Goal: Task Accomplishment & Management: Use online tool/utility

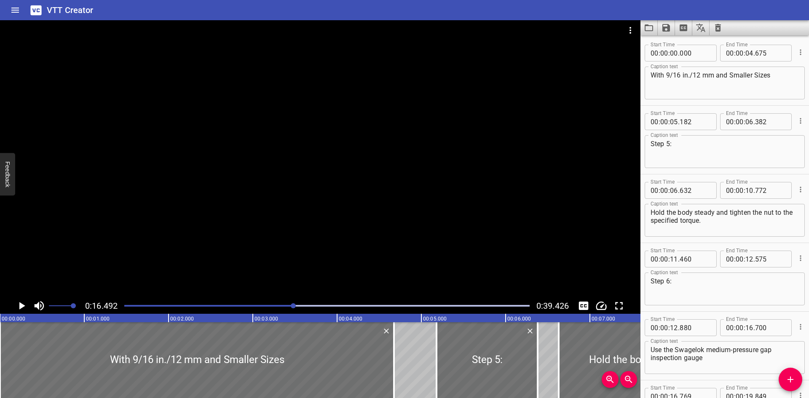
scroll to position [275, 0]
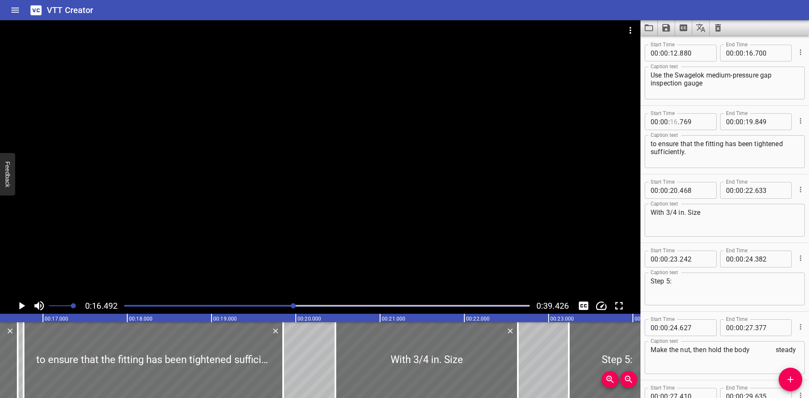
type input "16"
click at [198, 304] on div at bounding box center [326, 306] width 415 height 12
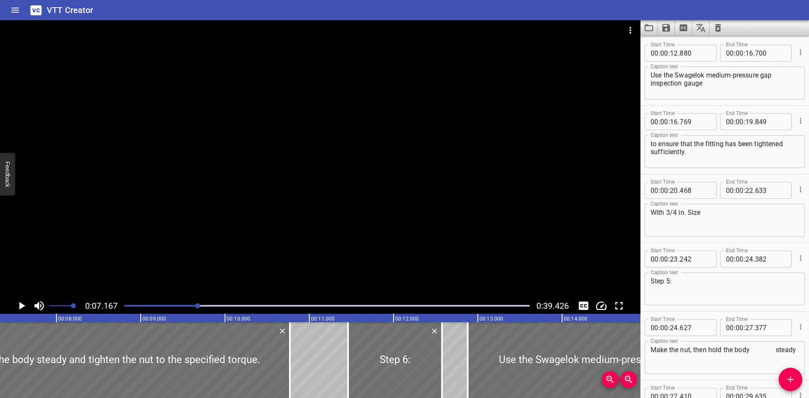
scroll to position [0, 604]
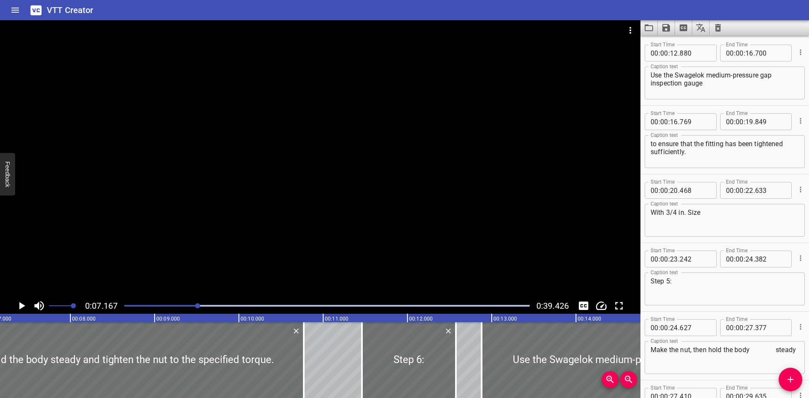
click at [329, 227] on div at bounding box center [320, 159] width 640 height 278
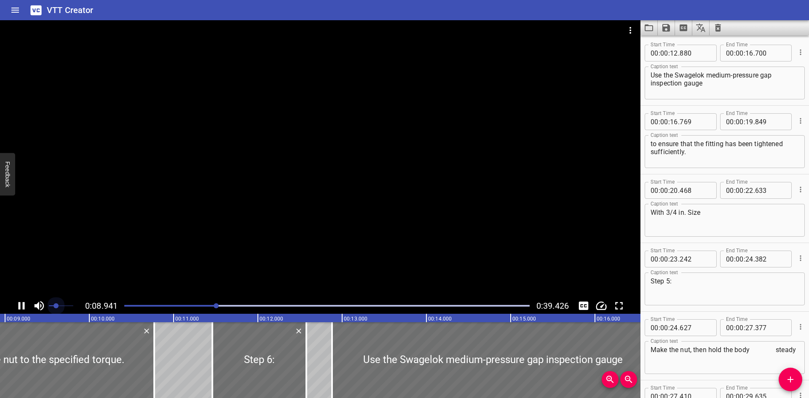
click at [56, 305] on span at bounding box center [61, 306] width 24 height 12
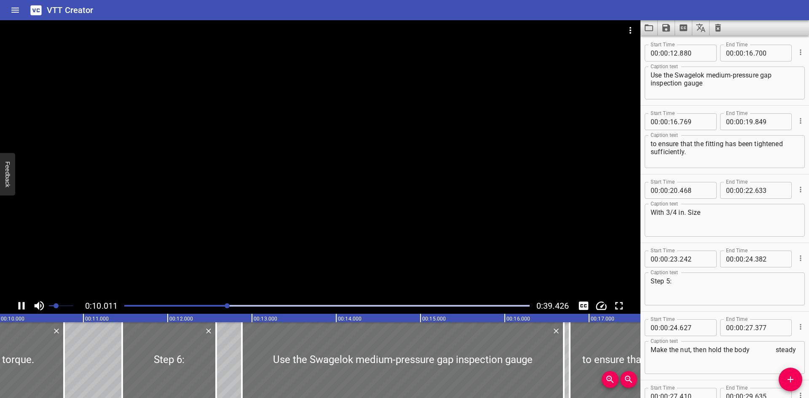
click at [227, 184] on div at bounding box center [320, 159] width 640 height 278
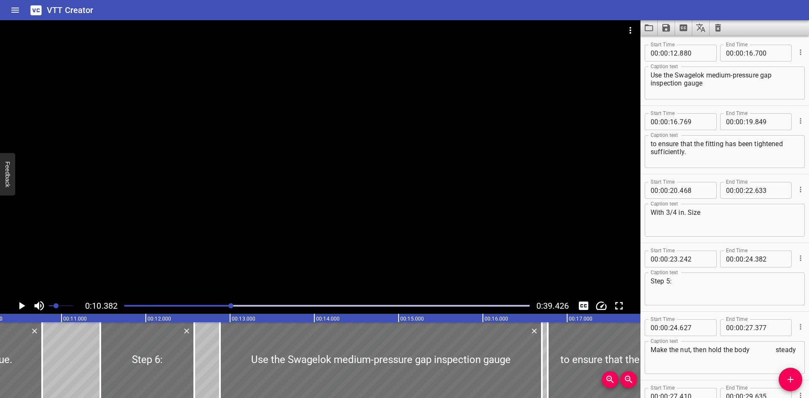
scroll to position [0, 874]
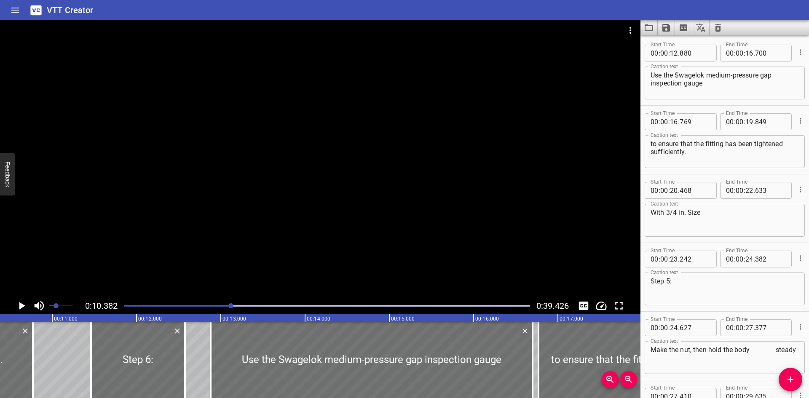
click at [244, 197] on div at bounding box center [320, 159] width 640 height 278
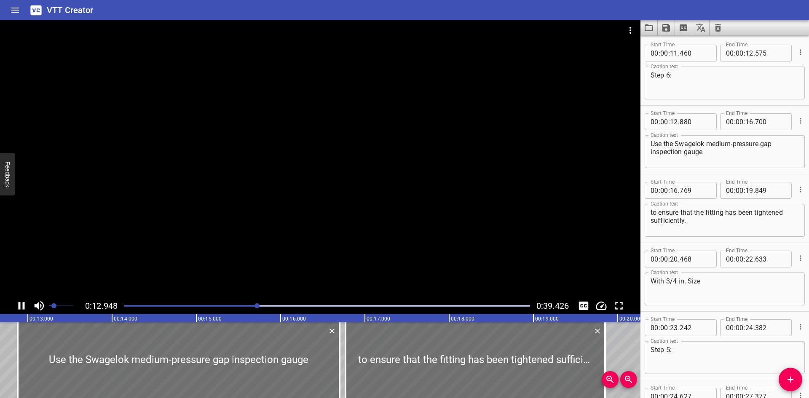
scroll to position [275, 0]
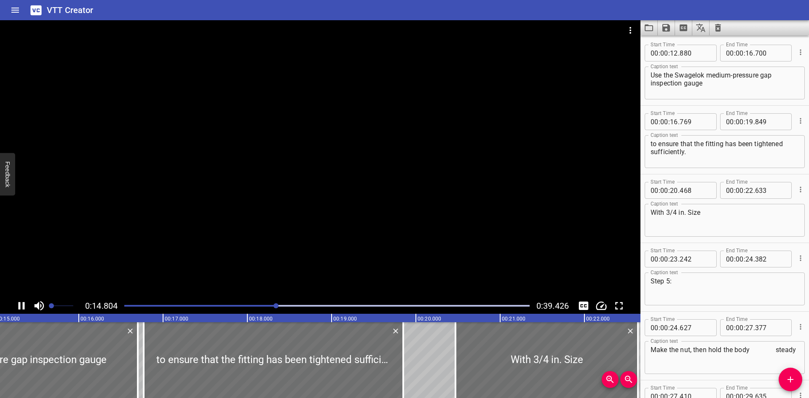
drag, startPoint x: 56, startPoint y: 307, endPoint x: 51, endPoint y: 310, distance: 5.5
click at [51, 308] on span "Set video volume" at bounding box center [51, 305] width 5 height 5
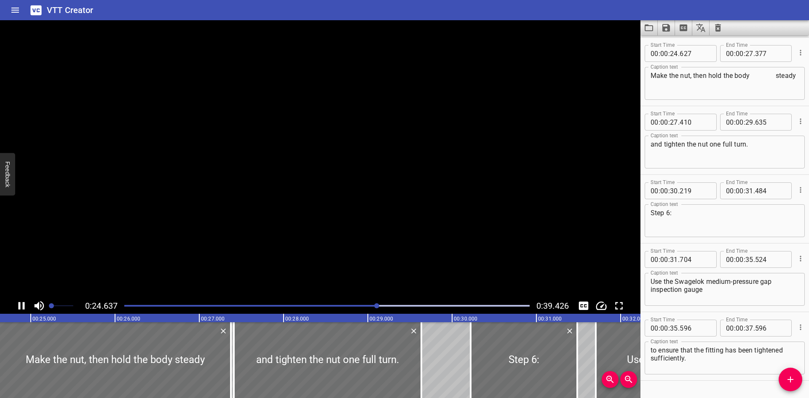
scroll to position [549, 0]
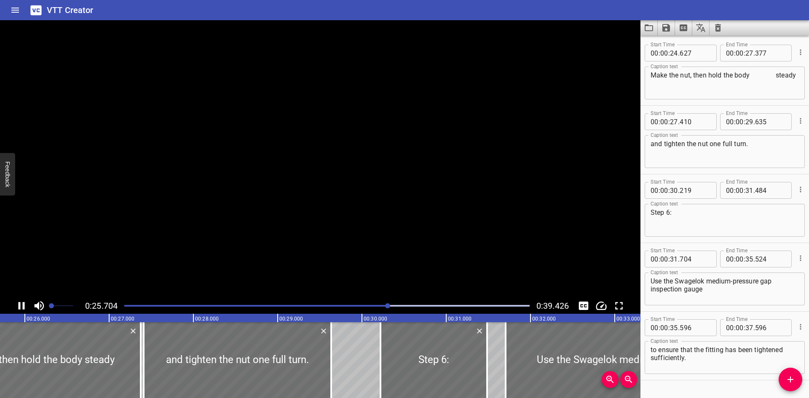
click at [708, 212] on textarea "Step 6:" at bounding box center [724, 220] width 148 height 24
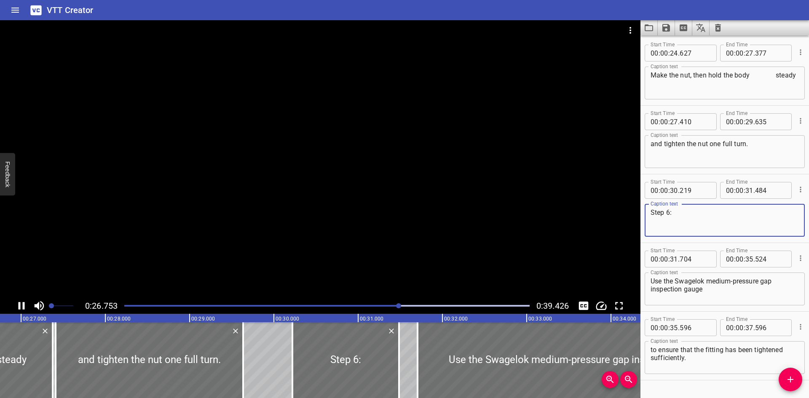
click at [444, 206] on div at bounding box center [320, 159] width 640 height 278
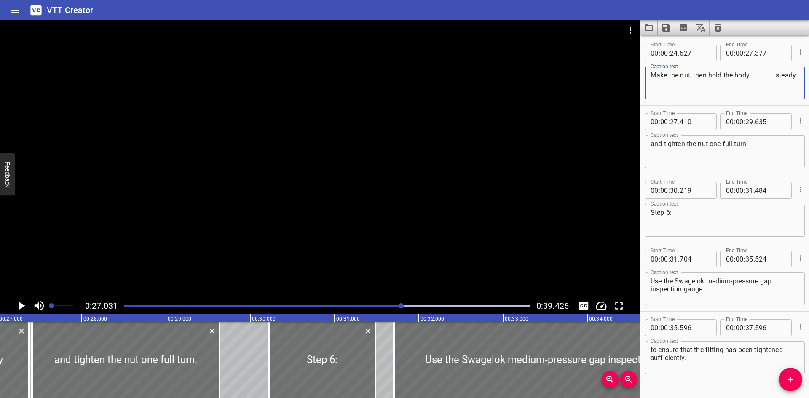
click at [775, 74] on textarea "Make the nut, then hold the body steady" at bounding box center [724, 83] width 148 height 24
click at [755, 75] on textarea "Make the nut, then hold the body steady" at bounding box center [724, 83] width 148 height 24
type textarea "Make the nut, then hold the body steady"
click at [426, 187] on div at bounding box center [320, 159] width 640 height 278
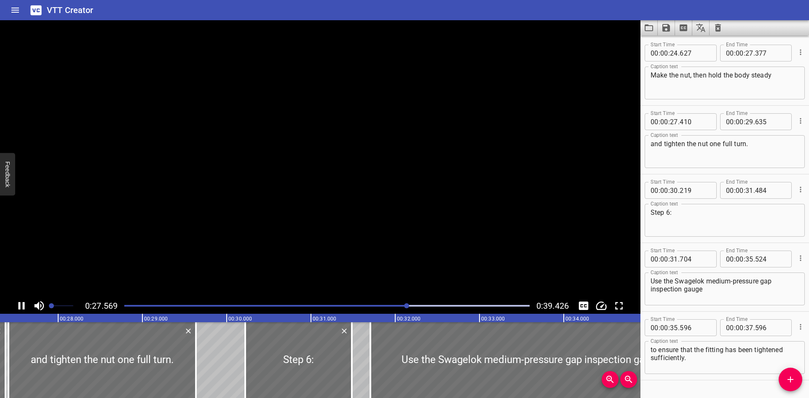
scroll to position [569, 0]
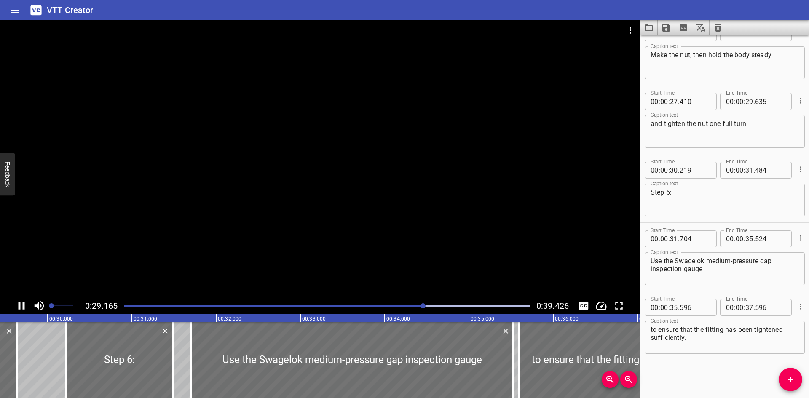
click at [426, 187] on div at bounding box center [320, 159] width 640 height 278
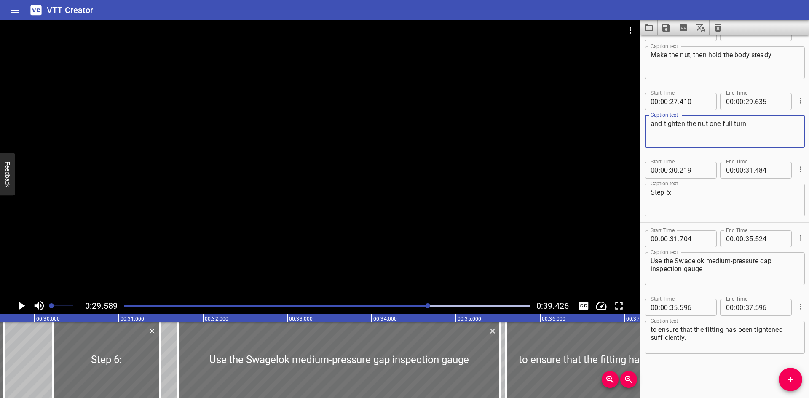
click at [776, 132] on textarea "and tighten the nut one full turn." at bounding box center [724, 132] width 148 height 24
click at [406, 168] on div at bounding box center [320, 159] width 640 height 278
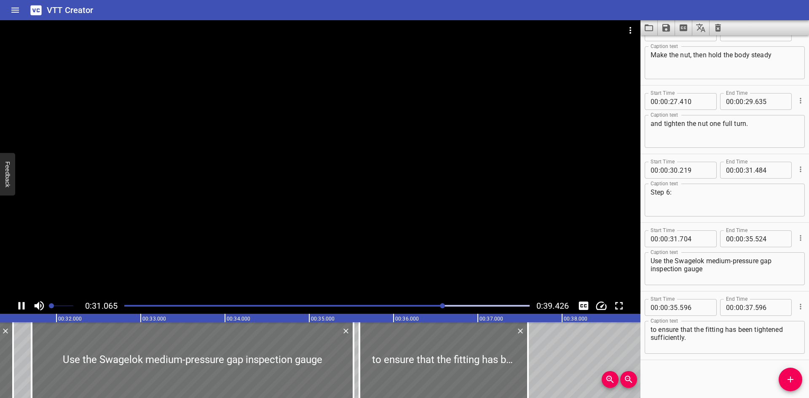
click at [469, 109] on div at bounding box center [320, 159] width 640 height 278
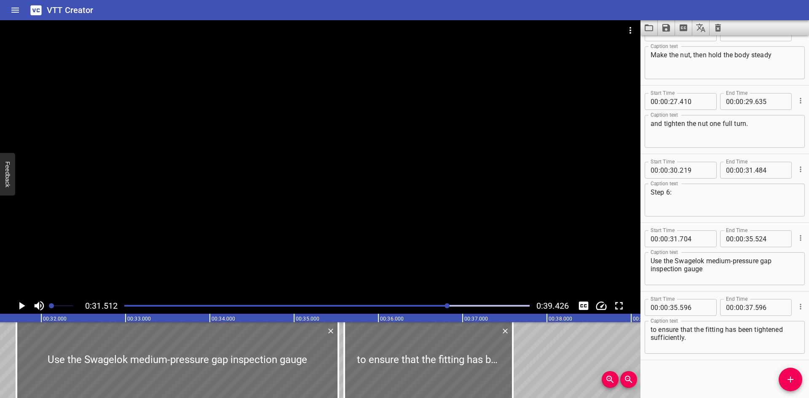
click at [469, 109] on div at bounding box center [320, 159] width 640 height 278
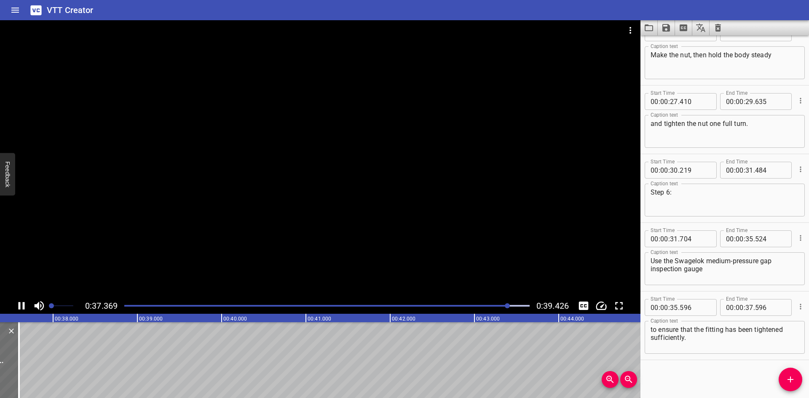
drag, startPoint x: 469, startPoint y: 109, endPoint x: 355, endPoint y: 119, distance: 114.2
click at [355, 119] on div at bounding box center [320, 159] width 640 height 278
click at [516, 150] on div at bounding box center [320, 159] width 640 height 278
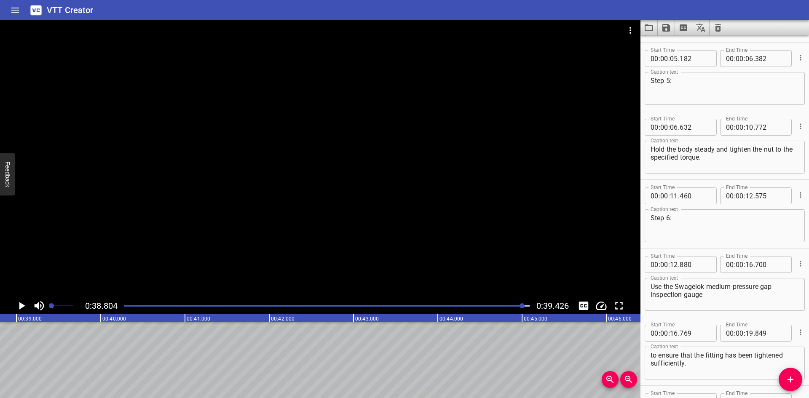
scroll to position [0, 0]
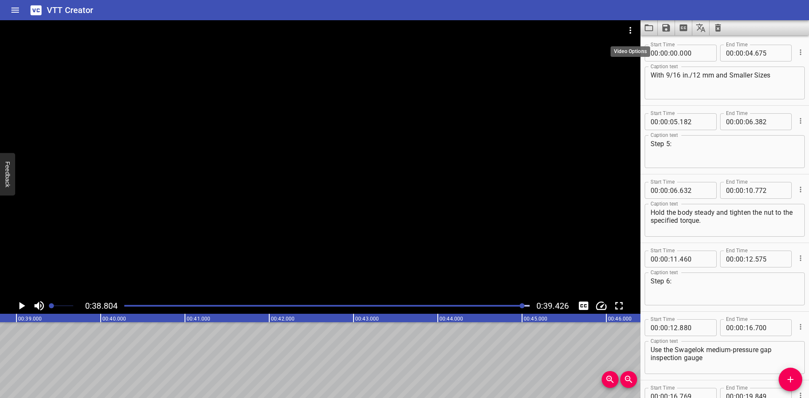
click at [633, 24] on button "Video Options" at bounding box center [630, 30] width 20 height 20
click at [633, 29] on li "Select New Video File..." at bounding box center [662, 31] width 84 height 15
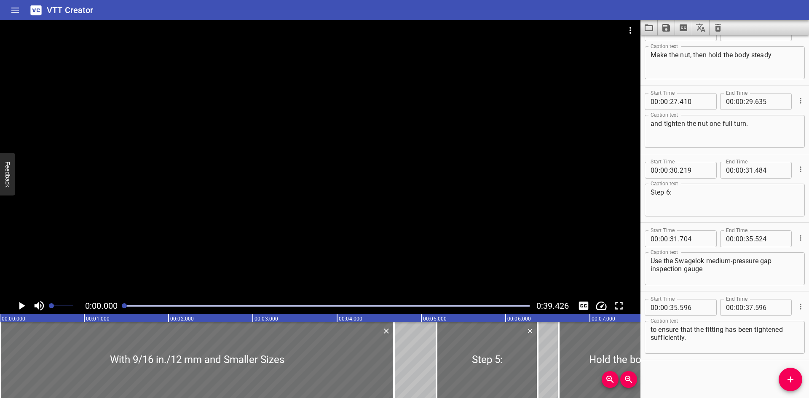
click at [368, 202] on div at bounding box center [320, 159] width 640 height 278
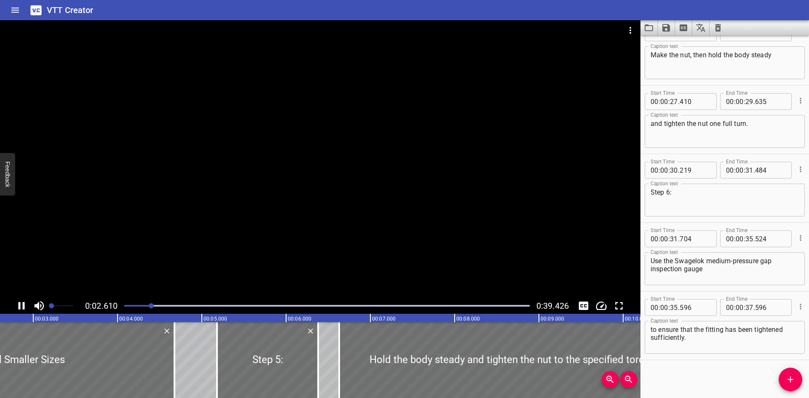
click at [391, 227] on div at bounding box center [320, 159] width 640 height 278
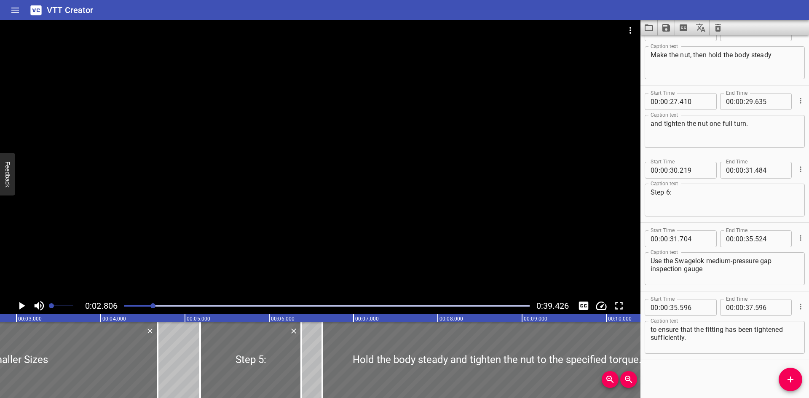
drag, startPoint x: 373, startPoint y: 266, endPoint x: 676, endPoint y: 373, distance: 322.1
click at [676, 373] on div "Start Time 00 : 00 : 00 . 000 Start Time End Time 00 : 00 : 04 . 675 End Time C…" at bounding box center [724, 216] width 168 height 363
click at [353, 218] on div at bounding box center [320, 159] width 640 height 278
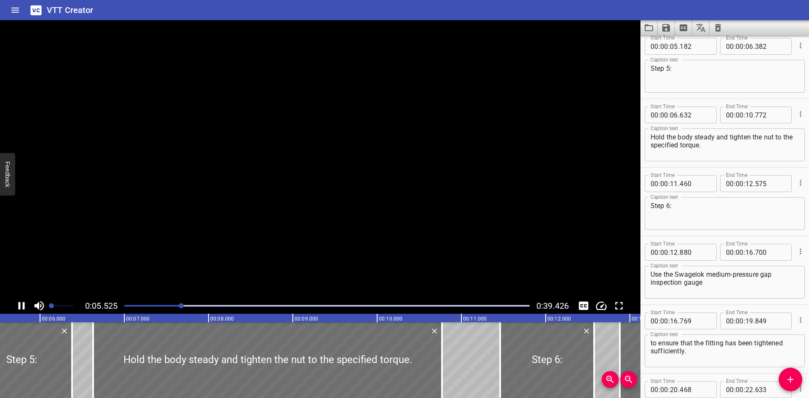
scroll to position [69, 0]
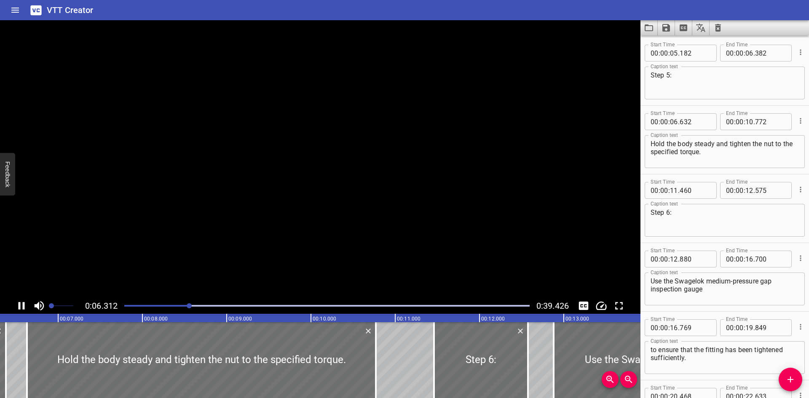
click at [352, 219] on video at bounding box center [320, 159] width 640 height 278
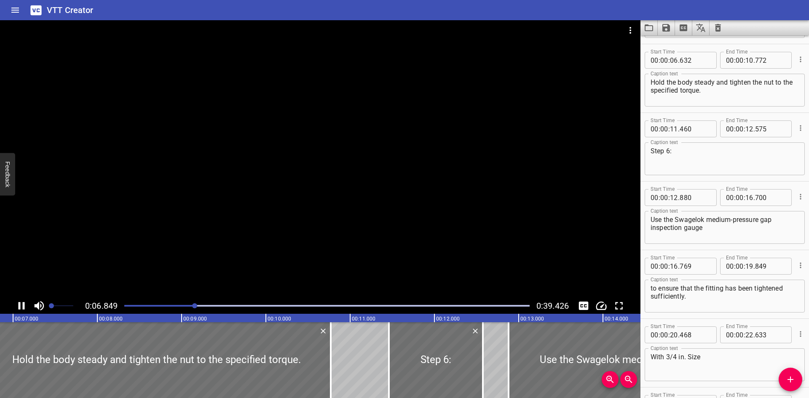
scroll to position [137, 0]
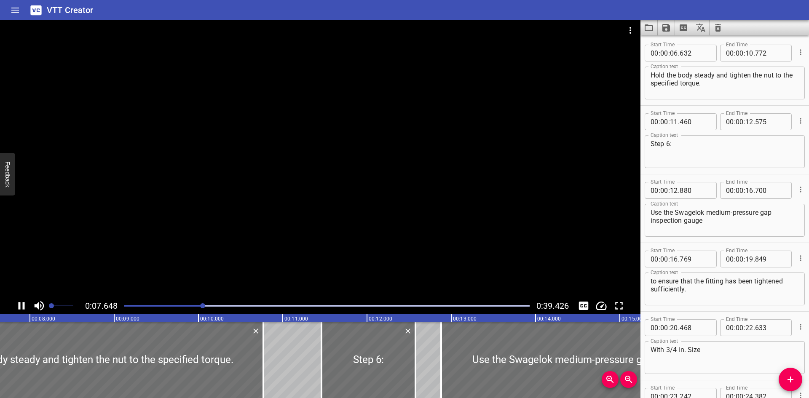
click at [534, 190] on div at bounding box center [320, 159] width 640 height 278
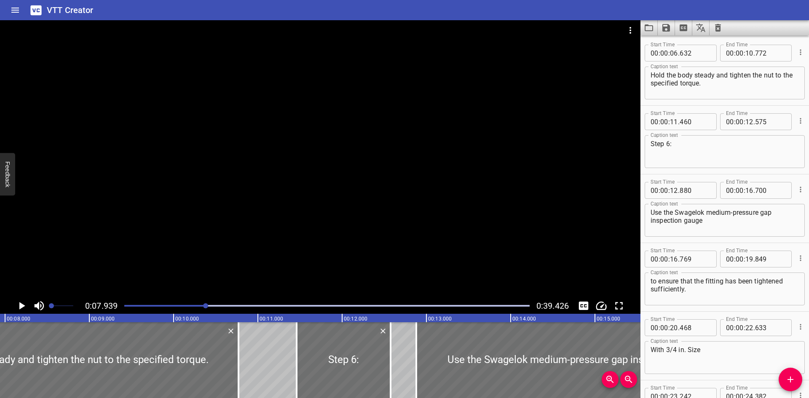
click at [110, 154] on div at bounding box center [320, 159] width 640 height 278
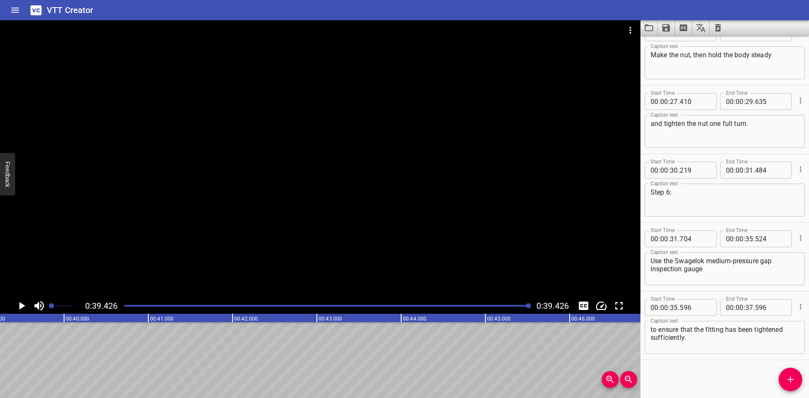
scroll to position [0, 3321]
drag, startPoint x: 238, startPoint y: 226, endPoint x: 700, endPoint y: 379, distance: 487.0
click at [705, 379] on div "Start Time 00 : 00 : 00 . 000 Start Time End Time 00 : 00 : 04 . 675 End Time C…" at bounding box center [724, 216] width 168 height 363
click at [129, 306] on div "Play progress" at bounding box center [326, 306] width 405 height 2
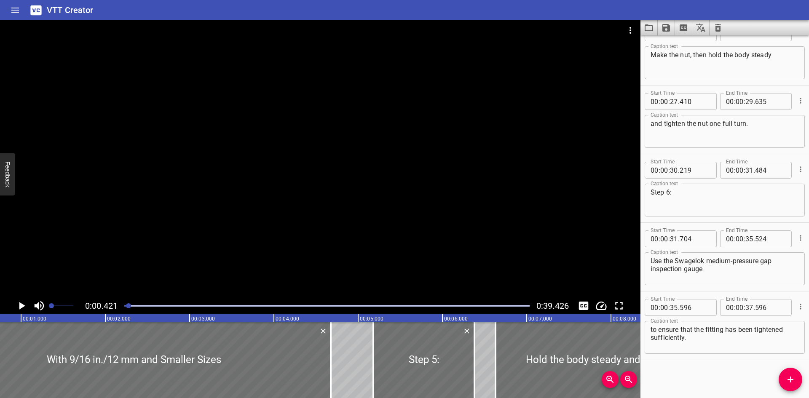
scroll to position [0, 35]
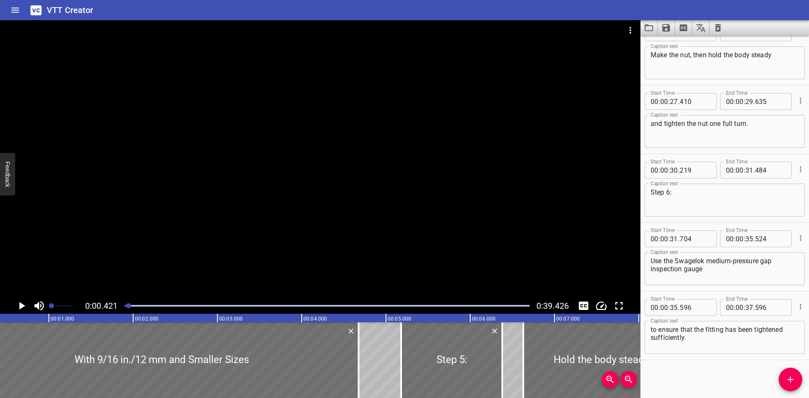
click at [214, 305] on div "Play progress" at bounding box center [326, 306] width 405 height 2
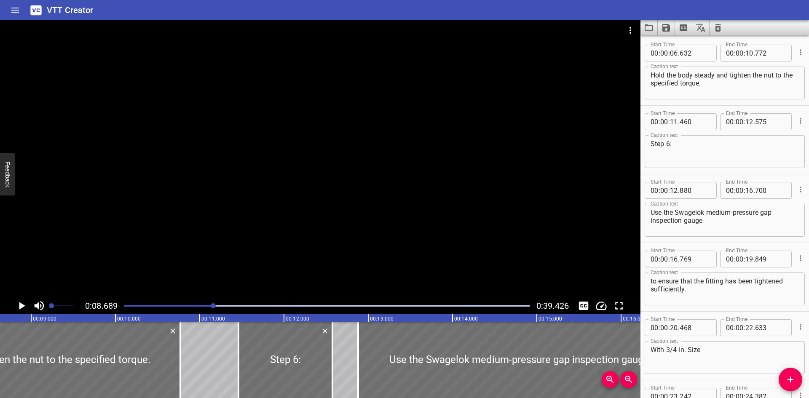
scroll to position [0, 732]
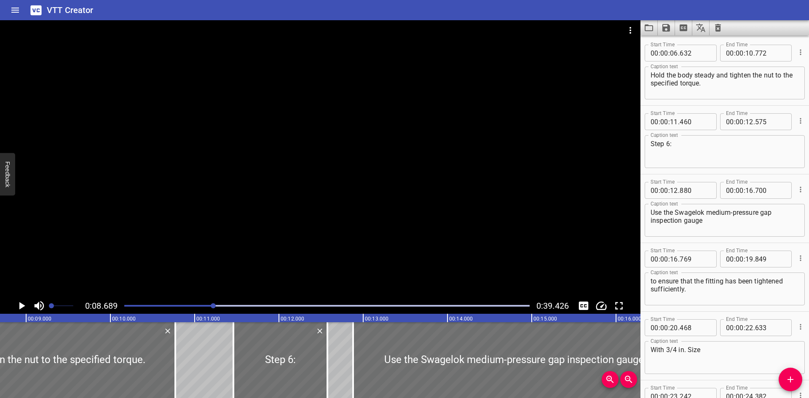
drag, startPoint x: 250, startPoint y: 282, endPoint x: 659, endPoint y: 310, distance: 409.5
click at [659, 310] on div "Start Time 00 : 00 : 16 . 769 Start Time End Time 00 : 00 : 19 . 849 End Time C…" at bounding box center [724, 277] width 168 height 68
drag, startPoint x: 655, startPoint y: 308, endPoint x: 649, endPoint y: 338, distance: 31.1
click at [649, 338] on div "Caption text With 3/4 in. Size Caption text" at bounding box center [724, 357] width 160 height 38
drag, startPoint x: 647, startPoint y: 335, endPoint x: 644, endPoint y: 242, distance: 93.1
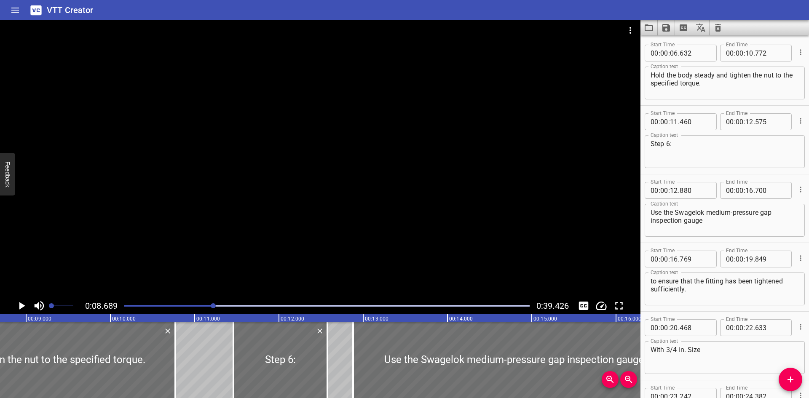
click at [644, 242] on div "Start Time 00 : 00 : 12 . 880 Start Time End Time 00 : 00 : 16 . 700 End Time C…" at bounding box center [724, 208] width 168 height 68
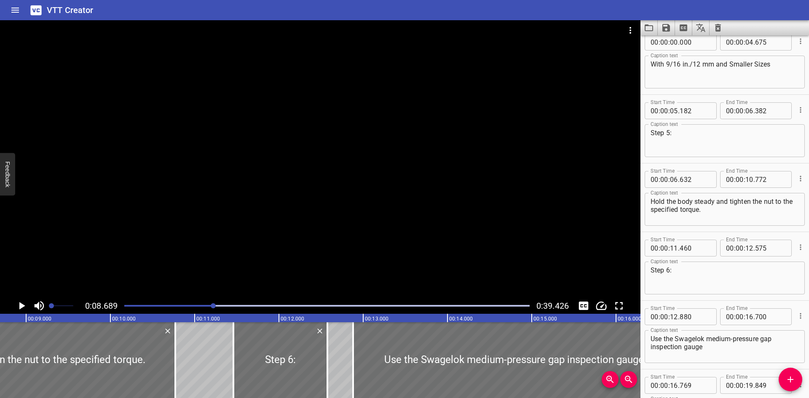
scroll to position [0, 0]
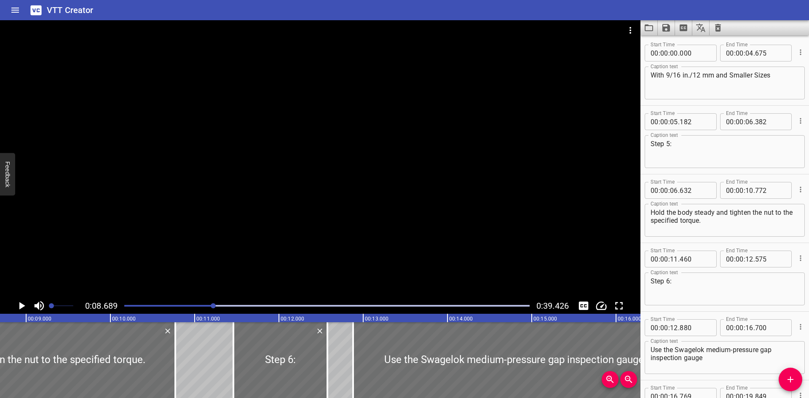
click at [732, 230] on textarea "Hold the body steady and tighten the nut to the specified torque." at bounding box center [724, 220] width 148 height 24
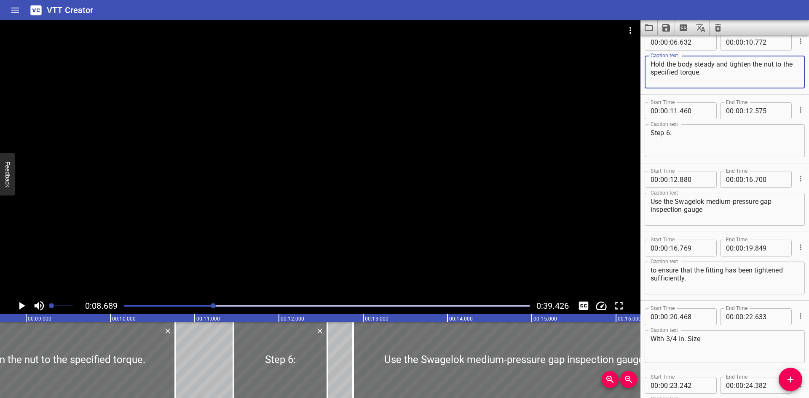
scroll to position [168, 0]
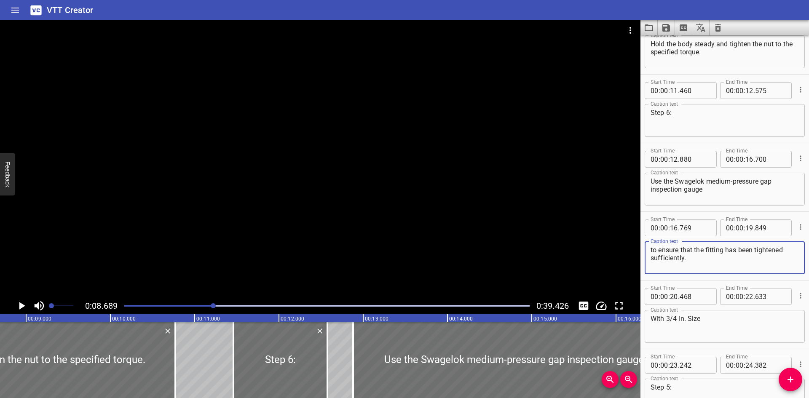
click at [711, 259] on textarea "to ensure that the fitting has been tightened sufficiently." at bounding box center [724, 258] width 148 height 24
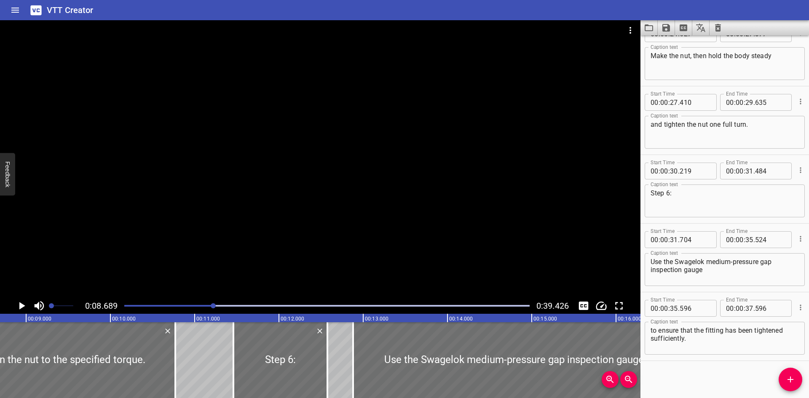
scroll to position [569, 0]
click at [649, 23] on icon "Load captions from file" at bounding box center [649, 28] width 10 height 10
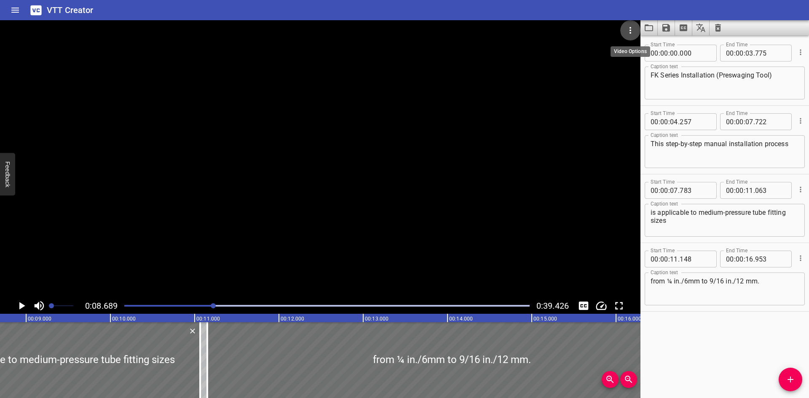
click at [626, 27] on icon "Video Options" at bounding box center [630, 30] width 10 height 10
click at [640, 27] on li "Select New Video File..." at bounding box center [662, 31] width 84 height 15
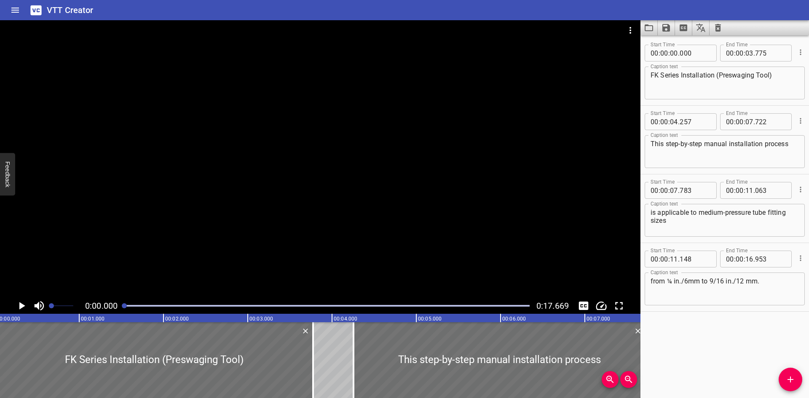
scroll to position [0, 0]
click at [0, 139] on div at bounding box center [320, 159] width 640 height 278
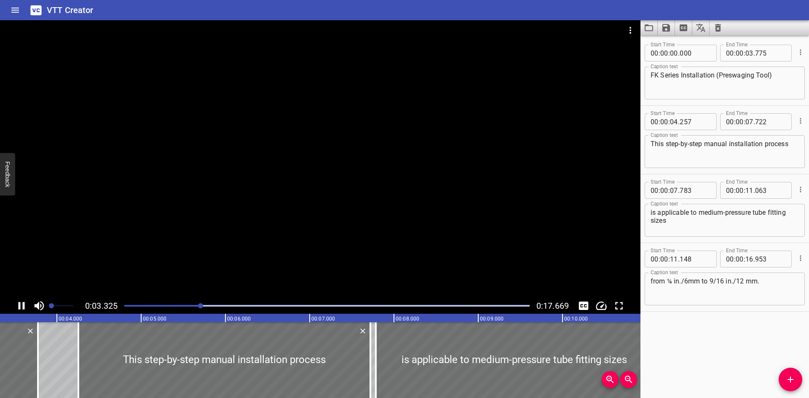
scroll to position [0, 302]
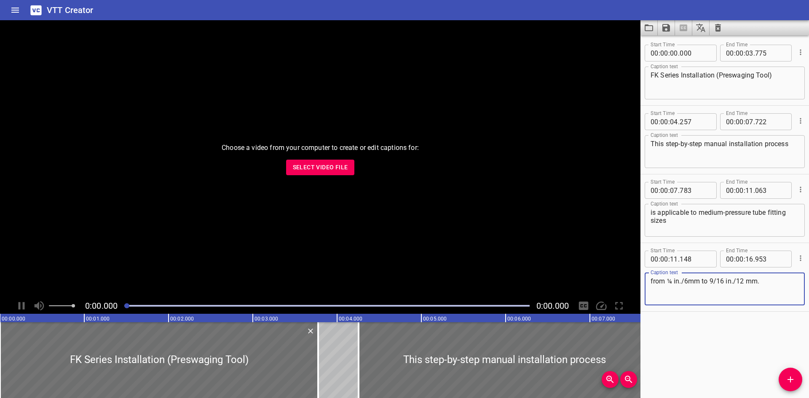
click at [312, 166] on span "Select Video File" at bounding box center [320, 167] width 55 height 11
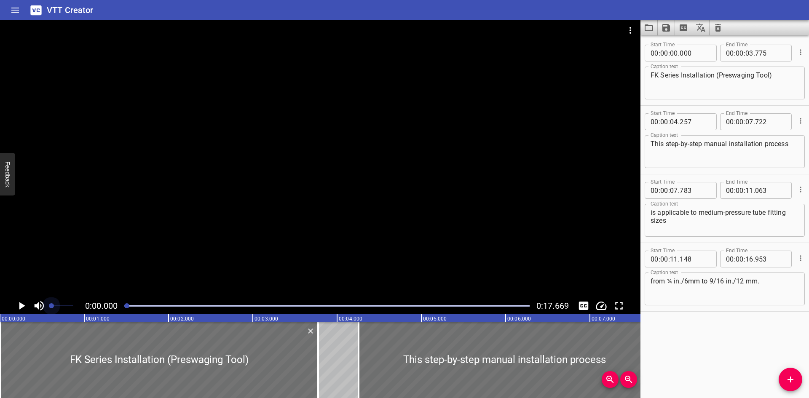
click at [51, 305] on span at bounding box center [61, 306] width 24 height 12
click at [53, 306] on span "Set video volume" at bounding box center [52, 305] width 5 height 5
click at [375, 213] on div at bounding box center [320, 159] width 640 height 278
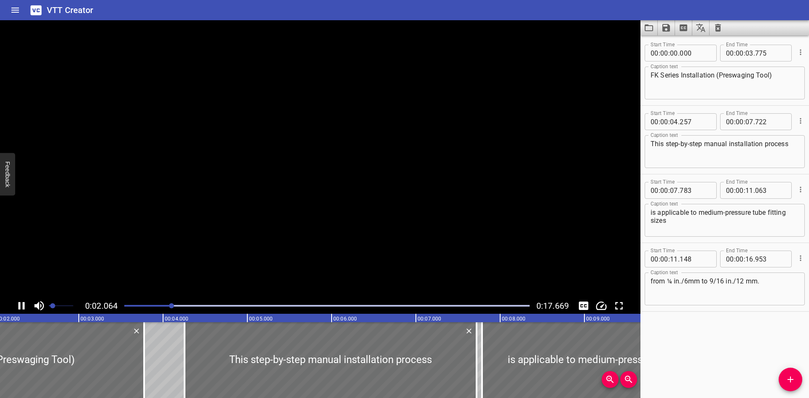
click at [375, 213] on video at bounding box center [320, 159] width 640 height 278
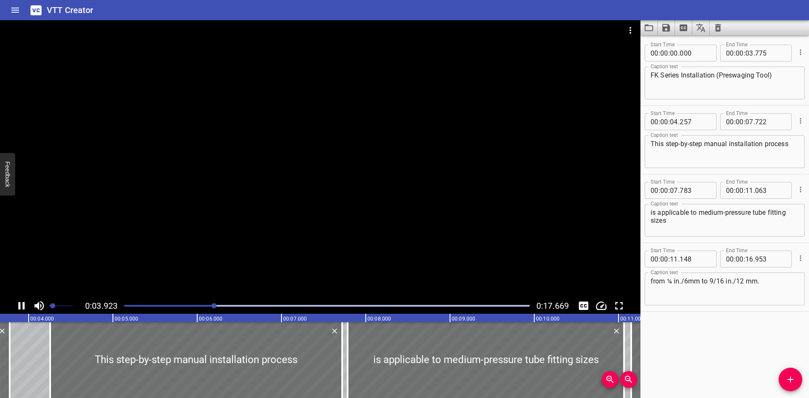
click at [382, 228] on div at bounding box center [320, 159] width 640 height 278
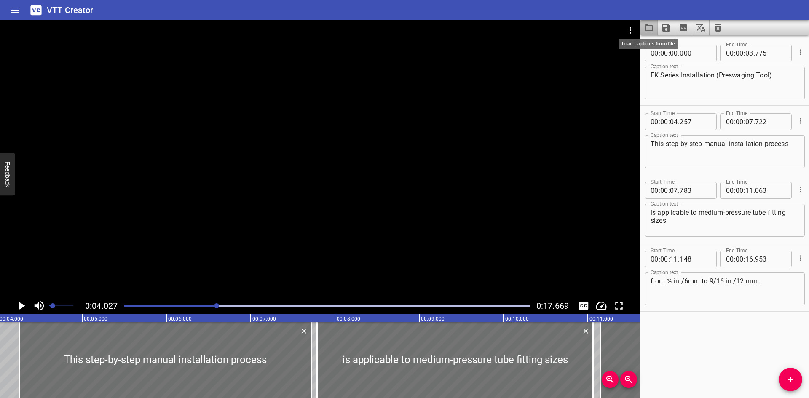
drag, startPoint x: 382, startPoint y: 228, endPoint x: 646, endPoint y: 29, distance: 330.7
click at [646, 29] on icon "Load captions from file" at bounding box center [649, 28] width 10 height 10
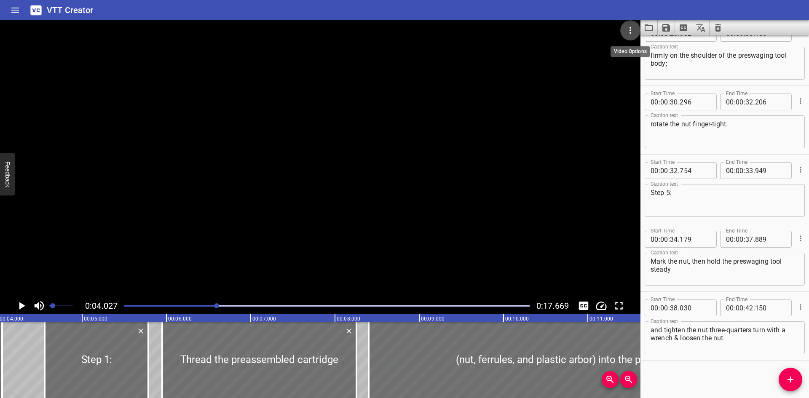
scroll to position [707, 0]
click at [630, 27] on icon "Video Options" at bounding box center [630, 30] width 2 height 7
click at [632, 30] on li "Select New Video File..." at bounding box center [662, 31] width 84 height 15
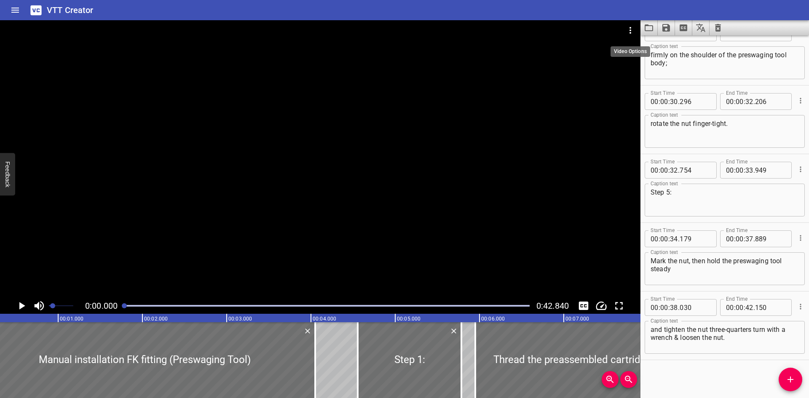
scroll to position [0, 0]
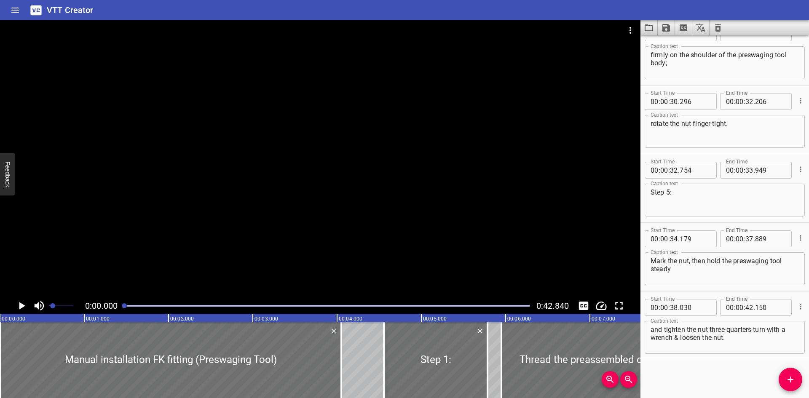
click at [158, 257] on div at bounding box center [320, 159] width 640 height 278
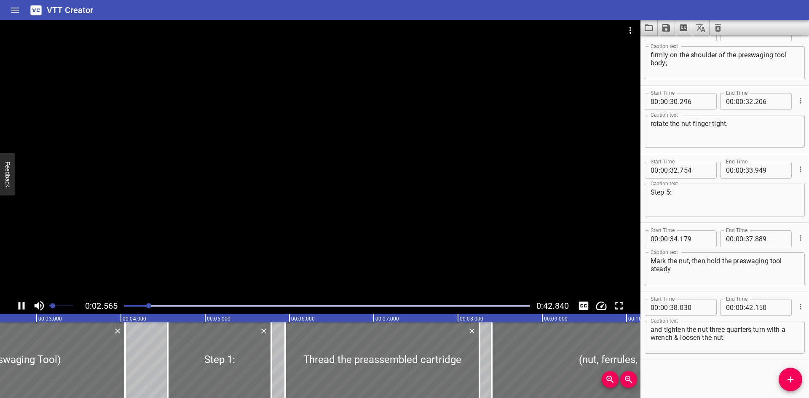
click at [188, 248] on div at bounding box center [320, 159] width 640 height 278
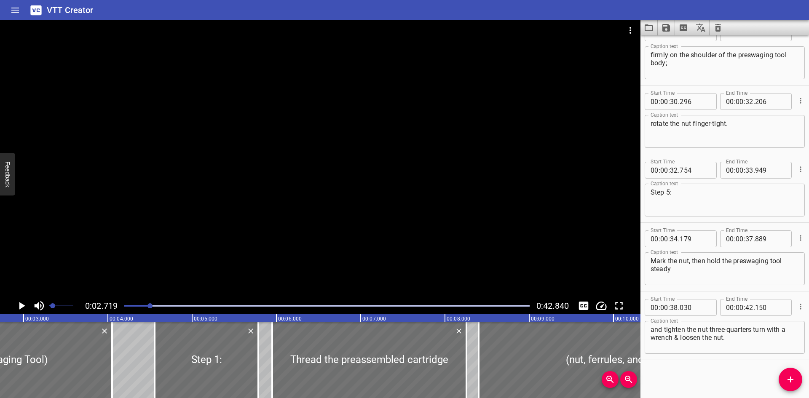
click at [188, 248] on div at bounding box center [320, 159] width 640 height 278
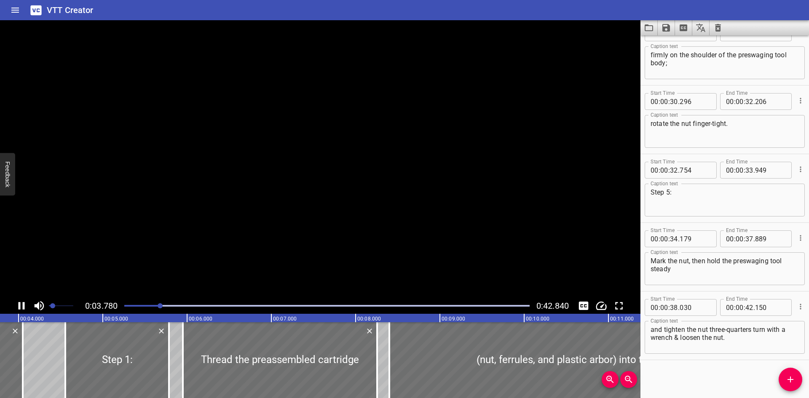
click at [189, 247] on video at bounding box center [320, 159] width 640 height 278
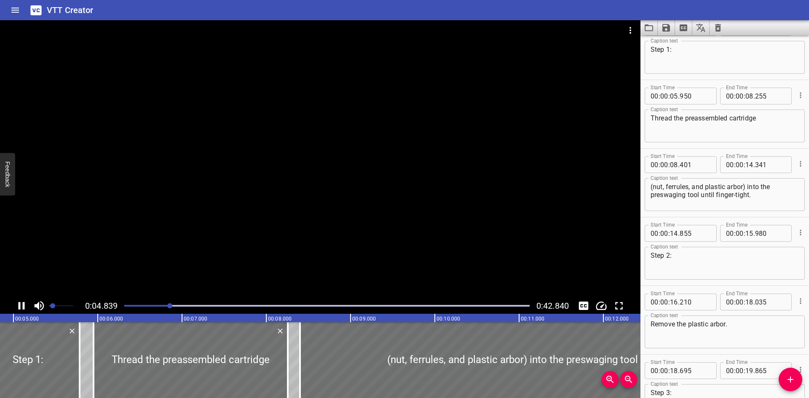
scroll to position [69, 0]
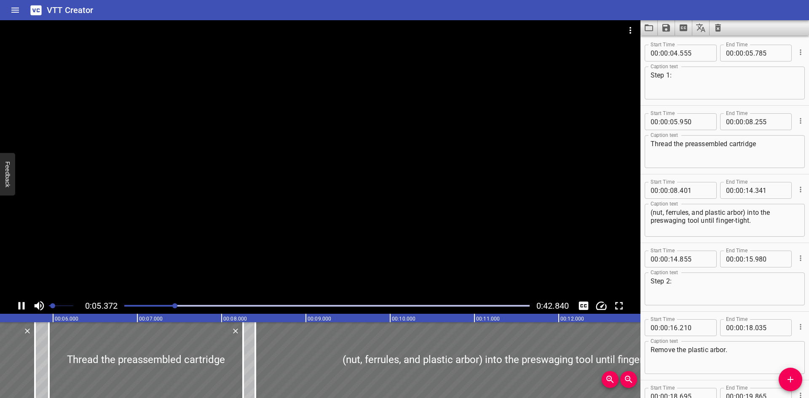
click at [297, 246] on div at bounding box center [320, 159] width 640 height 278
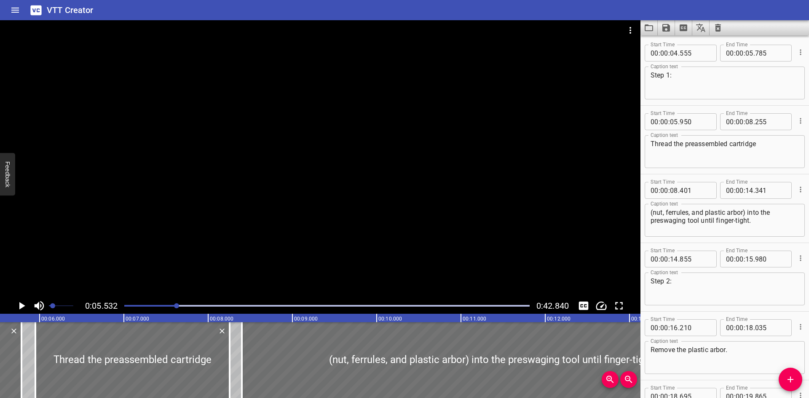
drag, startPoint x: 297, startPoint y: 246, endPoint x: 686, endPoint y: 308, distance: 394.0
click at [686, 308] on div "Start Time 00 : 00 : 14 . 855 Start Time End Time 00 : 00 : 15 . 980 End Time C…" at bounding box center [724, 277] width 168 height 68
click at [413, 224] on div at bounding box center [320, 159] width 640 height 278
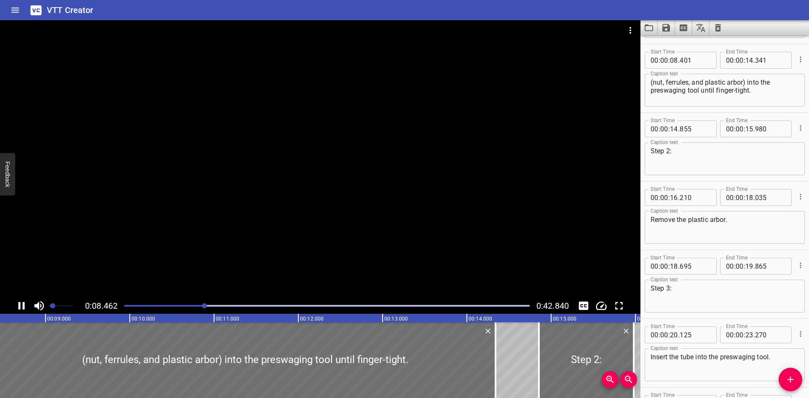
scroll to position [206, 0]
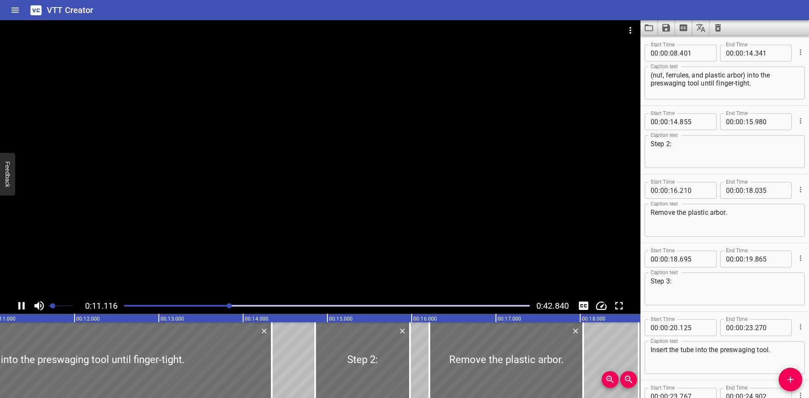
click at [355, 199] on div at bounding box center [320, 159] width 640 height 278
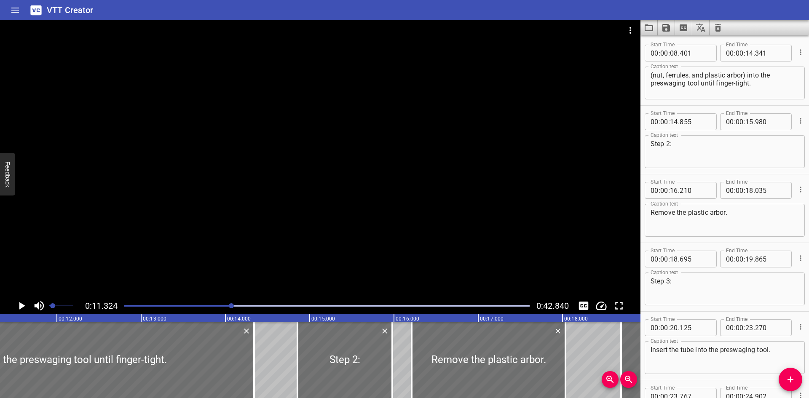
click at [208, 222] on div at bounding box center [320, 159] width 640 height 278
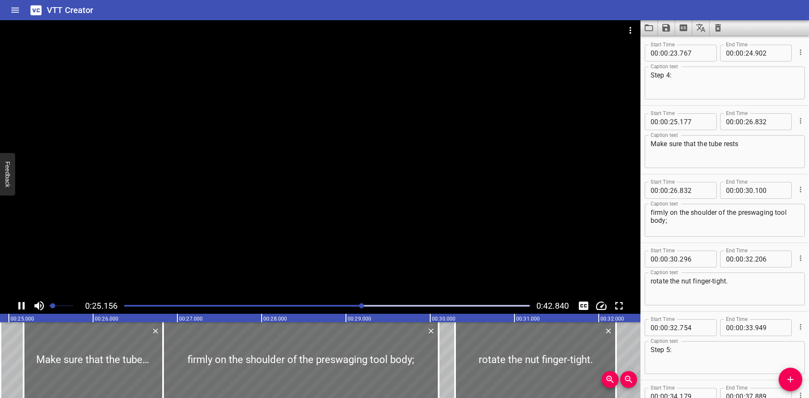
scroll to position [0, 2119]
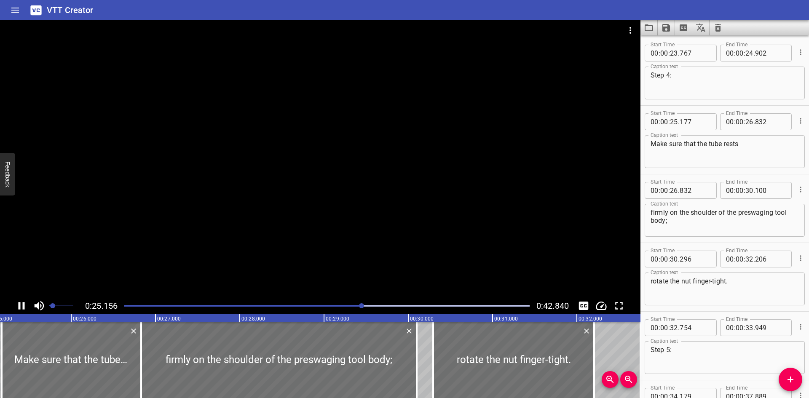
click at [287, 215] on div at bounding box center [320, 159] width 640 height 278
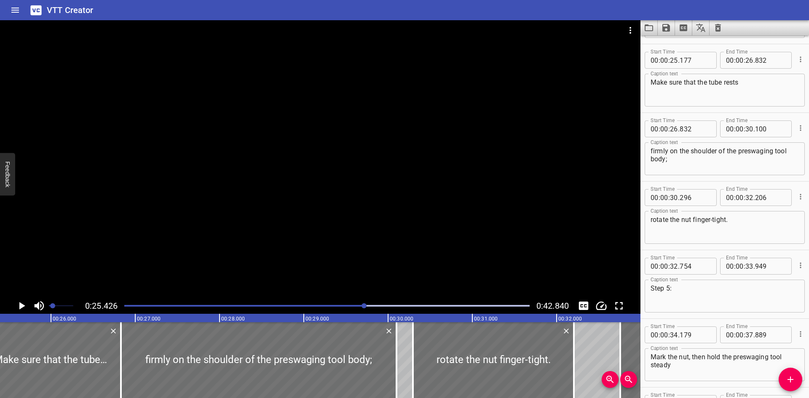
scroll to position [0, 2142]
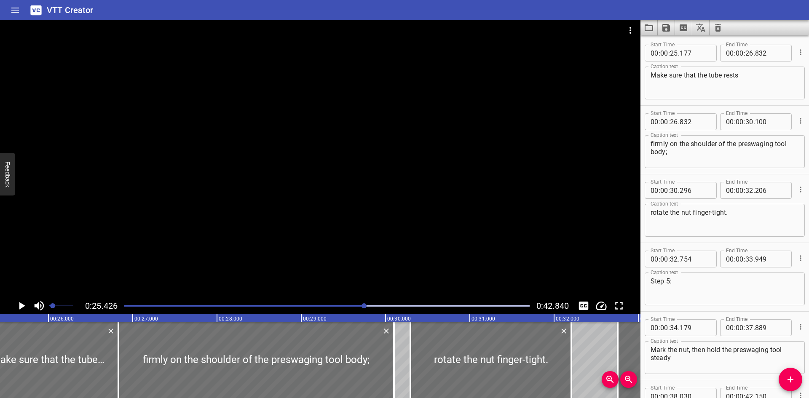
click at [160, 216] on div at bounding box center [320, 159] width 640 height 278
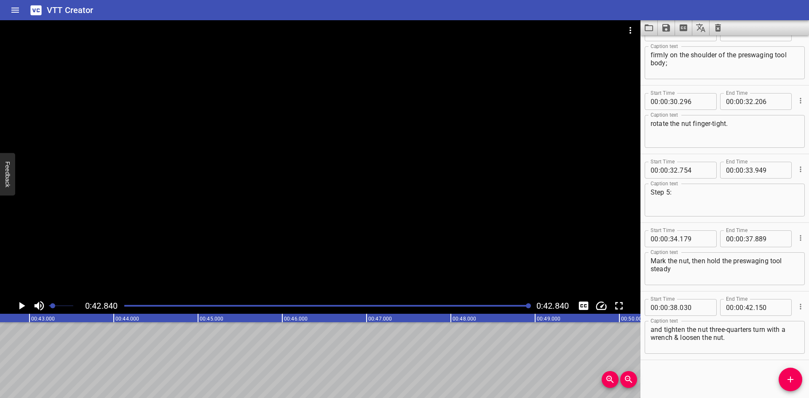
scroll to position [0, 3609]
click at [649, 29] on icon "Load captions from file" at bounding box center [649, 28] width 10 height 10
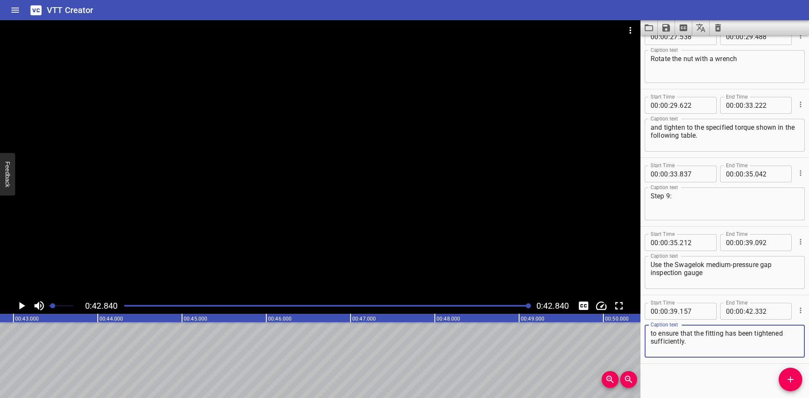
scroll to position [707, 0]
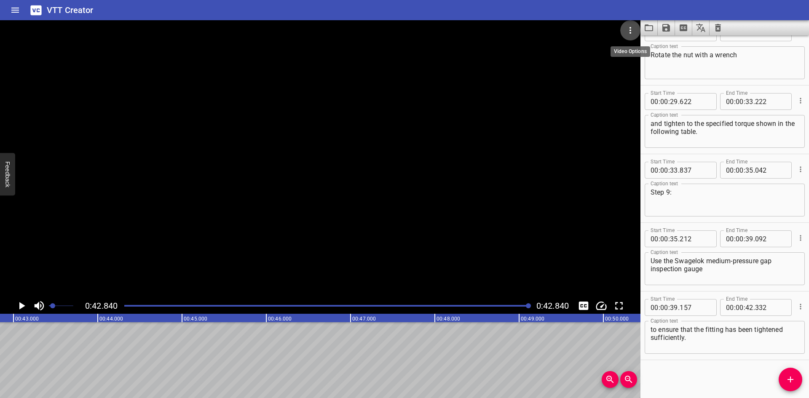
click at [631, 27] on icon "Video Options" at bounding box center [630, 30] width 10 height 10
click at [631, 27] on li "Select New Video File..." at bounding box center [662, 31] width 84 height 15
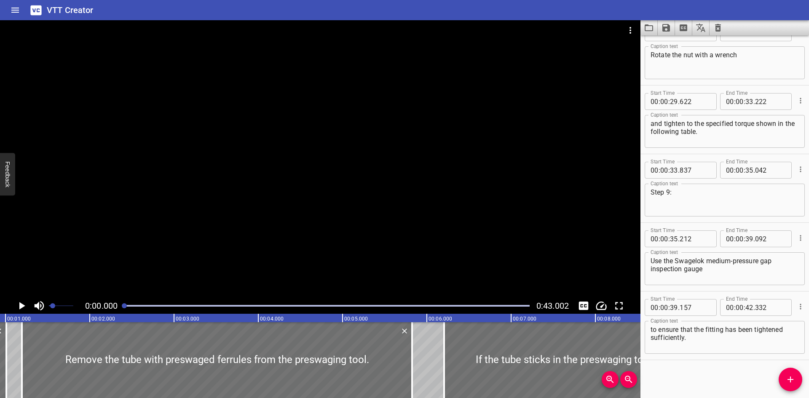
scroll to position [0, 10]
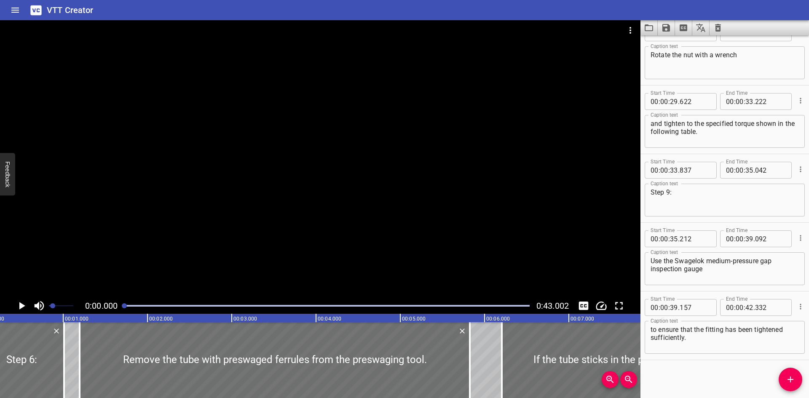
click at [255, 190] on div at bounding box center [320, 159] width 640 height 278
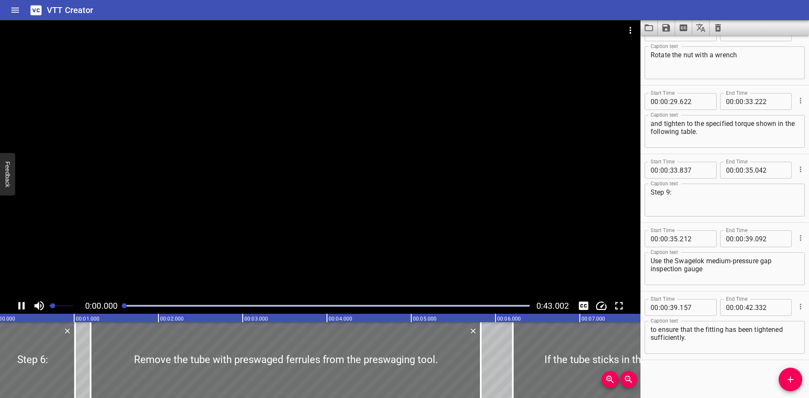
scroll to position [0, 0]
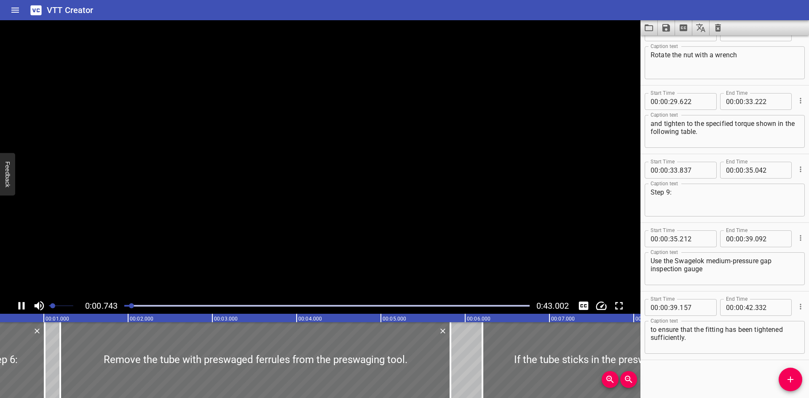
click at [255, 190] on video at bounding box center [320, 159] width 640 height 278
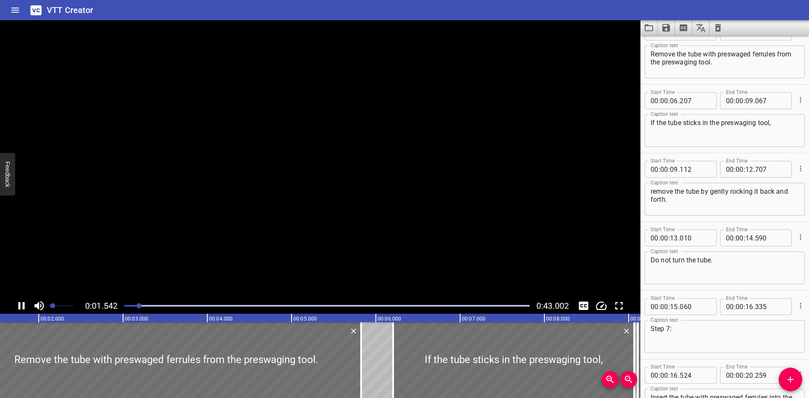
scroll to position [69, 0]
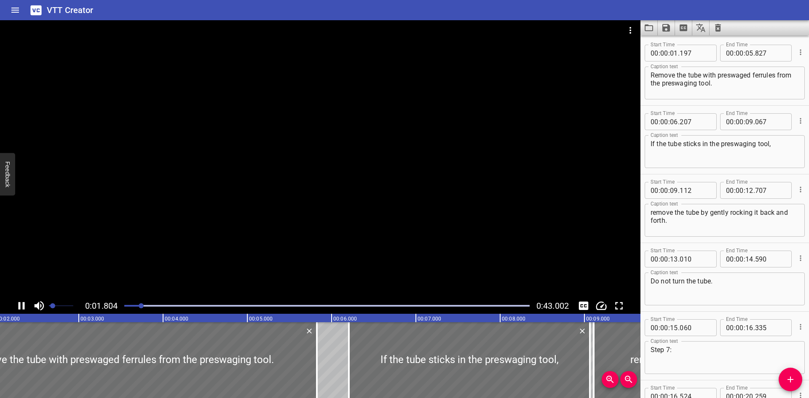
click at [243, 213] on div at bounding box center [320, 159] width 640 height 278
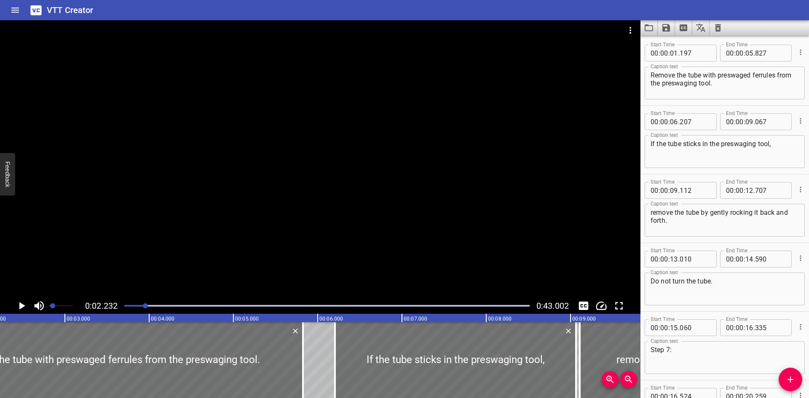
drag, startPoint x: 254, startPoint y: 192, endPoint x: 255, endPoint y: 15, distance: 176.5
drag, startPoint x: 255, startPoint y: 15, endPoint x: 434, endPoint y: 14, distance: 179.0
click at [434, 14] on div "VTT Creator" at bounding box center [404, 10] width 809 height 20
drag, startPoint x: 434, startPoint y: 14, endPoint x: 417, endPoint y: 12, distance: 17.0
click at [417, 12] on div "VTT Creator" at bounding box center [404, 10] width 809 height 20
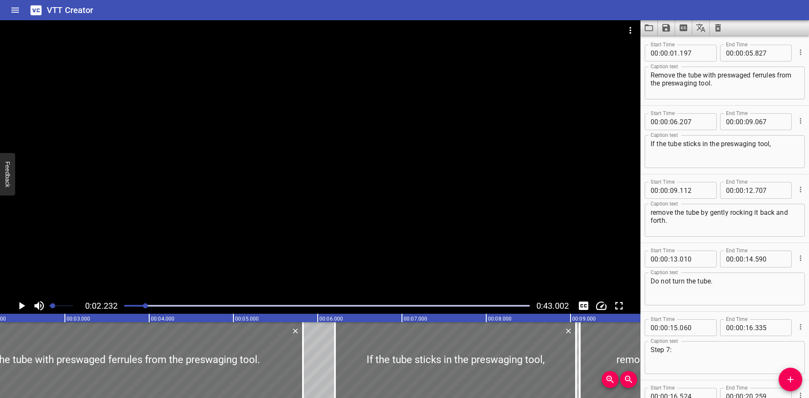
drag, startPoint x: 412, startPoint y: 144, endPoint x: 288, endPoint y: 8, distance: 184.0
click at [288, 8] on div "VTT Creator" at bounding box center [404, 10] width 809 height 20
click at [281, 201] on div at bounding box center [320, 159] width 640 height 278
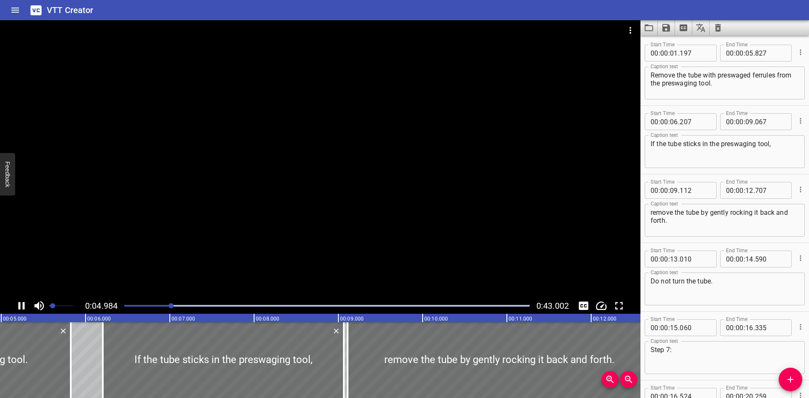
click at [289, 188] on div at bounding box center [320, 159] width 640 height 278
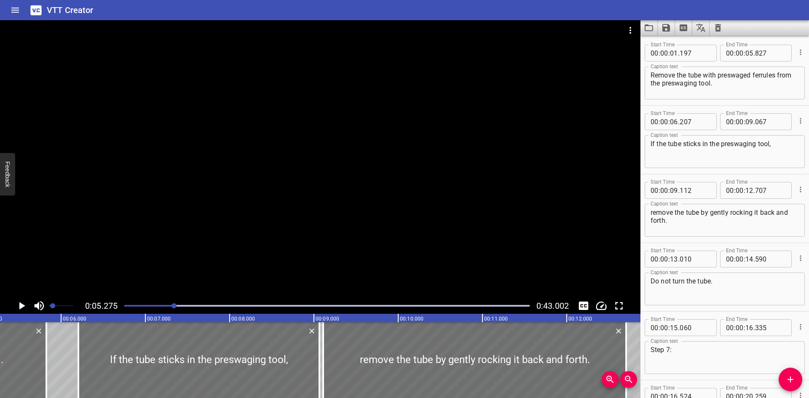
click at [286, 188] on div at bounding box center [320, 159] width 640 height 278
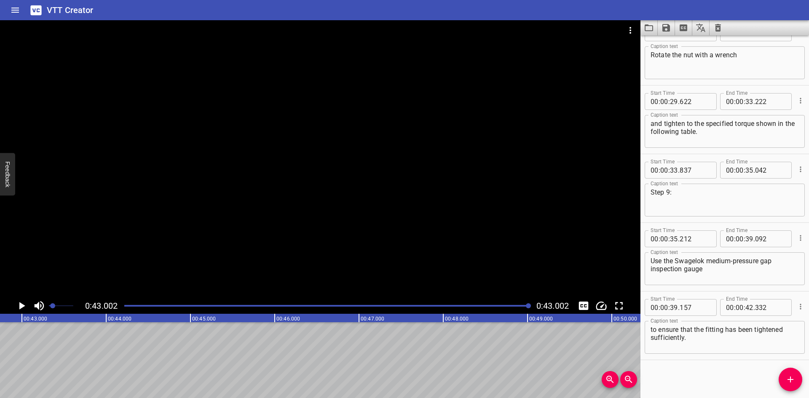
scroll to position [0, 3622]
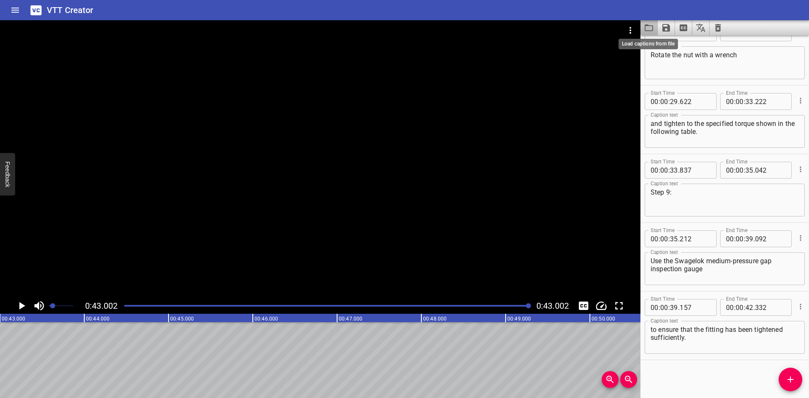
click at [649, 26] on icon "Load captions from file" at bounding box center [648, 27] width 8 height 7
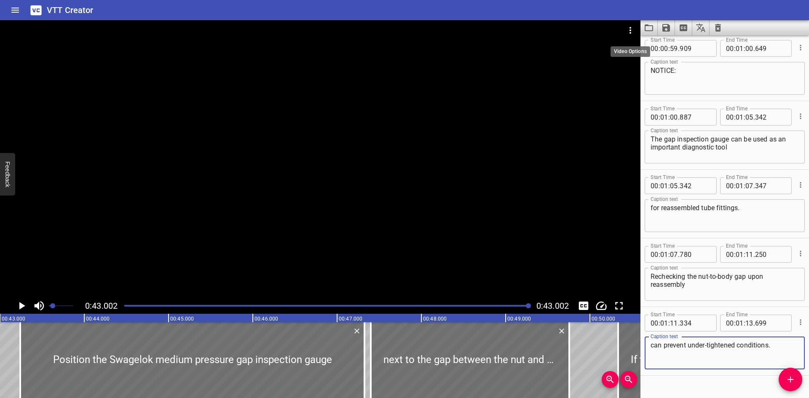
scroll to position [1462, 0]
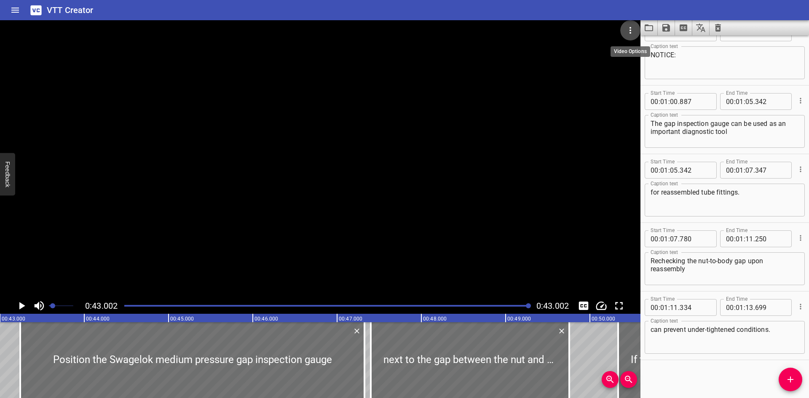
click at [630, 23] on button "Video Options" at bounding box center [630, 30] width 20 height 20
click at [630, 32] on li "Select New Video File..." at bounding box center [662, 31] width 84 height 15
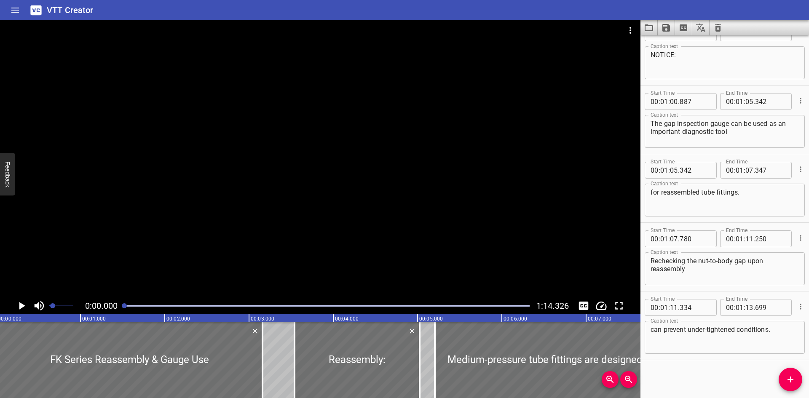
scroll to position [0, 0]
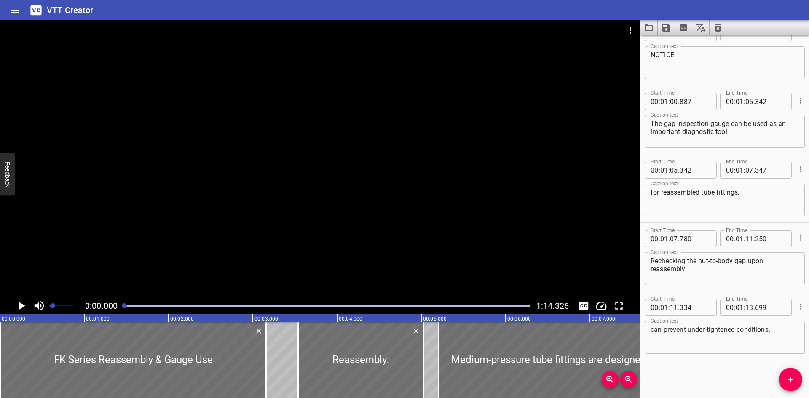
click at [206, 210] on div at bounding box center [320, 159] width 640 height 278
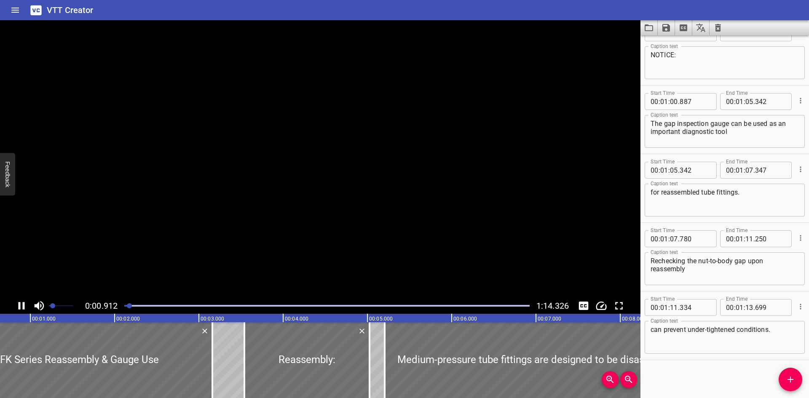
click at [206, 210] on video at bounding box center [320, 159] width 640 height 278
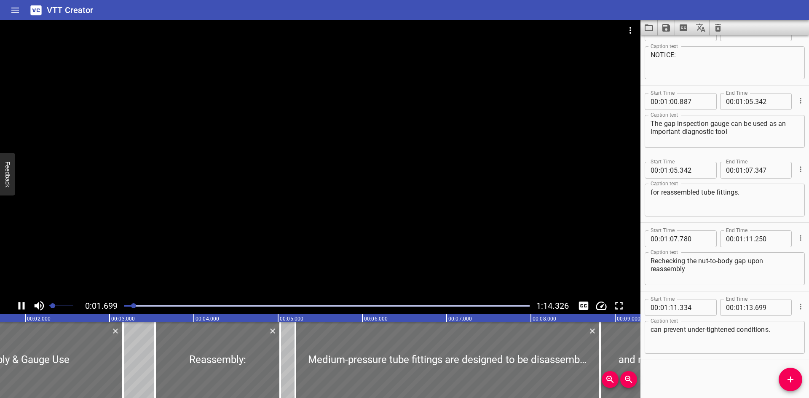
click at [195, 218] on div at bounding box center [320, 159] width 640 height 278
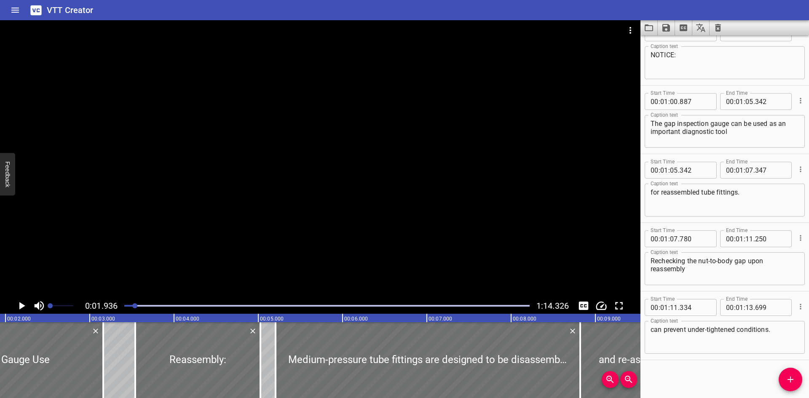
click at [50, 307] on span "Set video volume" at bounding box center [50, 305] width 5 height 5
click at [162, 250] on div at bounding box center [320, 159] width 640 height 278
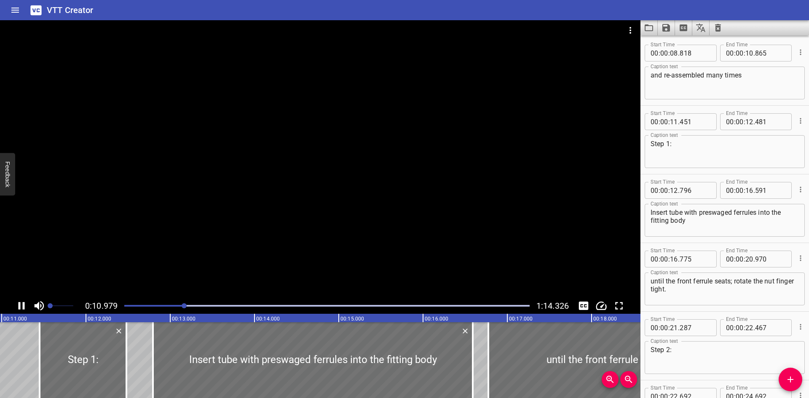
scroll to position [0, 947]
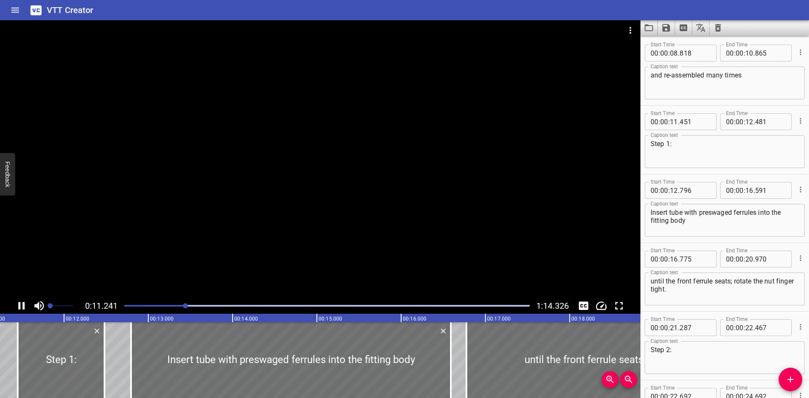
click at [192, 231] on div at bounding box center [320, 159] width 640 height 278
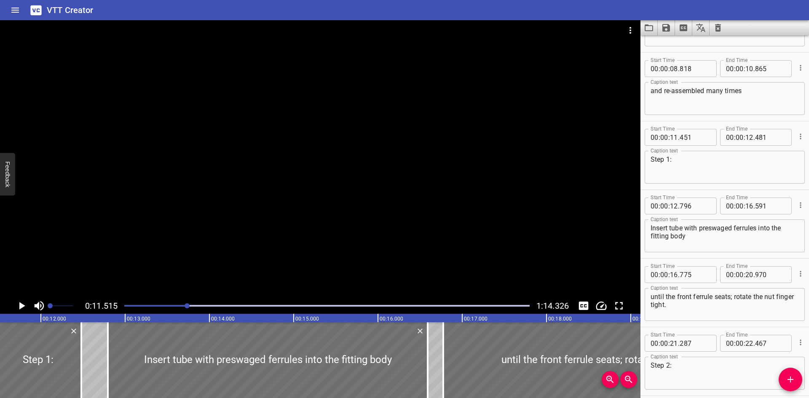
scroll to position [148, 0]
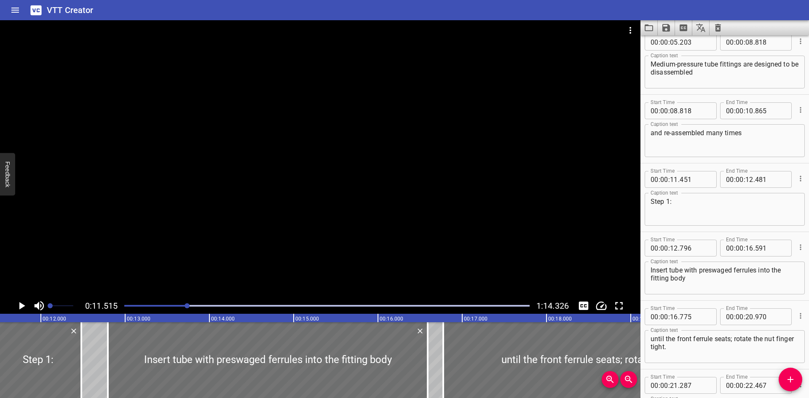
click at [746, 128] on div "and re-assembled many times Caption text" at bounding box center [724, 140] width 160 height 33
click at [748, 133] on textarea "and re-assembled many times" at bounding box center [724, 141] width 148 height 24
type textarea "and re-assembled many times."
click at [351, 177] on div at bounding box center [320, 159] width 640 height 278
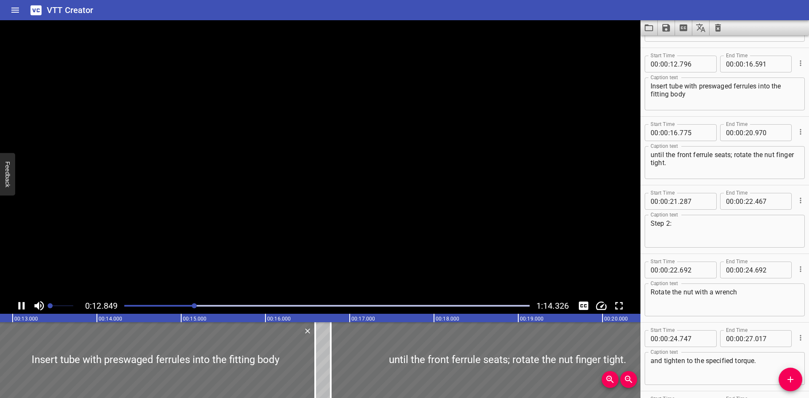
scroll to position [343, 0]
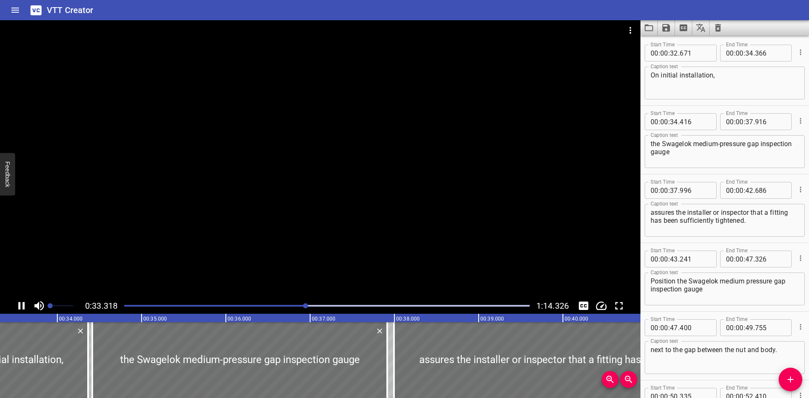
click at [367, 192] on div at bounding box center [320, 159] width 640 height 278
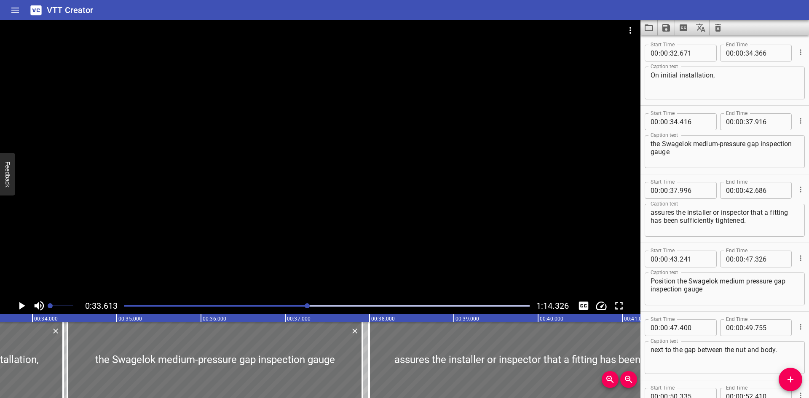
click at [367, 192] on div at bounding box center [320, 159] width 640 height 278
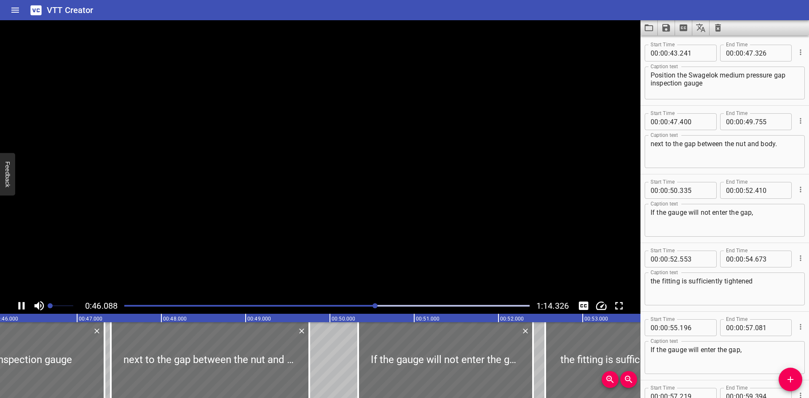
click at [367, 192] on video at bounding box center [320, 159] width 640 height 278
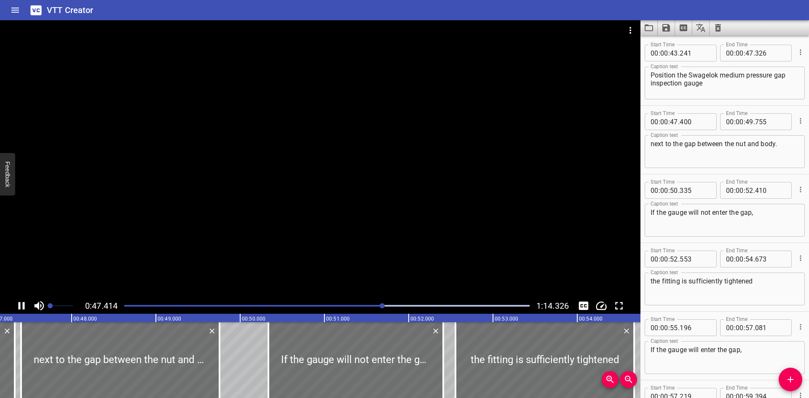
click at [372, 168] on div at bounding box center [320, 159] width 640 height 278
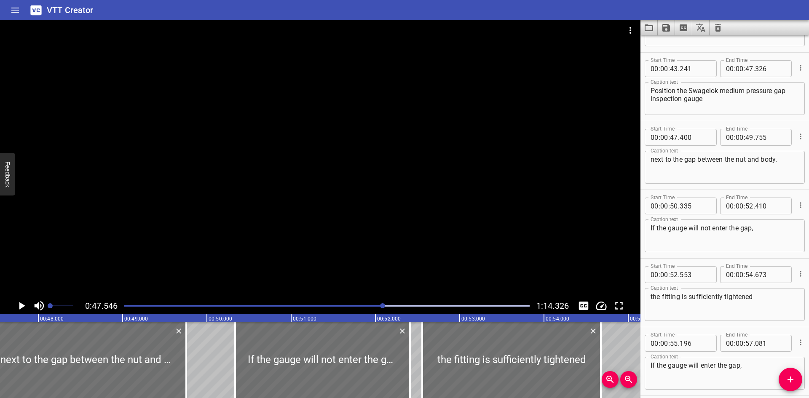
click at [342, 167] on div at bounding box center [320, 159] width 640 height 278
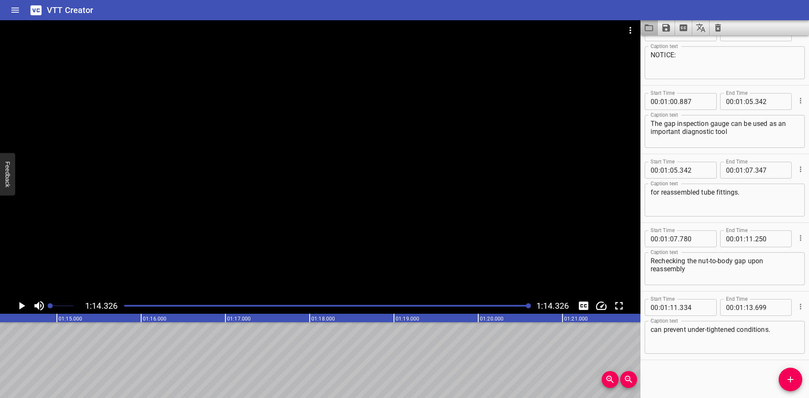
drag, startPoint x: 345, startPoint y: 167, endPoint x: 644, endPoint y: 32, distance: 328.4
click at [644, 32] on button "Load captions from file" at bounding box center [648, 27] width 17 height 15
click at [353, 201] on div at bounding box center [320, 159] width 640 height 278
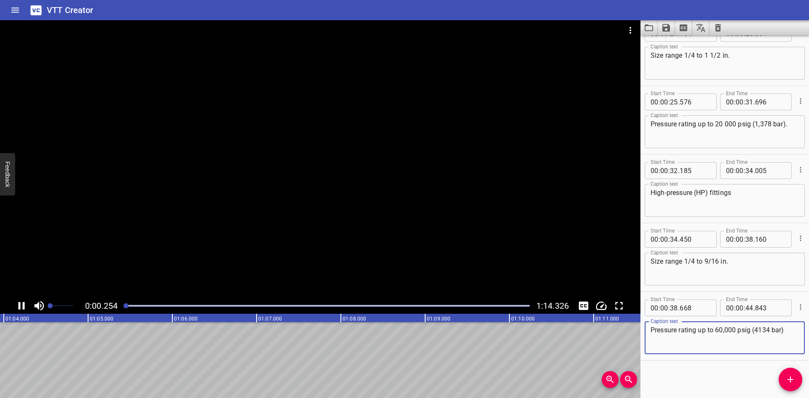
scroll to position [363, 0]
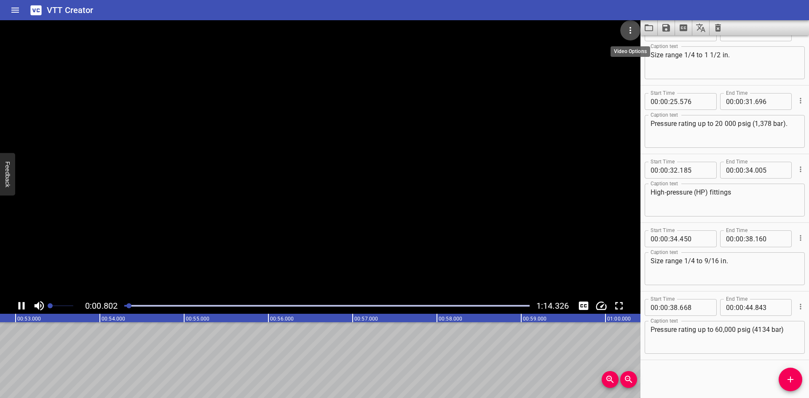
click at [636, 27] on button "Video Options" at bounding box center [630, 30] width 20 height 20
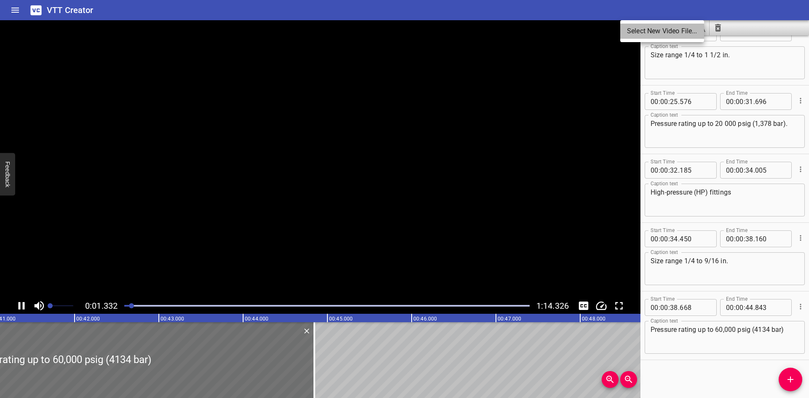
click at [636, 27] on li "Select New Video File..." at bounding box center [662, 31] width 84 height 15
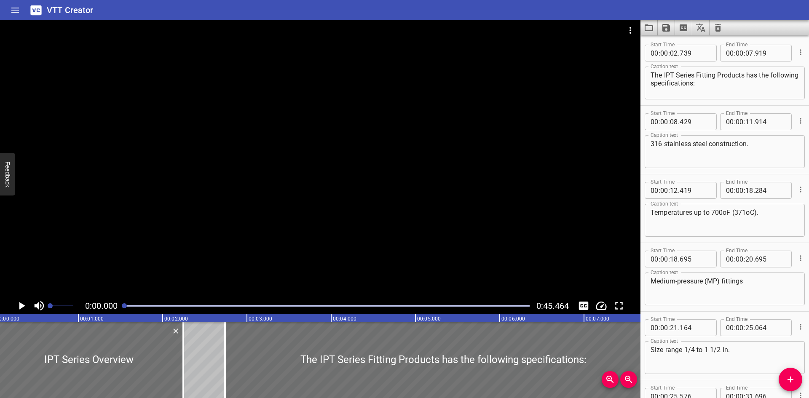
scroll to position [0, 0]
drag, startPoint x: 364, startPoint y: 182, endPoint x: 722, endPoint y: 317, distance: 382.1
click at [722, 317] on div "Start Time 00 : 00 : 21 . 164 Start Time End Time 00 : 00 : 25 . 064 End Time" at bounding box center [724, 327] width 160 height 22
click at [669, 311] on div "Start Time 00 : 00 : 18 . 695 Start Time End Time 00 : 00 : 20 . 695 End Time C…" at bounding box center [724, 277] width 168 height 68
drag, startPoint x: 514, startPoint y: 329, endPoint x: 278, endPoint y: 222, distance: 258.4
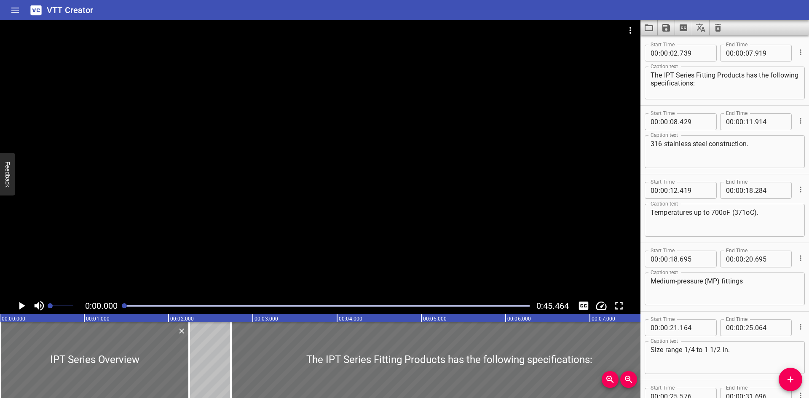
click at [278, 222] on div at bounding box center [320, 159] width 640 height 278
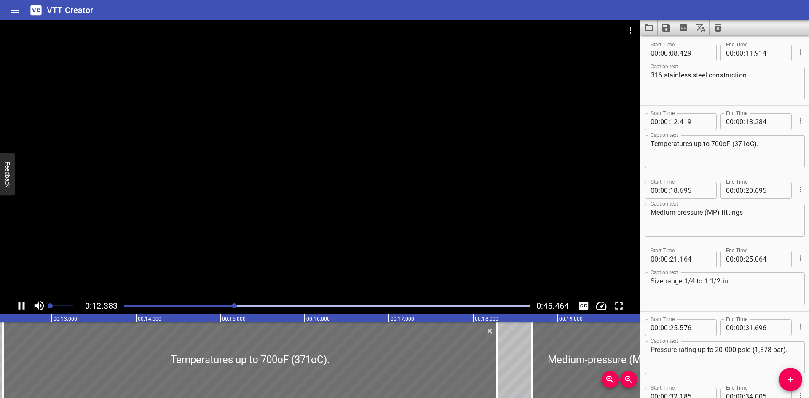
scroll to position [0, 1066]
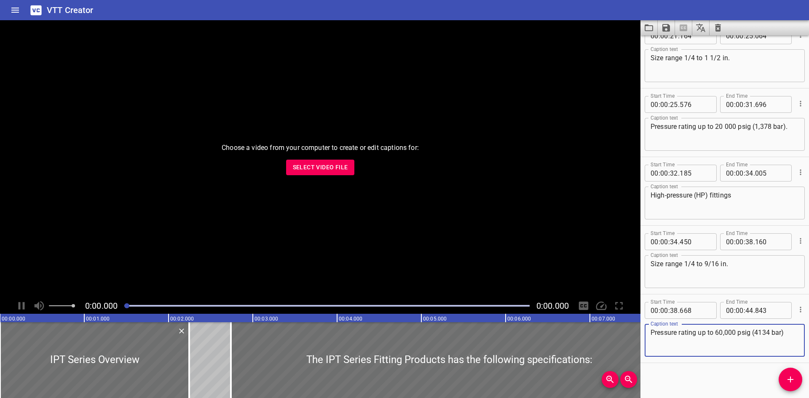
scroll to position [363, 0]
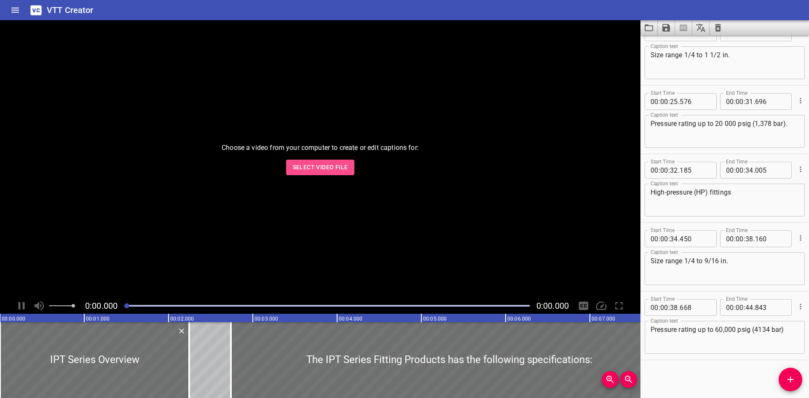
click at [331, 170] on span "Select Video File" at bounding box center [320, 167] width 55 height 11
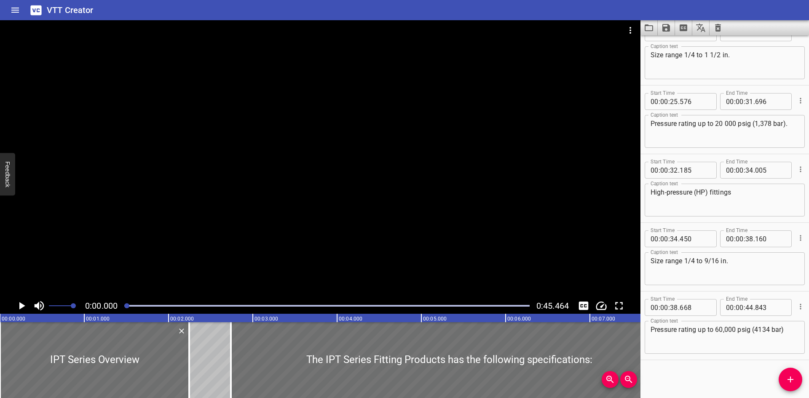
click at [49, 305] on span at bounding box center [61, 306] width 24 height 12
click at [50, 305] on span "Set video volume" at bounding box center [50, 305] width 5 height 5
click at [418, 229] on div at bounding box center [320, 159] width 640 height 278
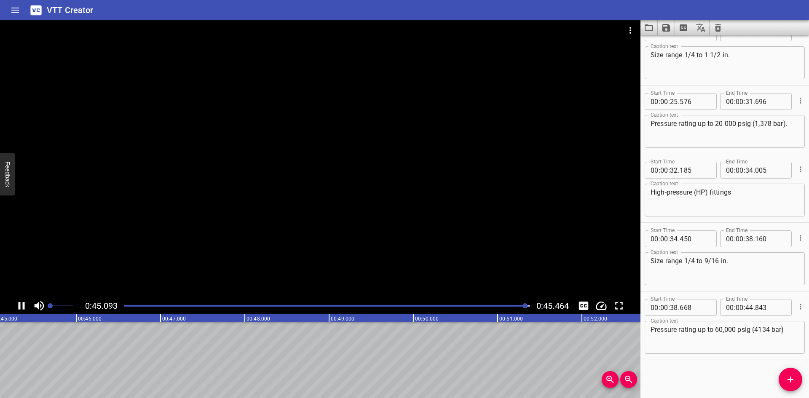
drag, startPoint x: 418, startPoint y: 229, endPoint x: 676, endPoint y: 264, distance: 260.1
click at [633, 28] on icon "Video Options" at bounding box center [630, 30] width 10 height 10
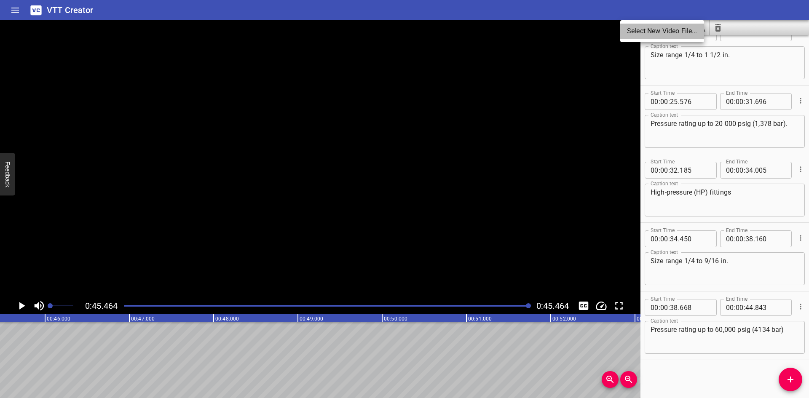
click at [631, 29] on li "Select New Video File..." at bounding box center [662, 31] width 84 height 15
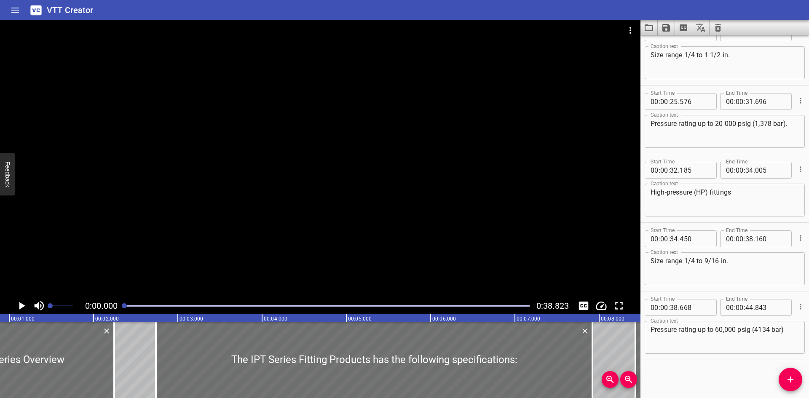
scroll to position [0, 6]
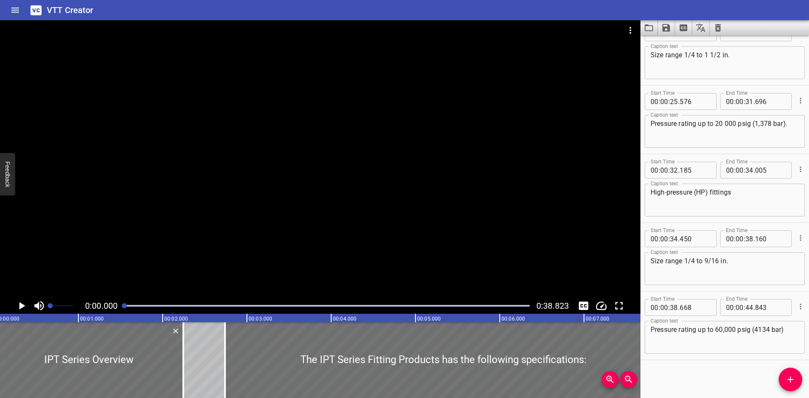
click at [714, 29] on icon "Clear captions" at bounding box center [718, 28] width 10 height 10
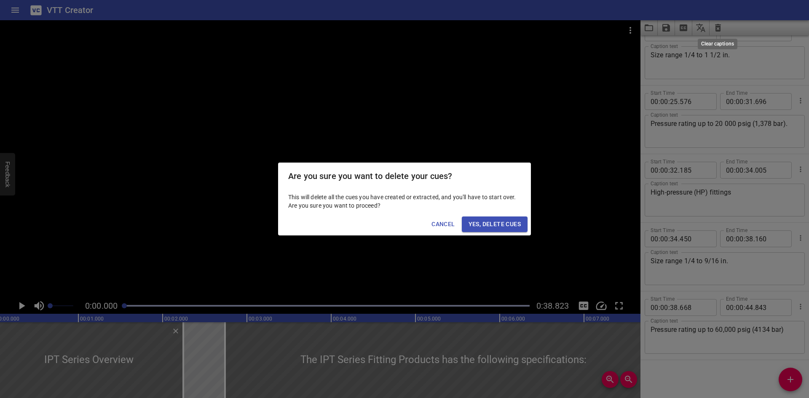
scroll to position [0, 0]
click at [497, 222] on span "Yes, Delete Cues" at bounding box center [494, 224] width 52 height 11
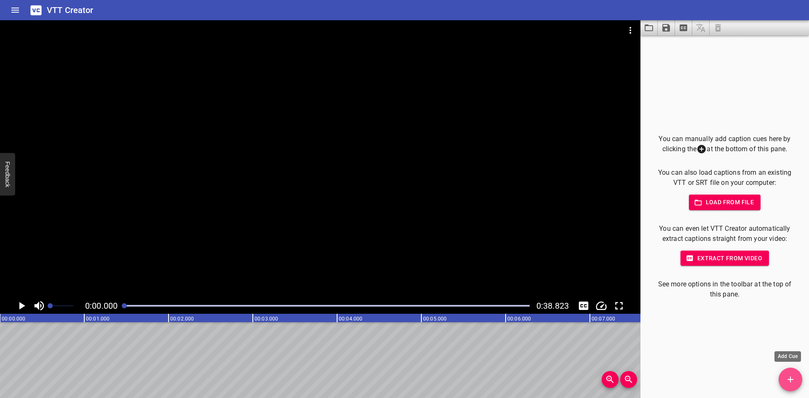
click at [787, 377] on icon "Add Cue" at bounding box center [790, 379] width 10 height 10
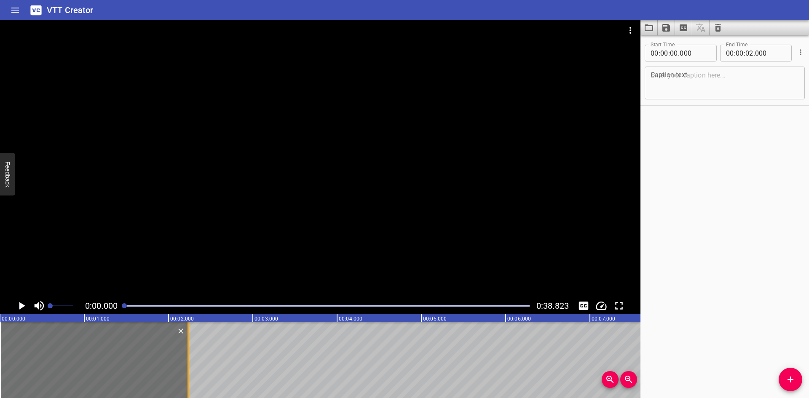
drag, startPoint x: 173, startPoint y: 354, endPoint x: 187, endPoint y: 354, distance: 14.3
click at [187, 354] on div at bounding box center [188, 360] width 2 height 76
type input "235"
click at [152, 204] on div at bounding box center [320, 159] width 640 height 278
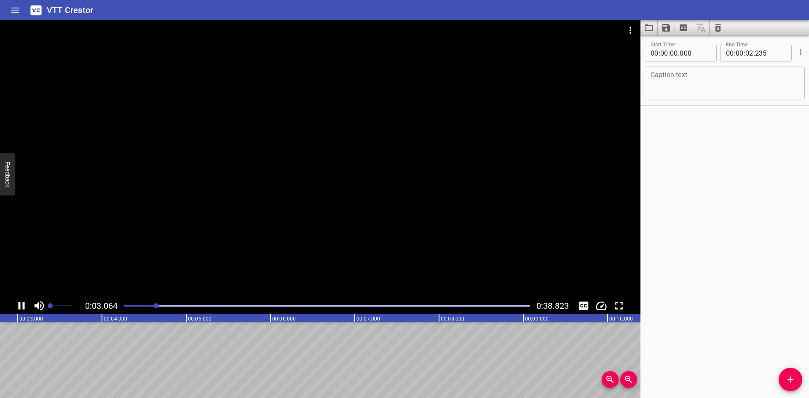
click at [152, 204] on div at bounding box center [320, 159] width 640 height 278
drag, startPoint x: 238, startPoint y: 291, endPoint x: 221, endPoint y: 307, distance: 23.2
click at [238, 290] on div at bounding box center [320, 159] width 640 height 278
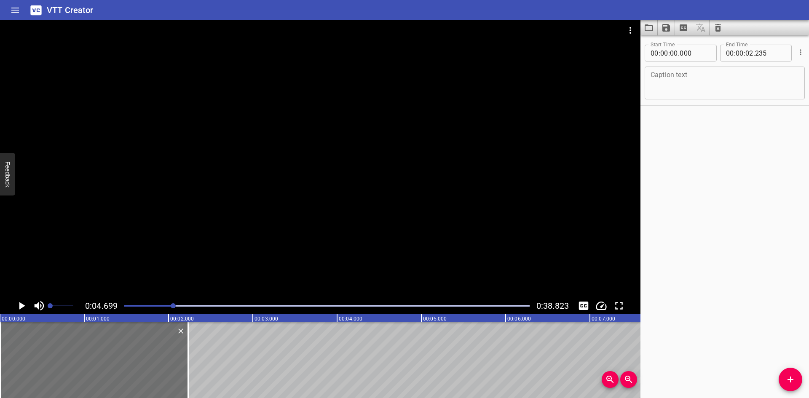
click at [124, 307] on div at bounding box center [326, 306] width 415 height 12
click at [85, 236] on div at bounding box center [320, 159] width 640 height 278
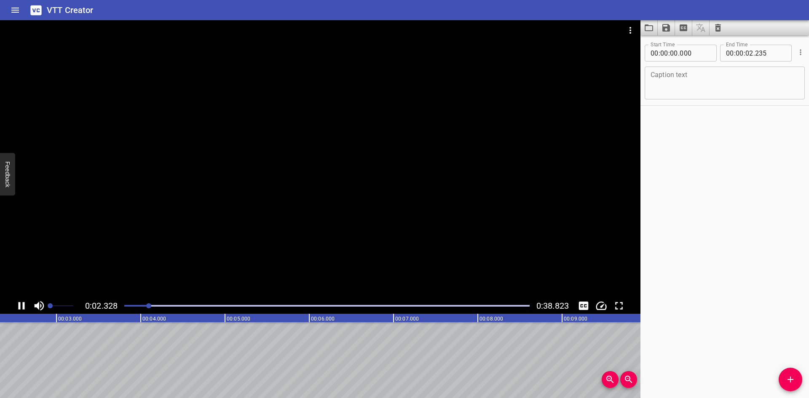
click at [133, 243] on div at bounding box center [320, 159] width 640 height 278
click at [53, 306] on span "Set video volume" at bounding box center [50, 305] width 5 height 5
click at [130, 307] on div at bounding box center [326, 306] width 415 height 12
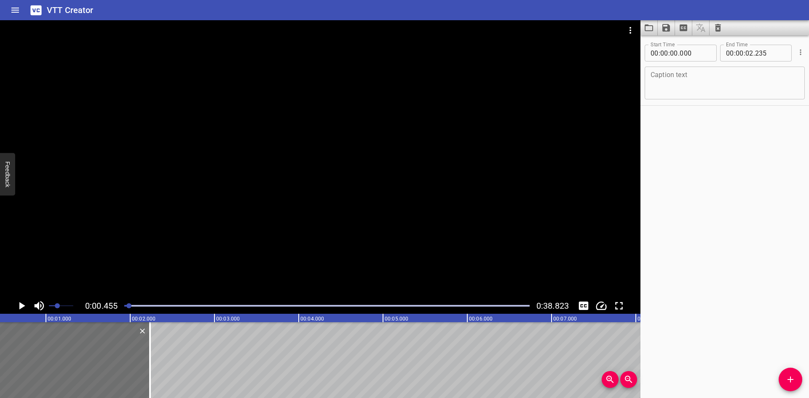
click at [113, 239] on div at bounding box center [320, 159] width 640 height 278
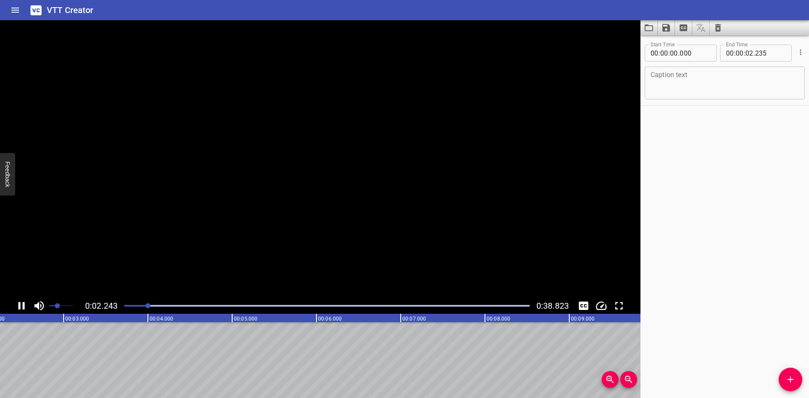
click at [113, 239] on video at bounding box center [320, 159] width 640 height 278
click at [338, 163] on div at bounding box center [320, 159] width 640 height 278
click at [719, 90] on textarea at bounding box center [724, 83] width 148 height 24
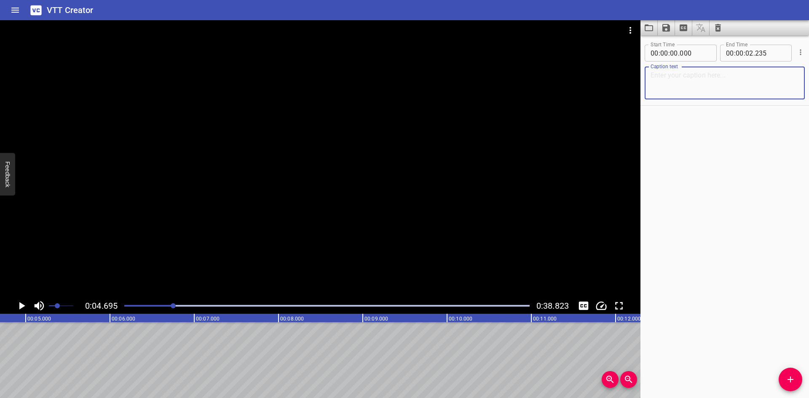
paste textarea ")IPT Series Features"
type textarea "IPT Series Features"
click at [787, 389] on button "Add Cue" at bounding box center [790, 380] width 24 height 24
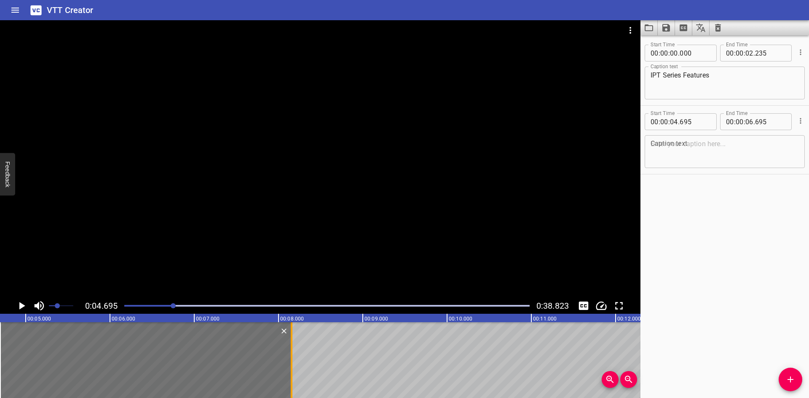
drag, startPoint x: 166, startPoint y: 373, endPoint x: 289, endPoint y: 357, distance: 124.0
click at [289, 357] on div at bounding box center [291, 360] width 8 height 76
type input "08"
type input "155"
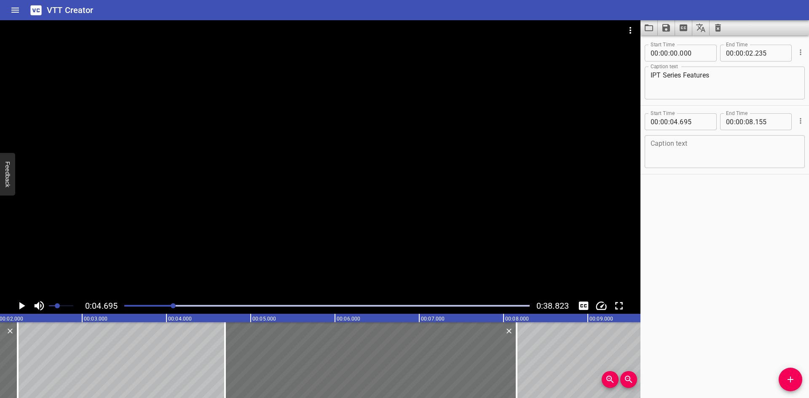
scroll to position [0, 154]
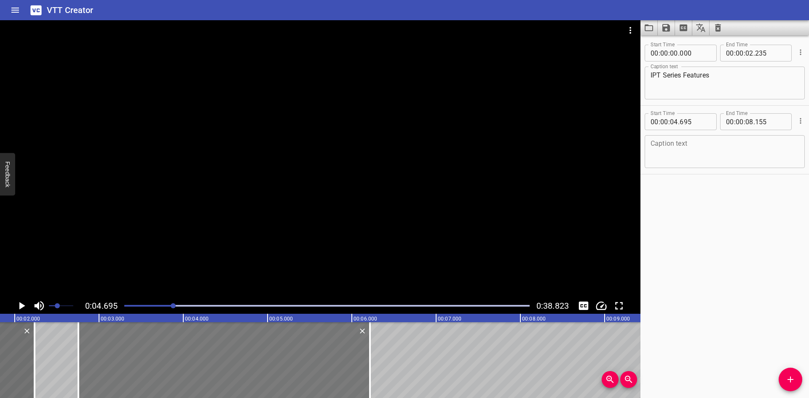
drag, startPoint x: 291, startPoint y: 354, endPoint x: 128, endPoint y: 378, distance: 165.1
click at [128, 378] on div at bounding box center [223, 360] width 291 height 76
type input "02"
type input "755"
type input "06"
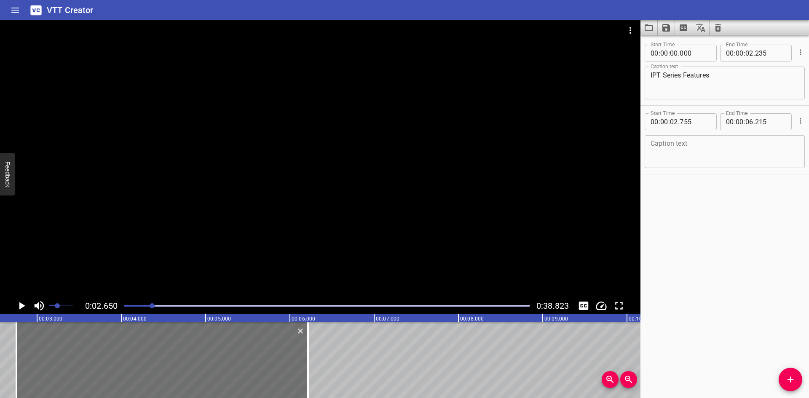
scroll to position [0, 223]
click at [21, 302] on icon "Play/Pause" at bounding box center [21, 305] width 13 height 13
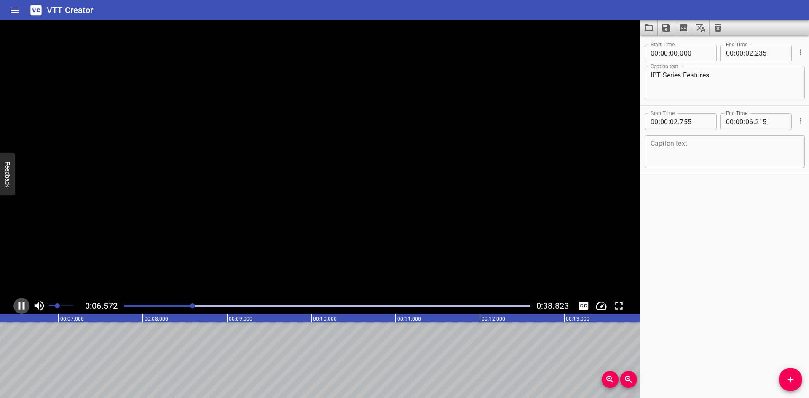
click at [21, 302] on icon "Play/Pause" at bounding box center [21, 305] width 13 height 13
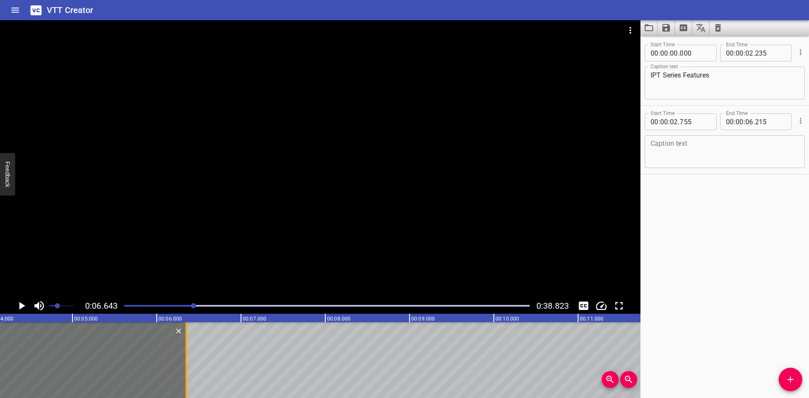
drag, startPoint x: 174, startPoint y: 371, endPoint x: 186, endPoint y: 371, distance: 11.4
click at [186, 371] on div at bounding box center [186, 360] width 2 height 76
type input "350"
click at [186, 371] on div at bounding box center [186, 360] width 2 height 76
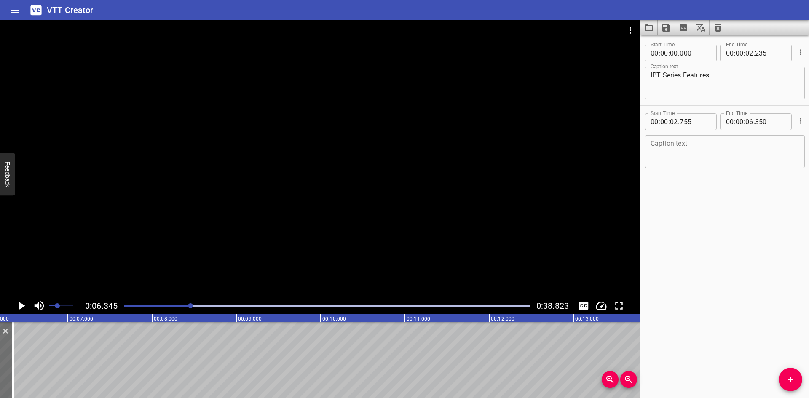
scroll to position [0, 534]
click at [794, 381] on icon "Add Cue" at bounding box center [790, 379] width 10 height 10
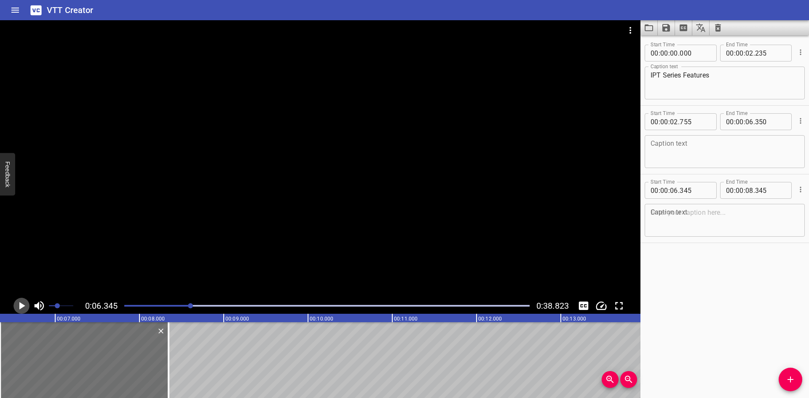
click at [19, 302] on icon "Play/Pause" at bounding box center [22, 306] width 6 height 8
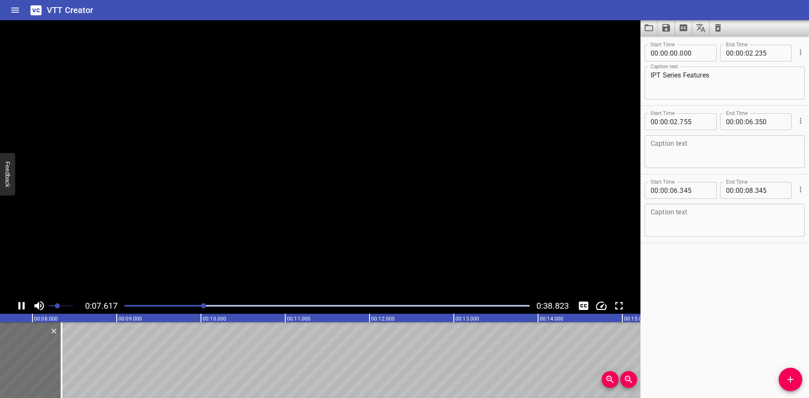
click at [19, 302] on icon "Play/Pause" at bounding box center [22, 306] width 6 height 8
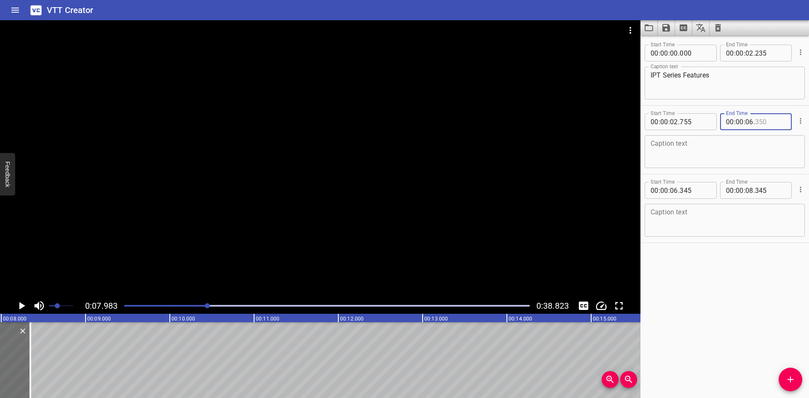
click at [770, 124] on input "number" at bounding box center [770, 121] width 31 height 17
type input "350"
click at [713, 188] on div "Start Time 00 : 00 : 06 . 345 Start Time End Time 00 : 00 : 08 . 345 End Time" at bounding box center [724, 190] width 160 height 22
click at [705, 190] on input "number" at bounding box center [694, 190] width 31 height 17
type input "350"
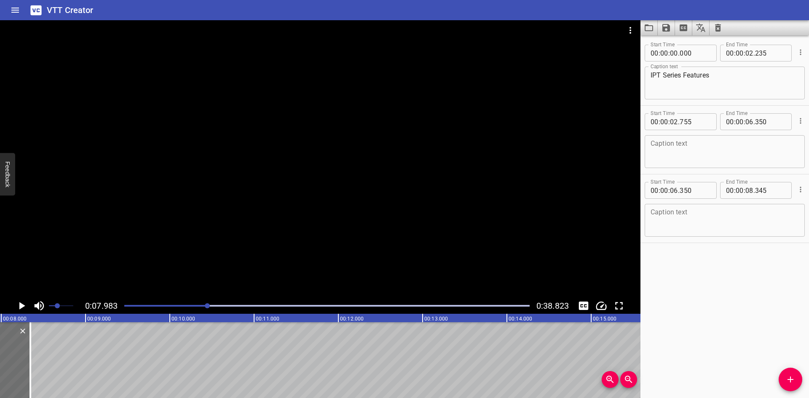
click at [684, 146] on textarea at bounding box center [724, 152] width 148 height 24
paste textarea "Cone and thread (C&T) connection provides dependable medium-"
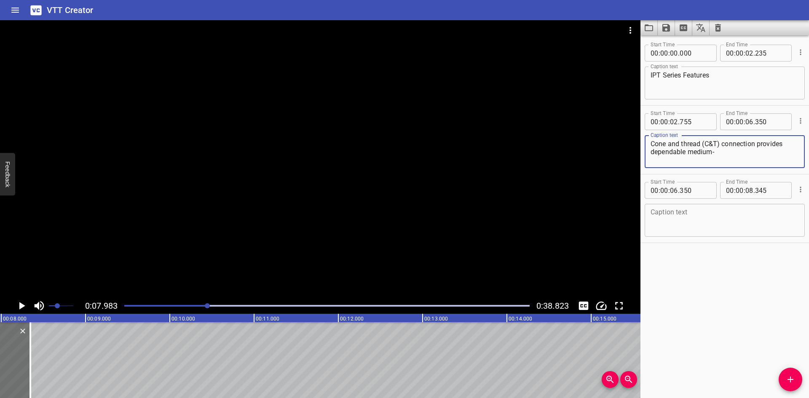
type textarea "Cone and thread (C&T) connection provides dependable medium-"
click at [733, 226] on textarea at bounding box center [724, 220] width 148 height 24
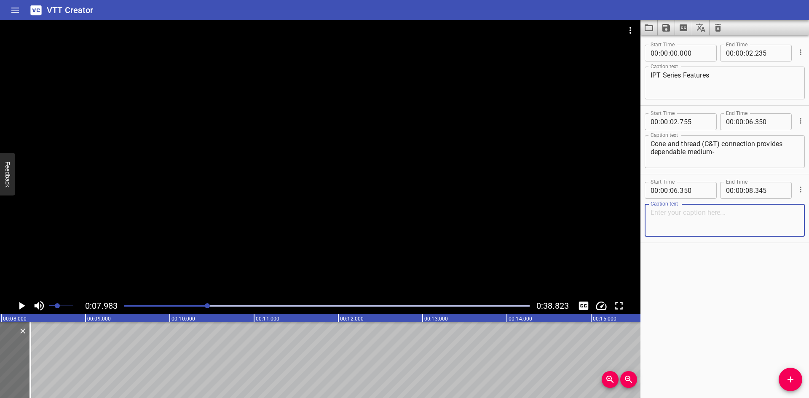
paste textarea "and high-pressure performance."
type textarea "and high-pressure performance."
drag, startPoint x: 681, startPoint y: 215, endPoint x: 665, endPoint y: 279, distance: 65.8
click at [665, 279] on div "Start Time 00 : 00 : 00 . 000 Start Time End Time 00 : 00 : 02 . 235 End Time C…" at bounding box center [724, 216] width 168 height 363
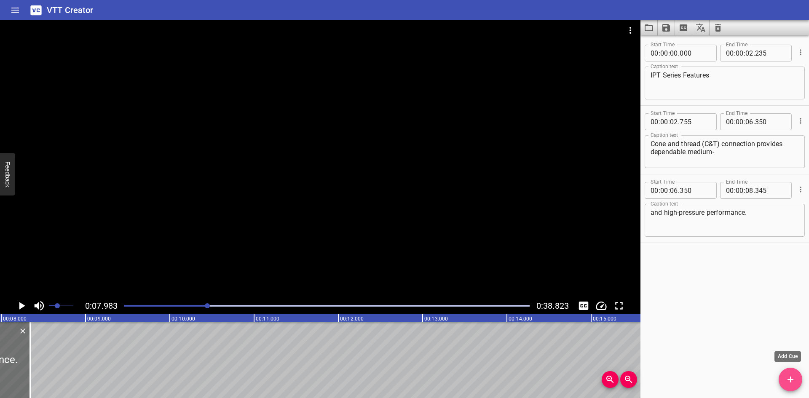
click at [791, 379] on icon "Add Cue" at bounding box center [790, 379] width 10 height 10
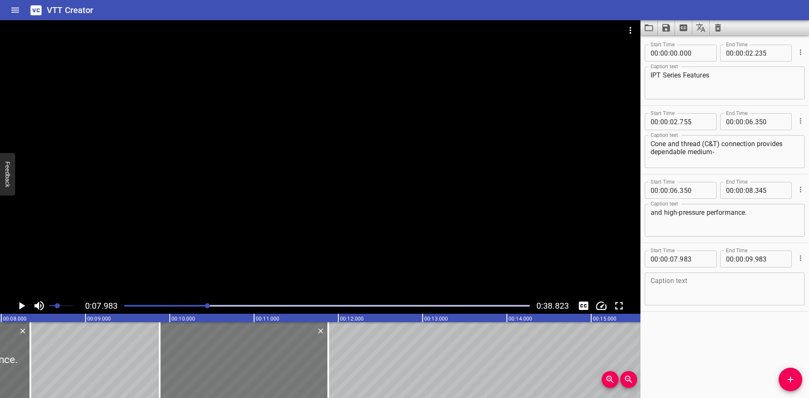
drag, startPoint x: 65, startPoint y: 382, endPoint x: 224, endPoint y: 382, distance: 159.6
click at [224, 382] on div at bounding box center [244, 360] width 168 height 76
type input "09"
type input "878"
type input "11"
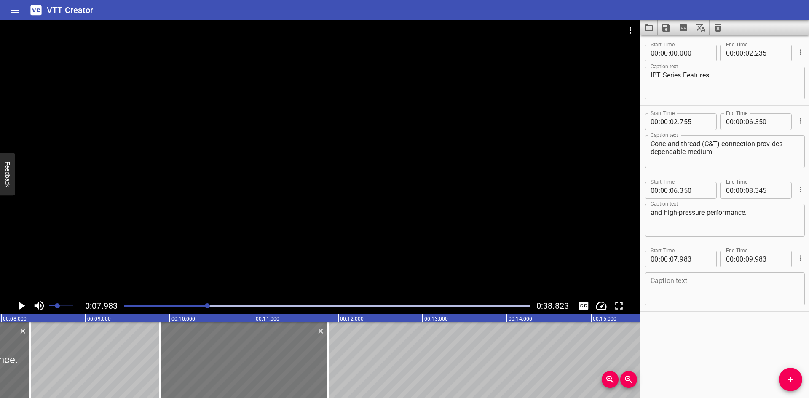
type input "878"
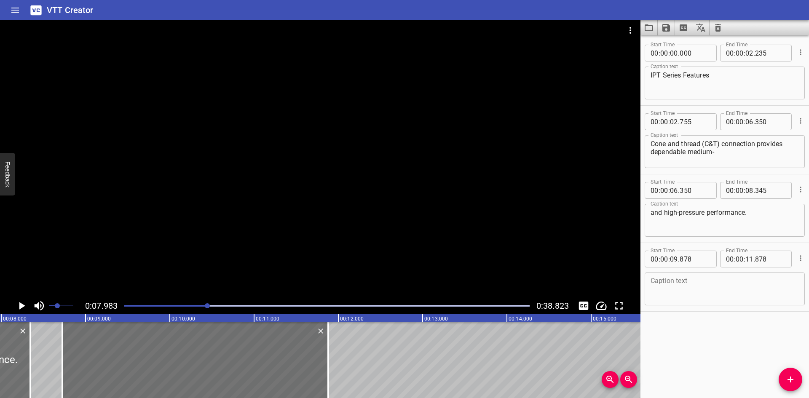
drag, startPoint x: 161, startPoint y: 378, endPoint x: 64, endPoint y: 392, distance: 98.3
click at [64, 392] on div "00:00.000 00:01.000 00:02.000 00:03.000 00:04.000 00:05.000 00:06.000 00:07.000…" at bounding box center [320, 356] width 640 height 84
type input "08"
click at [168, 364] on div at bounding box center [194, 360] width 266 height 76
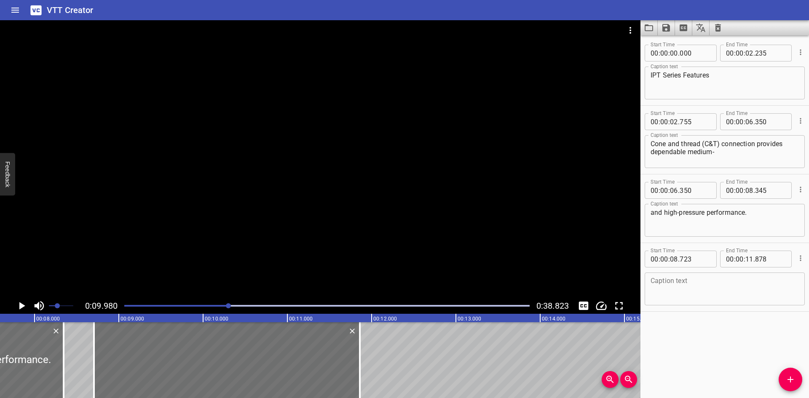
scroll to position [0, 609]
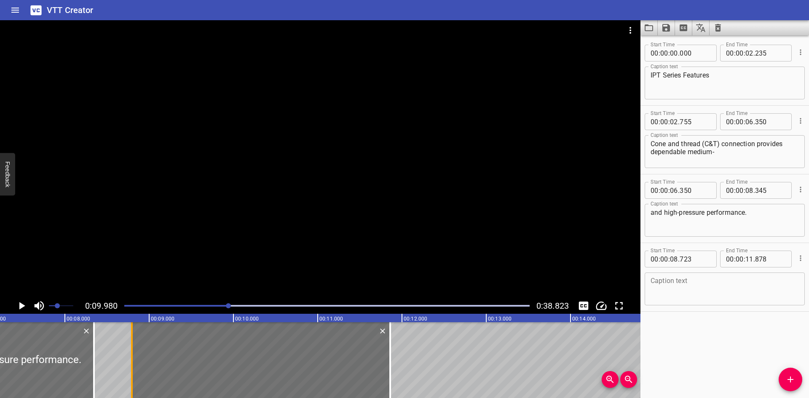
drag, startPoint x: 126, startPoint y: 385, endPoint x: 132, endPoint y: 386, distance: 6.9
click at [132, 386] on div at bounding box center [132, 360] width 2 height 76
click at [128, 387] on div at bounding box center [130, 360] width 8 height 76
type input "768"
click at [126, 387] on div at bounding box center [130, 360] width 8 height 76
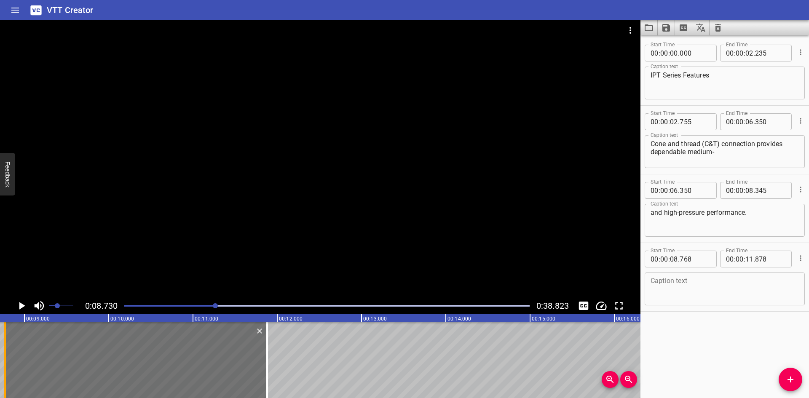
scroll to position [0, 735]
click at [118, 172] on div at bounding box center [320, 159] width 640 height 278
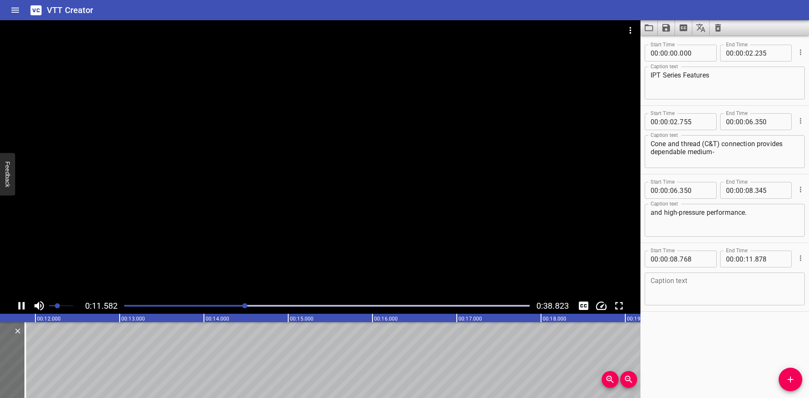
click at [117, 172] on div at bounding box center [320, 159] width 640 height 278
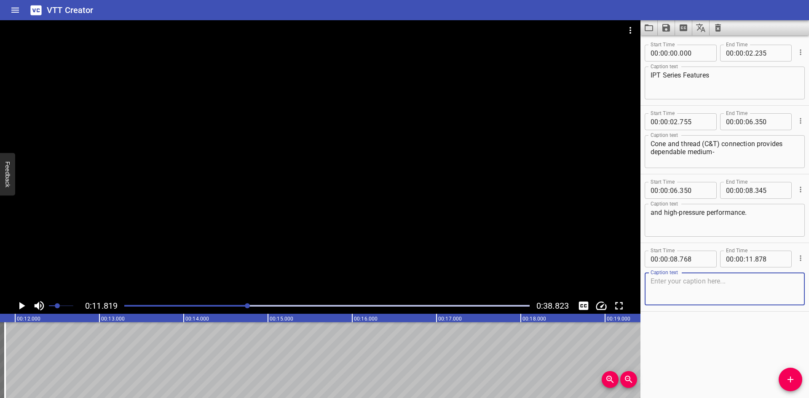
click at [687, 297] on textarea at bounding box center [724, 289] width 148 height 24
paste textarea "Weep holes standard on all pressure connections to verify proper connection"
type textarea "Weep holes standard on all pressure connections to verify proper connection."
click at [791, 372] on button "Add Cue" at bounding box center [790, 380] width 24 height 24
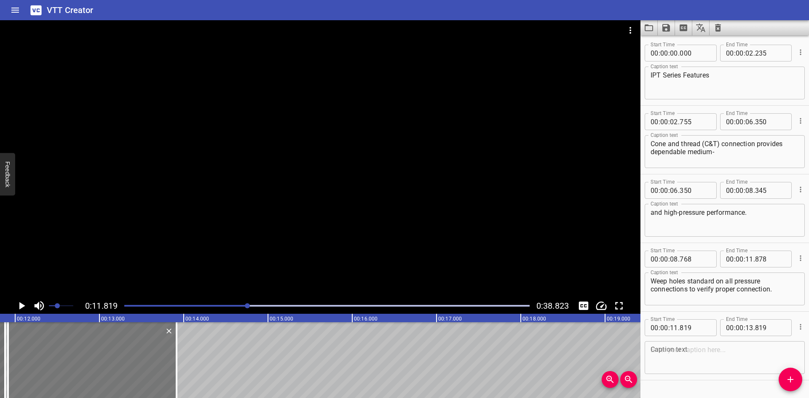
drag, startPoint x: 83, startPoint y: 353, endPoint x: 91, endPoint y: 356, distance: 8.5
click at [91, 356] on div at bounding box center [92, 360] width 168 height 76
type input "914"
click at [143, 218] on div at bounding box center [320, 159] width 640 height 278
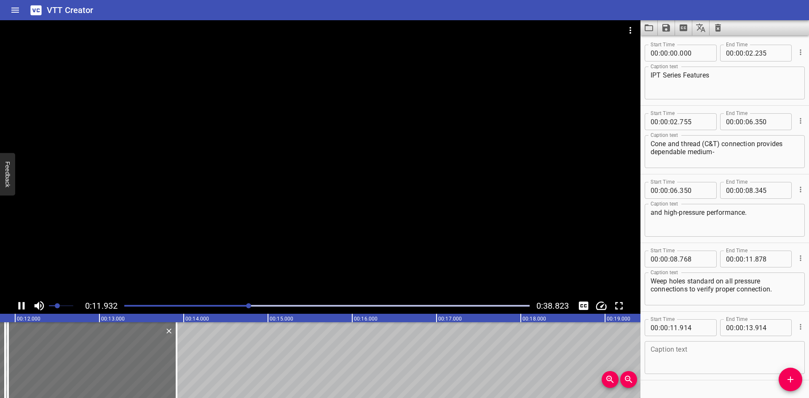
scroll to position [20, 0]
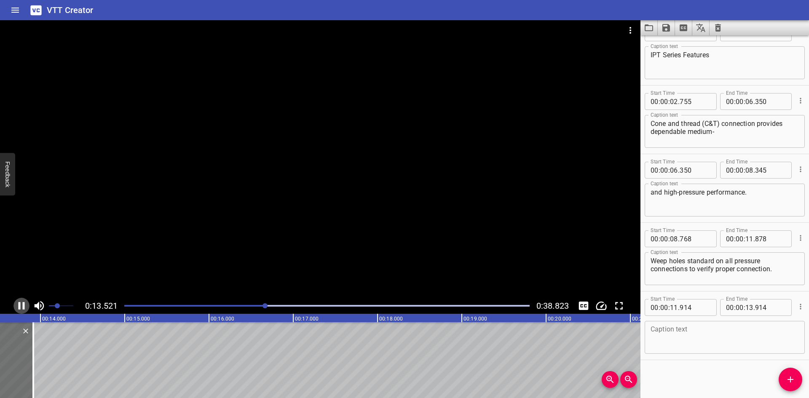
click at [26, 300] on icon "Play/Pause" at bounding box center [21, 305] width 13 height 13
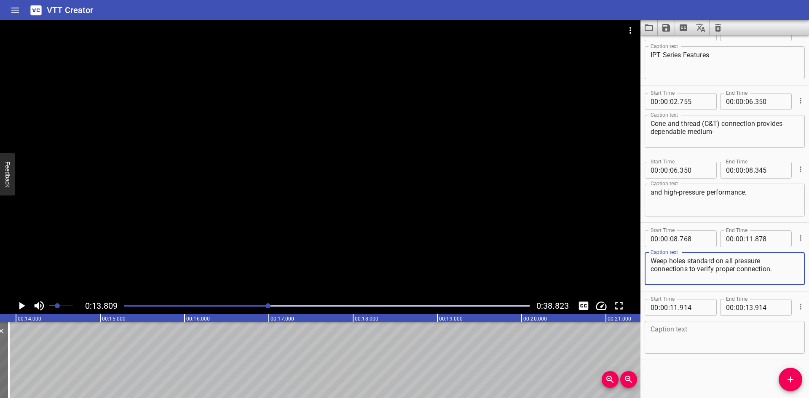
drag, startPoint x: 689, startPoint y: 271, endPoint x: 751, endPoint y: 270, distance: 61.5
click at [764, 270] on textarea "Weep holes standard on all pressure connections to verify proper connection." at bounding box center [724, 269] width 148 height 24
type textarea "Weep holes standard on all pressure connections"
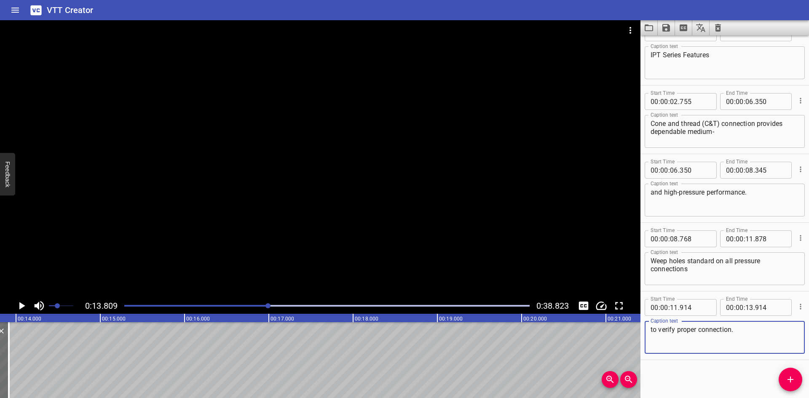
type textarea "to verify proper connection."
click at [714, 279] on textarea "Weep holes standard on all pressure connections" at bounding box center [724, 269] width 148 height 24
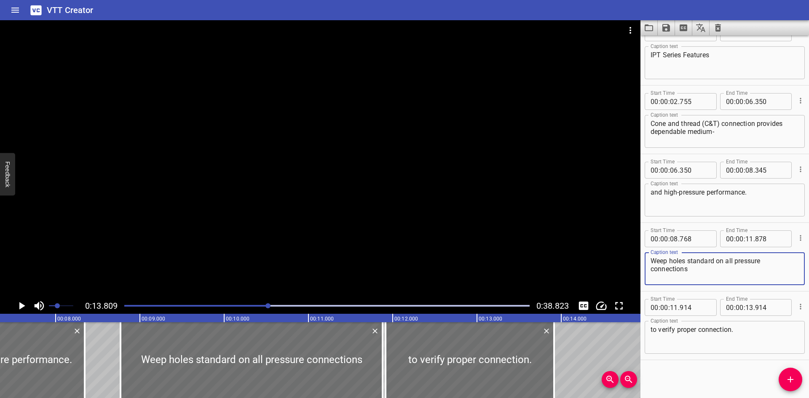
scroll to position [0, 615]
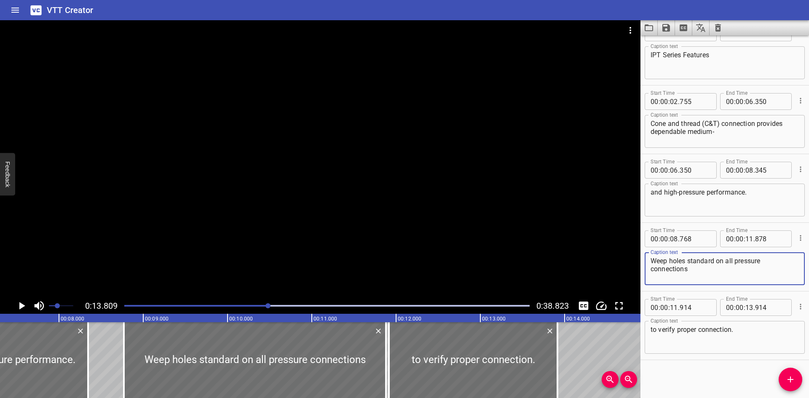
type textarea "Weep holes standard on all pressure connections"
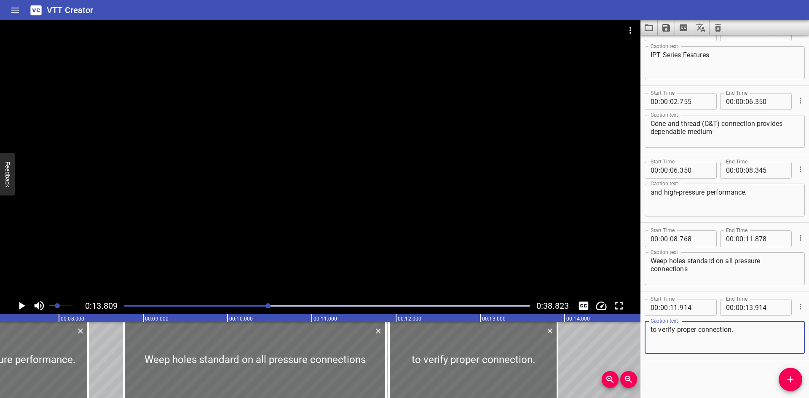
drag, startPoint x: 747, startPoint y: 329, endPoint x: 644, endPoint y: 337, distance: 102.7
click at [644, 337] on div "to verify proper connection. Caption text" at bounding box center [724, 337] width 160 height 33
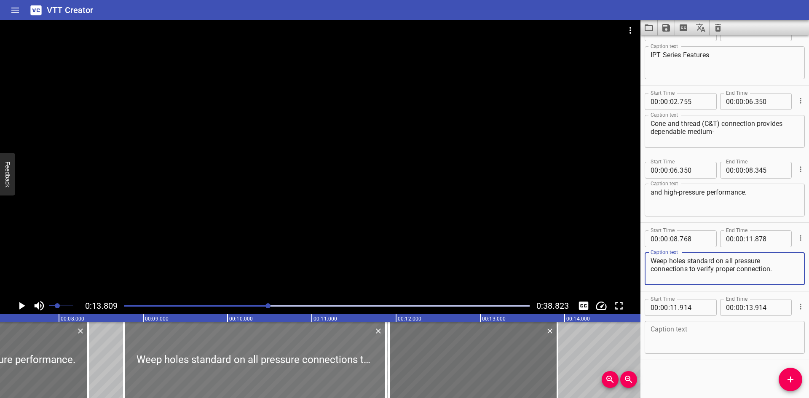
type textarea "Weep holes standard on all pressure connections to verify proper connection."
click at [335, 344] on div at bounding box center [255, 360] width 262 height 76
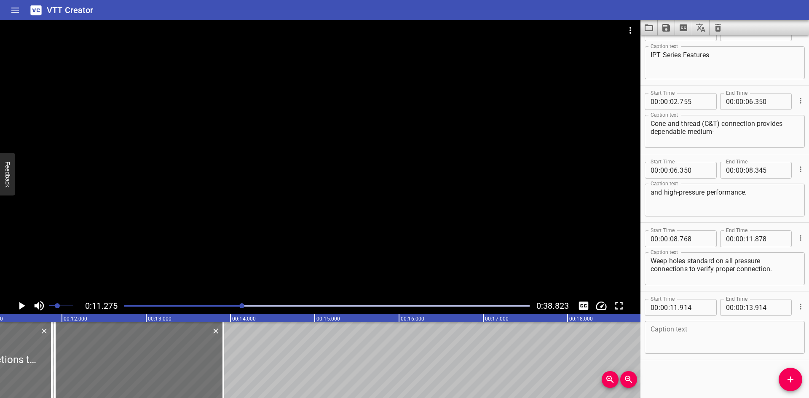
scroll to position [0, 950]
drag, startPoint x: 215, startPoint y: 331, endPoint x: 136, endPoint y: 336, distance: 78.9
click at [214, 331] on icon "Delete" at bounding box center [214, 331] width 5 height 5
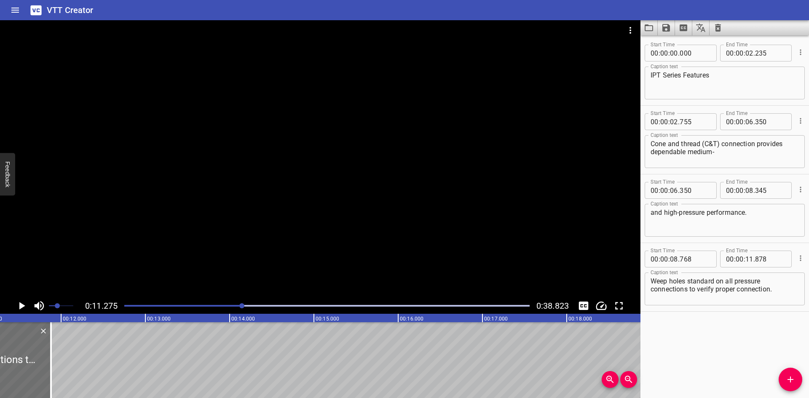
scroll to position [0, 0]
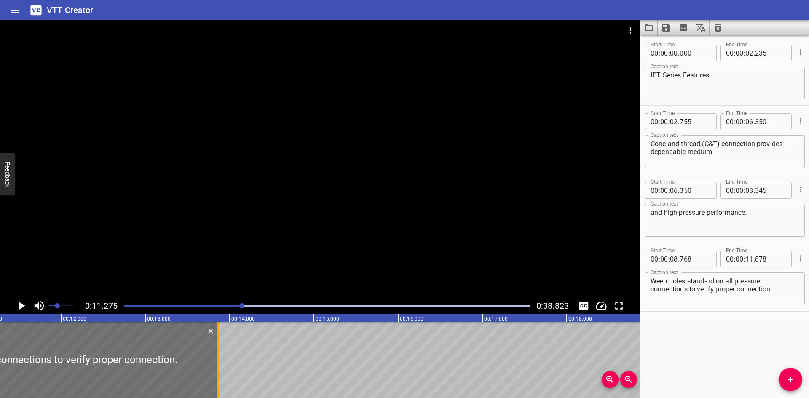
drag, startPoint x: 50, startPoint y: 365, endPoint x: 216, endPoint y: 371, distance: 166.5
click at [216, 373] on div at bounding box center [218, 360] width 8 height 76
type input "13"
type input "858"
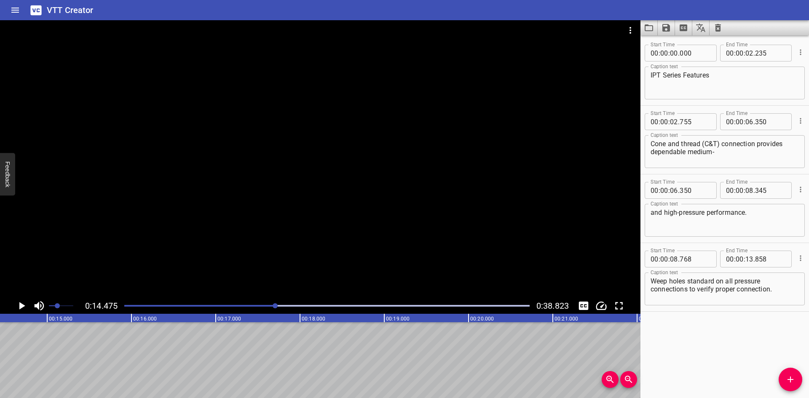
scroll to position [0, 1219]
click at [787, 373] on button "Add Cue" at bounding box center [790, 380] width 24 height 24
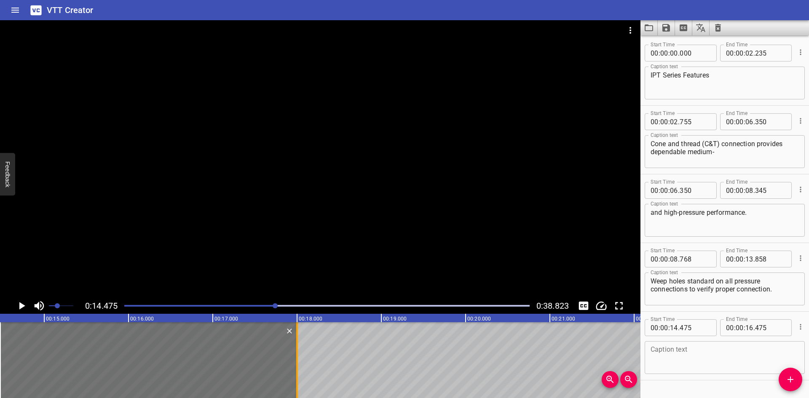
drag, startPoint x: 168, startPoint y: 362, endPoint x: 296, endPoint y: 370, distance: 128.7
click at [296, 370] on div at bounding box center [297, 360] width 2 height 76
type input "18"
type input "000"
click at [634, 176] on div at bounding box center [320, 159] width 640 height 278
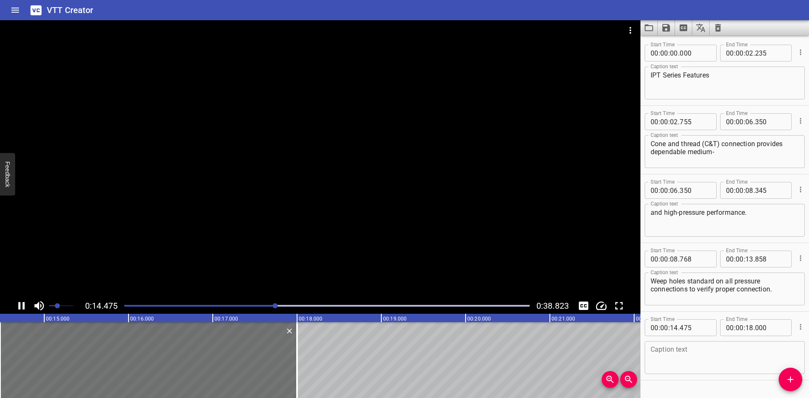
scroll to position [20, 0]
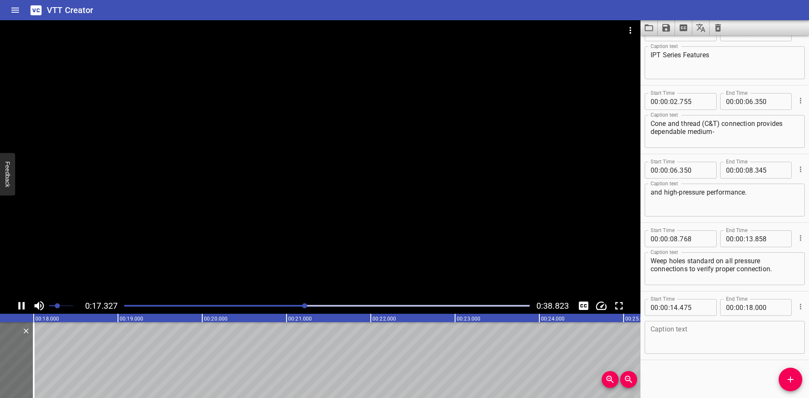
click at [21, 304] on icon "Play/Pause" at bounding box center [21, 305] width 13 height 13
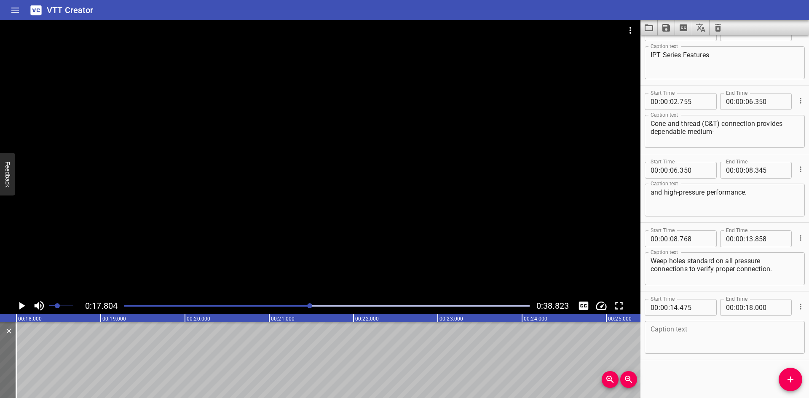
click at [700, 332] on textarea at bounding box center [724, 338] width 148 height 24
paste textarea "Female medium- and high-pressure C&T fittings,"
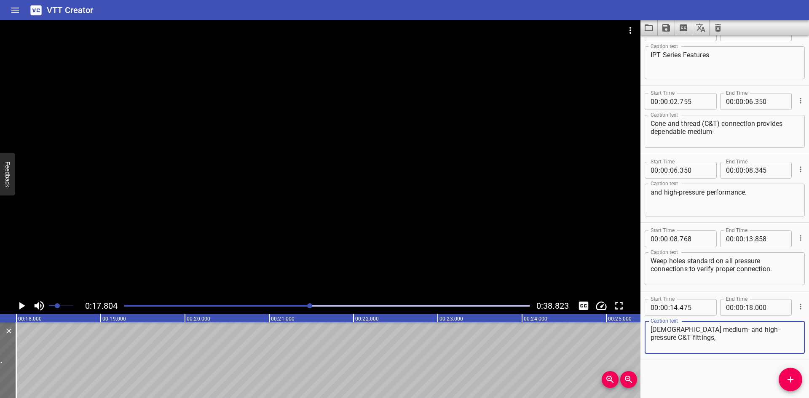
type textarea "Female medium- and high-pressure C&T fittings,"
drag, startPoint x: 799, startPoint y: 376, endPoint x: 752, endPoint y: 376, distance: 46.8
click at [795, 376] on span "Add Cue" at bounding box center [790, 379] width 24 height 10
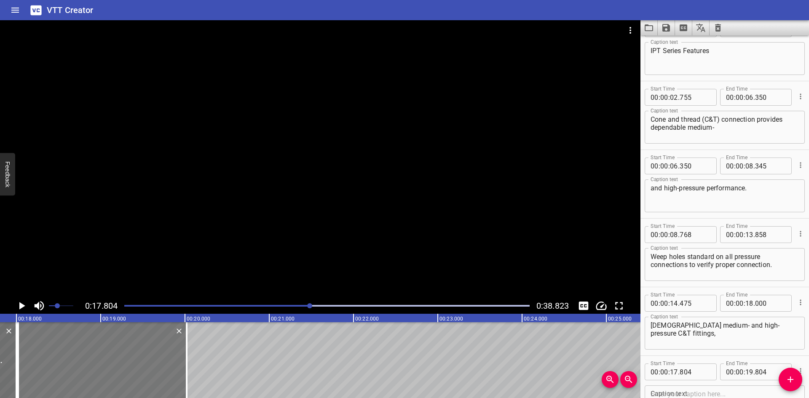
drag, startPoint x: 130, startPoint y: 370, endPoint x: 148, endPoint y: 373, distance: 18.3
click at [148, 373] on div at bounding box center [102, 360] width 168 height 76
type input "18"
type input "019"
type input "20"
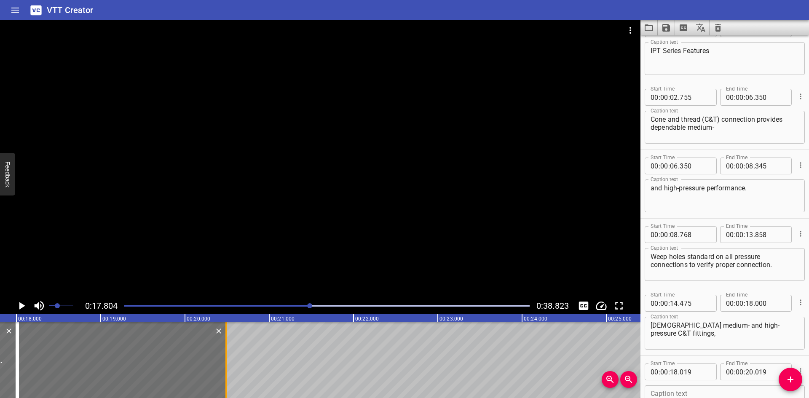
drag, startPoint x: 185, startPoint y: 372, endPoint x: 223, endPoint y: 374, distance: 37.5
click at [223, 374] on div at bounding box center [226, 360] width 8 height 76
type input "489"
click at [216, 284] on div at bounding box center [320, 159] width 640 height 278
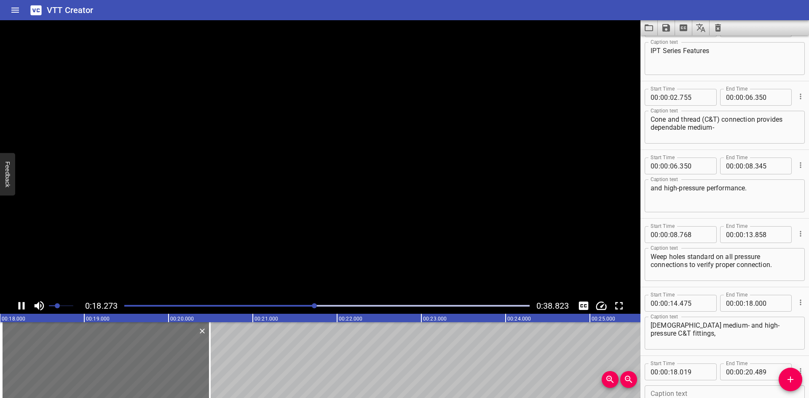
scroll to position [89, 0]
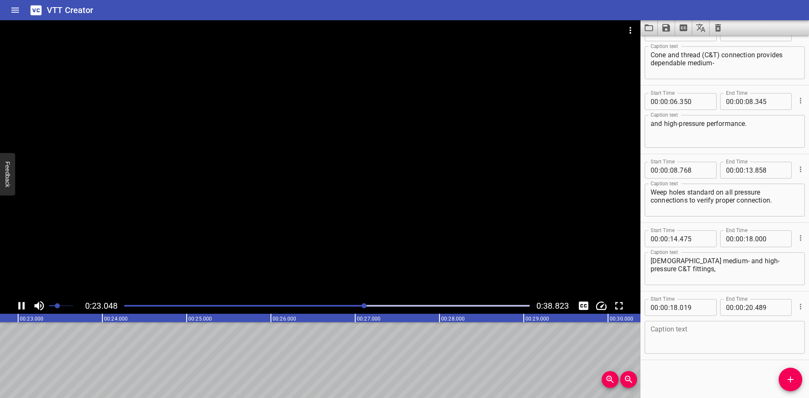
click at [217, 284] on div at bounding box center [320, 159] width 640 height 278
click at [258, 300] on div at bounding box center [326, 306] width 415 height 12
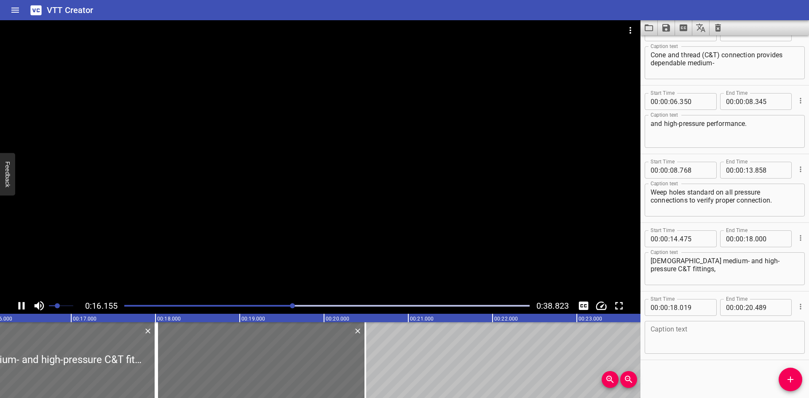
click at [339, 230] on div at bounding box center [320, 159] width 640 height 278
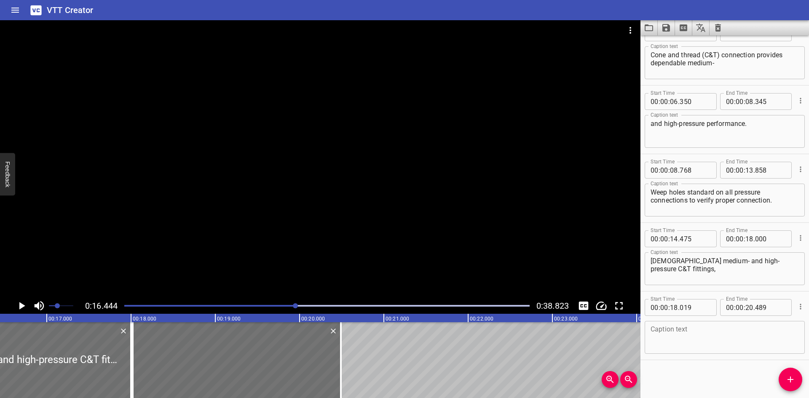
click at [295, 218] on div at bounding box center [320, 159] width 640 height 278
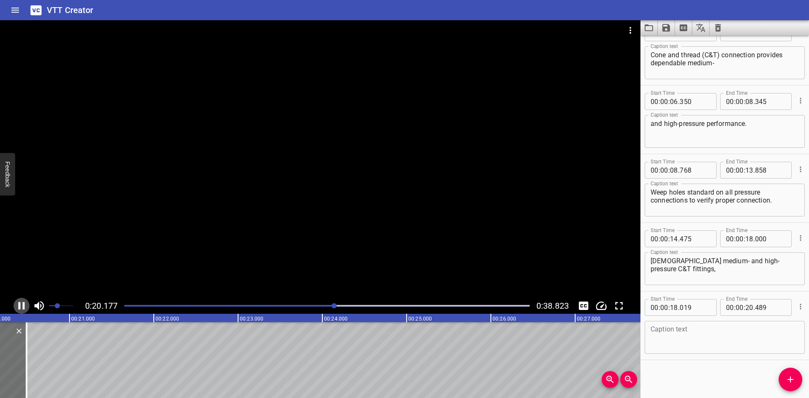
click at [23, 310] on icon "Play/Pause" at bounding box center [21, 305] width 13 height 13
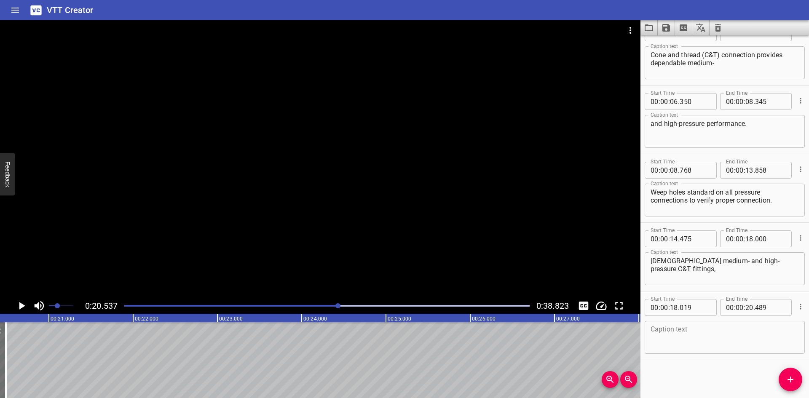
scroll to position [0, 1730]
click at [690, 337] on textarea at bounding box center [724, 338] width 148 height 24
paste textarea "adapters, and couplings are supplied"
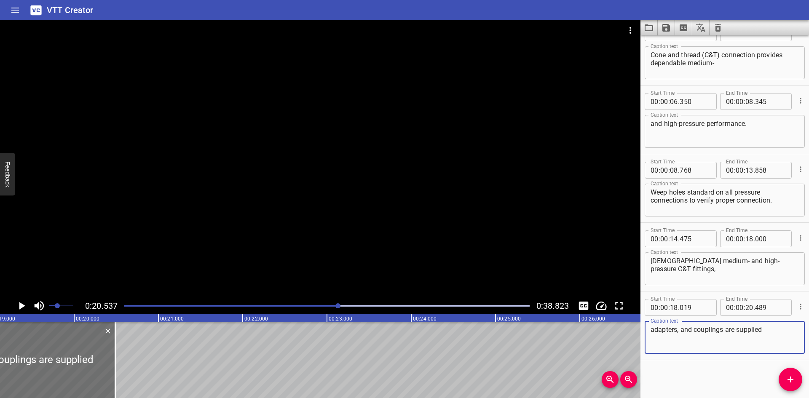
scroll to position [0, 1593]
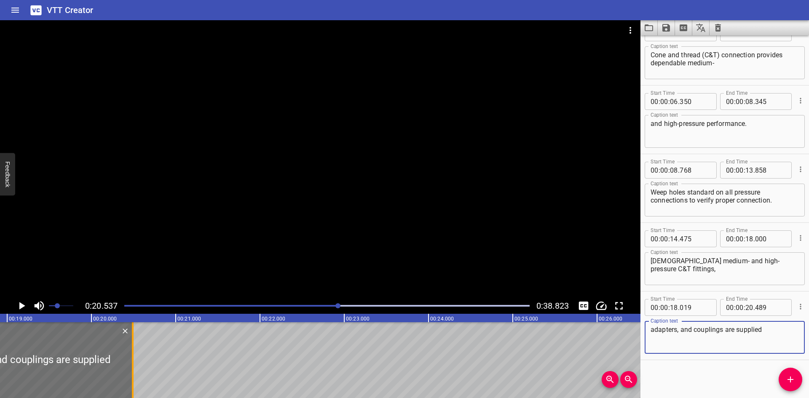
type textarea "adapters, and couplings are supplied"
click at [134, 371] on div at bounding box center [132, 360] width 8 height 76
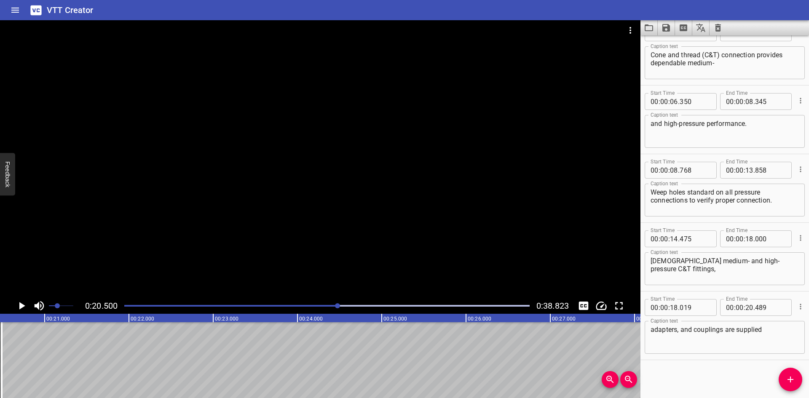
scroll to position [0, 1727]
click at [784, 377] on span "Add Cue" at bounding box center [790, 379] width 24 height 10
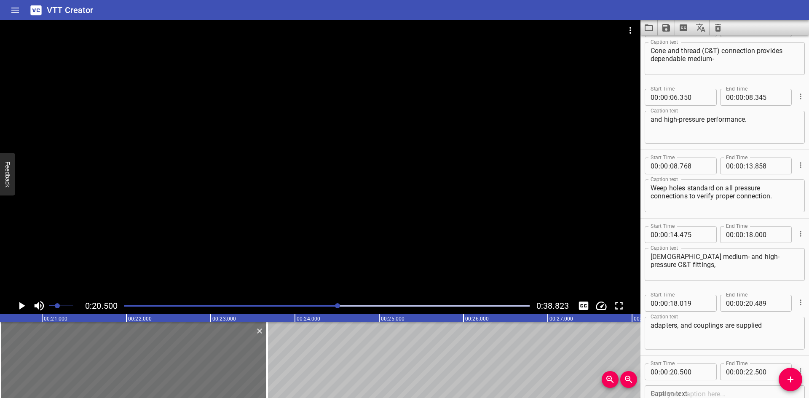
drag, startPoint x: 165, startPoint y: 371, endPoint x: 564, endPoint y: 313, distance: 403.0
click at [265, 373] on div at bounding box center [267, 360] width 8 height 76
type input "23"
type input "685"
drag, startPoint x: 774, startPoint y: 302, endPoint x: 722, endPoint y: 302, distance: 51.8
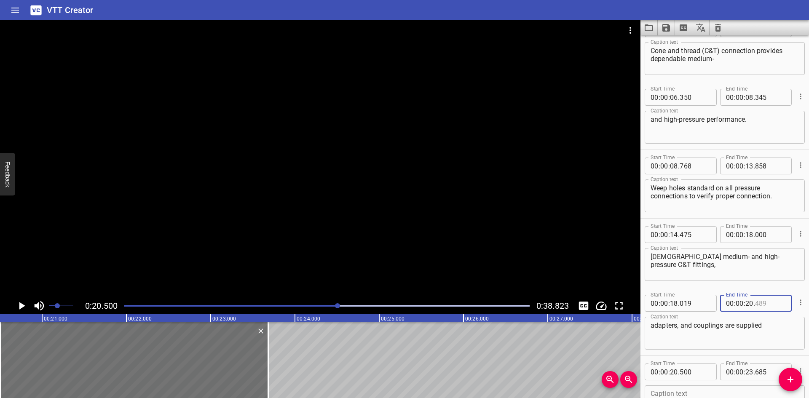
click at [722, 302] on div "00 : 00 : 20 ." at bounding box center [756, 303] width 72 height 17
type input "500"
click at [187, 210] on div at bounding box center [320, 159] width 640 height 278
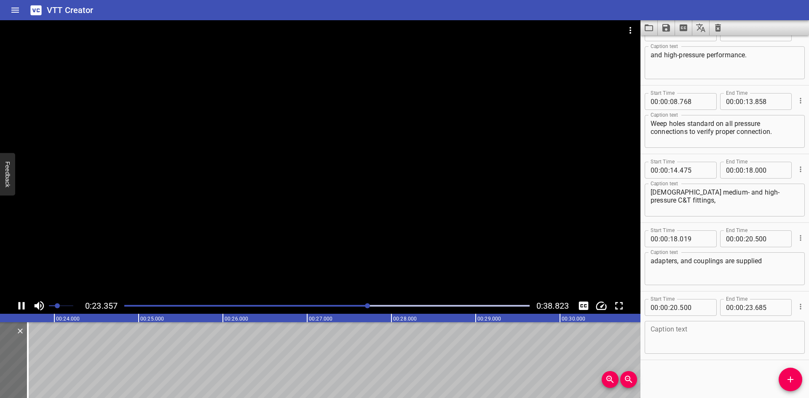
click at [26, 309] on icon "Play/Pause" at bounding box center [21, 305] width 13 height 13
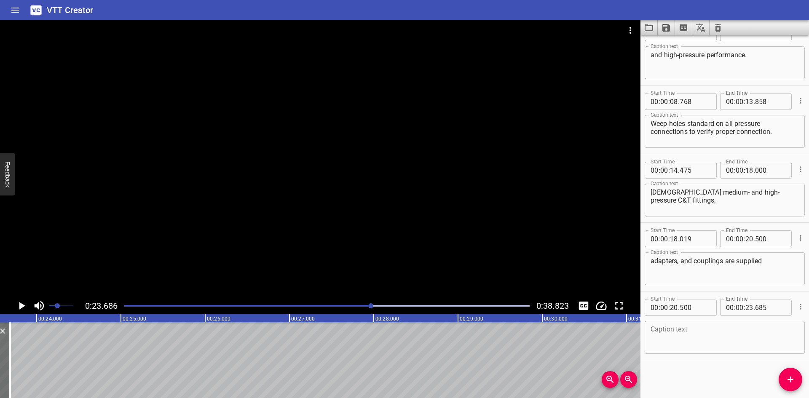
scroll to position [0, 1995]
click at [684, 326] on textarea at bounding box center [724, 338] width 148 height 24
paste textarea "with glands and collars except where noted"
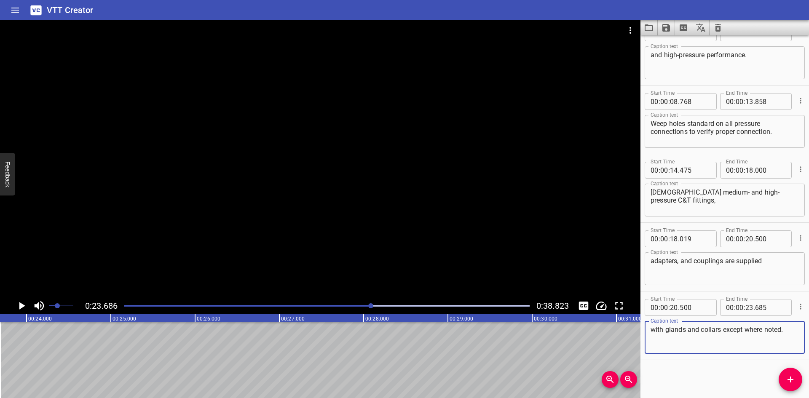
type textarea "with glands and collars except where noted."
drag, startPoint x: 294, startPoint y: 392, endPoint x: 280, endPoint y: 396, distance: 15.5
click at [280, 396] on div "00:00.000 00:01.000 00:02.000 00:03.000 00:04.000 00:05.000 00:06.000 00:07.000…" at bounding box center [320, 356] width 640 height 84
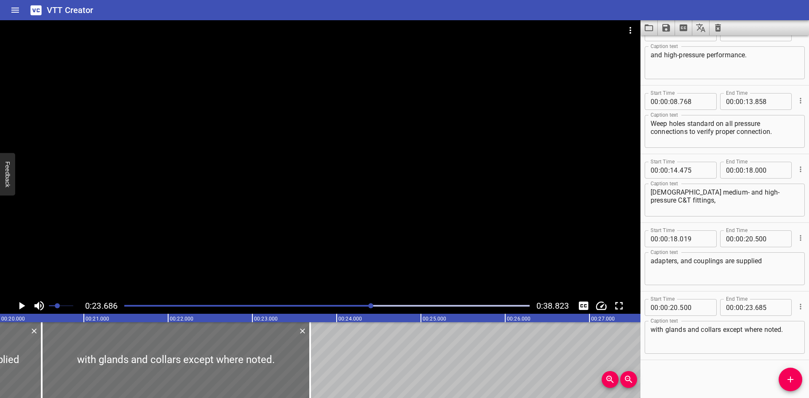
scroll to position [0, 1682]
click at [792, 379] on icon "Add Cue" at bounding box center [790, 380] width 6 height 6
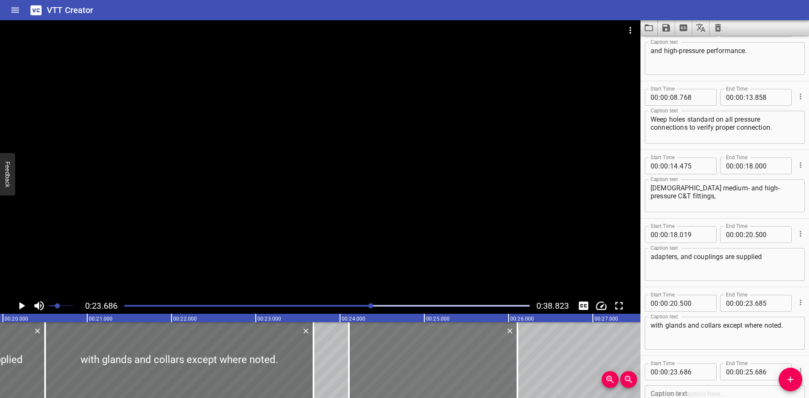
drag, startPoint x: 350, startPoint y: 345, endPoint x: 385, endPoint y: 346, distance: 35.4
click at [385, 346] on div at bounding box center [433, 360] width 168 height 76
type input "24"
type input "106"
type input "26"
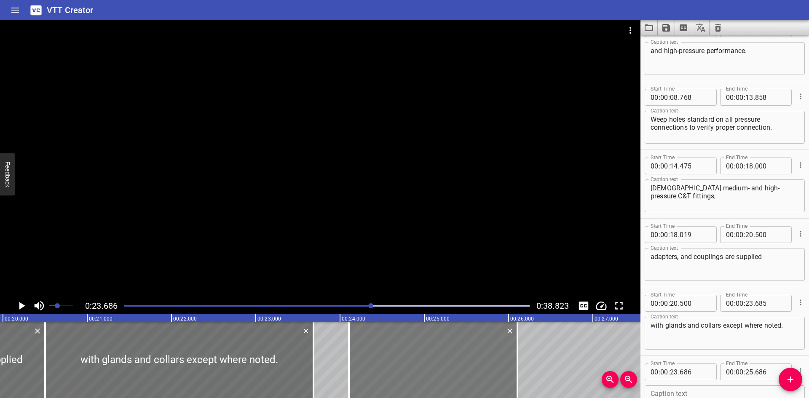
type input "106"
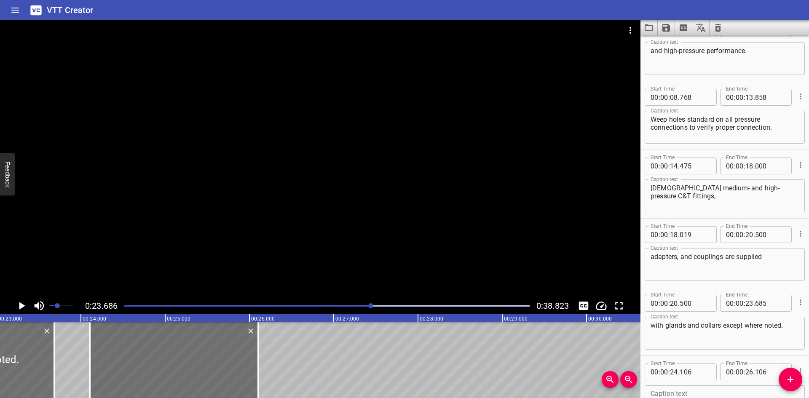
scroll to position [0, 1931]
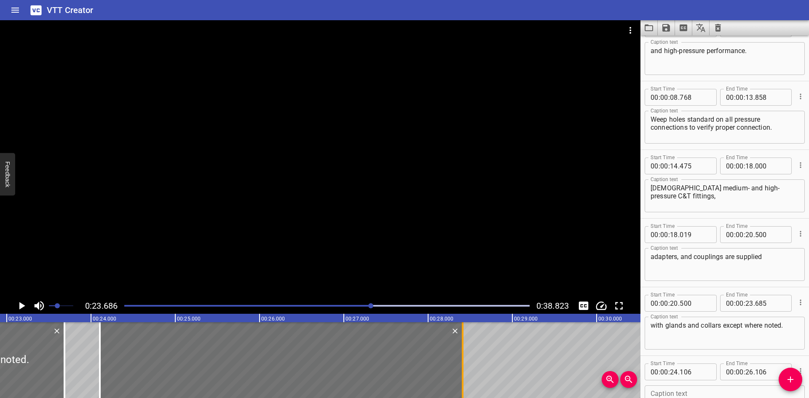
drag, startPoint x: 270, startPoint y: 371, endPoint x: 465, endPoint y: 362, distance: 194.4
click at [465, 362] on div at bounding box center [462, 360] width 8 height 76
type input "28"
type input "411"
drag, startPoint x: 465, startPoint y: 362, endPoint x: 308, endPoint y: 223, distance: 209.1
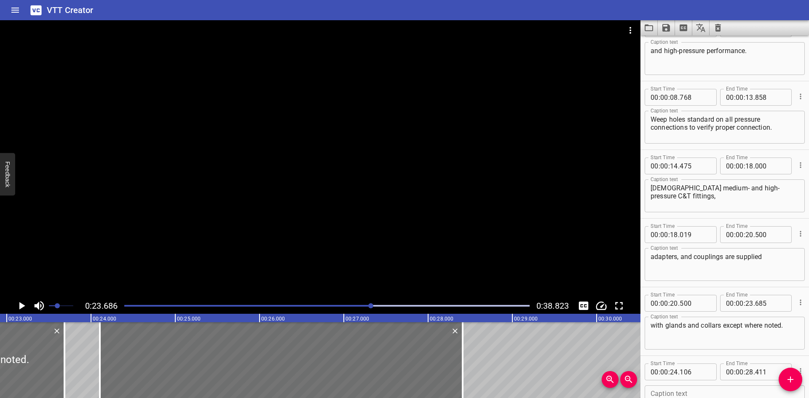
click at [308, 223] on div at bounding box center [320, 159] width 640 height 278
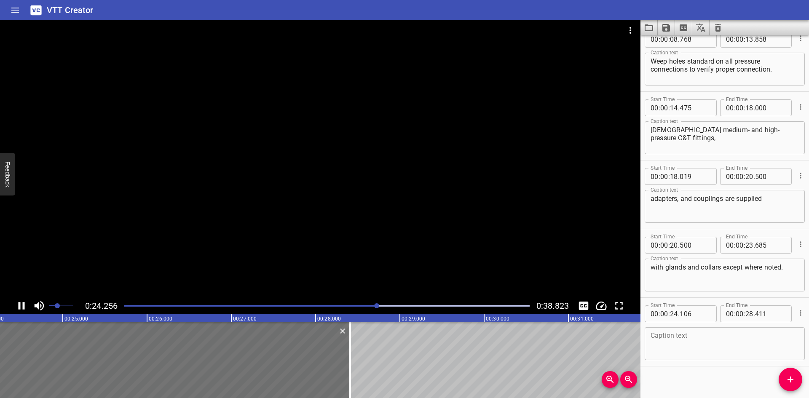
scroll to position [226, 0]
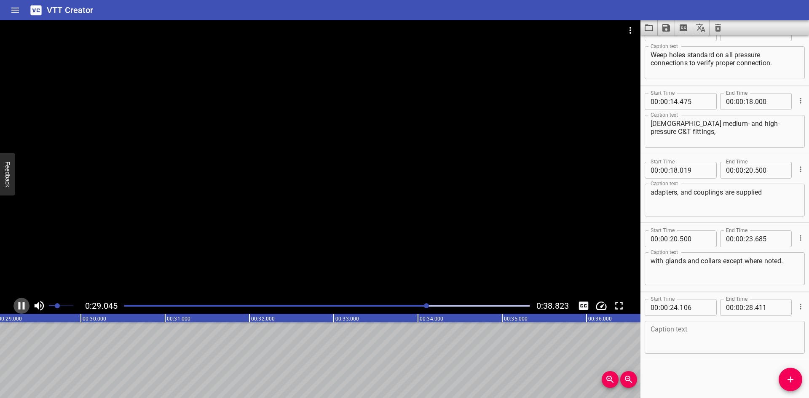
click at [28, 301] on div "0:29.045 0:38.823" at bounding box center [320, 306] width 640 height 16
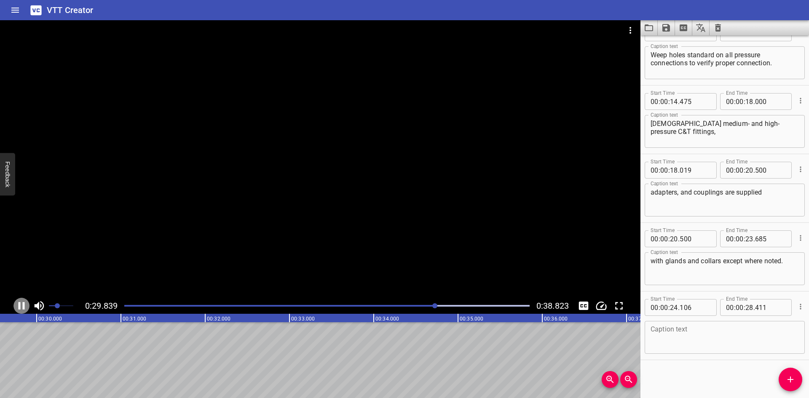
click at [27, 305] on icon "Play/Pause" at bounding box center [21, 305] width 13 height 13
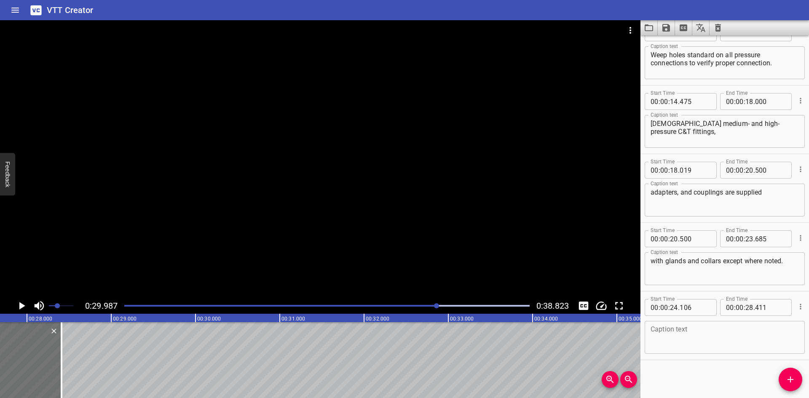
scroll to position [0, 2298]
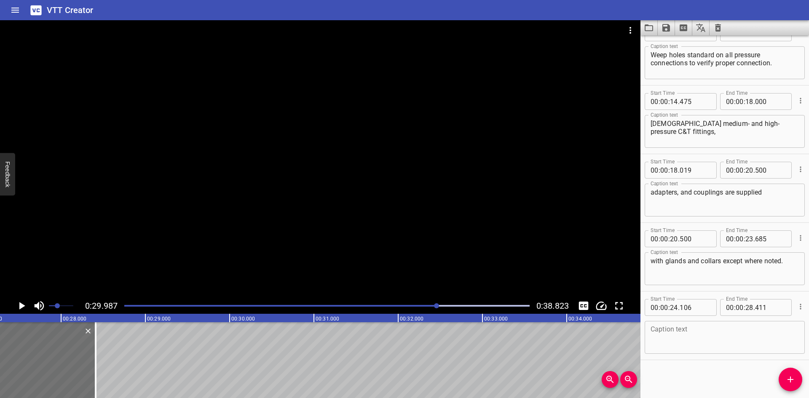
drag, startPoint x: 308, startPoint y: 391, endPoint x: 289, endPoint y: 393, distance: 19.4
click at [274, 393] on div "00:00.000 00:01.000 00:02.000 00:03.000 00:04.000 00:05.000 00:06.000 00:07.000…" at bounding box center [320, 356] width 640 height 84
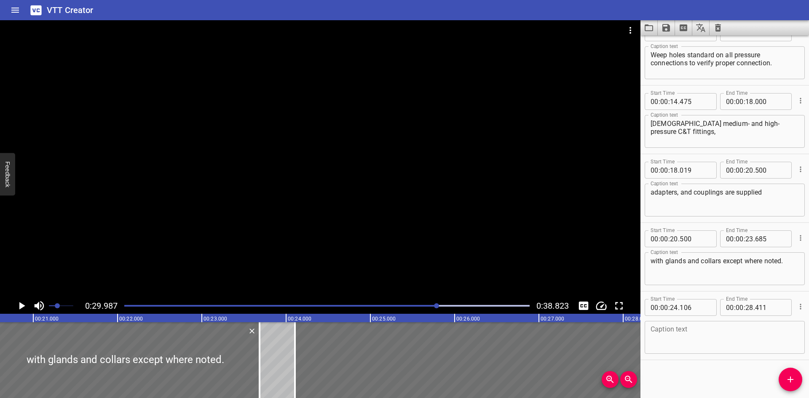
click at [275, 355] on div "IPT Series Features Cone and thread (C&T) connection provides dependable medium…" at bounding box center [791, 360] width 5054 height 76
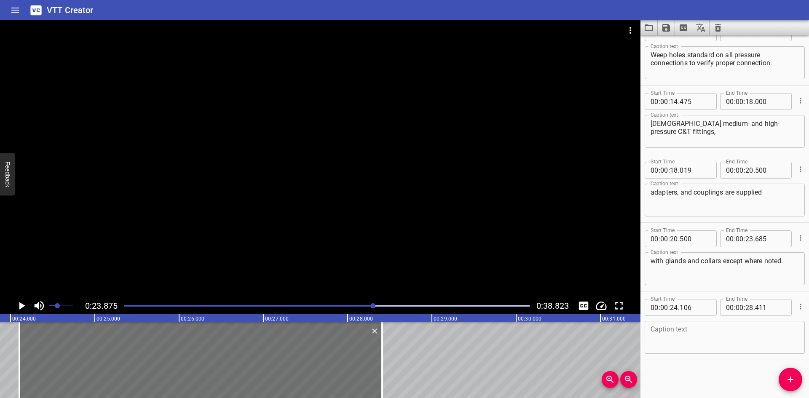
click at [311, 229] on div at bounding box center [320, 159] width 640 height 278
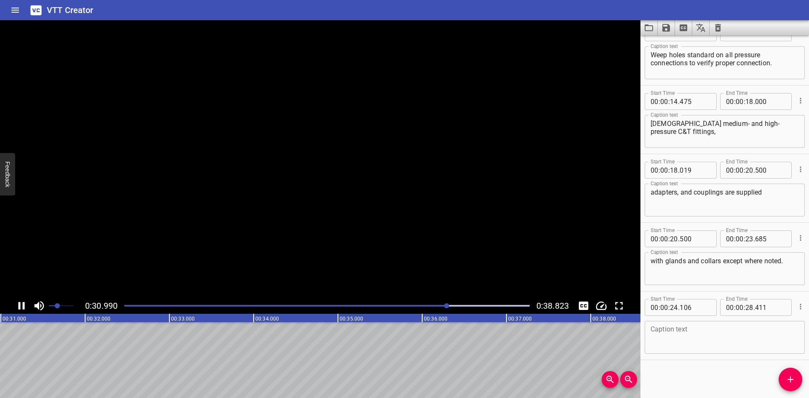
click at [313, 229] on video at bounding box center [320, 159] width 640 height 278
click at [334, 257] on div at bounding box center [320, 159] width 640 height 278
click at [679, 329] on textarea at bounding box center [724, 338] width 148 height 24
paste textarea "C&T fittings can be manufactured to meet NACE MR0175/ISO 15156"
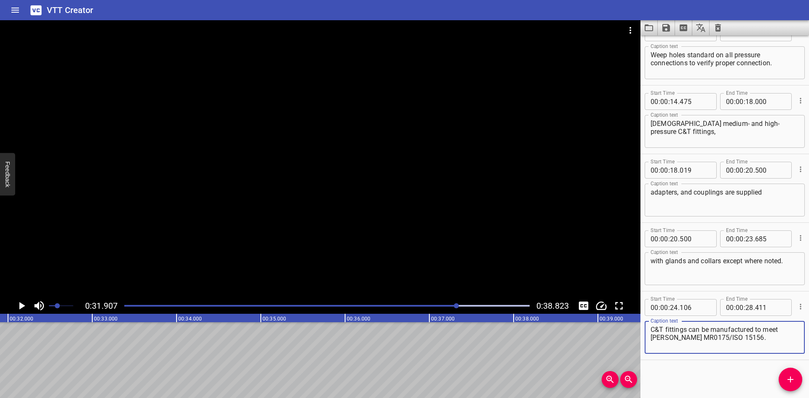
type textarea "C&T fittings can be manufactured to meet NACE MR0175/ISO 15156."
click at [285, 259] on div at bounding box center [320, 159] width 640 height 278
click at [24, 307] on icon "Play/Pause" at bounding box center [22, 306] width 6 height 8
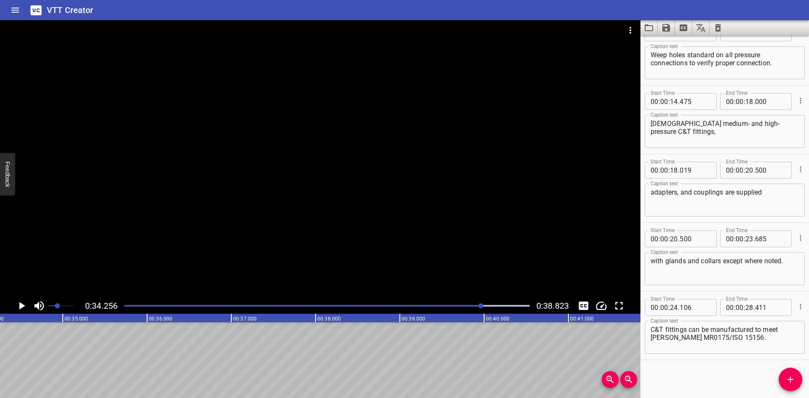
scroll to position [0, 2882]
click at [775, 313] on input "number" at bounding box center [770, 307] width 31 height 17
type input "256"
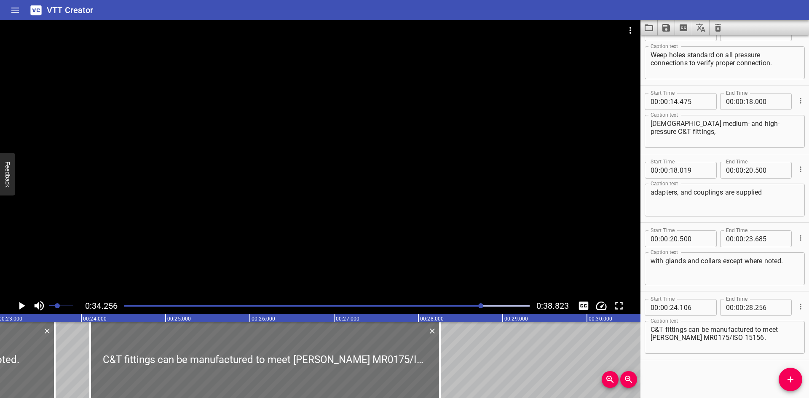
scroll to position [0, 1934]
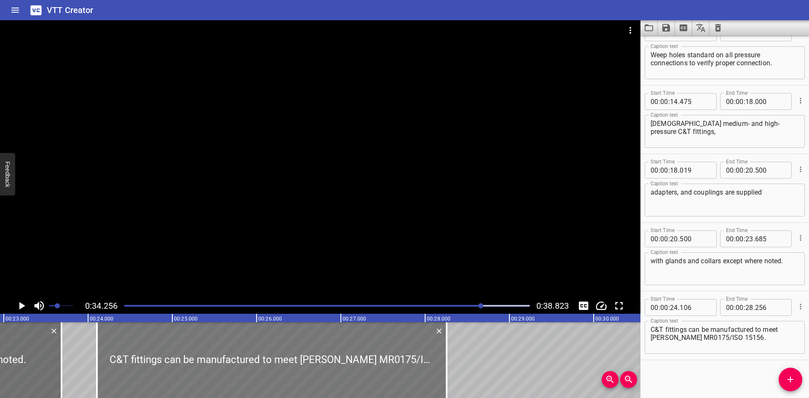
drag, startPoint x: 322, startPoint y: 390, endPoint x: 187, endPoint y: 353, distance: 140.0
click at [187, 353] on div at bounding box center [272, 360] width 350 height 76
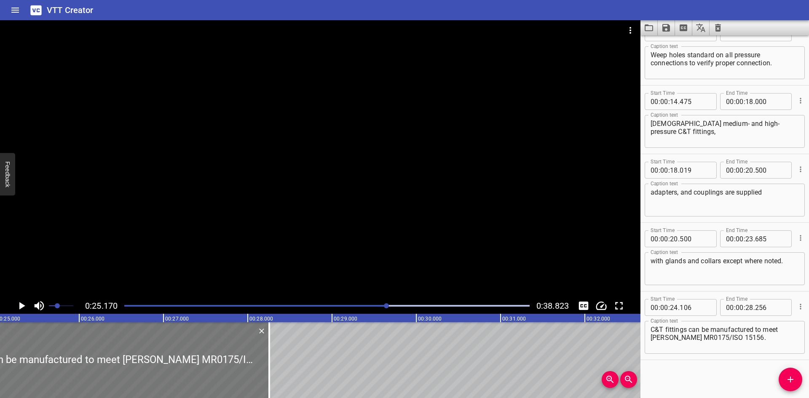
scroll to position [0, 2120]
type input "121"
type input "271"
drag, startPoint x: 188, startPoint y: 352, endPoint x: 171, endPoint y: 90, distance: 262.9
click at [171, 90] on div at bounding box center [320, 159] width 640 height 278
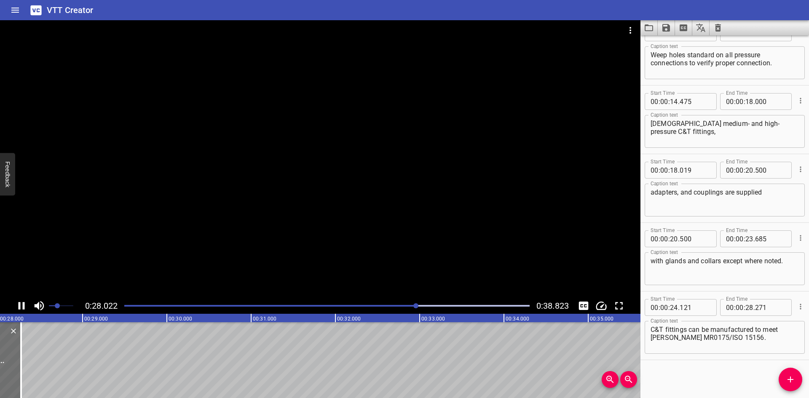
click at [206, 170] on div at bounding box center [320, 159] width 640 height 278
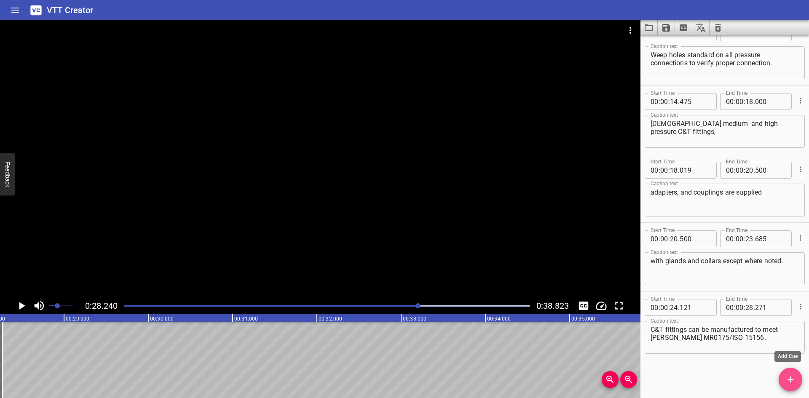
click at [779, 377] on span "Add Cue" at bounding box center [790, 379] width 24 height 10
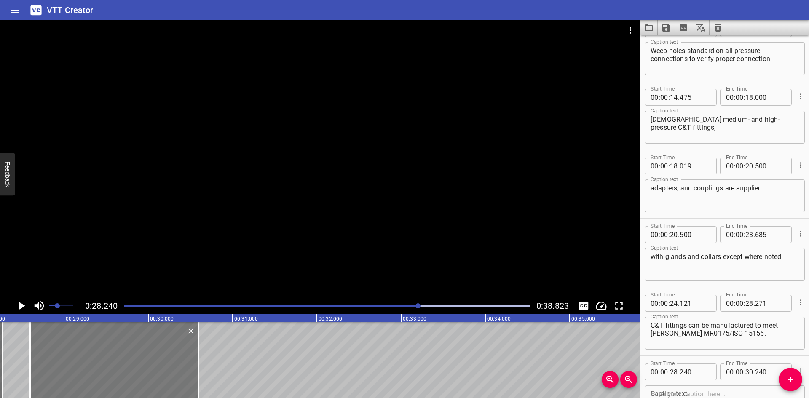
drag, startPoint x: 93, startPoint y: 341, endPoint x: 120, endPoint y: 344, distance: 27.1
click at [120, 344] on div at bounding box center [114, 360] width 168 height 76
type input "595"
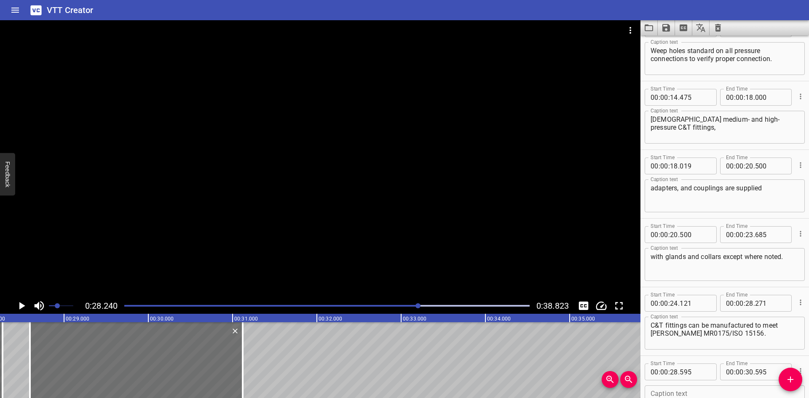
drag, startPoint x: 196, startPoint y: 345, endPoint x: 286, endPoint y: 361, distance: 90.7
click at [242, 347] on div at bounding box center [242, 360] width 8 height 76
type input "31"
type input "135"
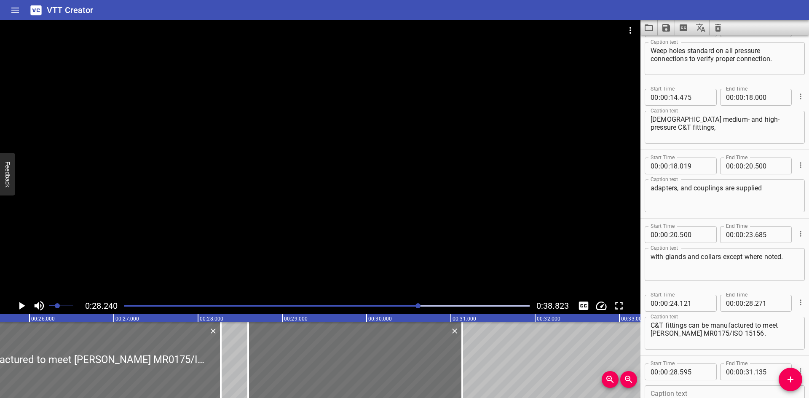
scroll to position [0, 2154]
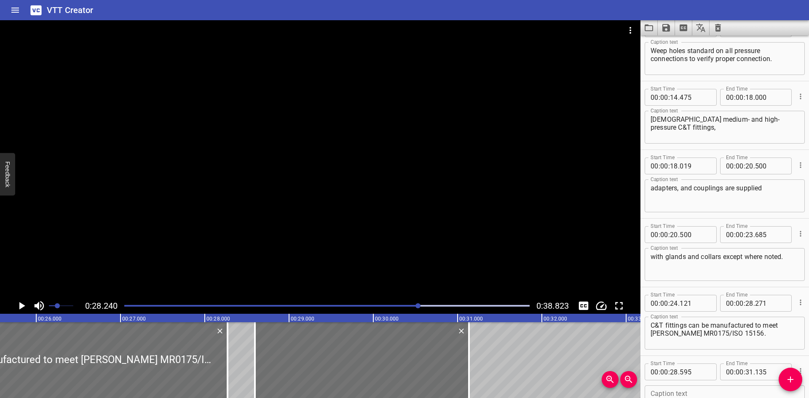
click at [219, 166] on div at bounding box center [320, 159] width 640 height 278
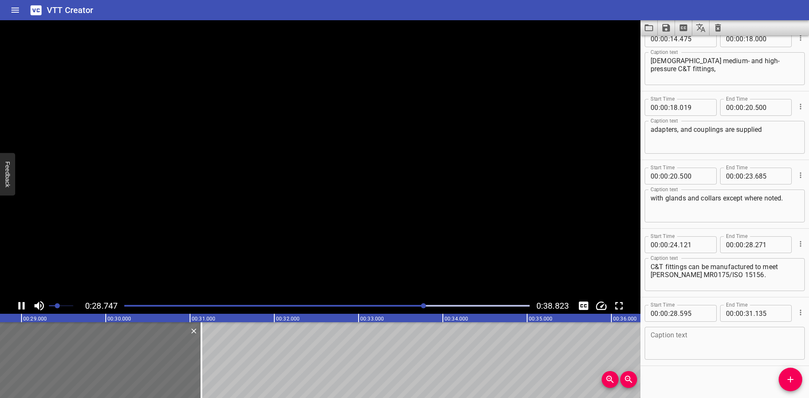
scroll to position [295, 0]
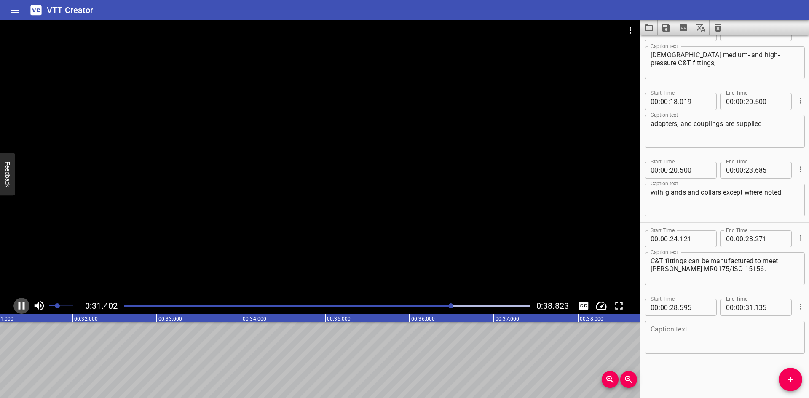
click at [19, 302] on icon "Play/Pause" at bounding box center [21, 305] width 13 height 13
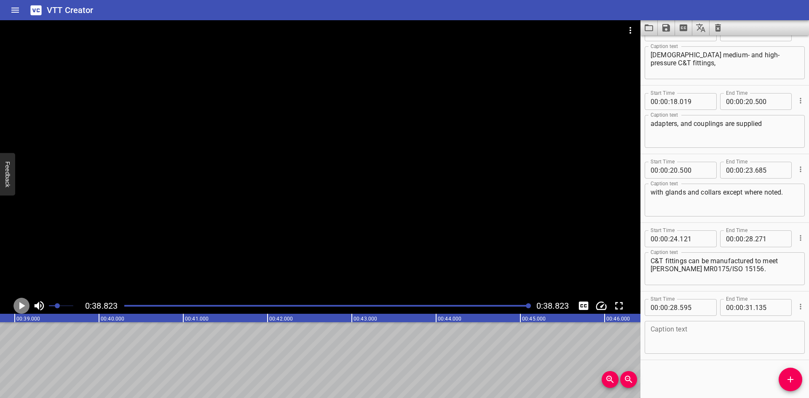
click at [19, 302] on icon "Play/Pause" at bounding box center [21, 305] width 13 height 13
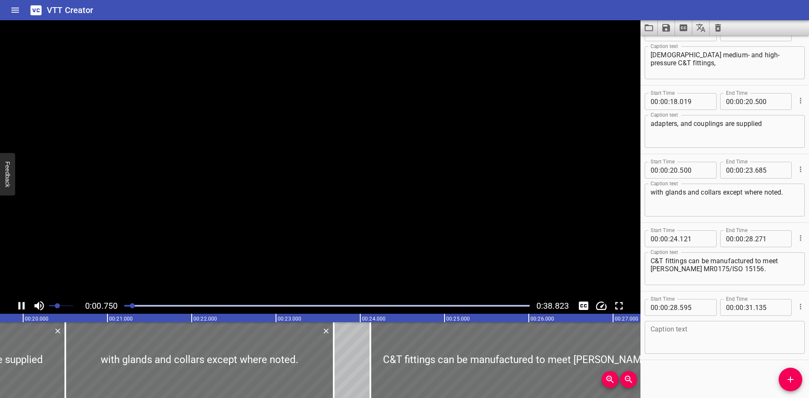
click at [241, 273] on div at bounding box center [320, 159] width 640 height 278
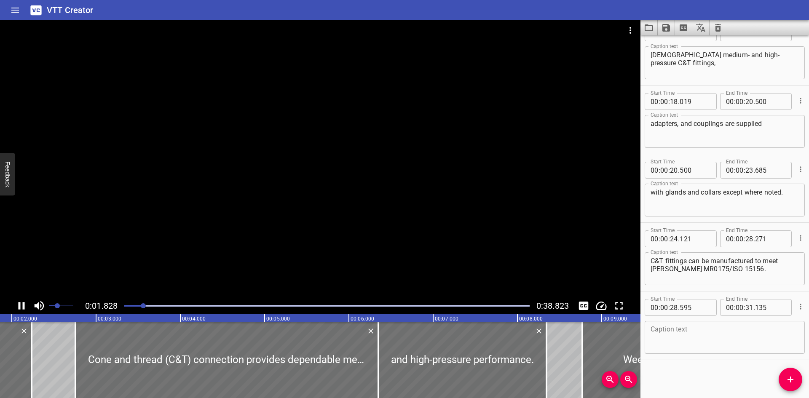
click at [232, 228] on div at bounding box center [320, 159] width 640 height 278
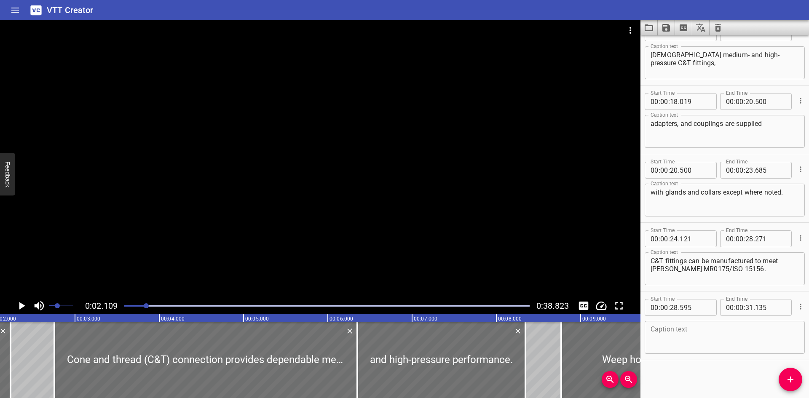
drag, startPoint x: 395, startPoint y: 311, endPoint x: 399, endPoint y: 306, distance: 6.9
click at [398, 310] on div at bounding box center [326, 306] width 415 height 12
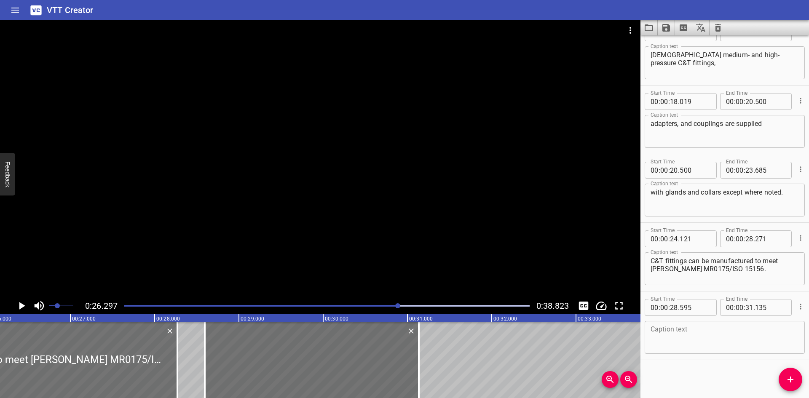
scroll to position [0, 2215]
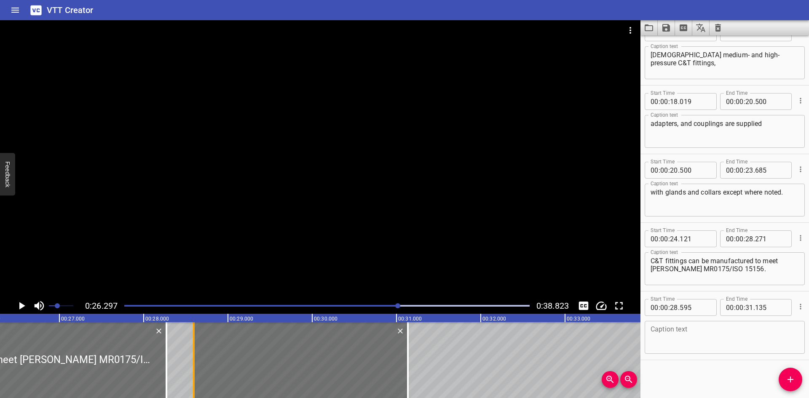
click at [194, 352] on div at bounding box center [194, 360] width 2 height 76
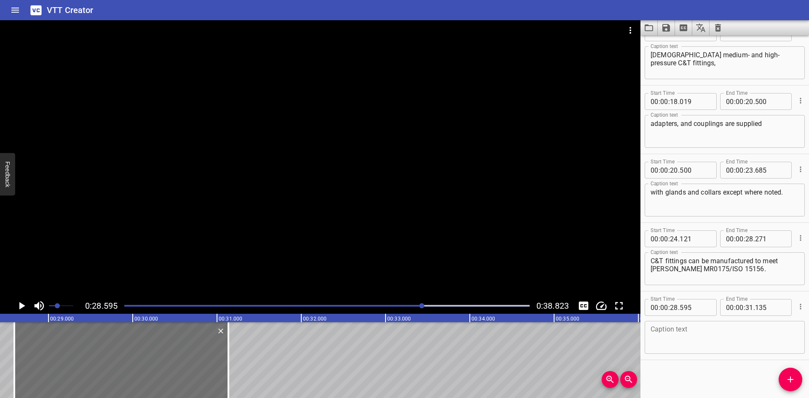
click at [123, 264] on div at bounding box center [320, 159] width 640 height 278
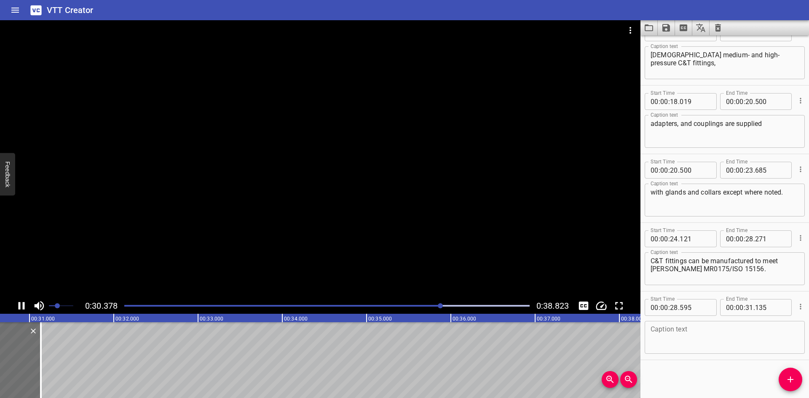
click at [25, 305] on icon "Play/Pause" at bounding box center [21, 305] width 13 height 13
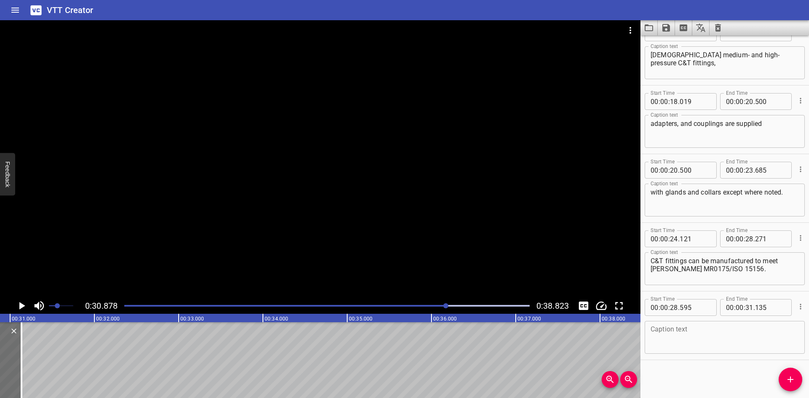
click at [275, 106] on div at bounding box center [320, 159] width 640 height 278
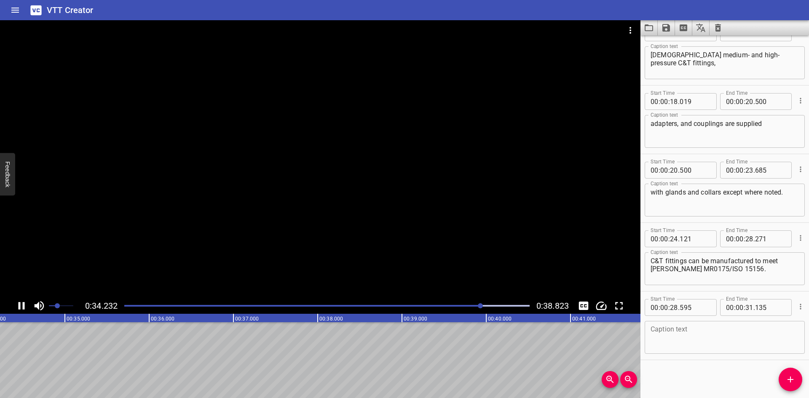
click at [154, 271] on div at bounding box center [320, 159] width 640 height 278
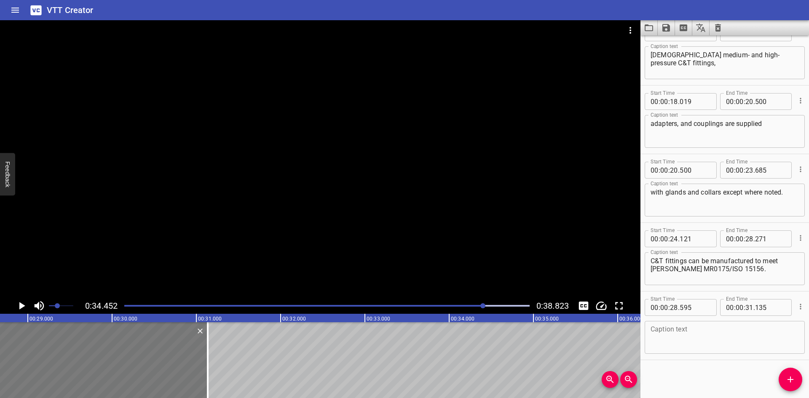
scroll to position [0, 2408]
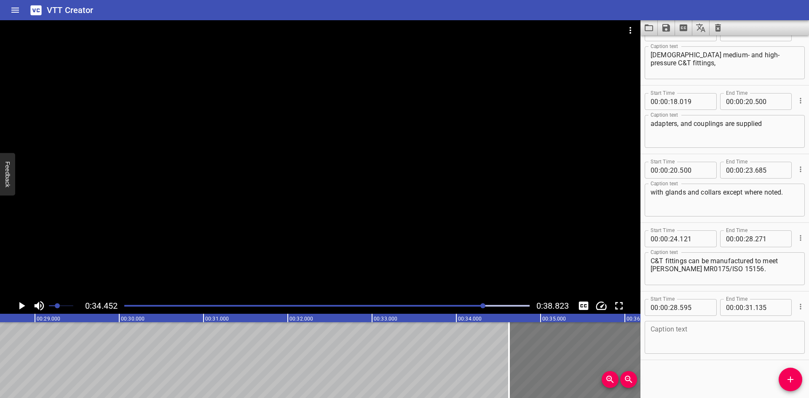
drag, startPoint x: 122, startPoint y: 353, endPoint x: 585, endPoint y: 349, distance: 463.3
click at [628, 355] on div at bounding box center [616, 360] width 214 height 76
type input "34"
type input "610"
type input "37"
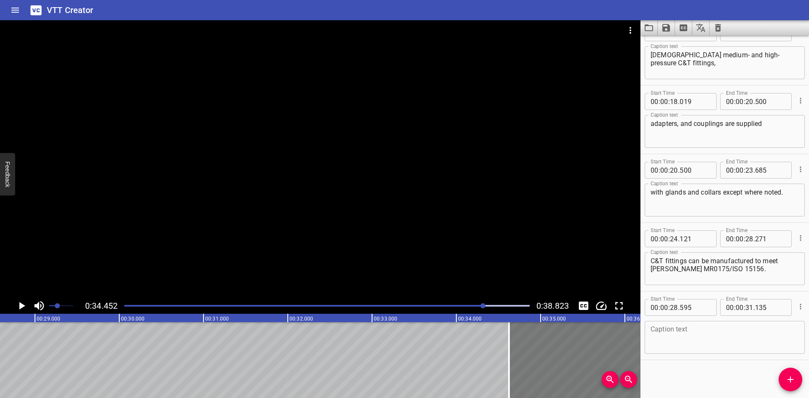
type input "150"
drag, startPoint x: 555, startPoint y: 355, endPoint x: 593, endPoint y: 354, distance: 38.3
click at [593, 354] on div at bounding box center [653, 360] width 214 height 76
type input "35"
type input "065"
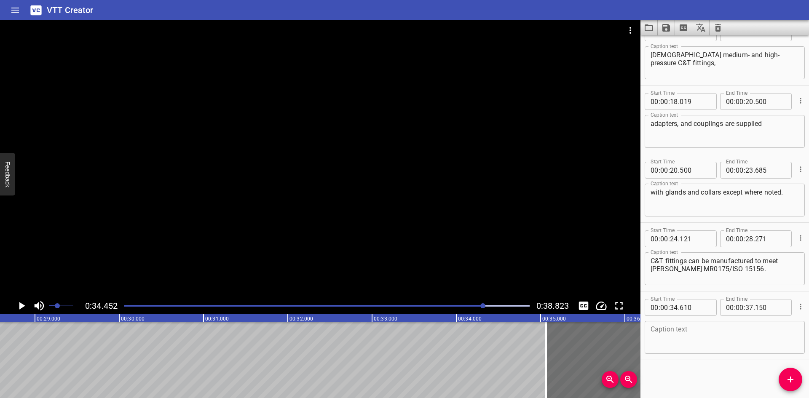
type input "605"
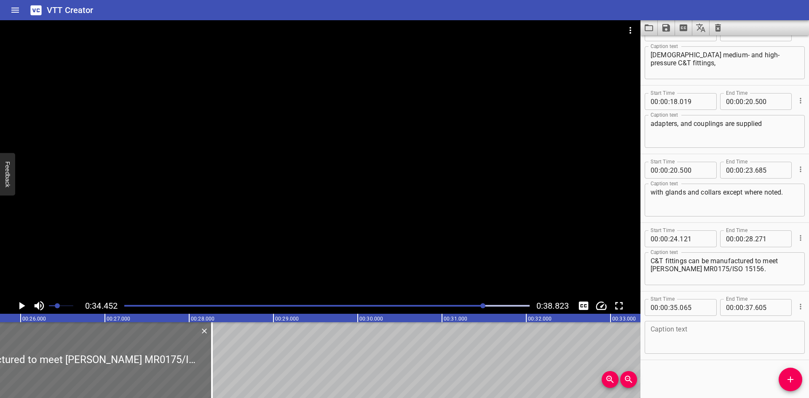
scroll to position [0, 2037]
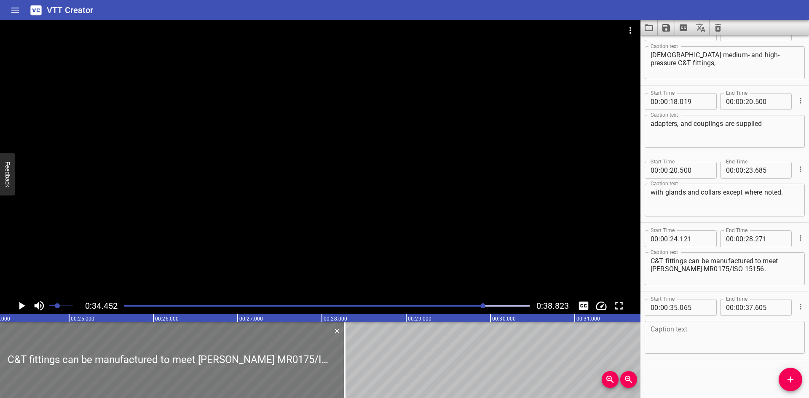
click at [299, 355] on div at bounding box center [170, 360] width 350 height 76
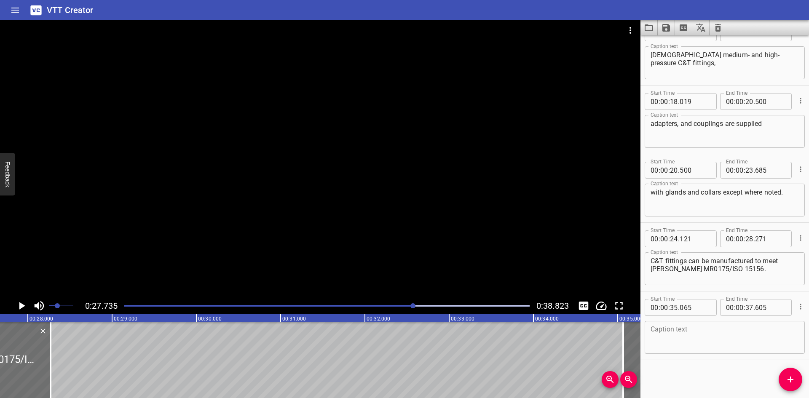
scroll to position [0, 2336]
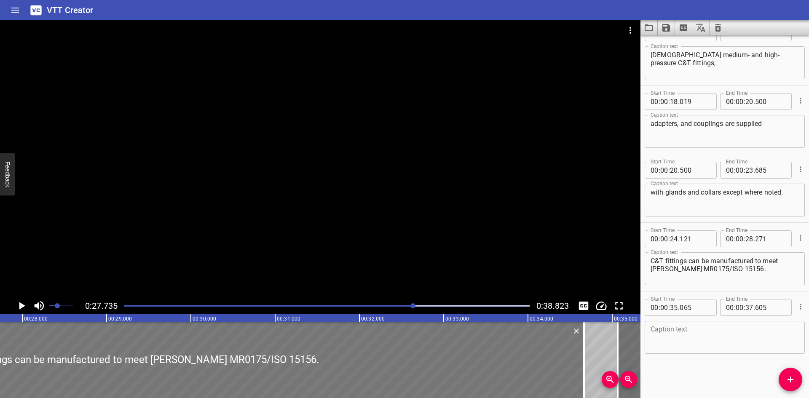
drag, startPoint x: 44, startPoint y: 366, endPoint x: 473, endPoint y: 370, distance: 428.8
click at [583, 350] on div at bounding box center [584, 360] width 2 height 76
type input "34"
type input "566"
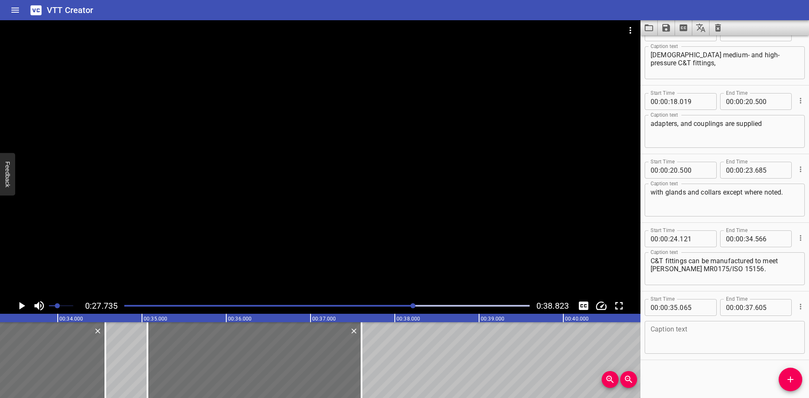
scroll to position [0, 2820]
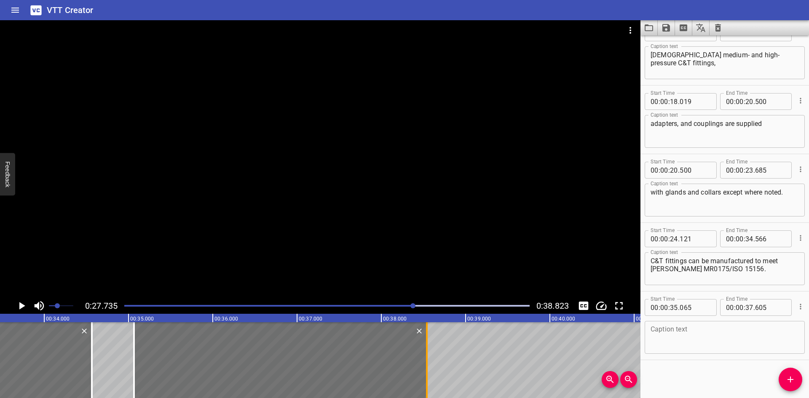
drag, startPoint x: 348, startPoint y: 367, endPoint x: 427, endPoint y: 362, distance: 78.9
click at [427, 362] on div at bounding box center [427, 360] width 2 height 76
type input "38"
type input "540"
click at [701, 331] on textarea at bounding box center [724, 338] width 148 height 24
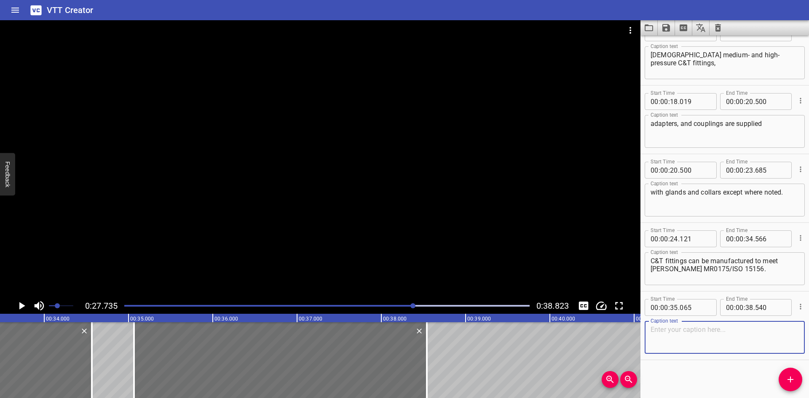
paste textarea "Anti-vibration connection components are available​"
type textarea "Anti-vibration connection components are available​."
click at [404, 243] on div at bounding box center [320, 159] width 640 height 278
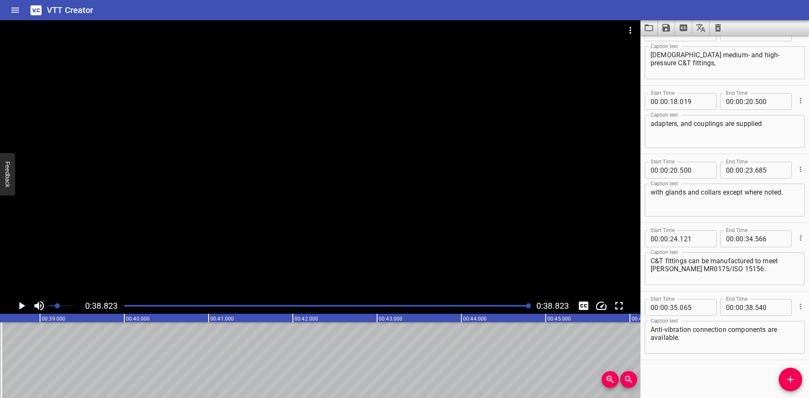
scroll to position [0, 3271]
click at [255, 307] on div at bounding box center [326, 306] width 415 height 12
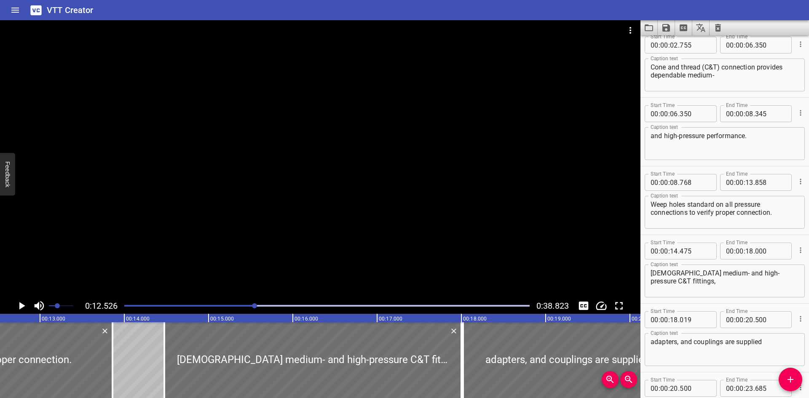
scroll to position [74, 0]
click at [768, 257] on input "number" at bounding box center [770, 253] width 31 height 17
type input "018"
click at [757, 286] on textarea "Female medium- and high-pressure C&T fittings," at bounding box center [724, 284] width 148 height 24
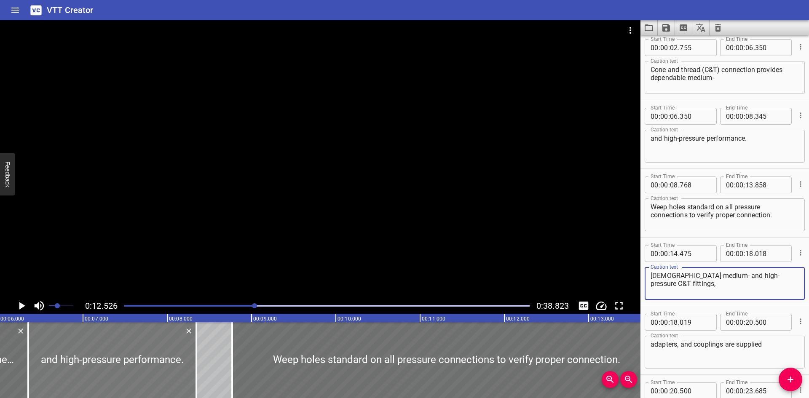
scroll to position [0, 510]
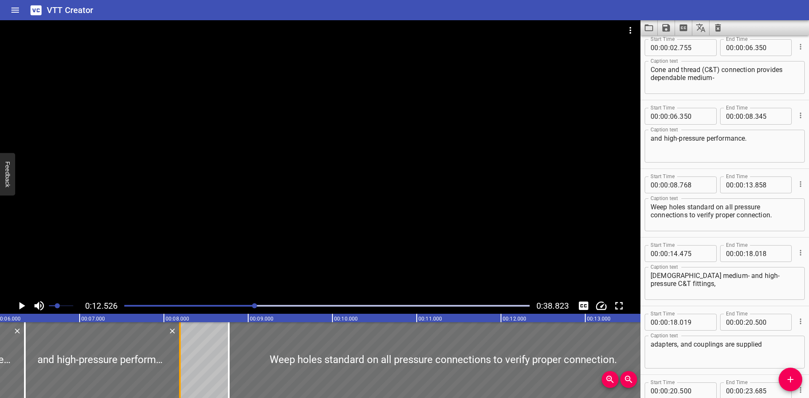
drag, startPoint x: 191, startPoint y: 355, endPoint x: 178, endPoint y: 356, distance: 13.2
click at [178, 356] on div at bounding box center [180, 360] width 8 height 76
type input "190"
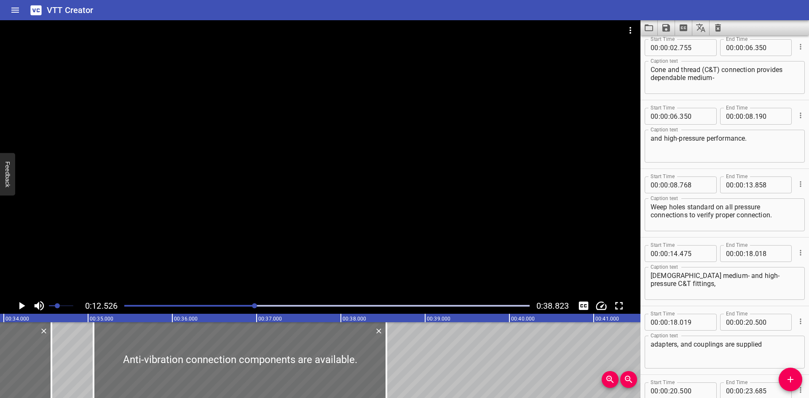
scroll to position [0, 2864]
drag, startPoint x: 192, startPoint y: 270, endPoint x: 250, endPoint y: 268, distance: 58.6
drag, startPoint x: 250, startPoint y: 268, endPoint x: 670, endPoint y: 238, distance: 420.6
click at [670, 238] on div "Start Time 00 : 00 : 14 . 475 Start Time End Time 00 : 00 : 18 . 018 End Time C…" at bounding box center [724, 272] width 168 height 68
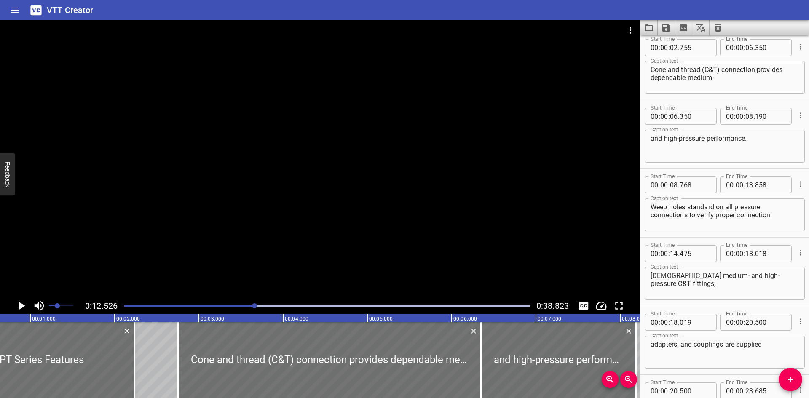
scroll to position [0, 57]
drag, startPoint x: 660, startPoint y: 164, endPoint x: 651, endPoint y: 166, distance: 9.5
click at [651, 166] on div "Start Time 00 : 00 : 06 . 350 Start Time End Time 00 : 00 : 08 . 190 End Time C…" at bounding box center [724, 134] width 168 height 68
click at [128, 307] on div at bounding box center [326, 306] width 415 height 12
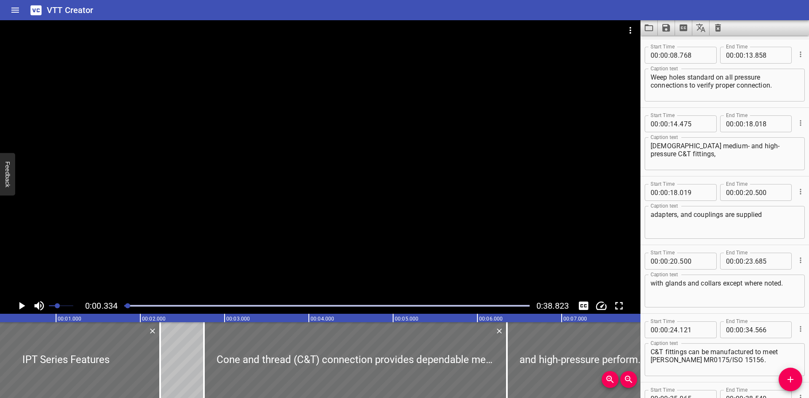
scroll to position [206, 0]
click at [222, 157] on div at bounding box center [320, 159] width 640 height 278
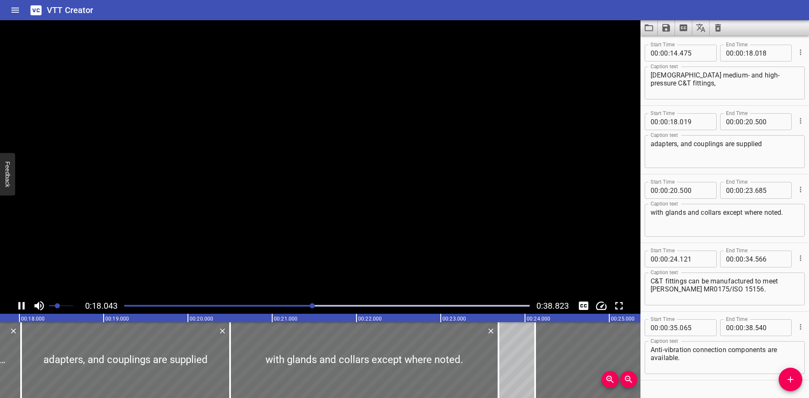
scroll to position [295, 0]
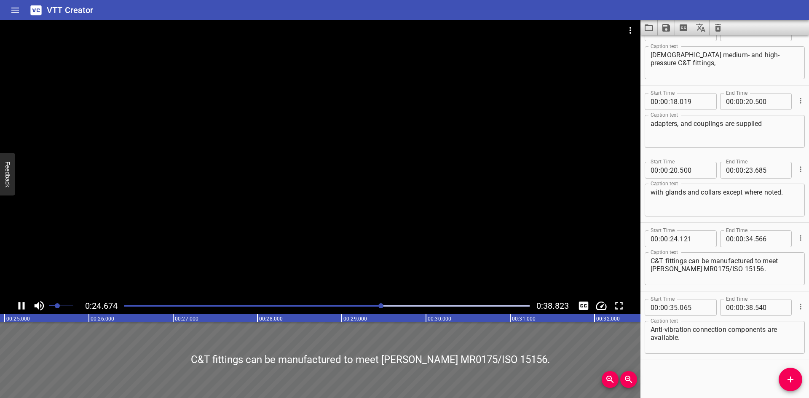
click at [358, 307] on div at bounding box center [326, 306] width 415 height 12
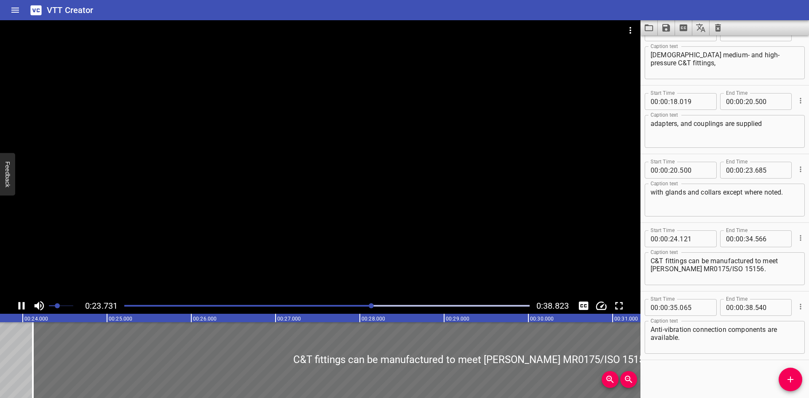
click at [345, 307] on div at bounding box center [326, 306] width 415 height 12
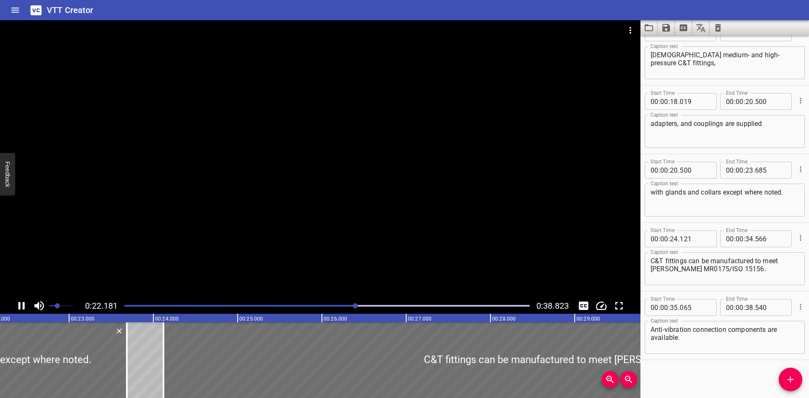
click at [338, 307] on div at bounding box center [326, 306] width 415 height 12
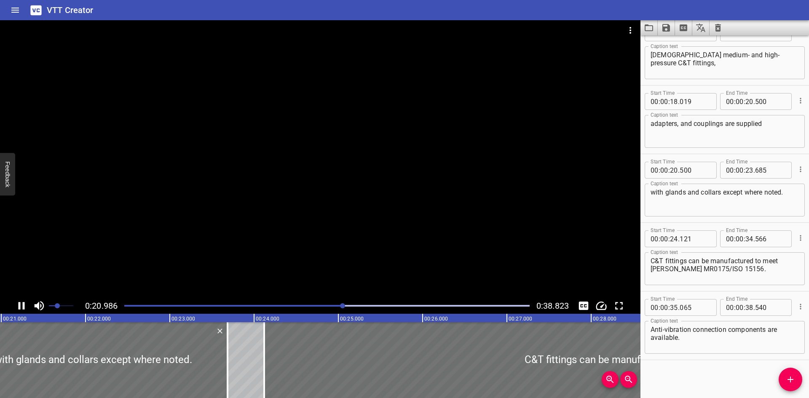
click at [330, 306] on div "Play progress" at bounding box center [140, 306] width 405 height 2
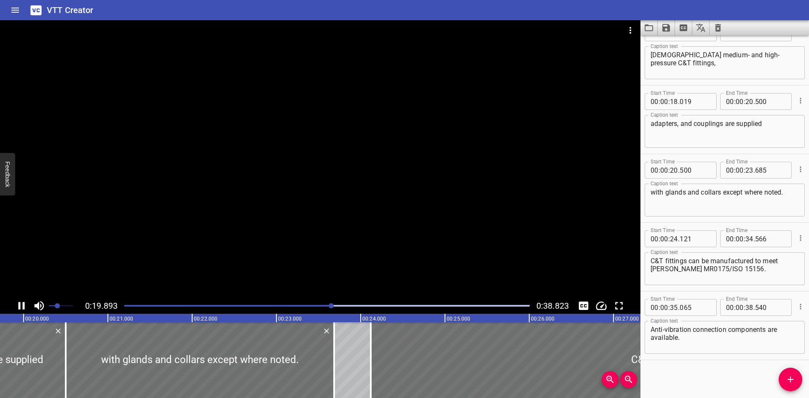
click at [322, 306] on div "Play progress" at bounding box center [129, 306] width 405 height 2
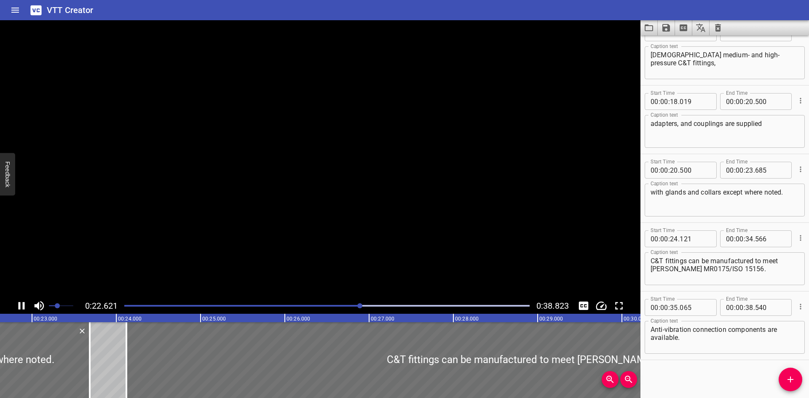
click at [322, 306] on div "Play progress" at bounding box center [157, 306] width 405 height 2
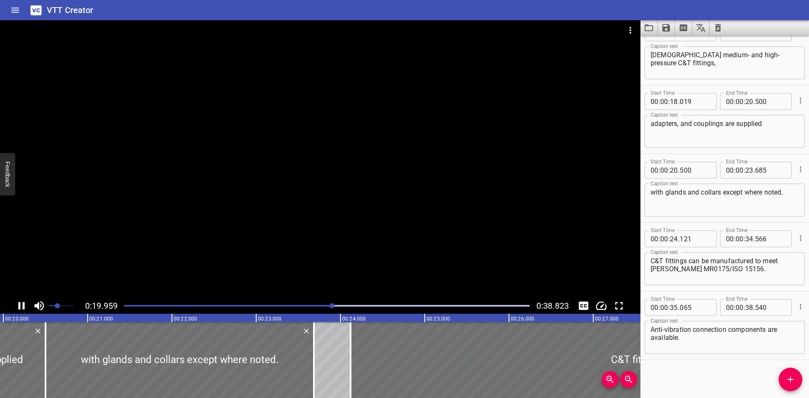
click at [295, 210] on div at bounding box center [320, 159] width 640 height 278
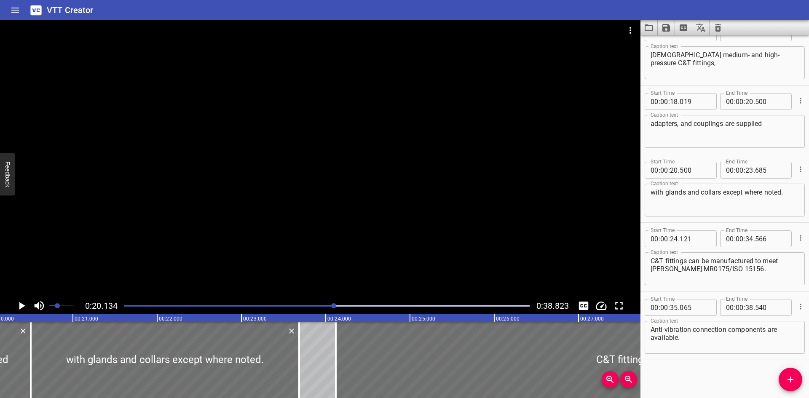
click at [295, 210] on div at bounding box center [320, 159] width 640 height 278
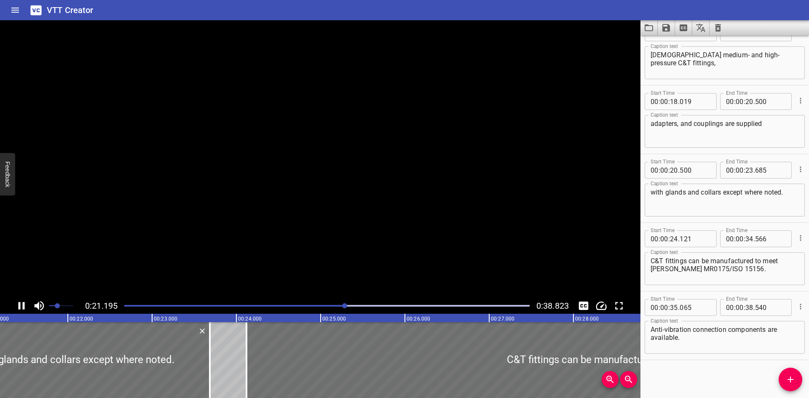
click at [295, 210] on video at bounding box center [320, 159] width 640 height 278
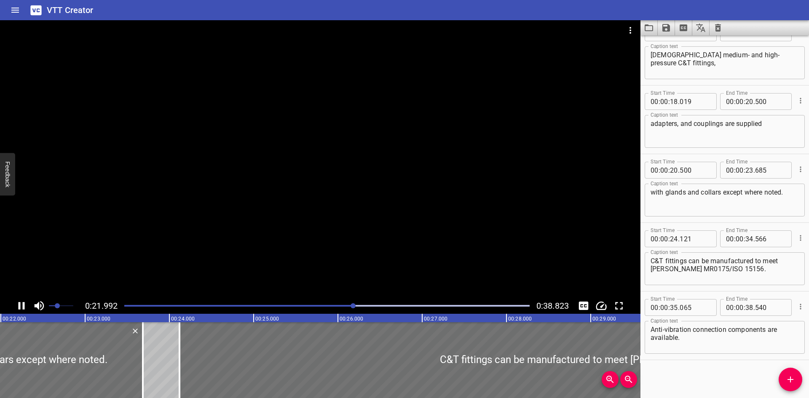
click at [322, 220] on div at bounding box center [320, 159] width 640 height 278
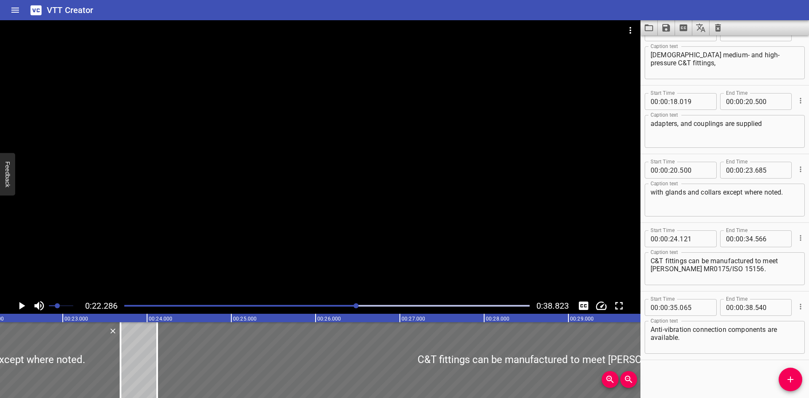
scroll to position [0, 1877]
click at [650, 196] on textarea "with glands and collars except where noted." at bounding box center [724, 200] width 148 height 24
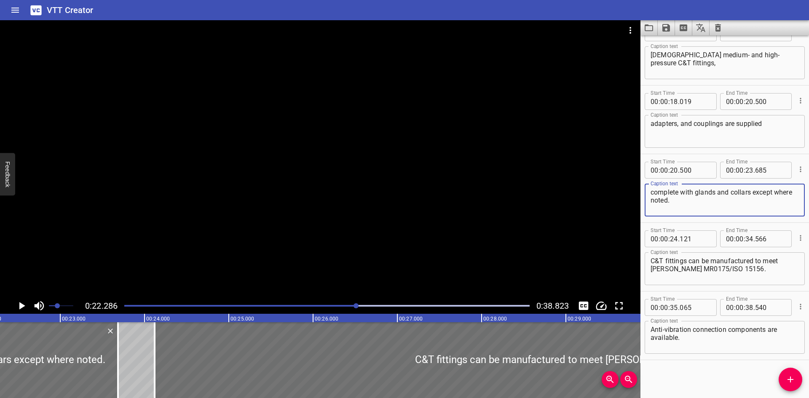
type textarea "complete with glands and collars except where noted."
click at [291, 83] on div at bounding box center [320, 159] width 640 height 278
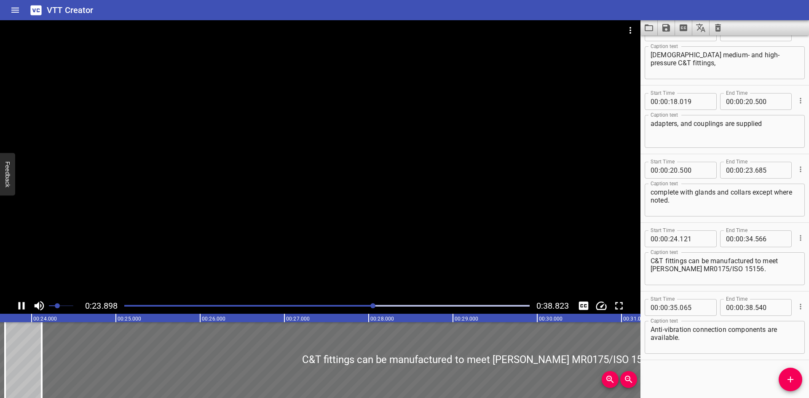
click at [289, 88] on div at bounding box center [320, 159] width 640 height 278
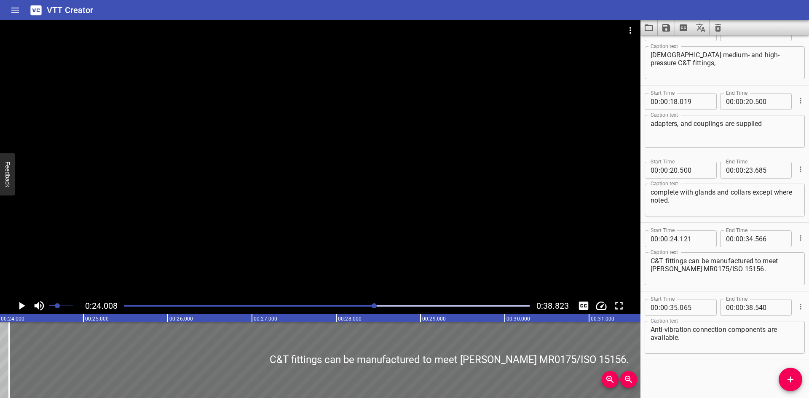
click at [289, 88] on div at bounding box center [320, 159] width 640 height 278
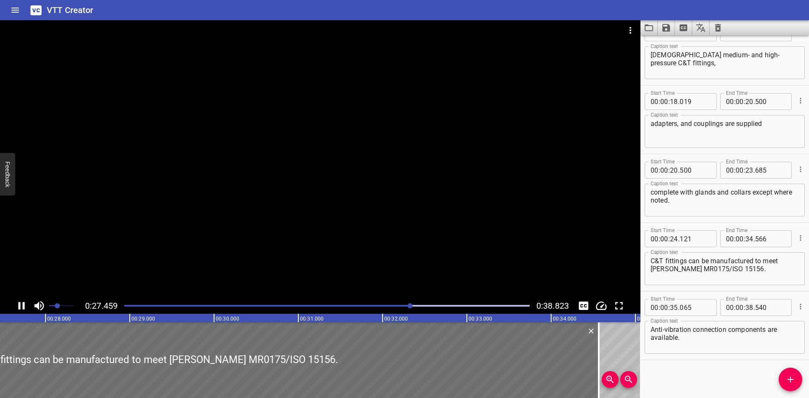
click at [666, 29] on icon "Save captions to file" at bounding box center [666, 28] width 10 height 10
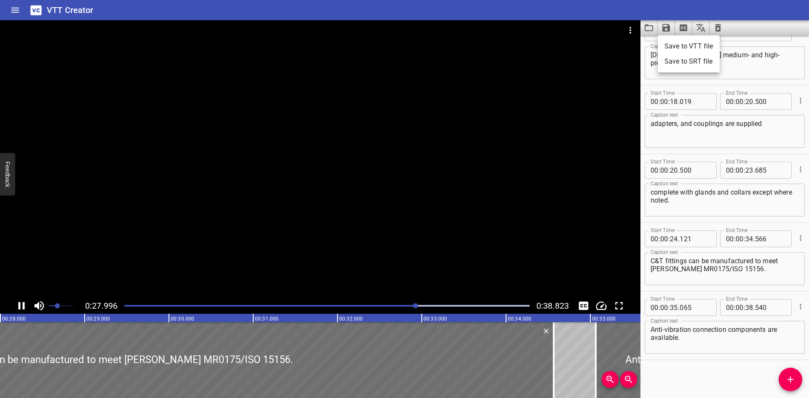
click at [671, 37] on ul "Save to VTT file Save to SRT file" at bounding box center [688, 53] width 62 height 37
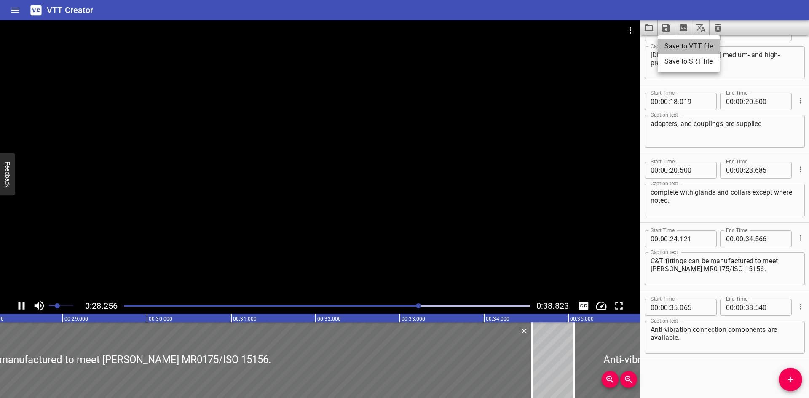
click at [676, 50] on li "Save to VTT file" at bounding box center [688, 46] width 62 height 15
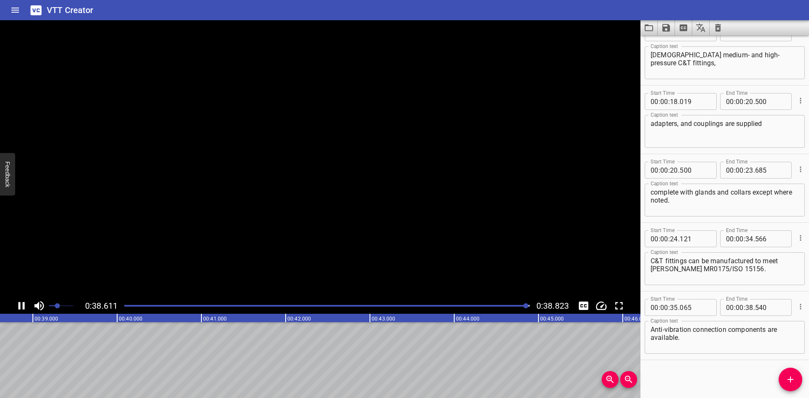
scroll to position [0, 3271]
click at [622, 11] on div "VTT Creator" at bounding box center [404, 10] width 809 height 20
click at [648, 27] on icon "Load captions from file" at bounding box center [649, 28] width 10 height 10
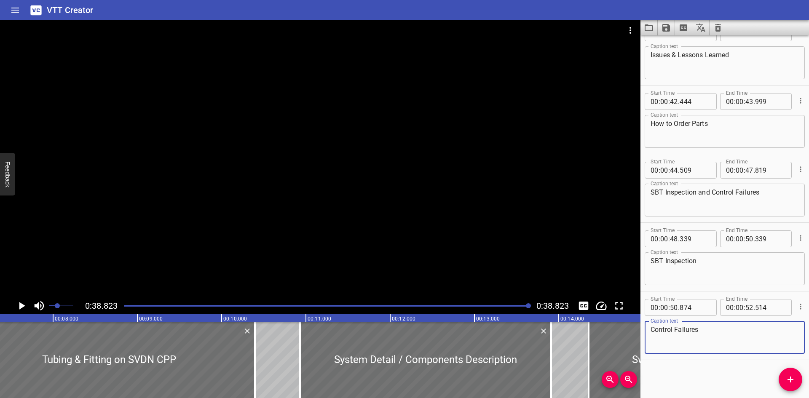
scroll to position [0, 0]
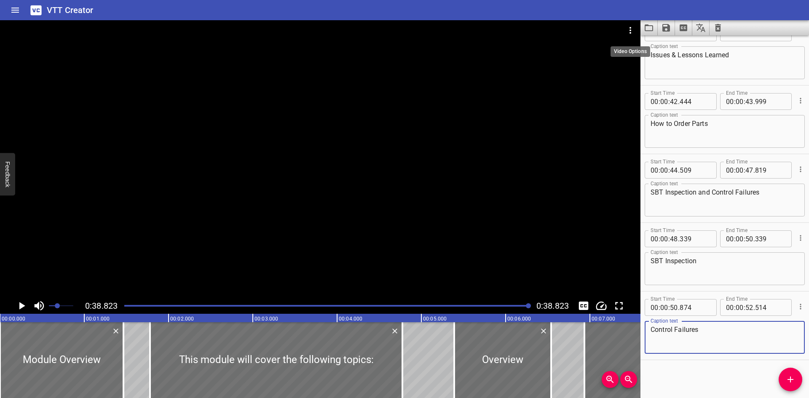
click at [631, 32] on icon "Video Options" at bounding box center [630, 30] width 10 height 10
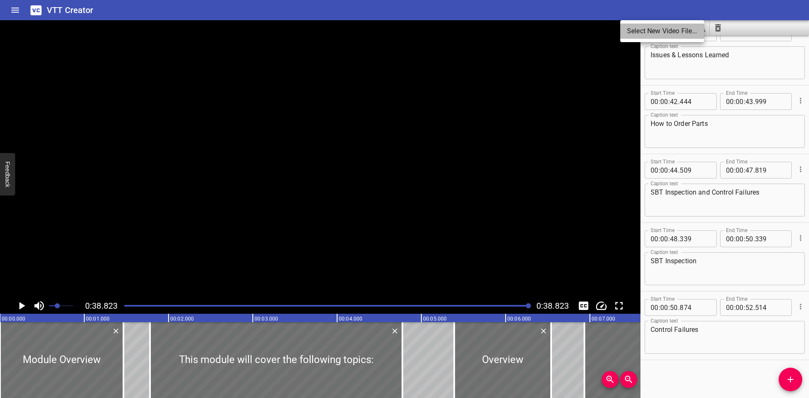
click at [631, 32] on li "Select New Video File..." at bounding box center [662, 31] width 84 height 15
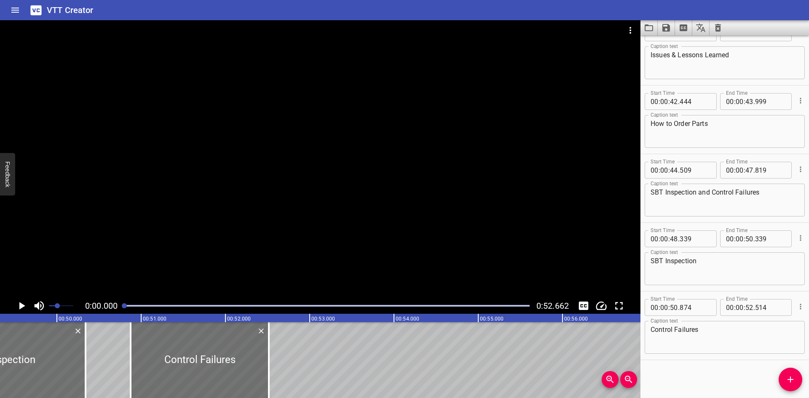
scroll to position [0, 4257]
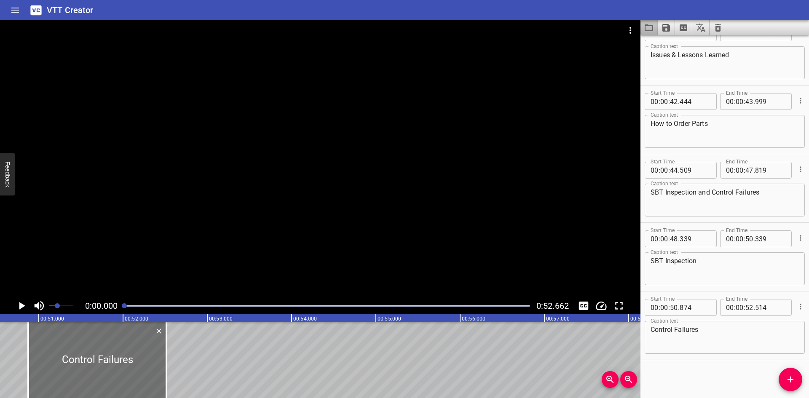
click at [655, 27] on button "Load captions from file" at bounding box center [648, 27] width 17 height 15
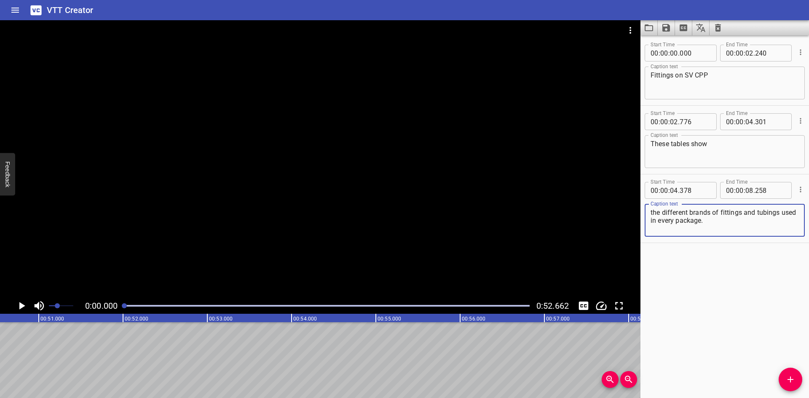
click at [631, 28] on icon "Video Options" at bounding box center [630, 30] width 2 height 7
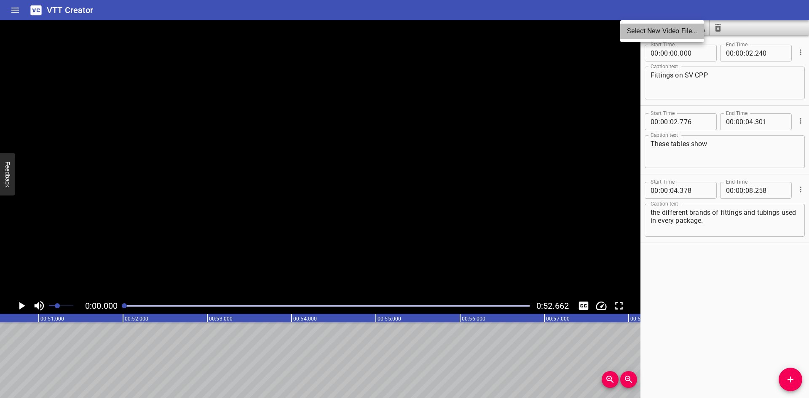
click at [636, 31] on li "Select New Video File..." at bounding box center [662, 31] width 84 height 15
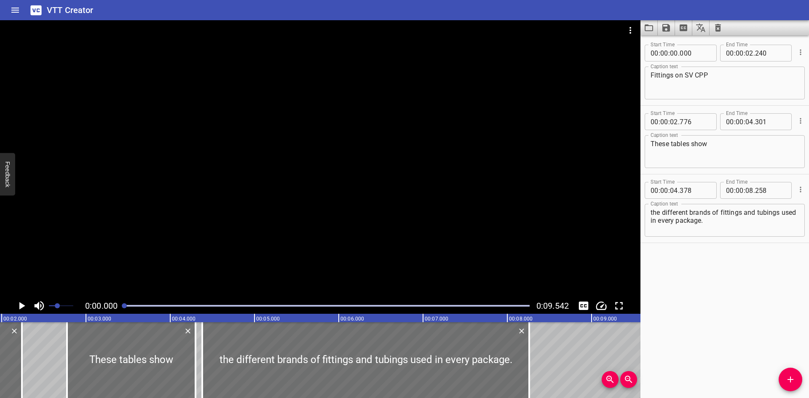
scroll to position [0, 157]
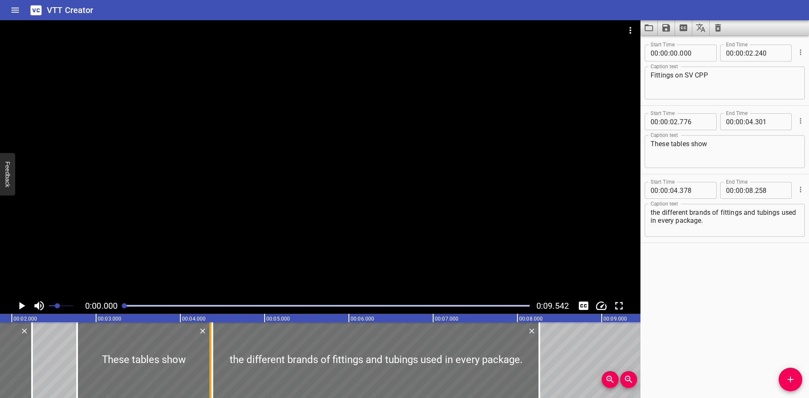
drag, startPoint x: 201, startPoint y: 354, endPoint x: 206, endPoint y: 355, distance: 4.9
click at [206, 355] on div at bounding box center [210, 360] width 8 height 76
type input "356"
click at [696, 190] on input "number" at bounding box center [694, 190] width 31 height 17
type input "356"
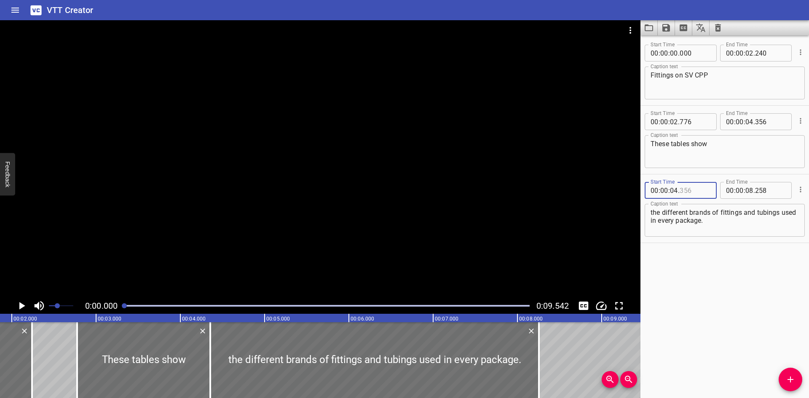
click at [705, 192] on input "number" at bounding box center [694, 190] width 31 height 17
type input "357"
click at [174, 227] on div at bounding box center [320, 159] width 640 height 278
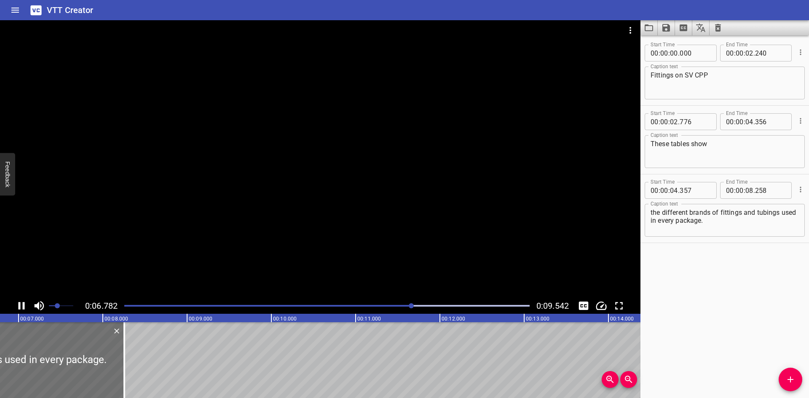
click at [238, 214] on div at bounding box center [320, 159] width 640 height 278
click at [666, 17] on div "VTT Creator" at bounding box center [404, 10] width 809 height 20
click at [670, 22] on button "Save captions to file" at bounding box center [665, 27] width 17 height 15
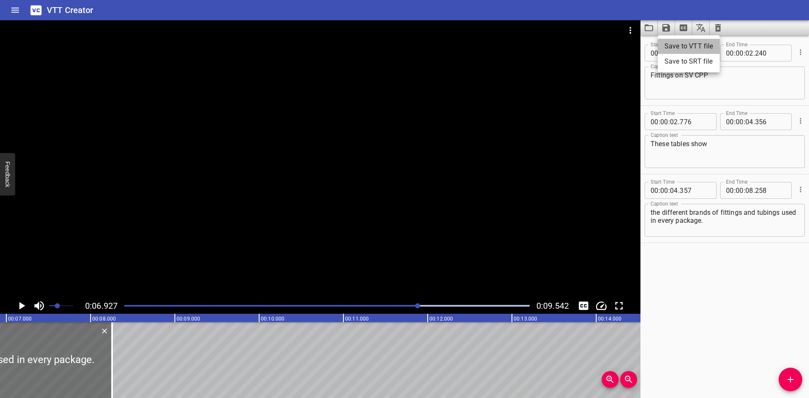
click at [681, 45] on li "Save to VTT file" at bounding box center [688, 46] width 62 height 15
click at [686, 299] on div "Start Time 00 : 00 : 00 . 000 Start Time End Time 00 : 00 : 02 . 240 End Time C…" at bounding box center [724, 216] width 168 height 363
click at [649, 29] on icon "Load captions from file" at bounding box center [649, 28] width 10 height 10
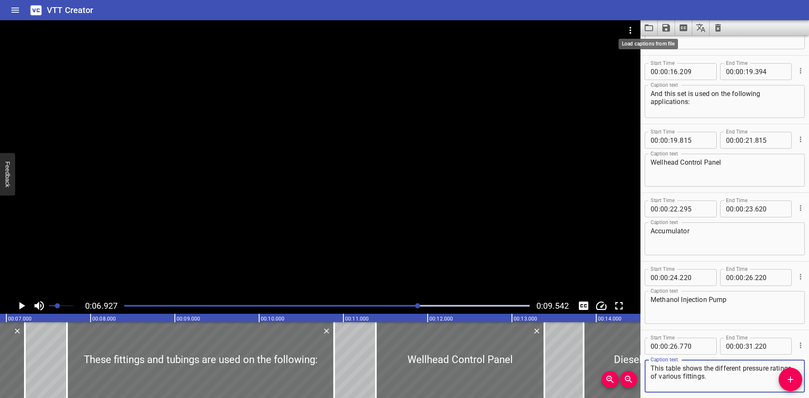
scroll to position [363, 0]
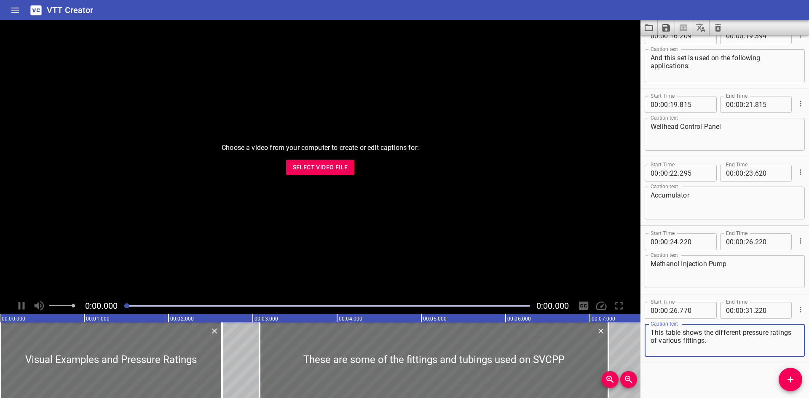
scroll to position [363, 0]
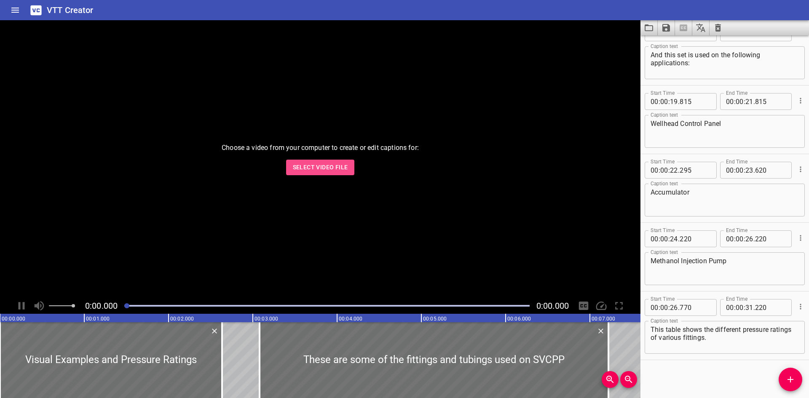
click at [342, 172] on span "Select Video File" at bounding box center [320, 167] width 55 height 11
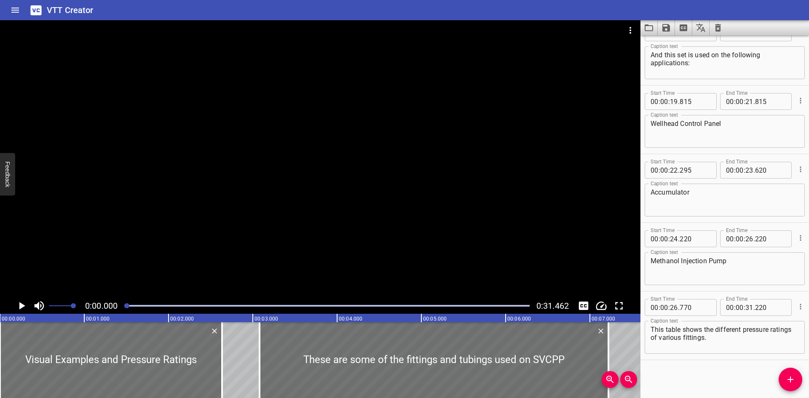
click at [51, 307] on span at bounding box center [61, 306] width 24 height 12
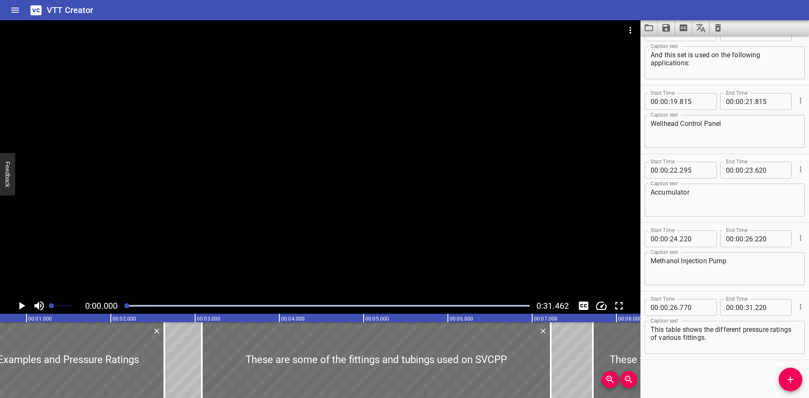
scroll to position [0, 0]
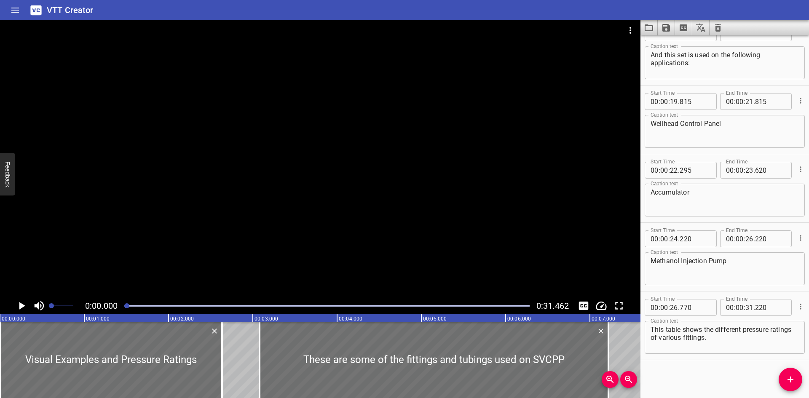
click at [657, 29] on button "Load captions from file" at bounding box center [648, 27] width 17 height 15
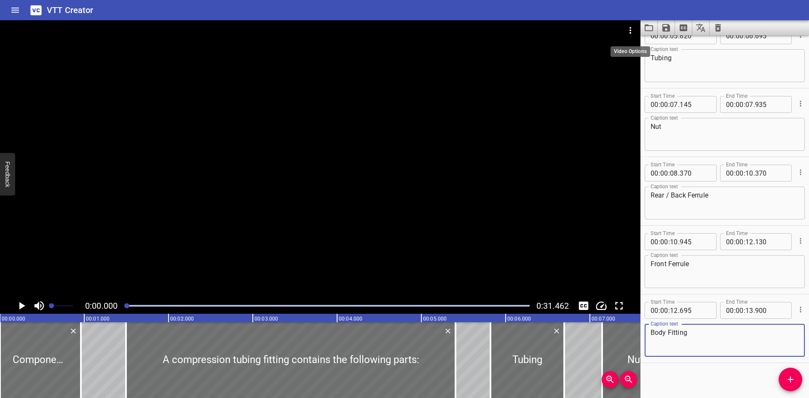
scroll to position [158, 0]
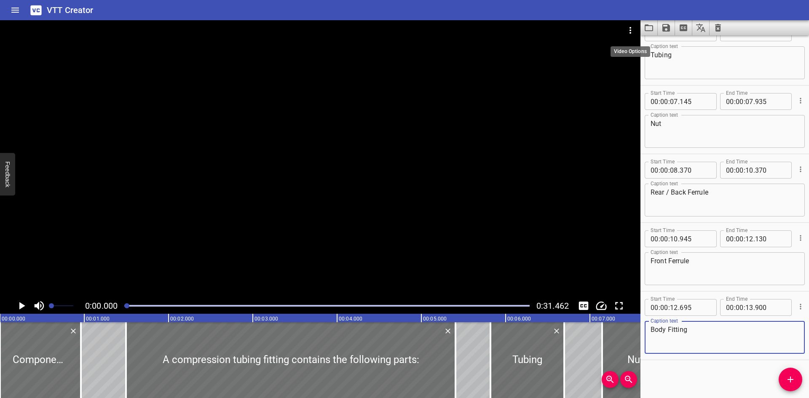
click at [634, 32] on icon "Video Options" at bounding box center [630, 30] width 10 height 10
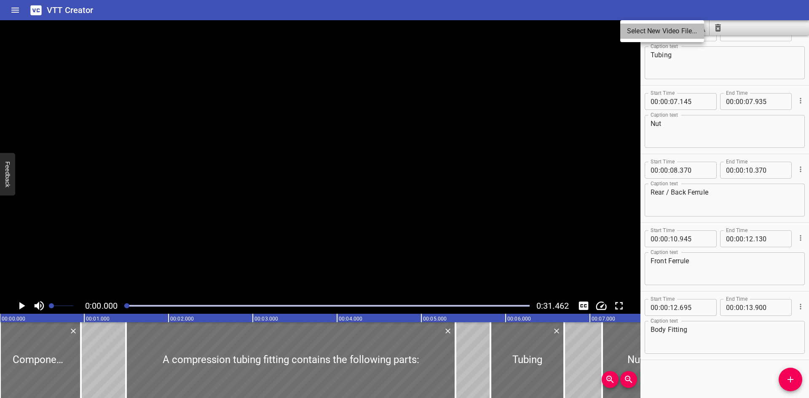
click at [634, 32] on li "Select New Video File..." at bounding box center [662, 31] width 84 height 15
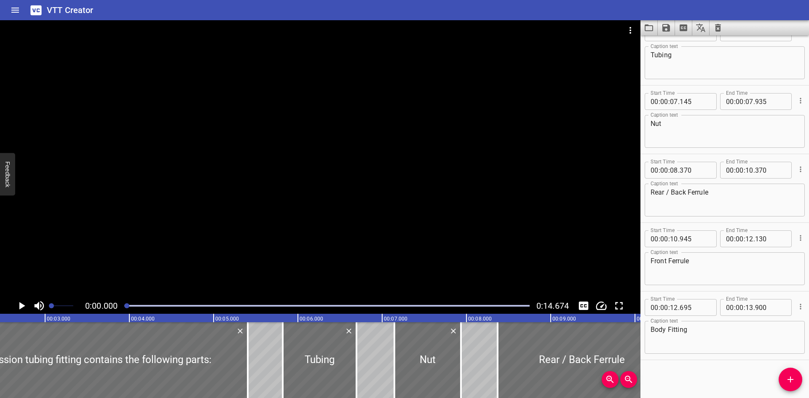
scroll to position [0, 0]
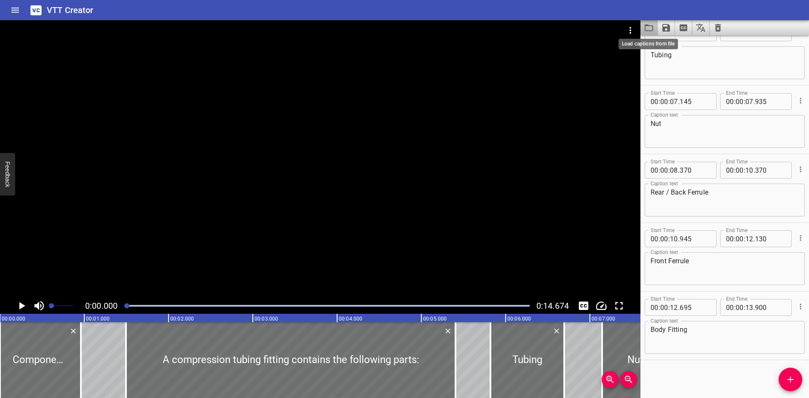
click at [652, 24] on icon "Load captions from file" at bounding box center [649, 28] width 10 height 10
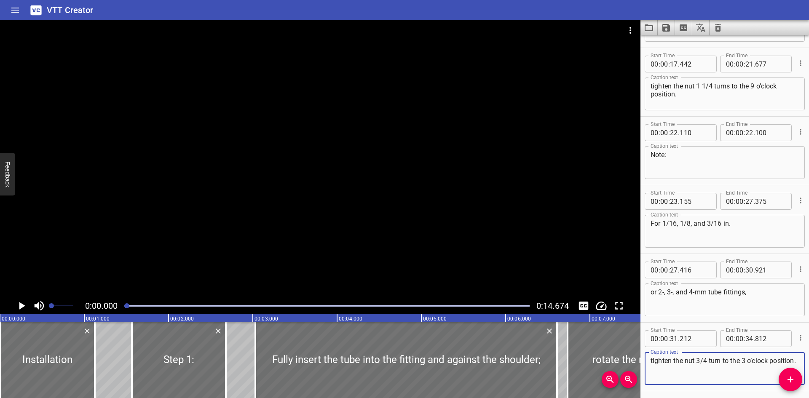
scroll to position [569, 0]
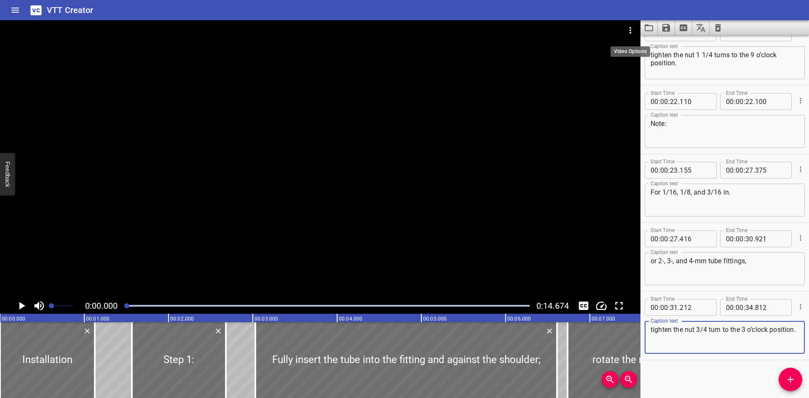
click at [631, 23] on button "Video Options" at bounding box center [630, 30] width 20 height 20
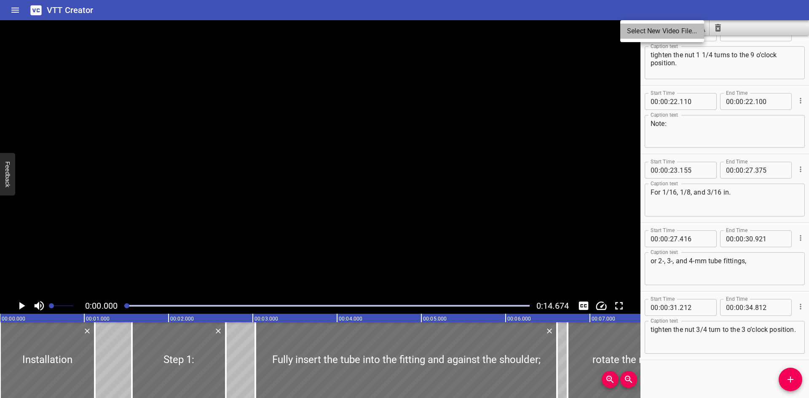
click at [631, 26] on li "Select New Video File..." at bounding box center [662, 31] width 84 height 15
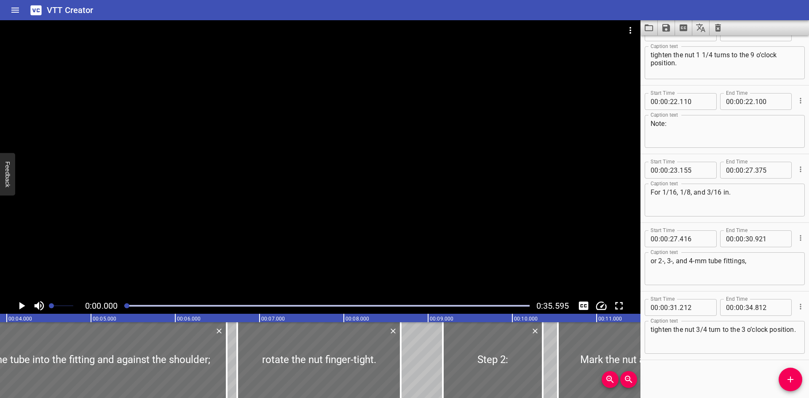
scroll to position [0, 334]
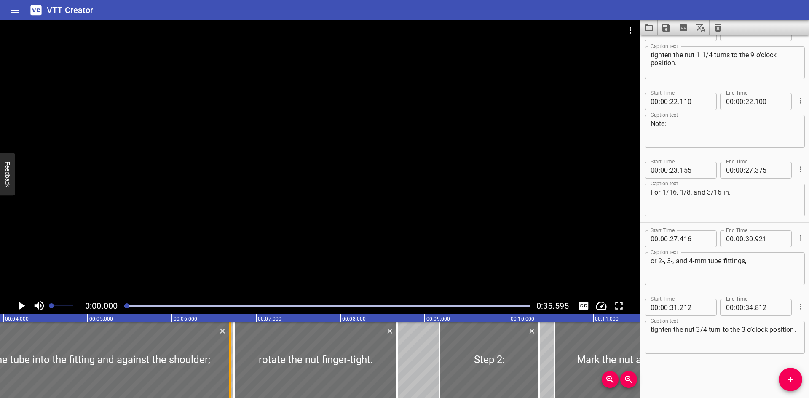
drag, startPoint x: 222, startPoint y: 366, endPoint x: 229, endPoint y: 367, distance: 6.9
click at [229, 367] on div at bounding box center [230, 360] width 2 height 76
type input "690"
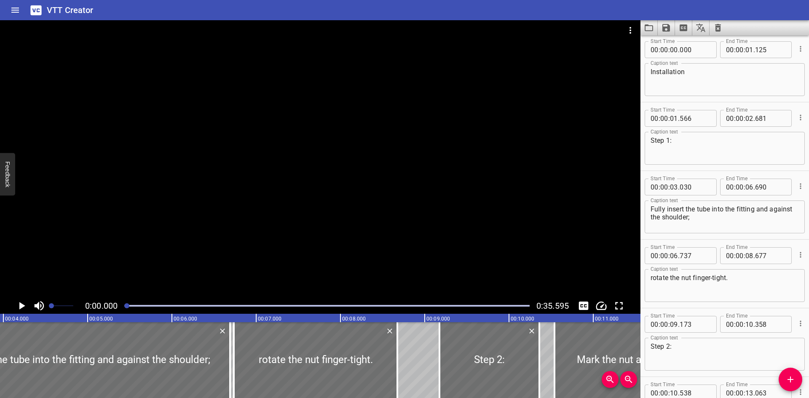
scroll to position [0, 0]
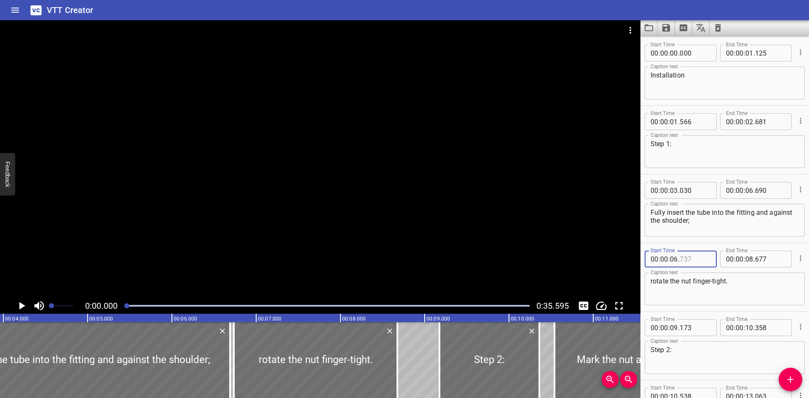
click at [698, 260] on input "number" at bounding box center [694, 259] width 31 height 17
type input "691"
click at [137, 307] on div at bounding box center [326, 306] width 415 height 12
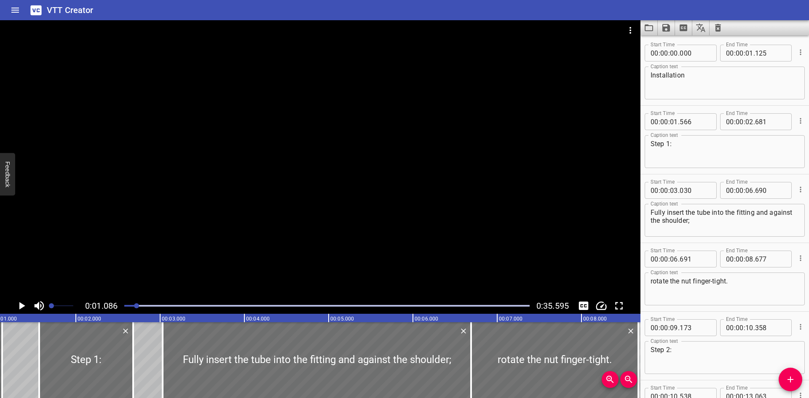
scroll to position [0, 91]
click at [190, 331] on div at bounding box center [318, 360] width 308 height 76
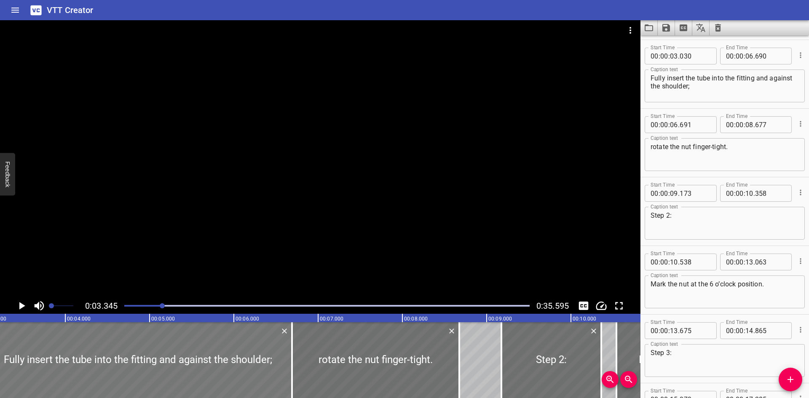
scroll to position [0, 282]
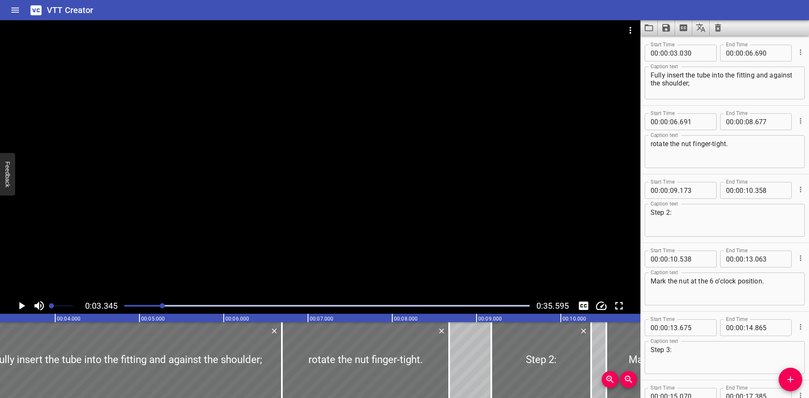
click at [167, 236] on div at bounding box center [320, 159] width 640 height 278
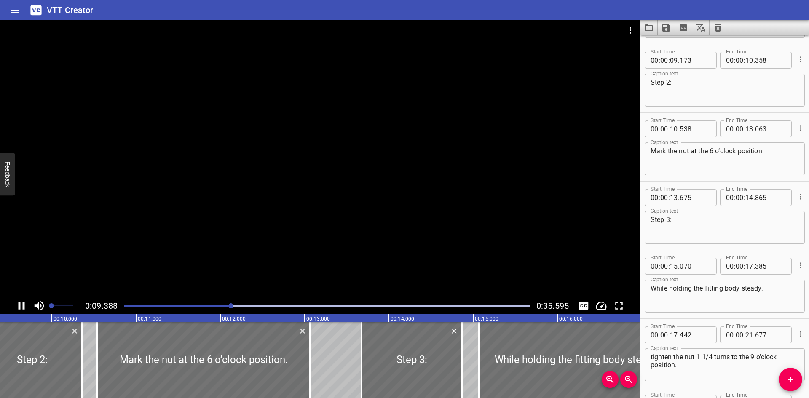
scroll to position [275, 0]
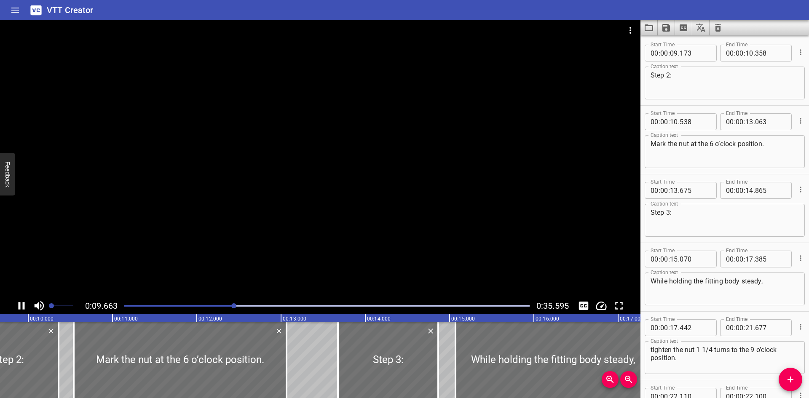
click at [223, 265] on div at bounding box center [320, 159] width 640 height 278
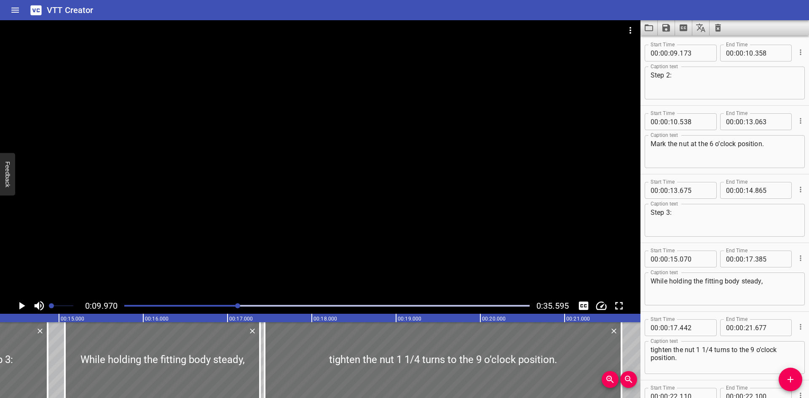
scroll to position [0, 1208]
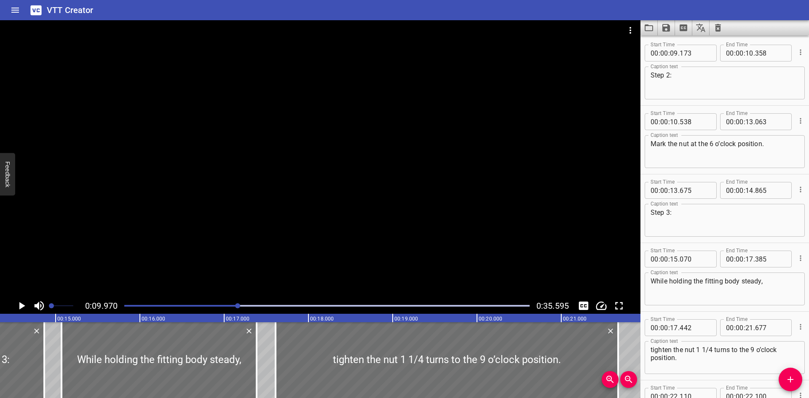
click at [277, 378] on div at bounding box center [275, 360] width 8 height 76
type input "612"
drag, startPoint x: 257, startPoint y: 380, endPoint x: 265, endPoint y: 380, distance: 8.4
click at [265, 380] on div at bounding box center [265, 360] width 2 height 76
type input "485"
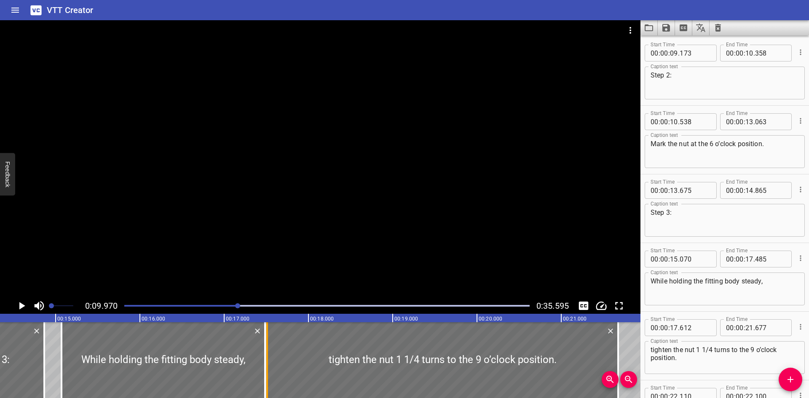
drag, startPoint x: 273, startPoint y: 378, endPoint x: 264, endPoint y: 379, distance: 8.4
click at [264, 379] on div at bounding box center [267, 360] width 8 height 76
type input "512"
click at [703, 326] on input "number" at bounding box center [694, 327] width 31 height 17
type input "486"
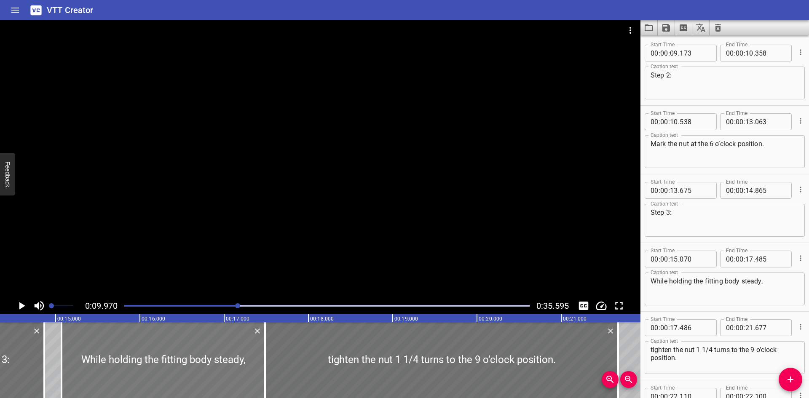
click at [73, 346] on div at bounding box center [162, 360] width 203 height 76
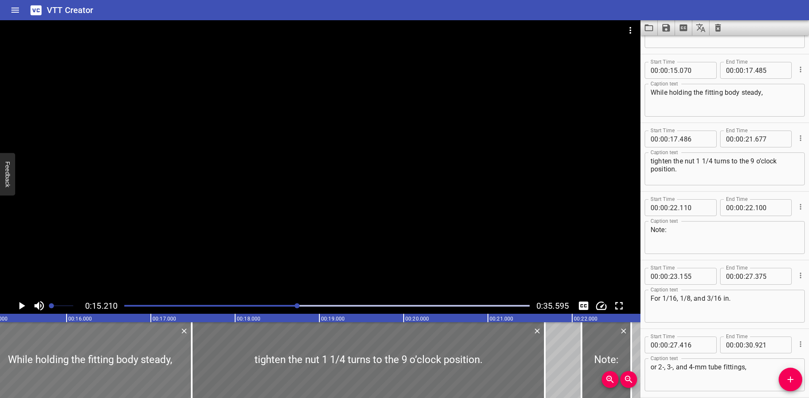
scroll to position [481, 0]
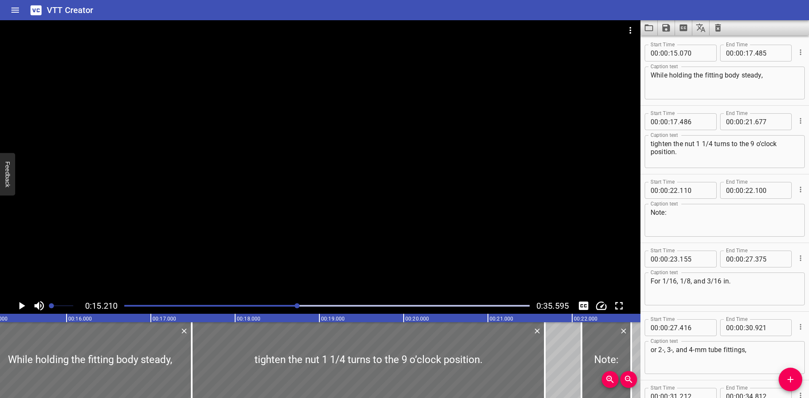
click at [162, 238] on div at bounding box center [320, 159] width 640 height 278
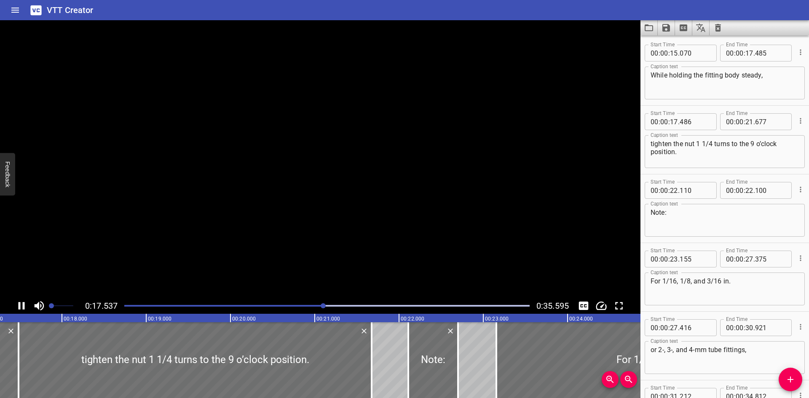
scroll to position [549, 0]
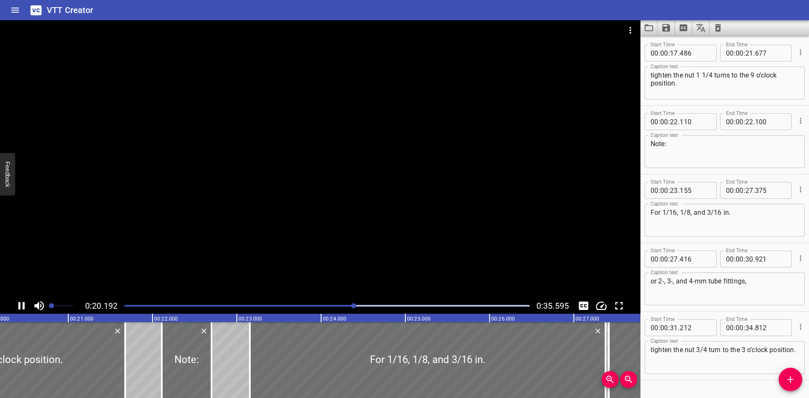
click at [167, 250] on div at bounding box center [320, 159] width 640 height 278
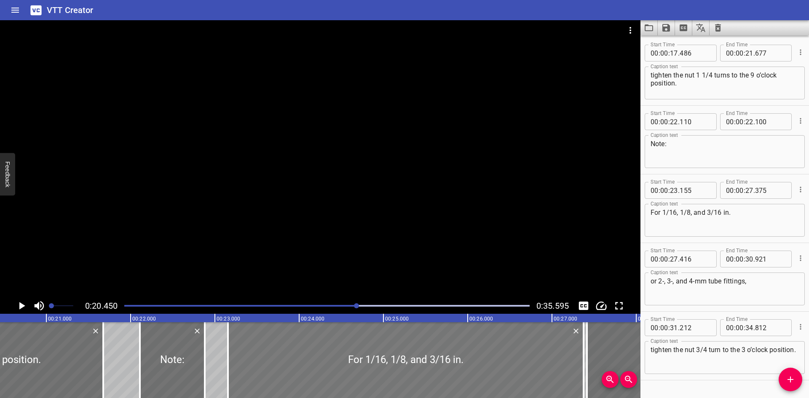
drag, startPoint x: 188, startPoint y: 360, endPoint x: 254, endPoint y: 366, distance: 65.9
click at [254, 366] on div "Installation Step 1: Fully insert the tube into the fitting and against the sho…" at bounding box center [804, 360] width 5054 height 76
type input "880"
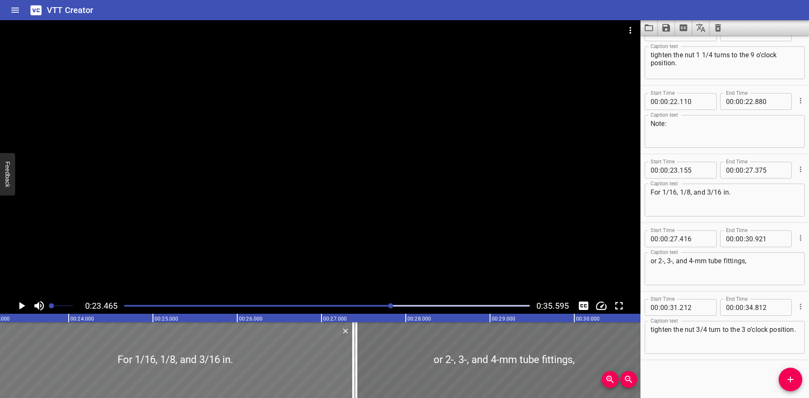
scroll to position [0, 1977]
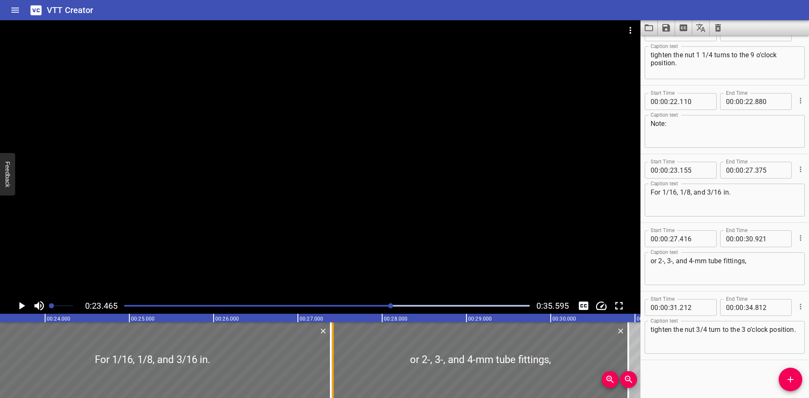
click at [329, 383] on div "Installation Step 1: Fully insert the tube into the fitting and against the sho…" at bounding box center [550, 360] width 5054 height 76
type input "390"
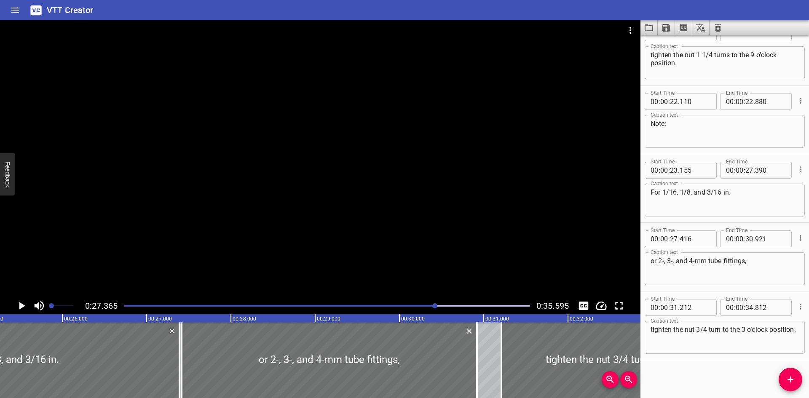
scroll to position [0, 2124]
click at [698, 238] on input "number" at bounding box center [694, 238] width 31 height 17
type input "391"
click at [186, 184] on div at bounding box center [320, 159] width 640 height 278
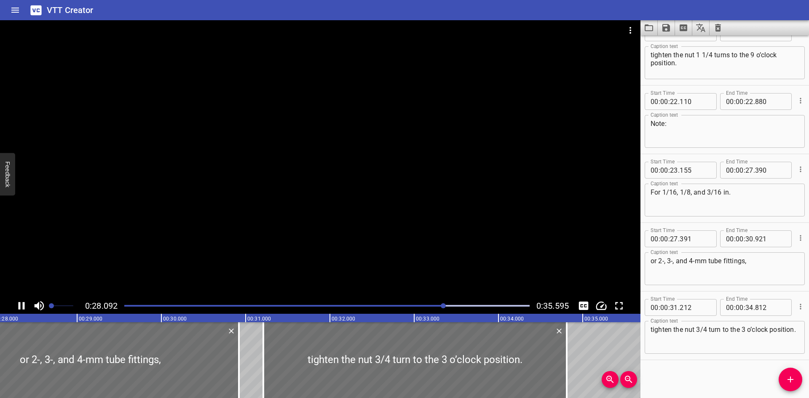
click at [198, 192] on div at bounding box center [320, 159] width 640 height 278
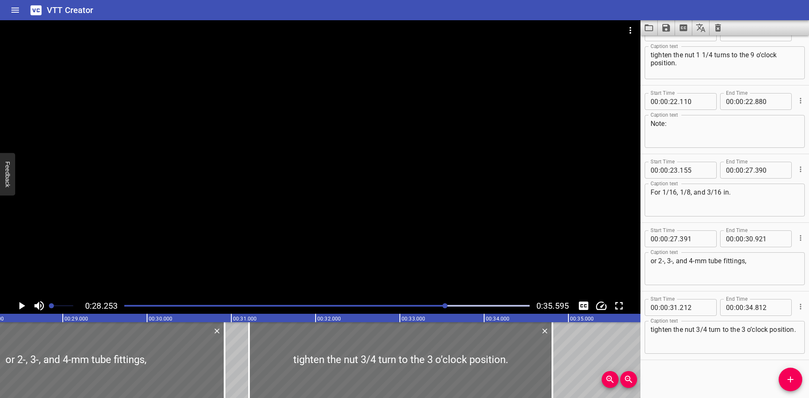
click at [396, 305] on div "Play progress" at bounding box center [243, 306] width 405 height 2
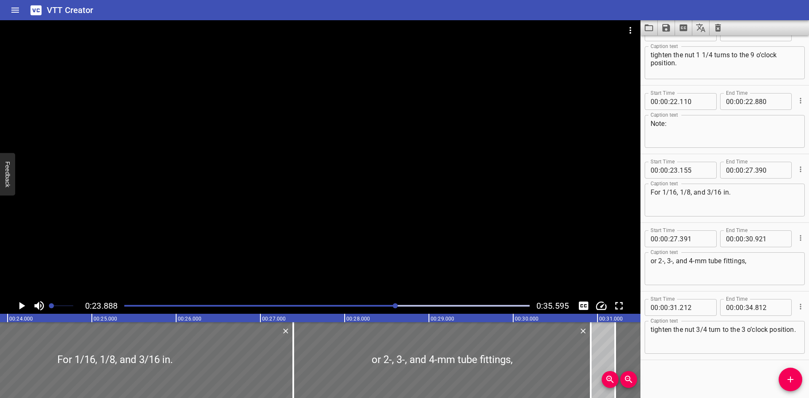
scroll to position [0, 2012]
click at [267, 240] on div at bounding box center [320, 159] width 640 height 278
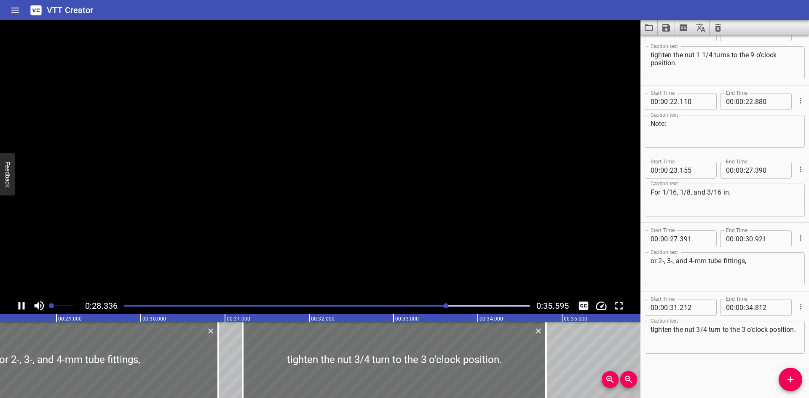
click at [267, 240] on video at bounding box center [320, 159] width 640 height 278
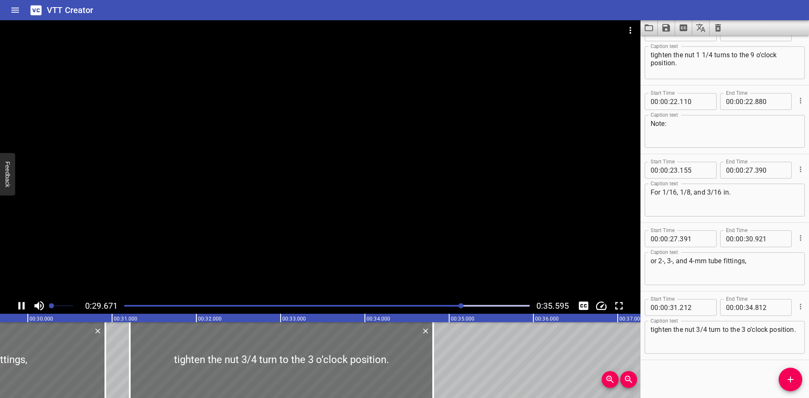
click at [276, 265] on div at bounding box center [320, 159] width 640 height 278
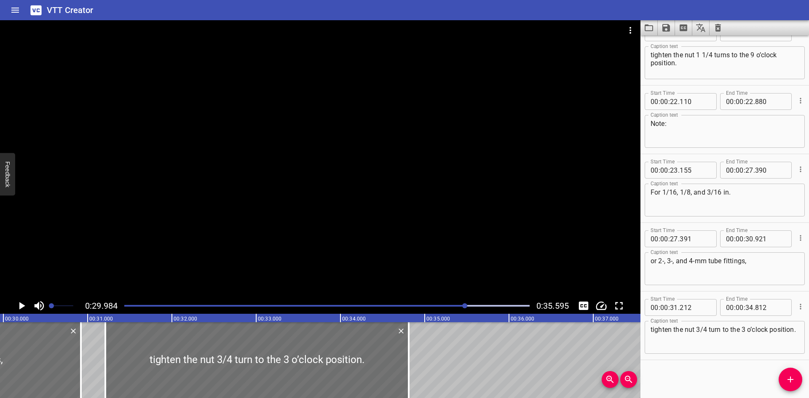
scroll to position [0, 2526]
click at [662, 27] on icon "Save captions to file" at bounding box center [666, 28] width 10 height 10
click at [668, 40] on li "Save to VTT file" at bounding box center [688, 46] width 62 height 15
click at [668, 362] on div "Start Time 00 : 00 : 00 . 000 Start Time End Time 00 : 00 : 01 . 125 End Time C…" at bounding box center [724, 216] width 168 height 363
drag, startPoint x: 668, startPoint y: 362, endPoint x: 657, endPoint y: 31, distance: 330.8
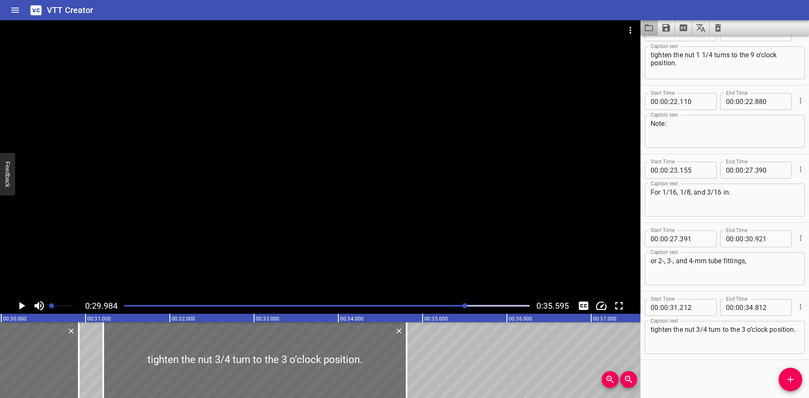
click at [657, 31] on button "Load captions from file" at bounding box center [648, 27] width 17 height 15
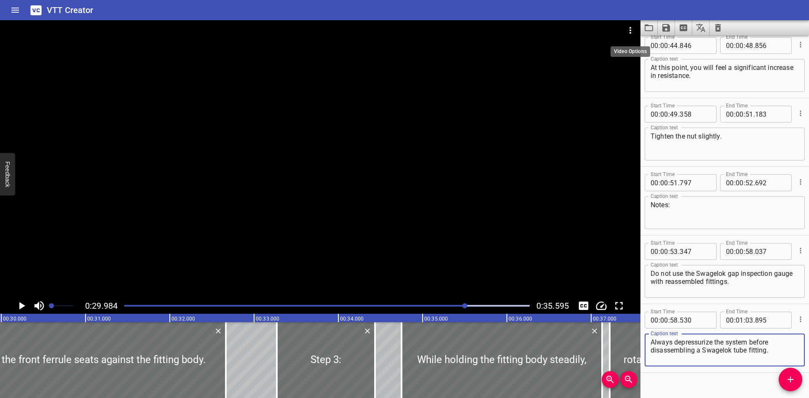
scroll to position [1050, 0]
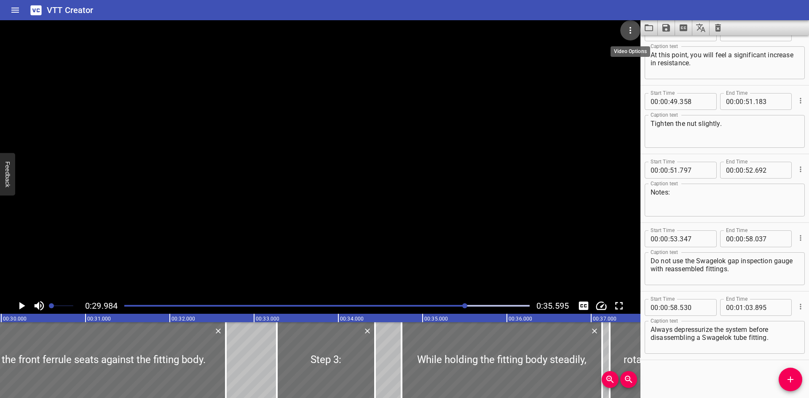
click at [629, 28] on icon "Video Options" at bounding box center [630, 30] width 2 height 7
click at [633, 34] on li "Select New Video File..." at bounding box center [662, 31] width 84 height 15
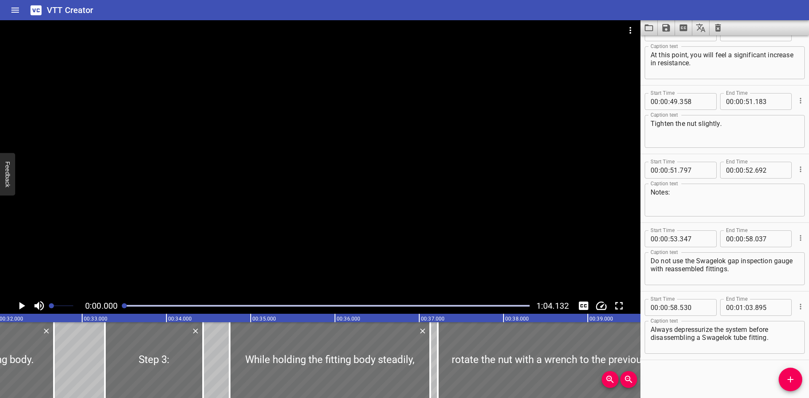
scroll to position [0, 2759]
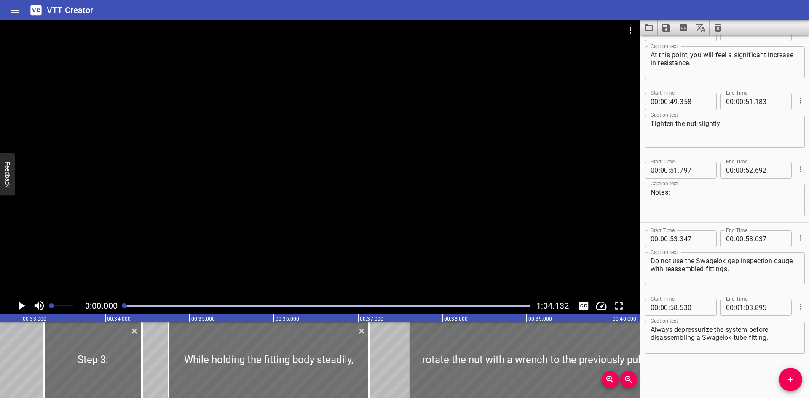
drag, startPoint x: 379, startPoint y: 370, endPoint x: 412, endPoint y: 370, distance: 32.9
click at [412, 370] on div at bounding box center [409, 360] width 8 height 76
type input "611"
drag, startPoint x: 367, startPoint y: 374, endPoint x: 375, endPoint y: 375, distance: 8.2
click at [375, 375] on div at bounding box center [377, 360] width 8 height 76
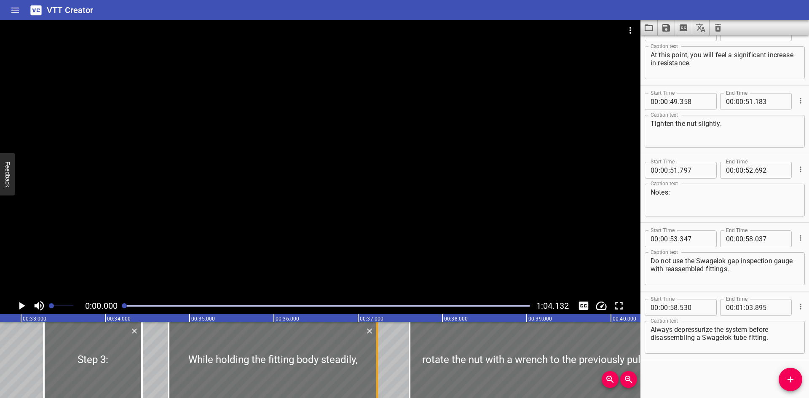
type input "223"
drag, startPoint x: 408, startPoint y: 361, endPoint x: 380, endPoint y: 370, distance: 29.2
click at [380, 370] on div at bounding box center [381, 360] width 8 height 76
type input "281"
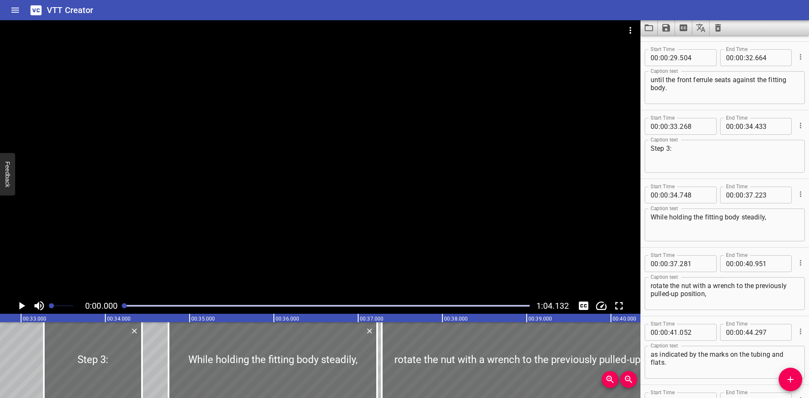
scroll to position [678, 0]
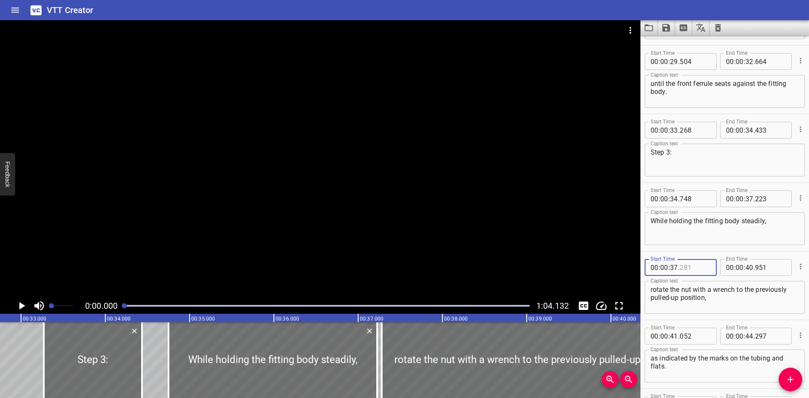
click at [699, 269] on input "number" at bounding box center [694, 267] width 31 height 17
type input "224"
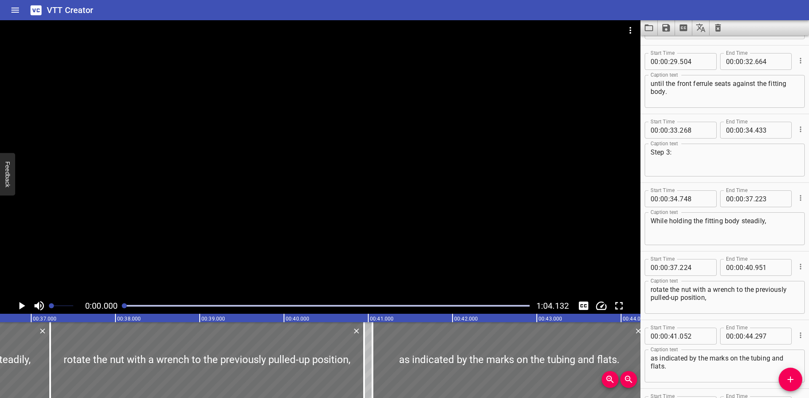
scroll to position [0, 3134]
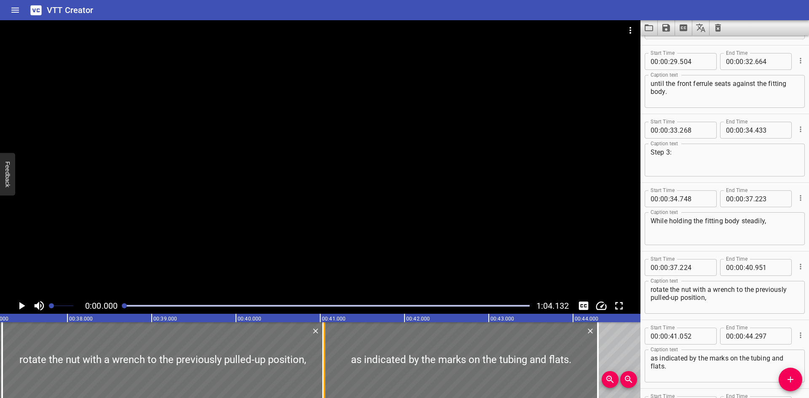
drag, startPoint x: 314, startPoint y: 374, endPoint x: 321, endPoint y: 377, distance: 7.6
type input "41"
type input "036"
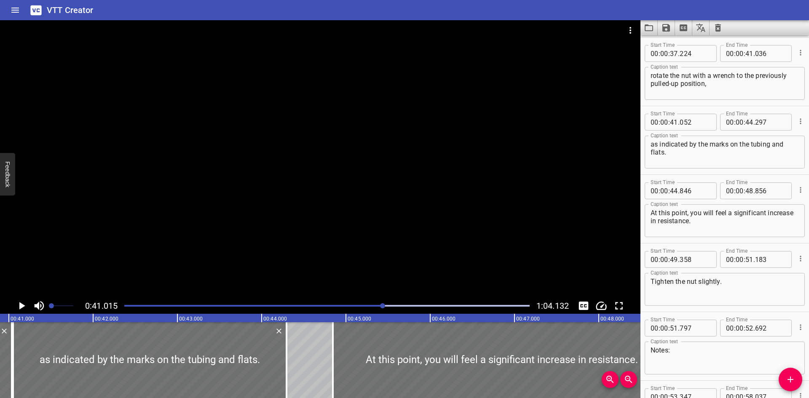
scroll to position [0, 3455]
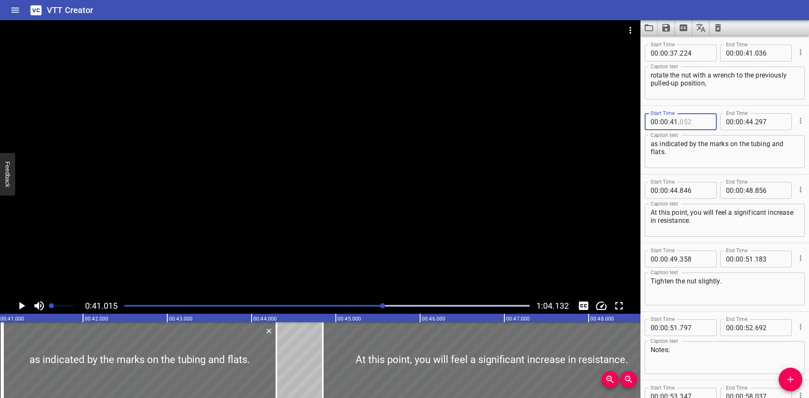
click at [702, 123] on input "number" at bounding box center [694, 121] width 31 height 17
type input "037"
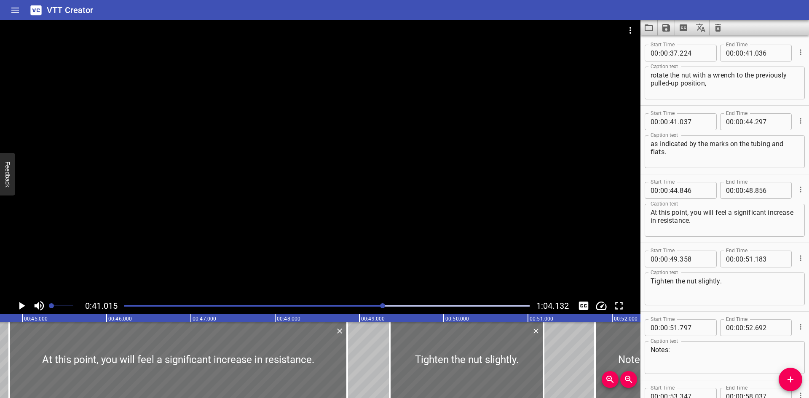
scroll to position [1050, 0]
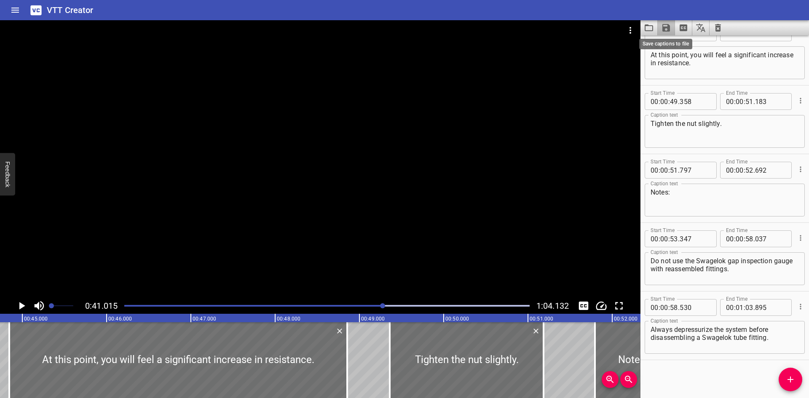
click at [667, 31] on icon "Save captions to file" at bounding box center [666, 28] width 8 height 8
click at [670, 43] on li "Save to VTT file" at bounding box center [688, 46] width 62 height 15
click at [644, 26] on icon "Load captions from file" at bounding box center [649, 28] width 10 height 10
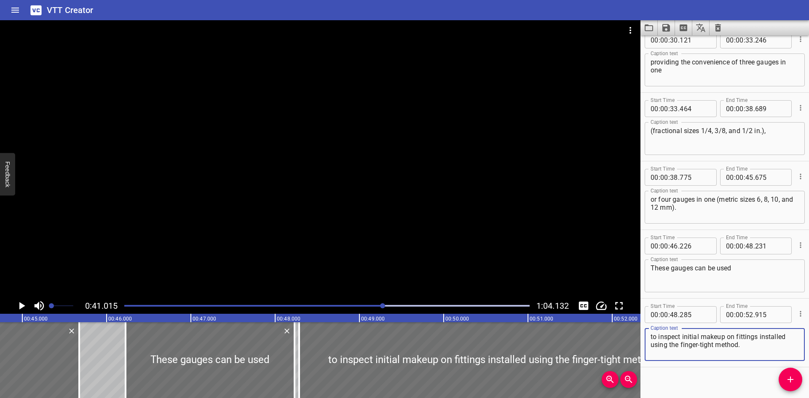
scroll to position [569, 0]
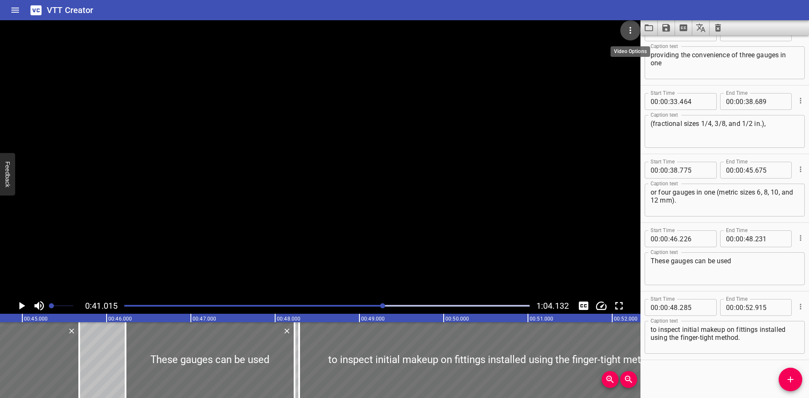
click at [628, 25] on button "Video Options" at bounding box center [630, 30] width 20 height 20
click at [630, 32] on li "Select New Video File..." at bounding box center [662, 31] width 84 height 15
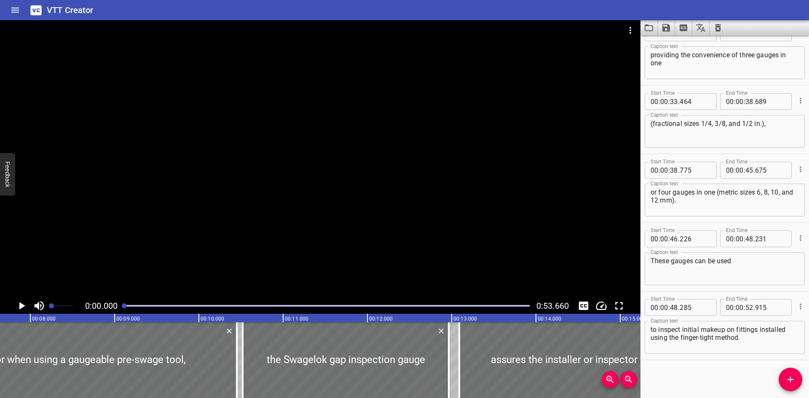
scroll to position [0, 664]
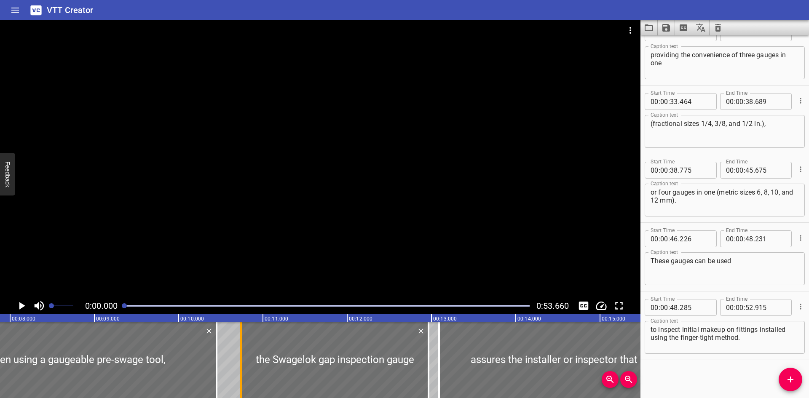
drag, startPoint x: 221, startPoint y: 361, endPoint x: 240, endPoint y: 361, distance: 18.5
click at [240, 361] on div at bounding box center [241, 360] width 8 height 76
type input "738"
drag, startPoint x: 216, startPoint y: 368, endPoint x: 224, endPoint y: 369, distance: 7.8
click at [224, 369] on div at bounding box center [223, 360] width 2 height 76
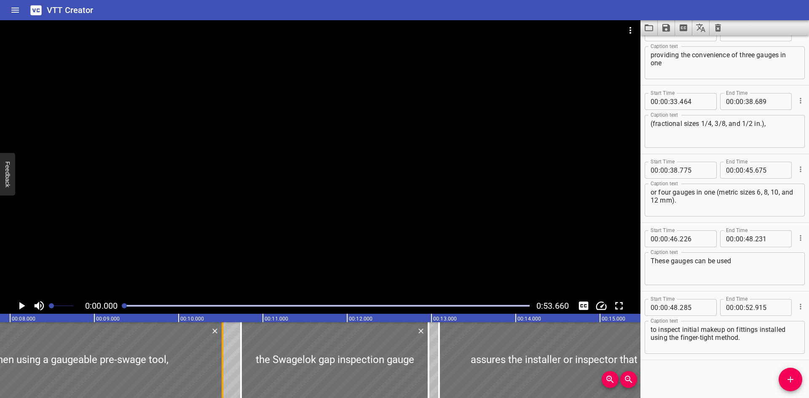
click at [223, 372] on div at bounding box center [223, 360] width 2 height 76
type input "521"
drag, startPoint x: 241, startPoint y: 365, endPoint x: 223, endPoint y: 372, distance: 19.6
click at [223, 372] on div at bounding box center [223, 360] width 2 height 76
type input "523"
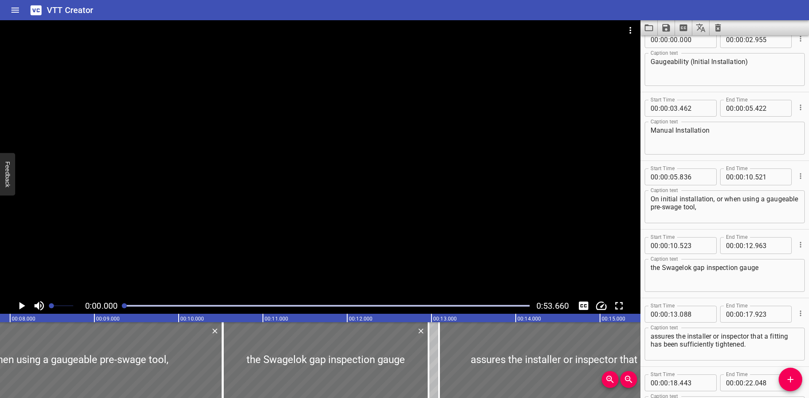
scroll to position [0, 0]
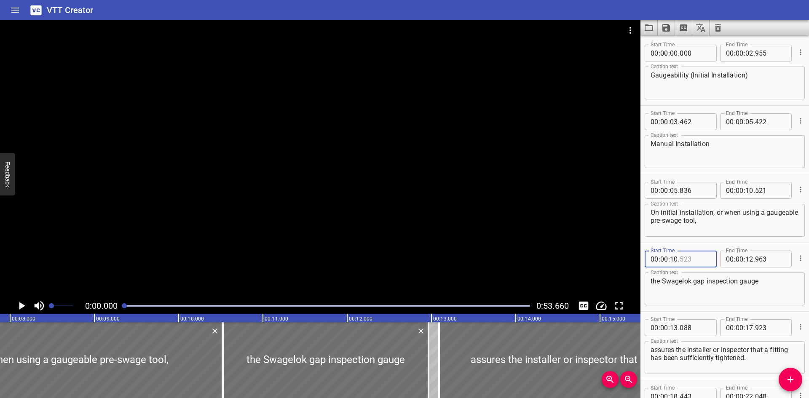
click at [700, 260] on input "number" at bounding box center [694, 259] width 31 height 17
type input "522"
drag, startPoint x: 439, startPoint y: 360, endPoint x: 468, endPoint y: 363, distance: 28.8
click at [468, 363] on div at bounding box center [467, 360] width 2 height 76
type input "428"
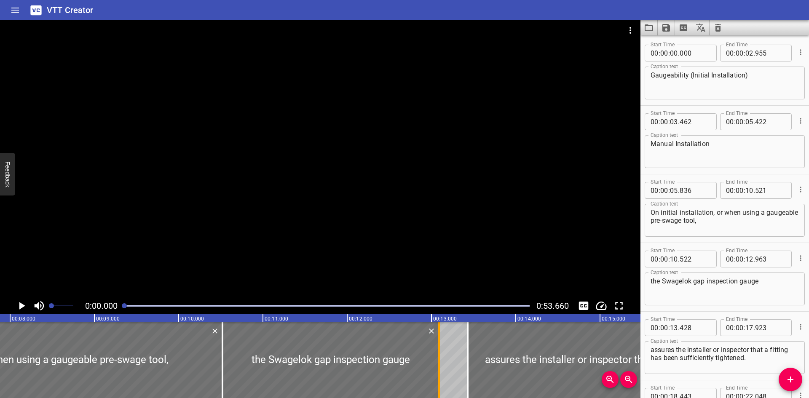
drag, startPoint x: 428, startPoint y: 369, endPoint x: 439, endPoint y: 369, distance: 11.4
click at [439, 369] on div at bounding box center [439, 360] width 2 height 76
type input "13"
type input "093"
drag, startPoint x: 465, startPoint y: 365, endPoint x: 438, endPoint y: 370, distance: 28.3
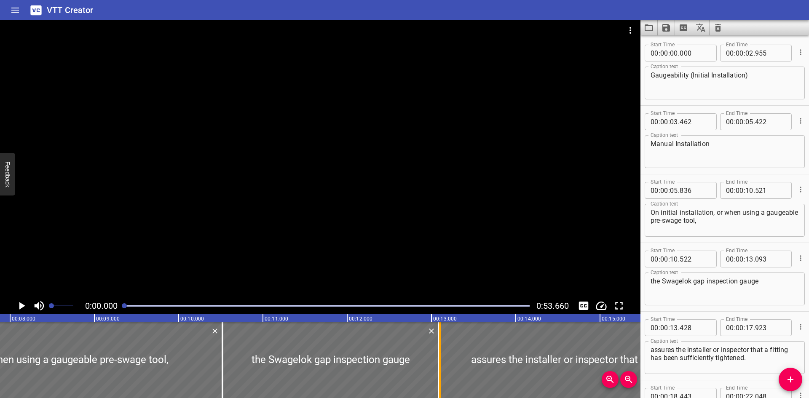
click at [438, 370] on div at bounding box center [440, 360] width 8 height 76
type input "098"
click at [697, 328] on input "number" at bounding box center [694, 327] width 31 height 17
type input "094"
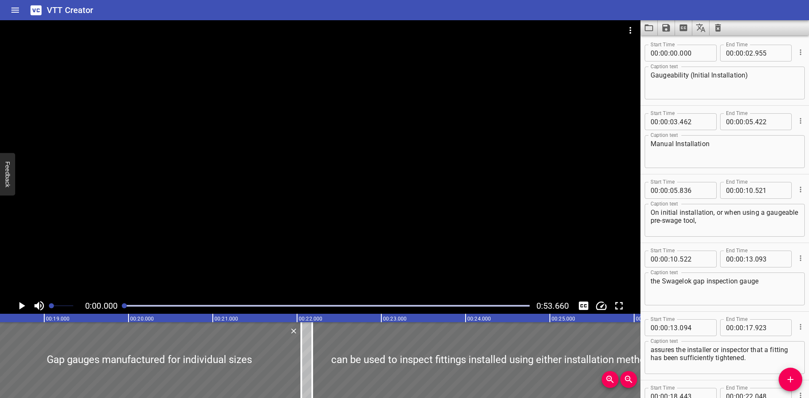
scroll to position [0, 1566]
drag, startPoint x: 287, startPoint y: 382, endPoint x: 295, endPoint y: 384, distance: 8.4
click at [295, 384] on div at bounding box center [299, 360] width 8 height 76
type input "143"
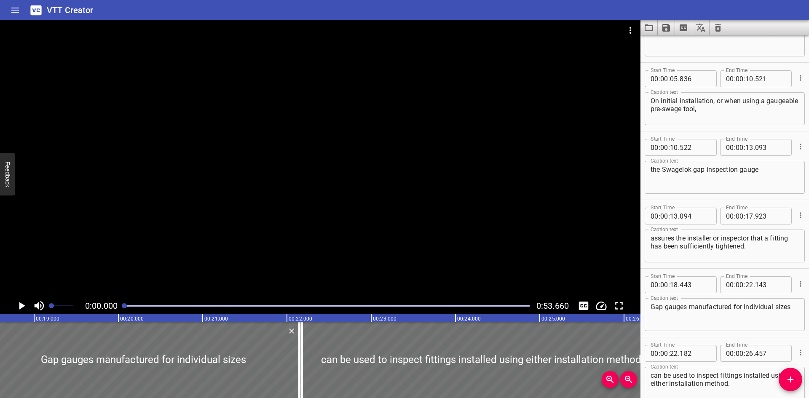
scroll to position [126, 0]
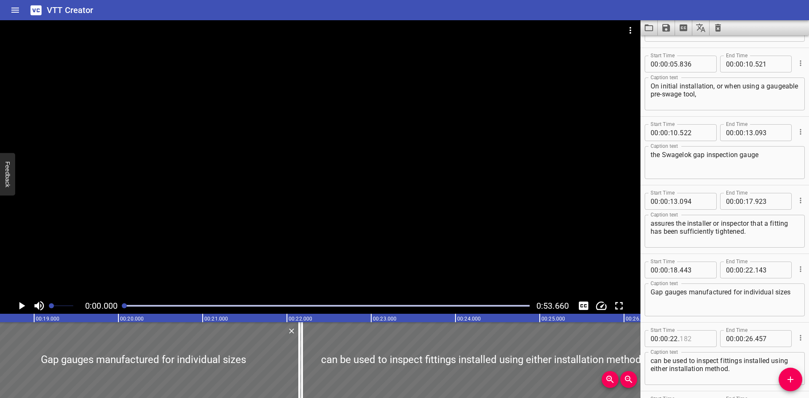
click at [698, 338] on input "number" at bounding box center [694, 338] width 31 height 17
type input "144"
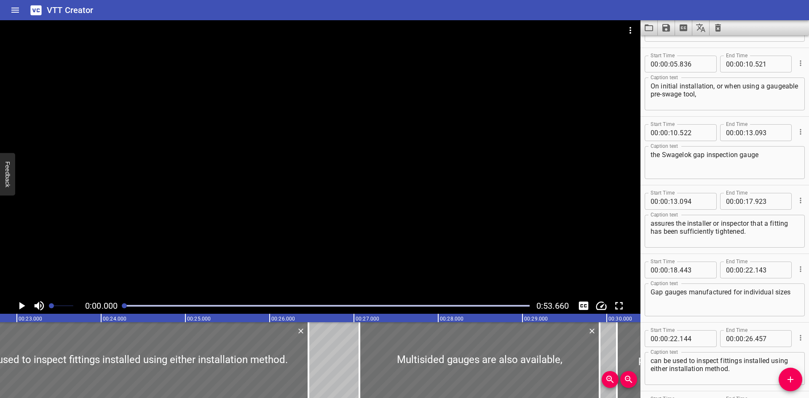
scroll to position [0, 1928]
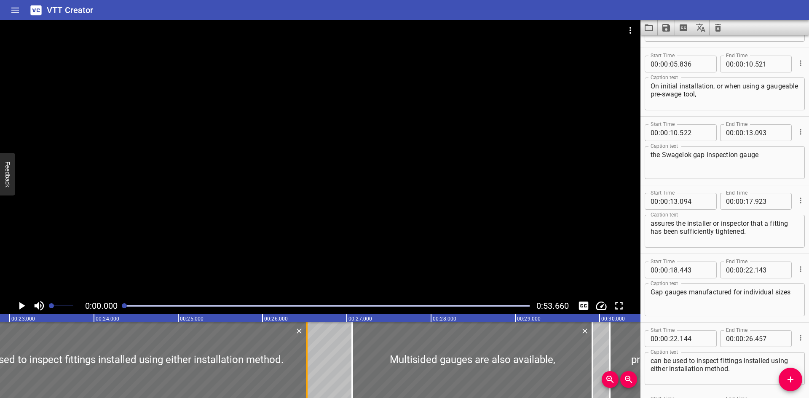
drag, startPoint x: 301, startPoint y: 385, endPoint x: 306, endPoint y: 383, distance: 5.6
click at [306, 383] on div at bounding box center [307, 360] width 2 height 76
type input "522"
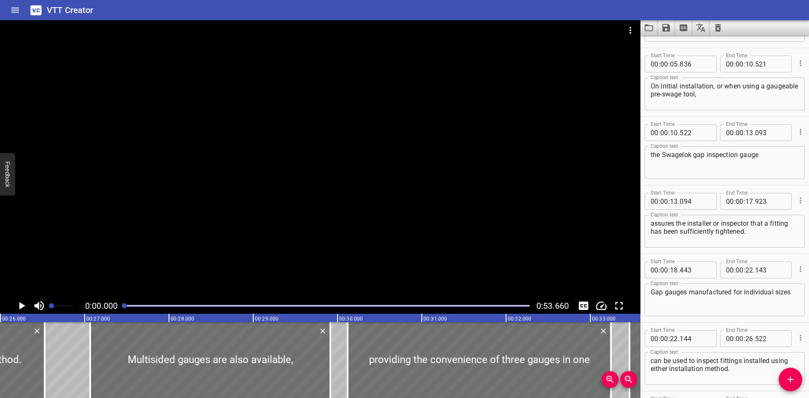
scroll to position [0, 2231]
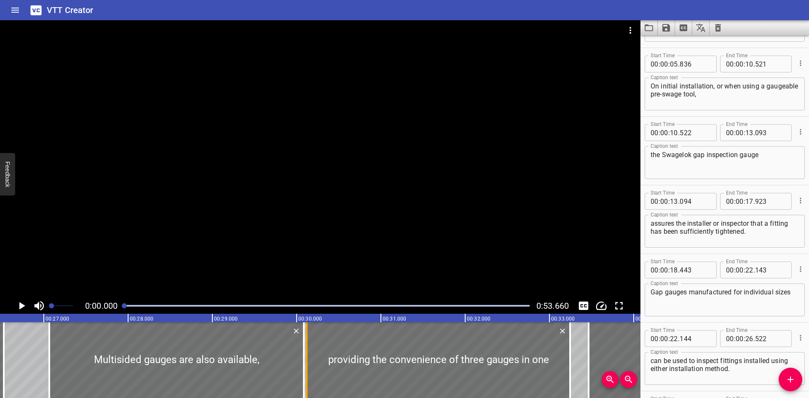
drag, startPoint x: 289, startPoint y: 382, endPoint x: 304, endPoint y: 383, distance: 14.4
click at [304, 383] on div "Gaugeability (Initial Installation) Manual Installation On initial installation…" at bounding box center [296, 360] width 5054 height 76
type input "30"
type input "083"
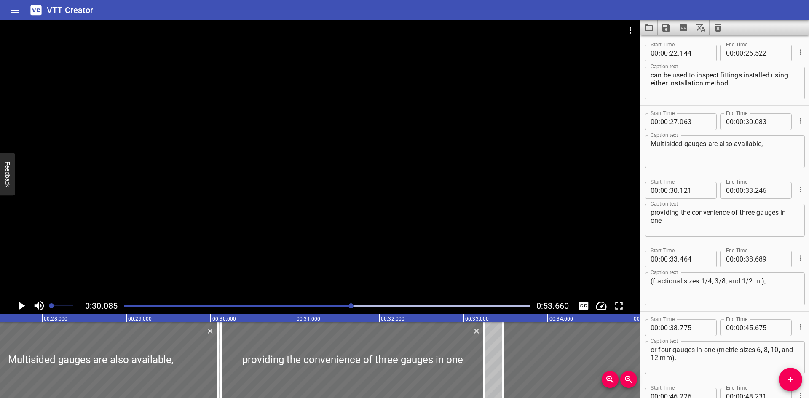
scroll to position [0, 2272]
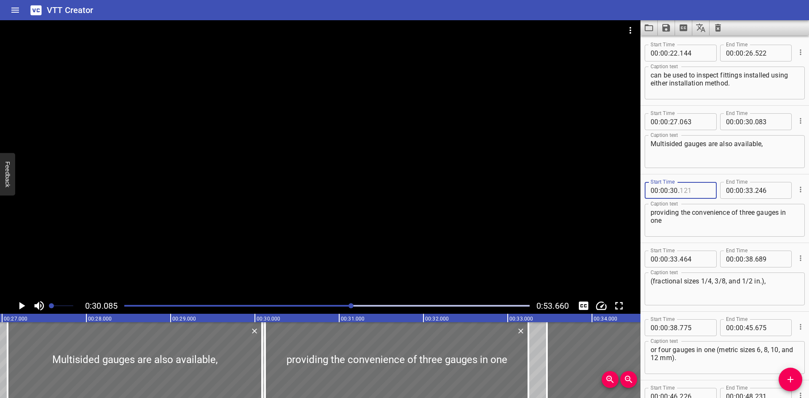
click at [696, 184] on input "number" at bounding box center [694, 190] width 31 height 17
type input "084"
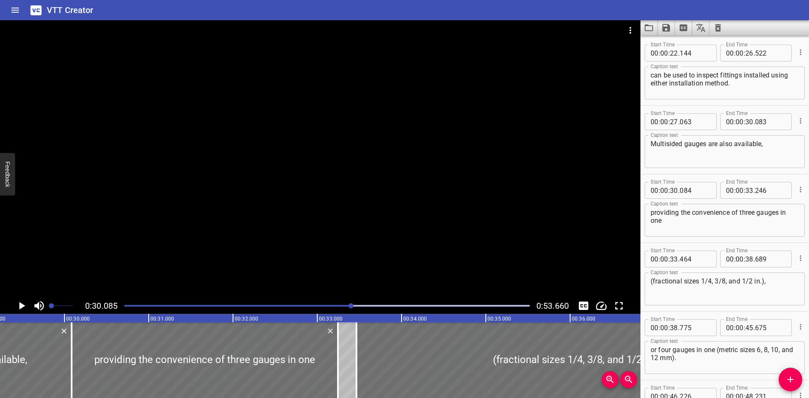
scroll to position [0, 2466]
drag, startPoint x: 334, startPoint y: 385, endPoint x: 345, endPoint y: 386, distance: 11.0
click at [345, 386] on div at bounding box center [346, 360] width 2 height 76
type input "376"
drag, startPoint x: 352, startPoint y: 387, endPoint x: 345, endPoint y: 389, distance: 7.2
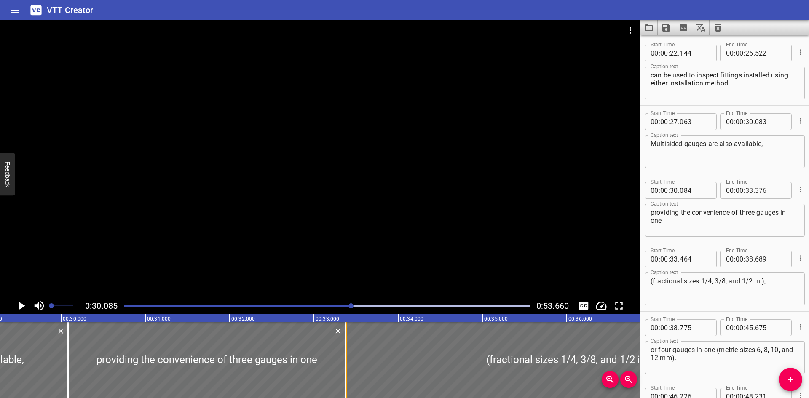
click at [345, 389] on div at bounding box center [346, 360] width 8 height 76
type input "384"
click at [707, 259] on div "00 : 00 : 33 . 384" at bounding box center [680, 259] width 72 height 17
click at [697, 257] on input "number" at bounding box center [694, 259] width 31 height 17
type input "377"
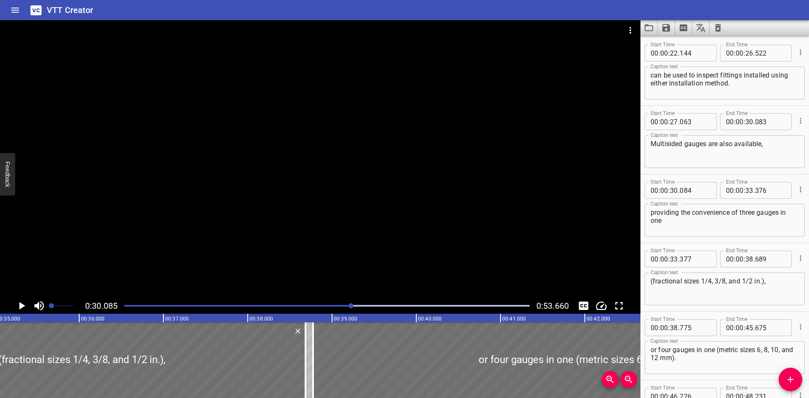
scroll to position [0, 2964]
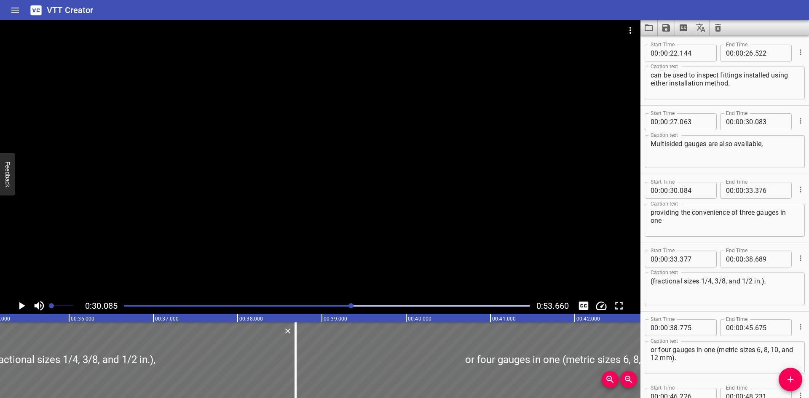
drag, startPoint x: 305, startPoint y: 388, endPoint x: 298, endPoint y: 392, distance: 8.1
click at [298, 392] on div "00:00.000 00:01.000 00:02.000 00:03.000 00:04.000 00:05.000 00:06.000 00:07.000…" at bounding box center [320, 356] width 640 height 84
type input "690"
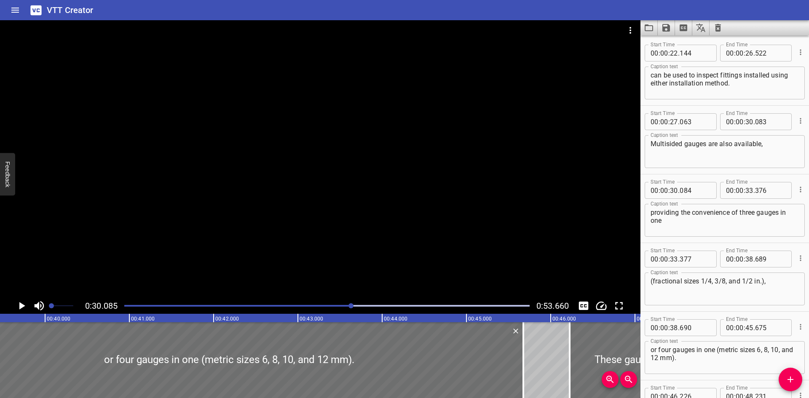
scroll to position [0, 3355]
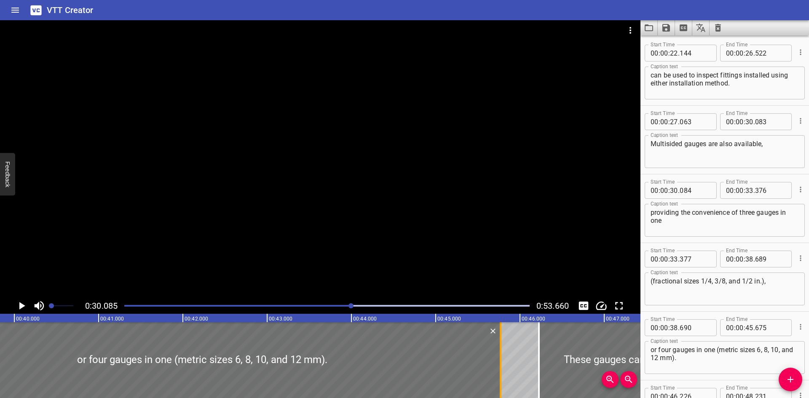
drag, startPoint x: 490, startPoint y: 384, endPoint x: 498, endPoint y: 385, distance: 8.1
click at [498, 385] on div at bounding box center [500, 360] width 8 height 76
type input "770"
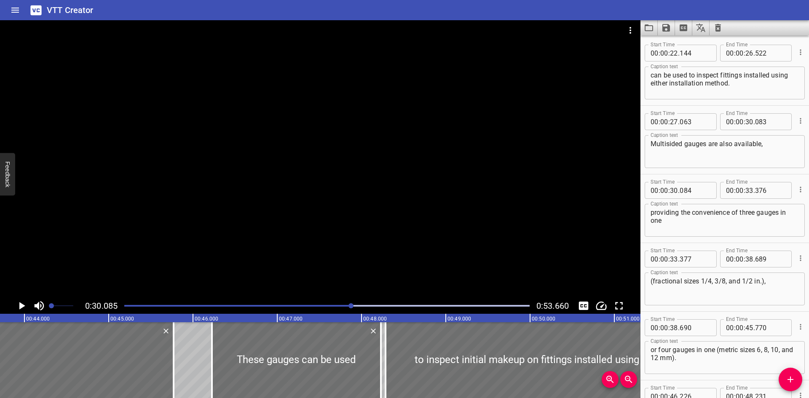
scroll to position [0, 3689]
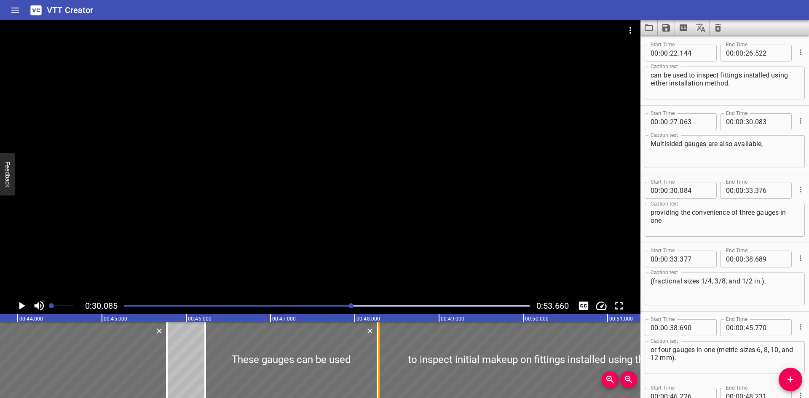
type input "271"
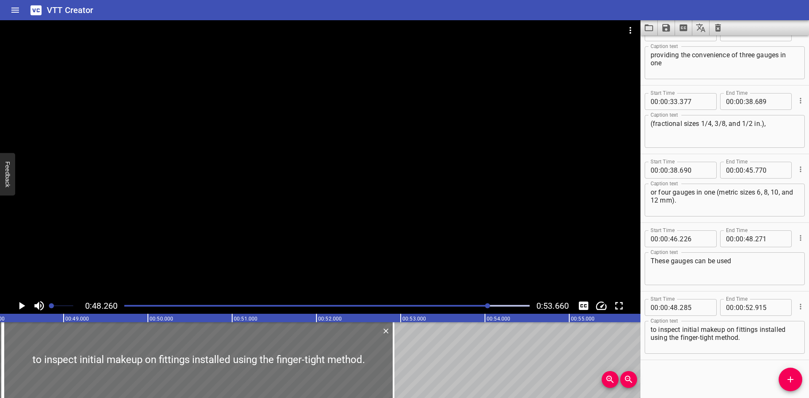
scroll to position [0, 4065]
click at [701, 305] on input "number" at bounding box center [694, 307] width 31 height 17
type input "272"
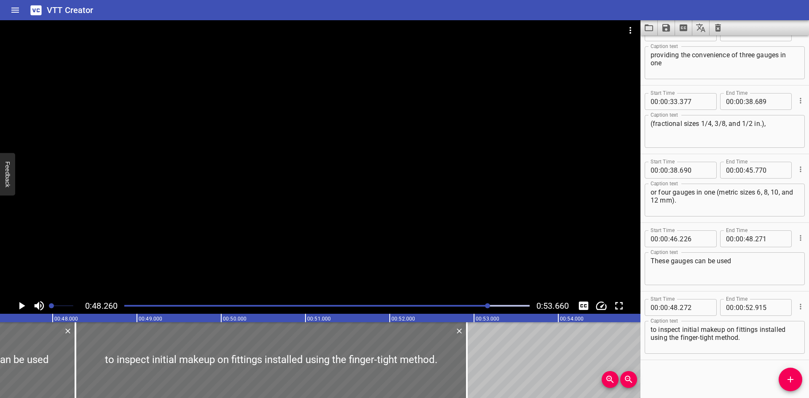
scroll to position [0, 3980]
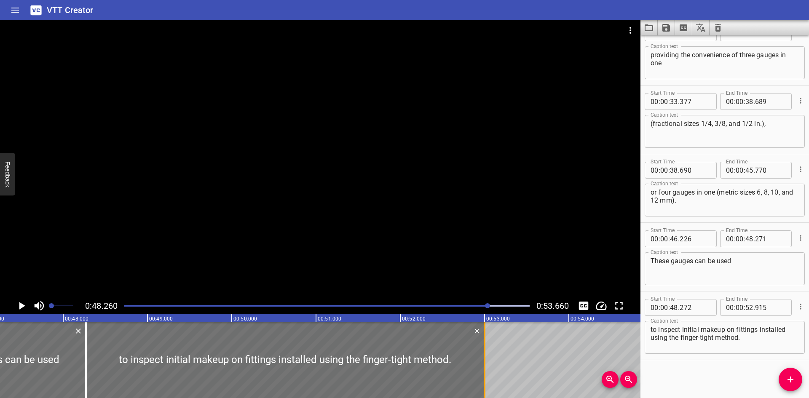
drag, startPoint x: 478, startPoint y: 379, endPoint x: 486, endPoint y: 379, distance: 7.2
click at [486, 379] on div at bounding box center [484, 360] width 8 height 76
type input "53"
type input "000"
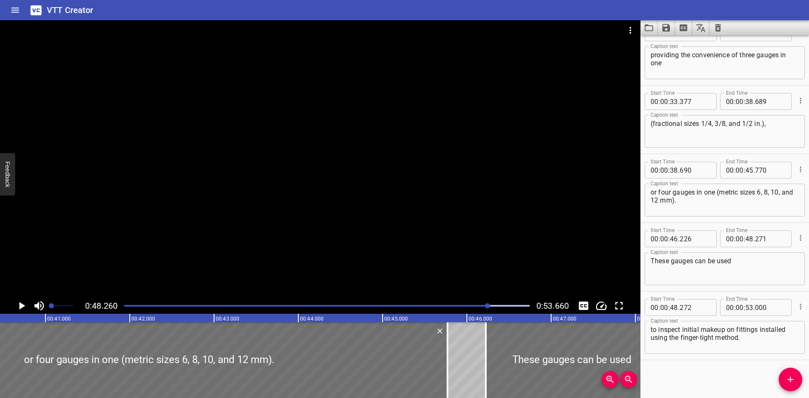
scroll to position [0, 3459]
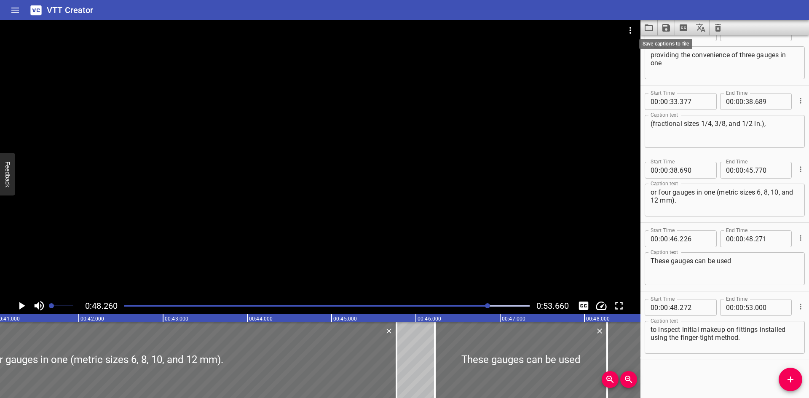
click at [663, 26] on icon "Save captions to file" at bounding box center [666, 28] width 8 height 8
click at [675, 45] on li "Save to VTT file" at bounding box center [688, 46] width 62 height 15
click at [615, 12] on div "VTT Creator" at bounding box center [404, 10] width 809 height 20
click at [652, 28] on icon "Load captions from file" at bounding box center [649, 28] width 10 height 10
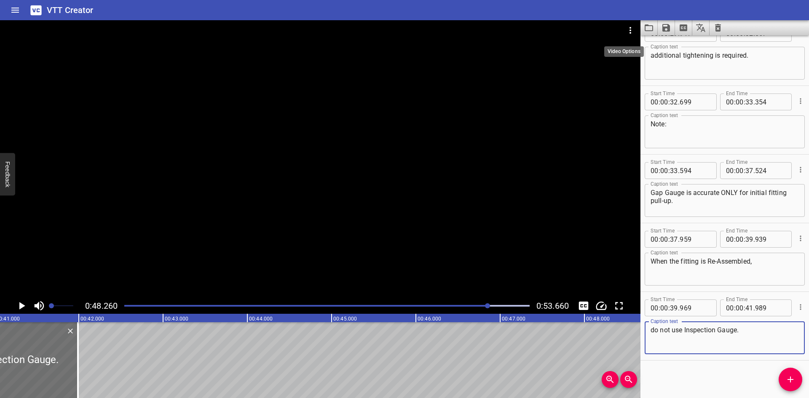
scroll to position [775, 0]
click at [633, 30] on icon "Video Options" at bounding box center [630, 30] width 10 height 10
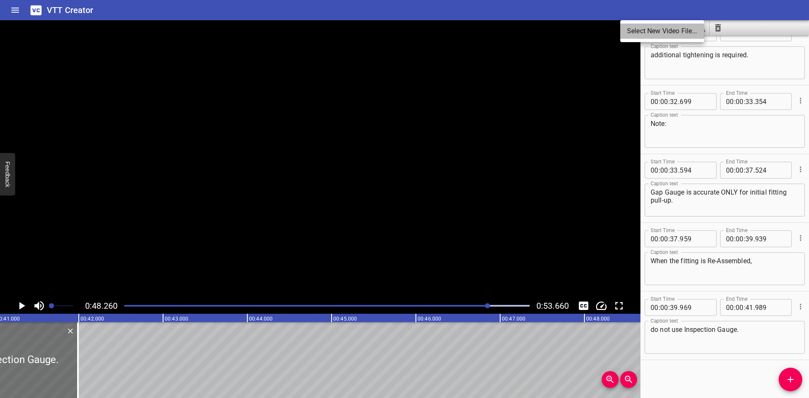
click at [635, 32] on li "Select New Video File..." at bounding box center [662, 31] width 84 height 15
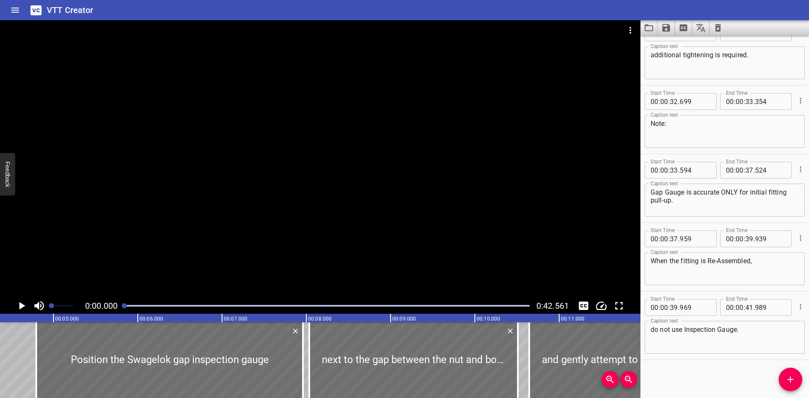
scroll to position [0, 378]
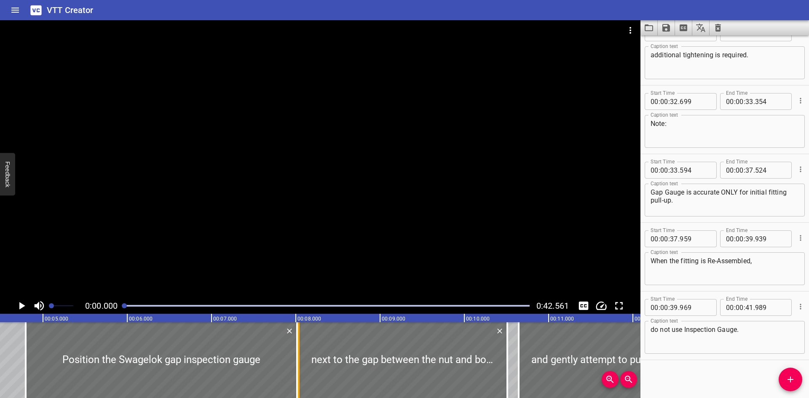
drag, startPoint x: 291, startPoint y: 377, endPoint x: 296, endPoint y: 379, distance: 5.3
type input "08"
type input "016"
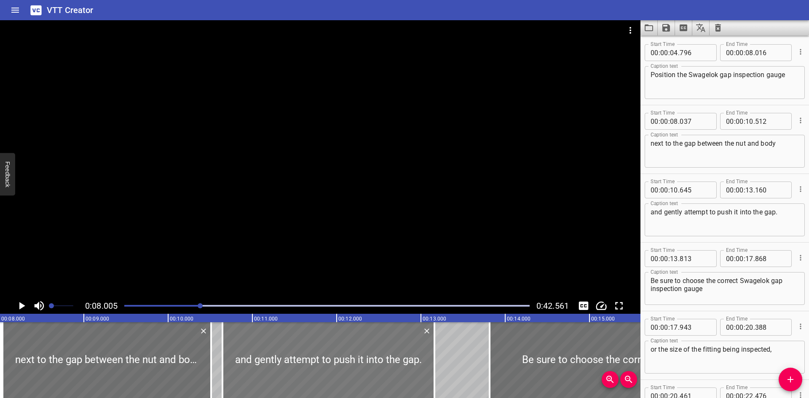
scroll to position [137, 0]
click at [699, 121] on input "number" at bounding box center [694, 121] width 31 height 17
type input "017"
drag, startPoint x: 235, startPoint y: 371, endPoint x: 241, endPoint y: 372, distance: 6.4
click at [241, 372] on div at bounding box center [335, 360] width 212 height 76
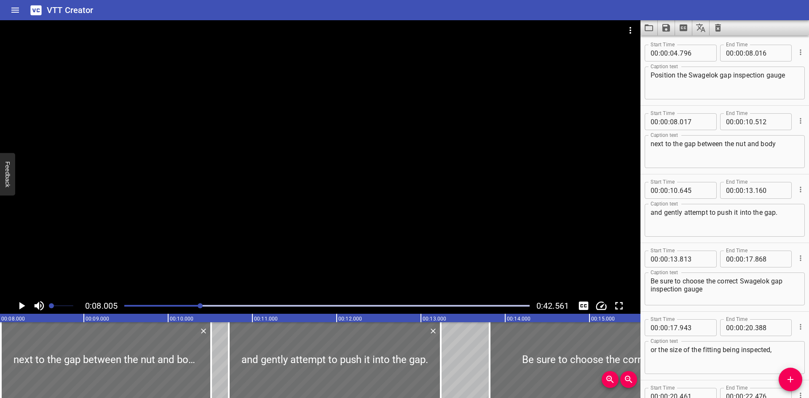
type input "720"
type input "235"
drag, startPoint x: 209, startPoint y: 372, endPoint x: 218, endPoint y: 373, distance: 8.9
click at [218, 373] on div at bounding box center [220, 360] width 8 height 76
type input "617"
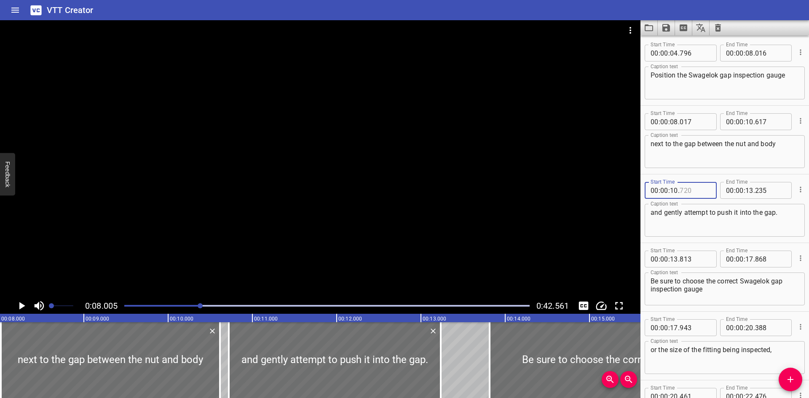
click at [697, 189] on input "number" at bounding box center [694, 190] width 31 height 17
type input "618"
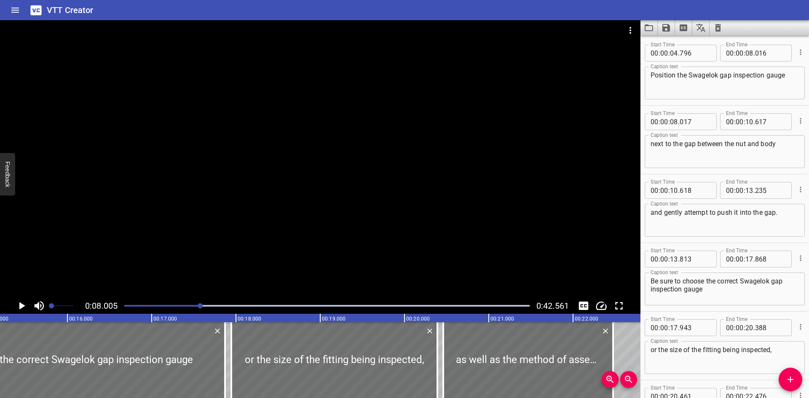
scroll to position [0, 1284]
click at [258, 384] on div at bounding box center [335, 360] width 206 height 76
type input "988"
type input "433"
drag, startPoint x: 223, startPoint y: 385, endPoint x: 229, endPoint y: 386, distance: 6.0
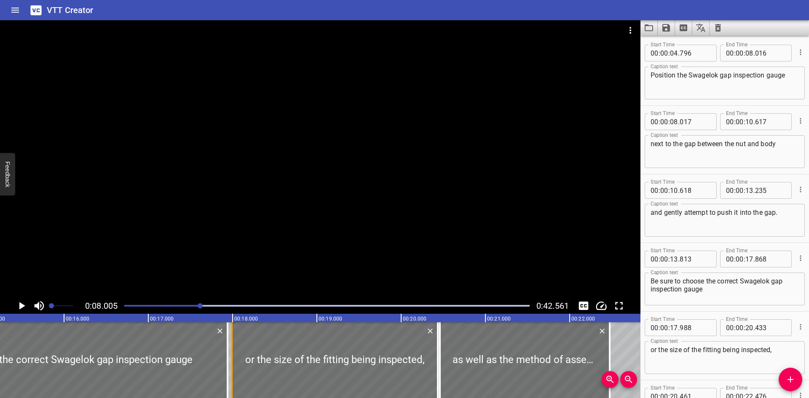
type input "938"
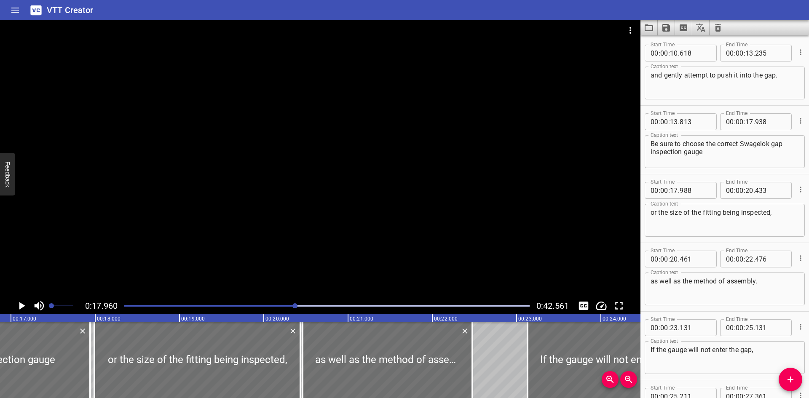
scroll to position [0, 1319]
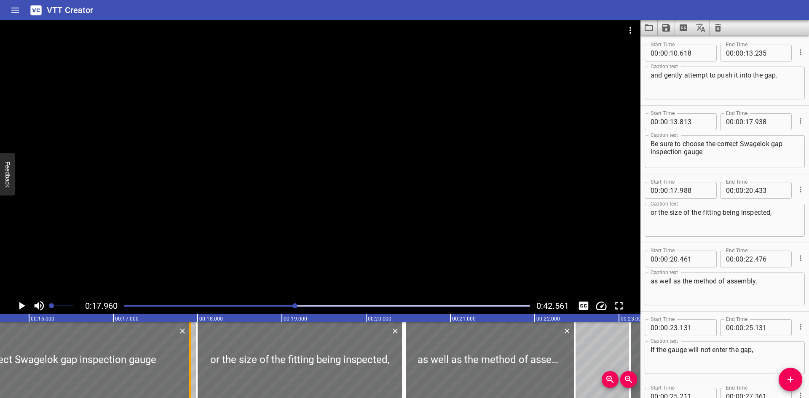
click at [188, 387] on div at bounding box center [190, 360] width 8 height 76
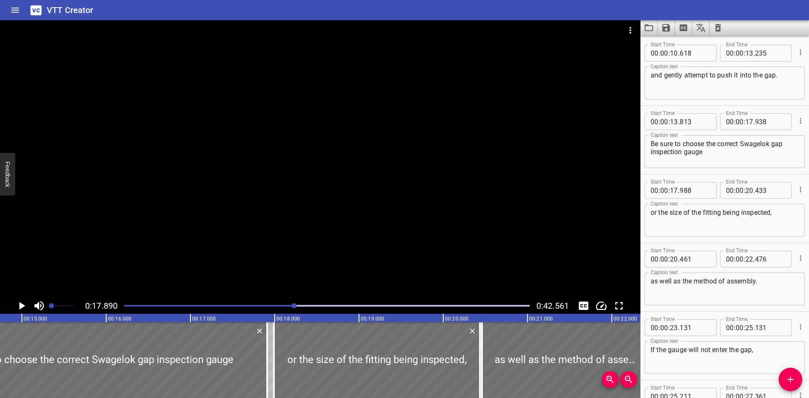
scroll to position [0, 1238]
drag, startPoint x: 278, startPoint y: 384, endPoint x: 272, endPoint y: 385, distance: 6.5
click at [272, 385] on div at bounding box center [271, 360] width 8 height 76
type input "913"
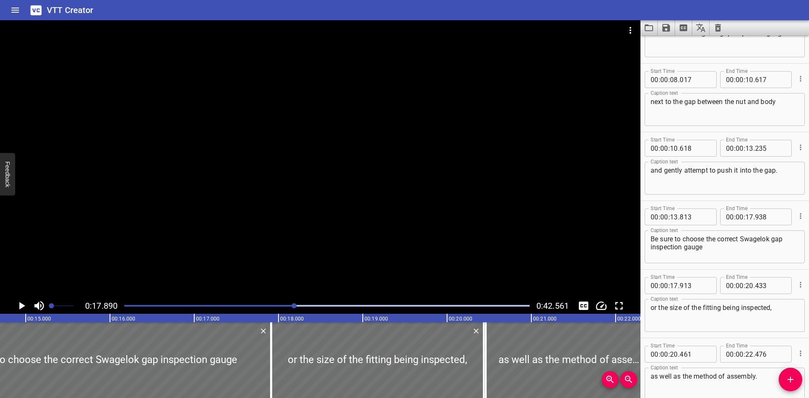
scroll to position [187, 0]
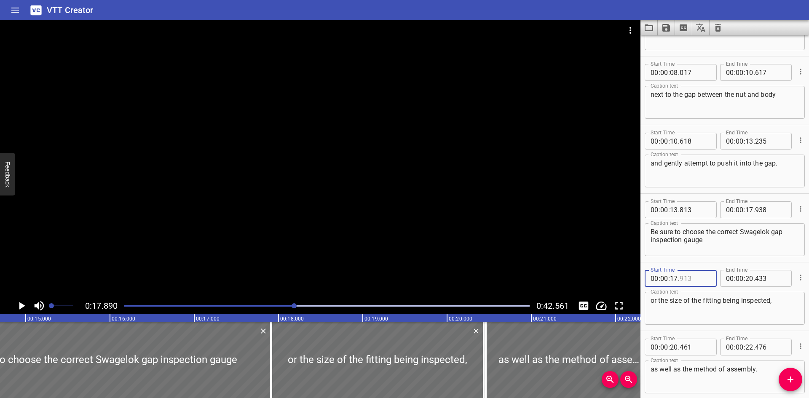
click at [704, 281] on input "number" at bounding box center [694, 278] width 31 height 17
click at [269, 343] on div at bounding box center [271, 360] width 8 height 76
type input "914"
click at [228, 211] on div at bounding box center [320, 159] width 640 height 278
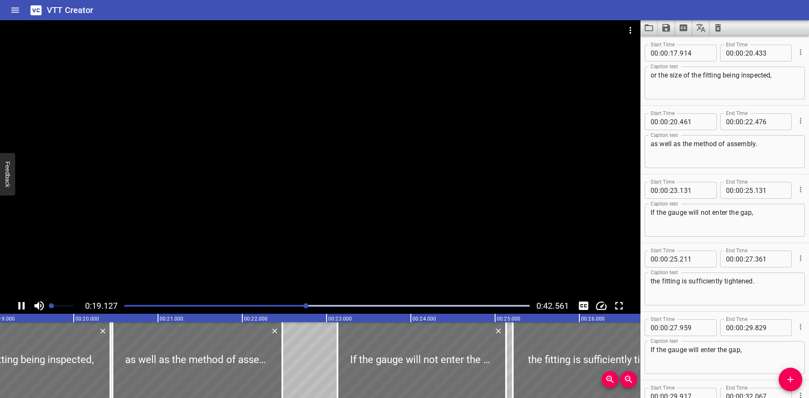
scroll to position [0, 1633]
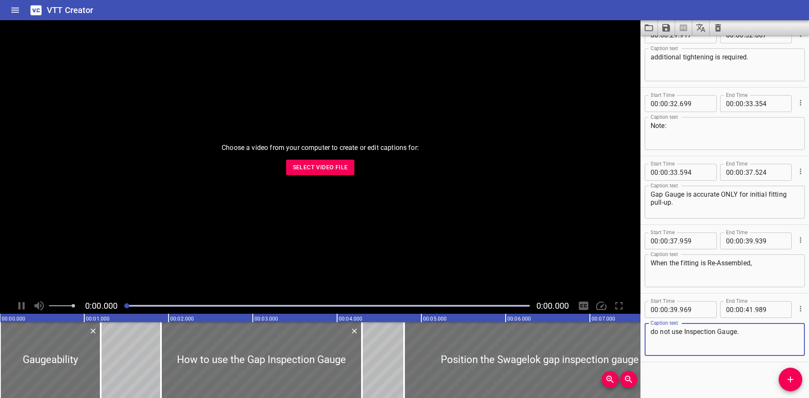
scroll to position [775, 0]
click at [307, 164] on span "Select Video File" at bounding box center [320, 167] width 55 height 11
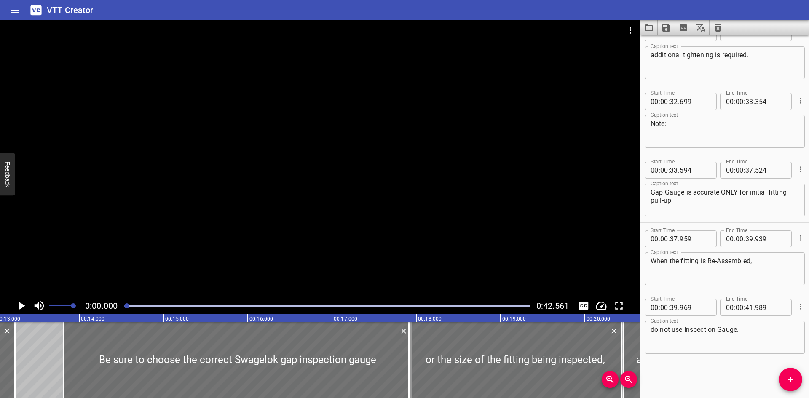
scroll to position [0, 1128]
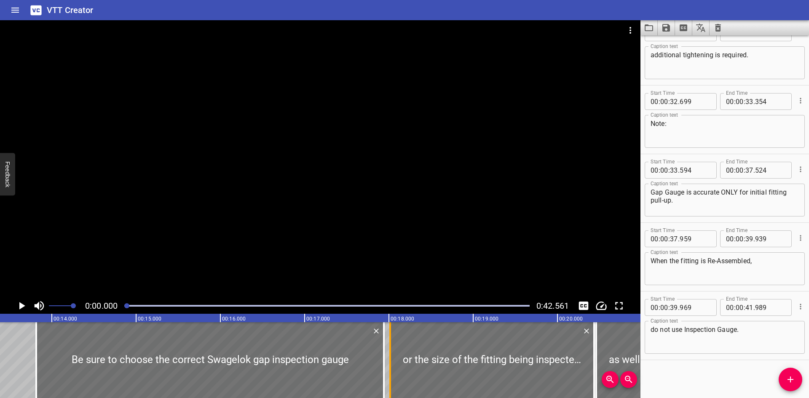
drag, startPoint x: 382, startPoint y: 370, endPoint x: 391, endPoint y: 374, distance: 9.2
click at [391, 374] on div at bounding box center [390, 360] width 8 height 76
type input "18"
type input "014"
click at [382, 378] on div at bounding box center [383, 360] width 8 height 76
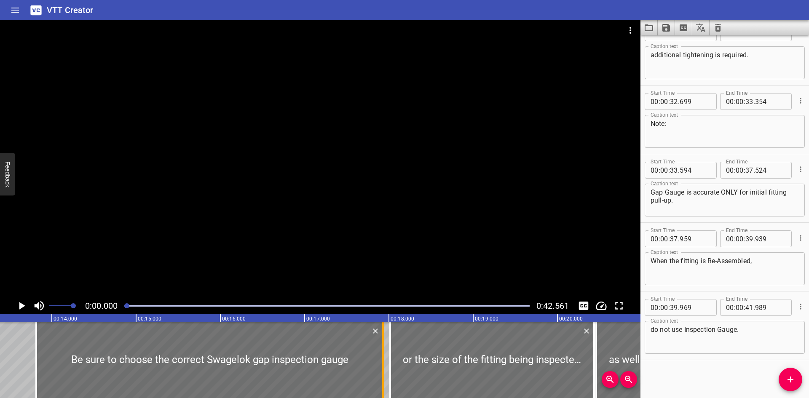
type input "928"
drag, startPoint x: 388, startPoint y: 378, endPoint x: 383, endPoint y: 379, distance: 5.2
click at [383, 379] on div at bounding box center [385, 360] width 8 height 76
type input "17"
type input "954"
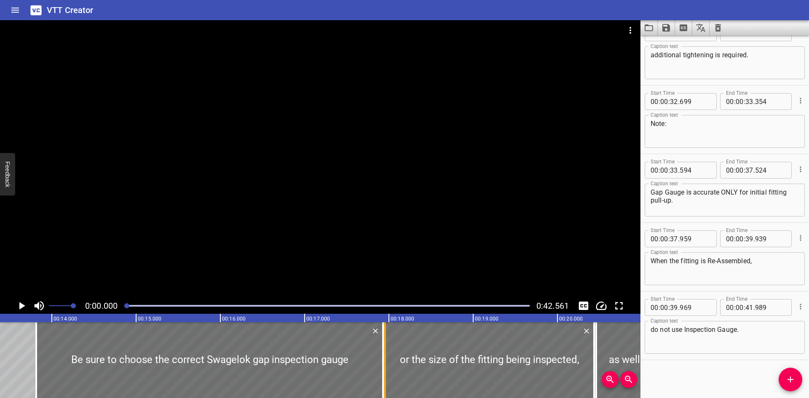
click at [384, 378] on div at bounding box center [385, 360] width 8 height 76
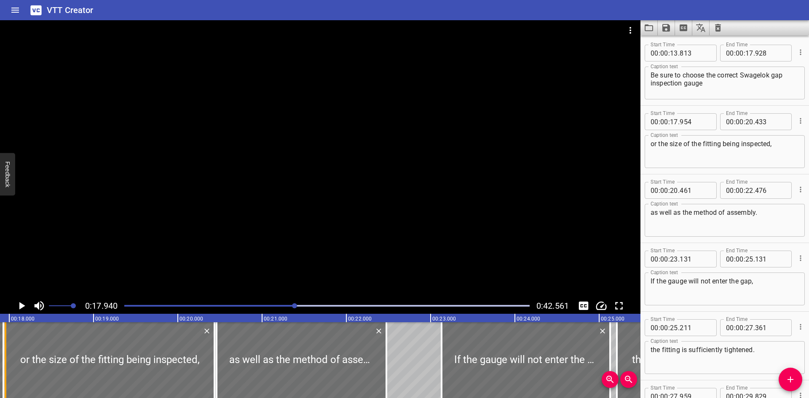
scroll to position [0, 1511]
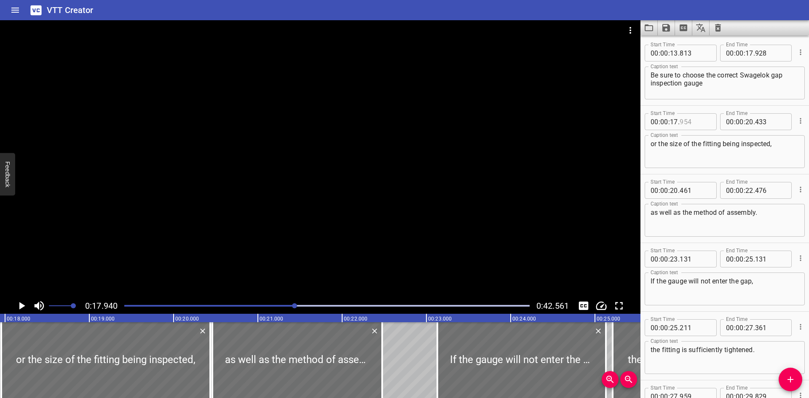
click at [696, 123] on input "number" at bounding box center [694, 121] width 31 height 17
type input "927"
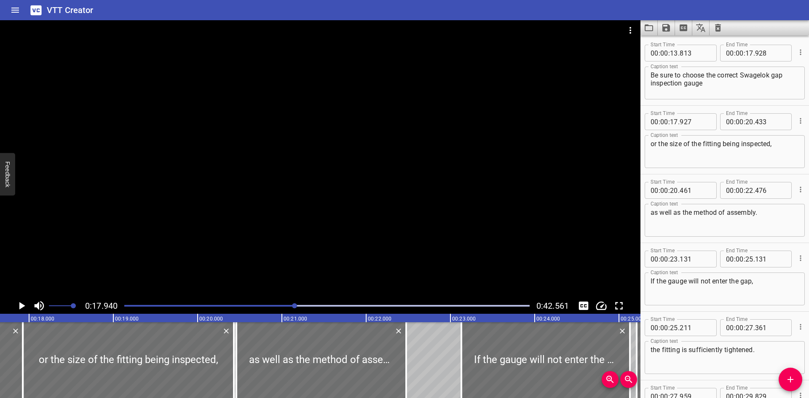
scroll to position [0, 1477]
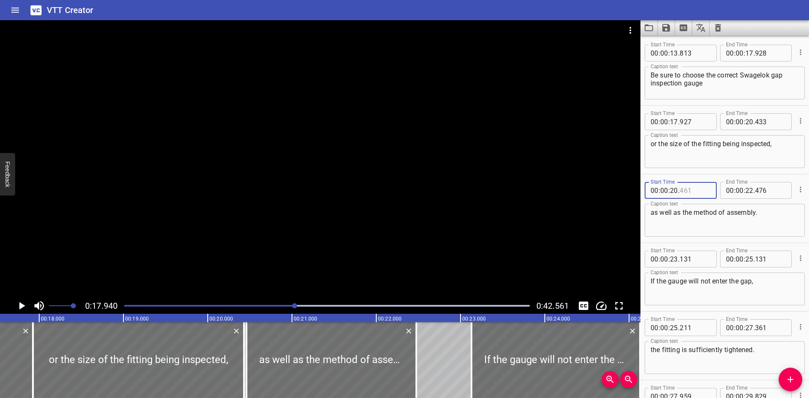
click at [698, 192] on input "number" at bounding box center [694, 190] width 31 height 17
type input "434"
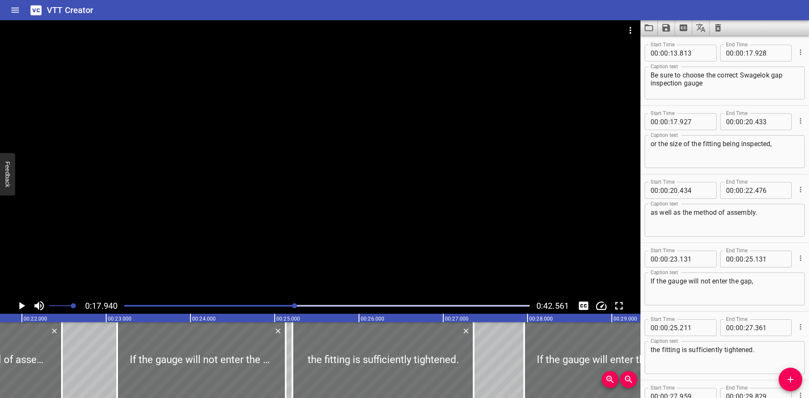
scroll to position [0, 1865]
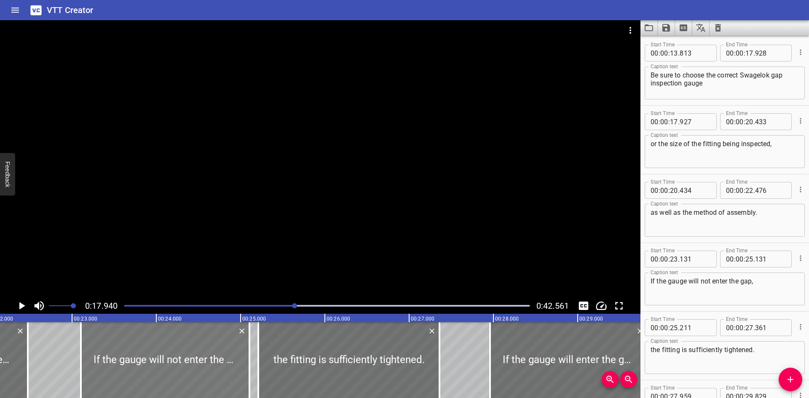
click at [229, 381] on div at bounding box center [165, 360] width 168 height 76
type input "106"
drag, startPoint x: 247, startPoint y: 381, endPoint x: 255, endPoint y: 382, distance: 8.5
click at [255, 382] on div "Gaugeability How to use the Gap Inspection Gauge Position the Swagelok gap insp…" at bounding box center [662, 360] width 5054 height 76
type input "206"
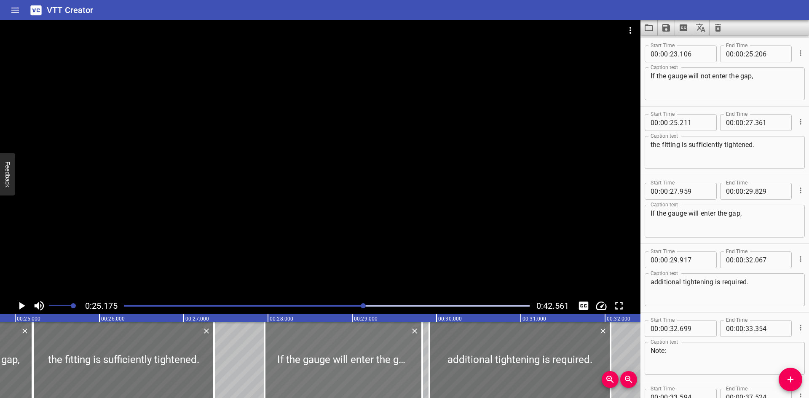
scroll to position [0, 2121]
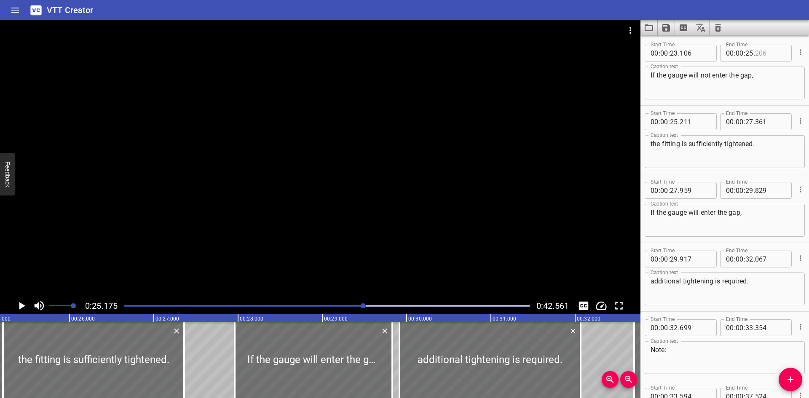
click at [774, 52] on input "number" at bounding box center [770, 53] width 31 height 17
type input "210"
click at [394, 377] on div at bounding box center [394, 360] width 2 height 76
type input "849"
click at [393, 372] on div at bounding box center [394, 360] width 2 height 76
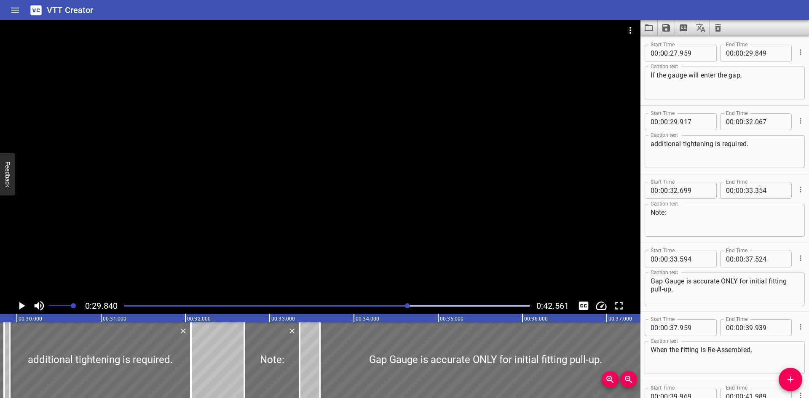
scroll to position [0, 2514]
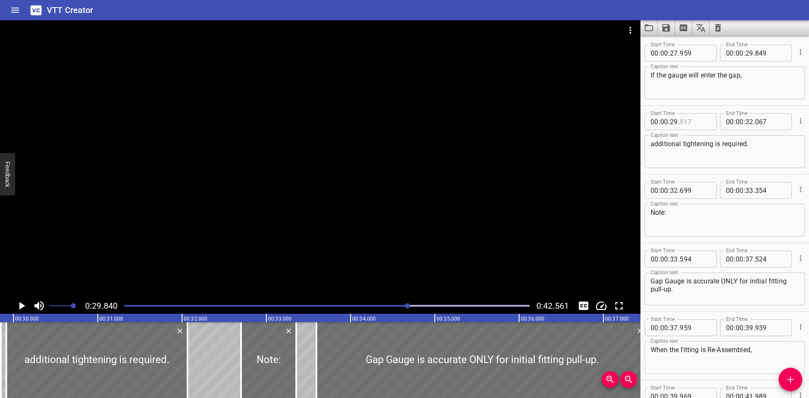
click at [697, 122] on input "number" at bounding box center [694, 121] width 31 height 17
type input "850"
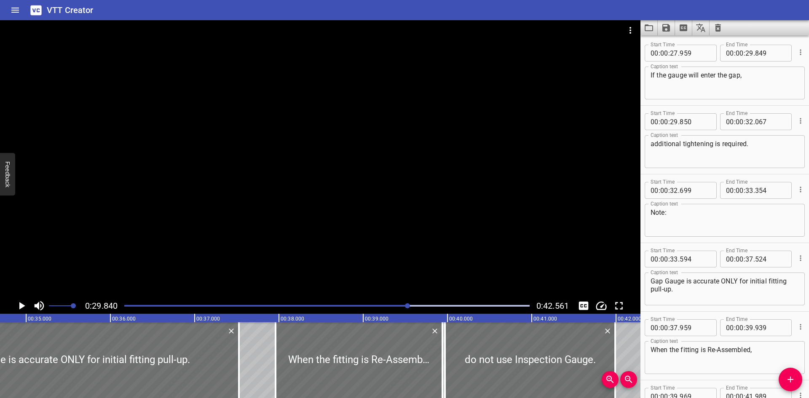
scroll to position [0, 2946]
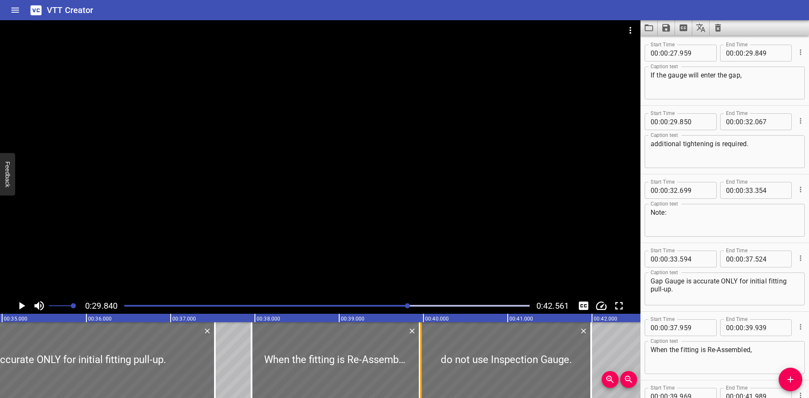
type input "954"
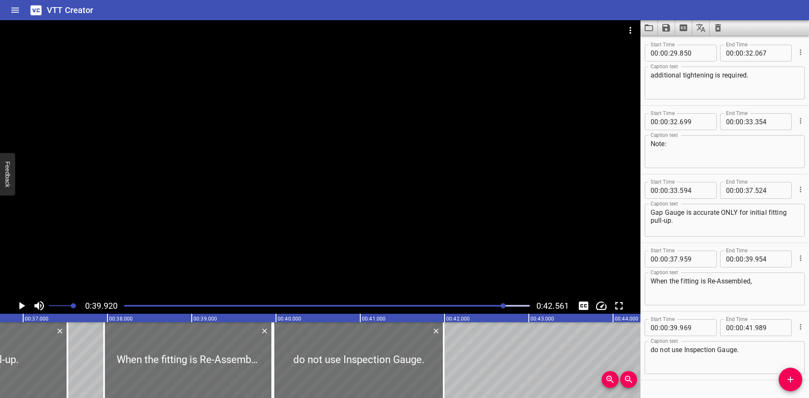
scroll to position [0, 3046]
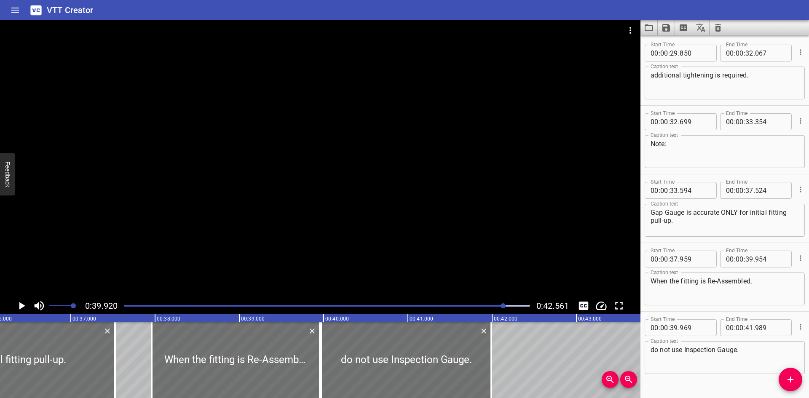
click at [710, 328] on div "00 : 00 : 39 . 969" at bounding box center [680, 327] width 72 height 17
click at [703, 329] on input "number" at bounding box center [694, 327] width 31 height 17
type input "955"
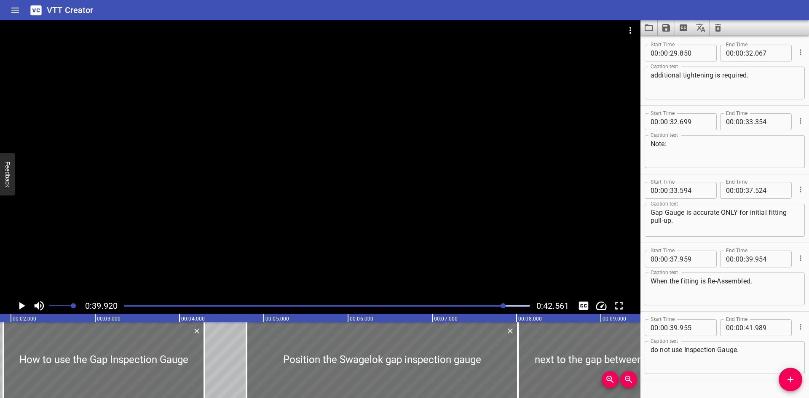
scroll to position [0, 0]
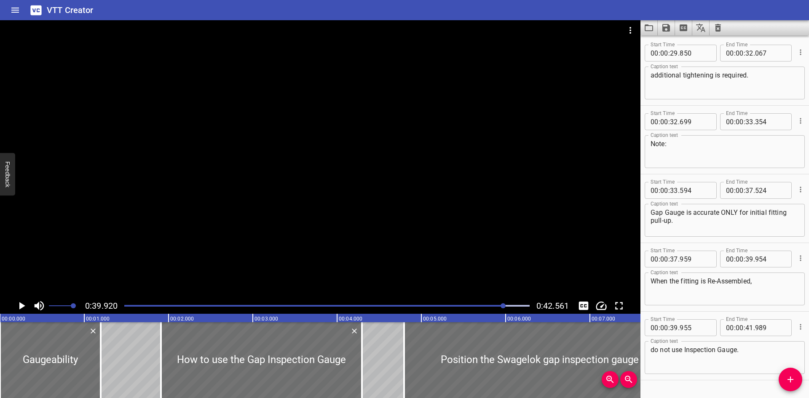
click at [671, 26] on icon "Save captions to file" at bounding box center [666, 28] width 10 height 10
click at [676, 43] on li "Save to VTT file" at bounding box center [688, 46] width 62 height 15
click at [794, 15] on div "VTT Creator" at bounding box center [404, 10] width 809 height 20
click at [647, 28] on icon "Load captions from file" at bounding box center [649, 28] width 10 height 10
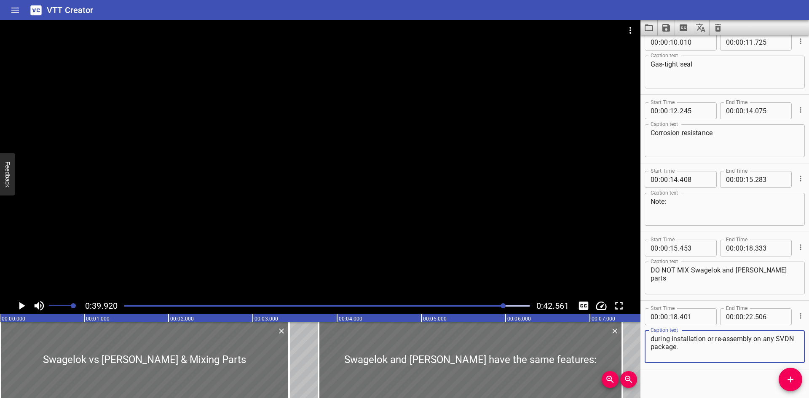
scroll to position [226, 0]
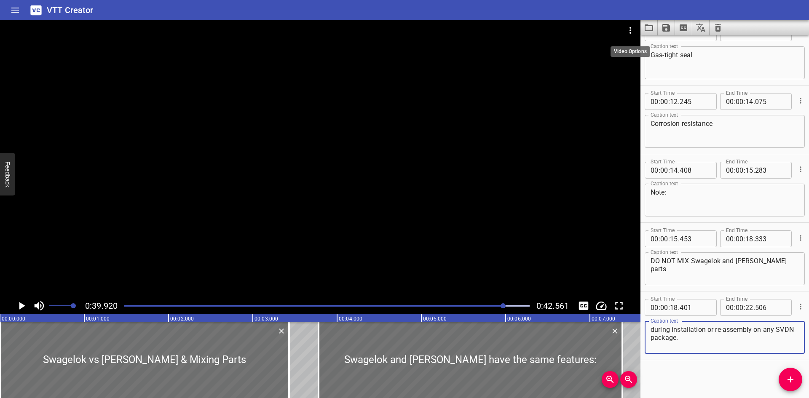
click at [631, 27] on icon "Video Options" at bounding box center [630, 30] width 10 height 10
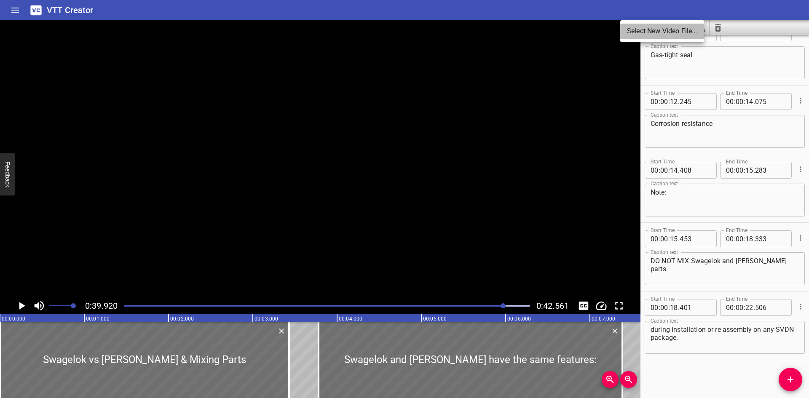
click at [631, 27] on li "Select New Video File..." at bounding box center [662, 31] width 84 height 15
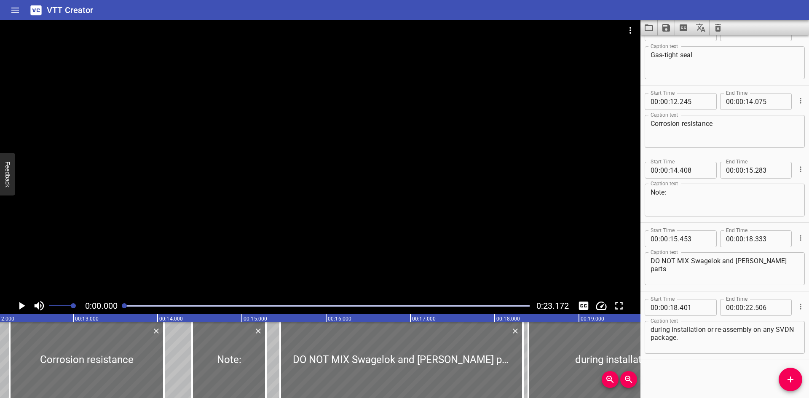
scroll to position [0, 1257]
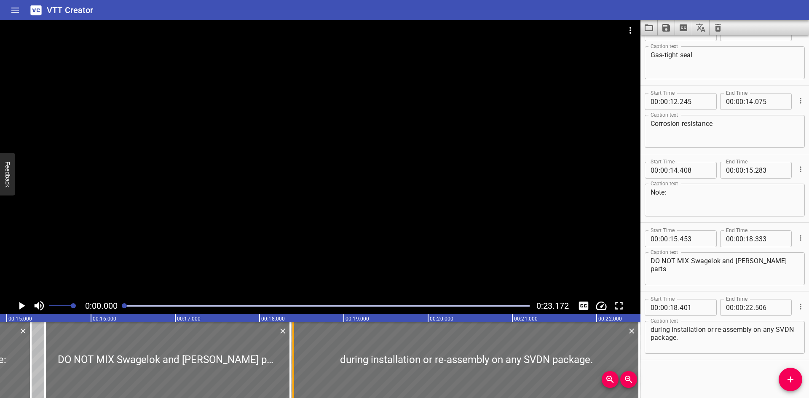
type input "363"
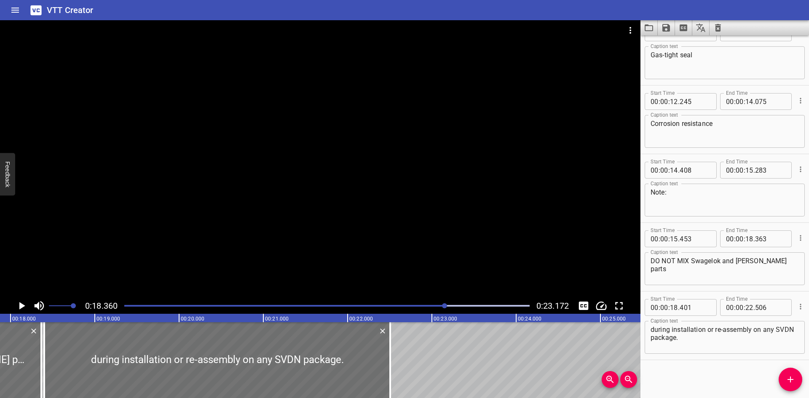
scroll to position [0, 1547]
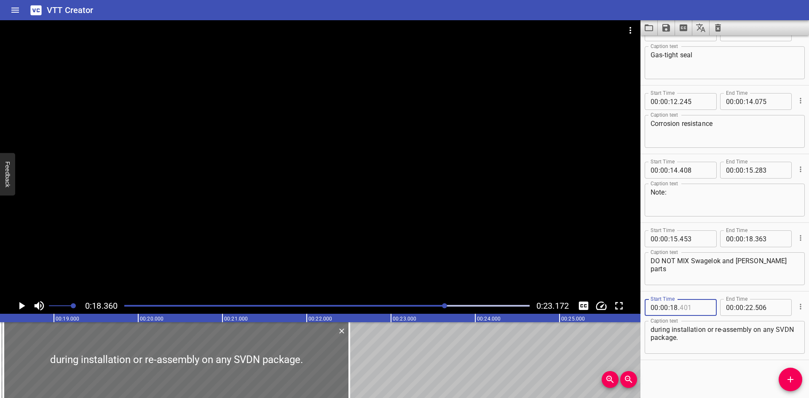
click at [696, 310] on input "number" at bounding box center [694, 307] width 31 height 17
type input "364"
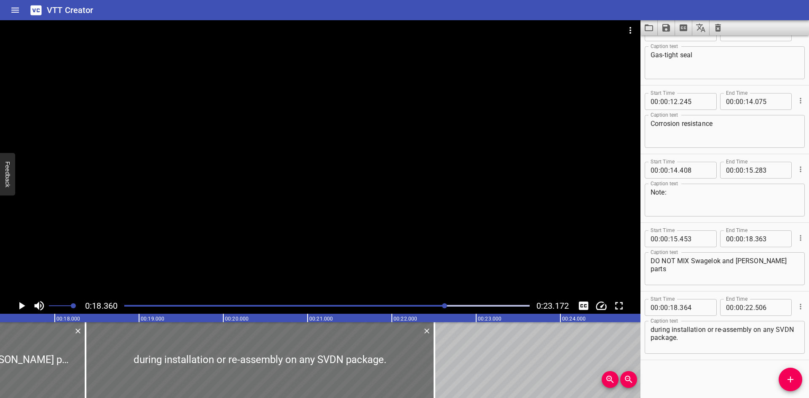
scroll to position [0, 1403]
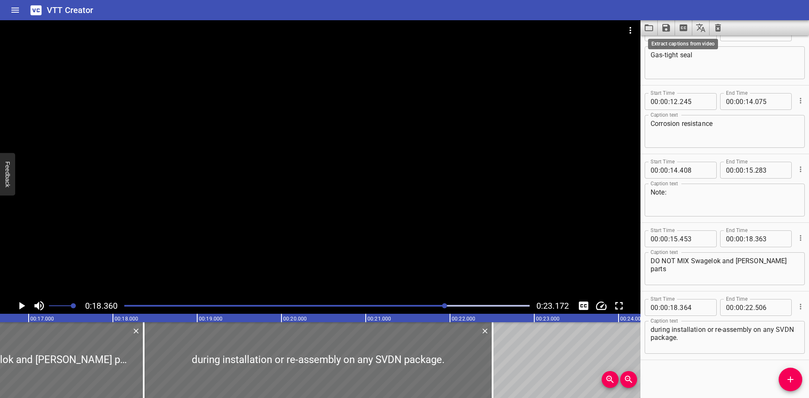
click at [680, 25] on icon "Extract captions from video" at bounding box center [683, 27] width 8 height 7
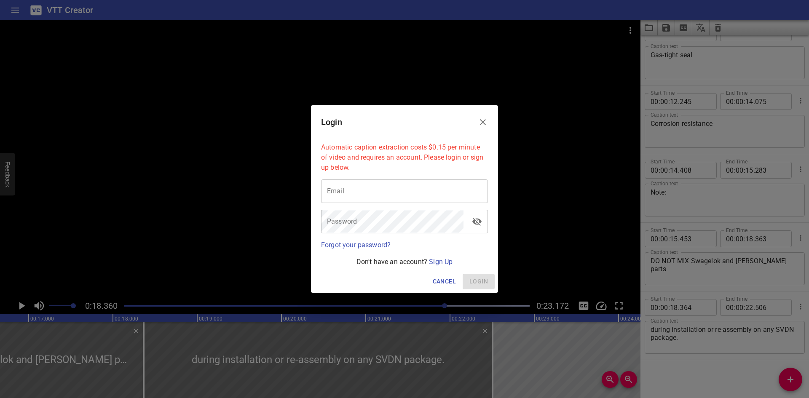
click at [480, 123] on icon "Close" at bounding box center [483, 122] width 10 height 10
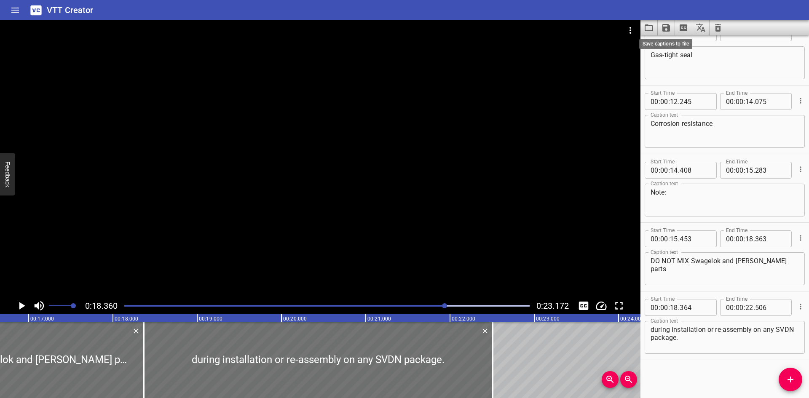
click at [667, 26] on icon "Save captions to file" at bounding box center [666, 28] width 10 height 10
click at [666, 42] on li "Save to VTT file" at bounding box center [688, 46] width 62 height 15
click at [609, 9] on div "VTT Creator" at bounding box center [404, 10] width 809 height 20
click at [651, 30] on icon "Load captions from file" at bounding box center [649, 28] width 10 height 10
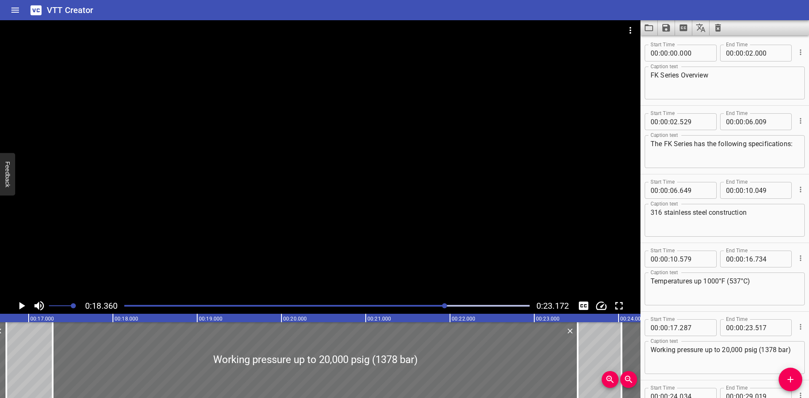
scroll to position [89, 0]
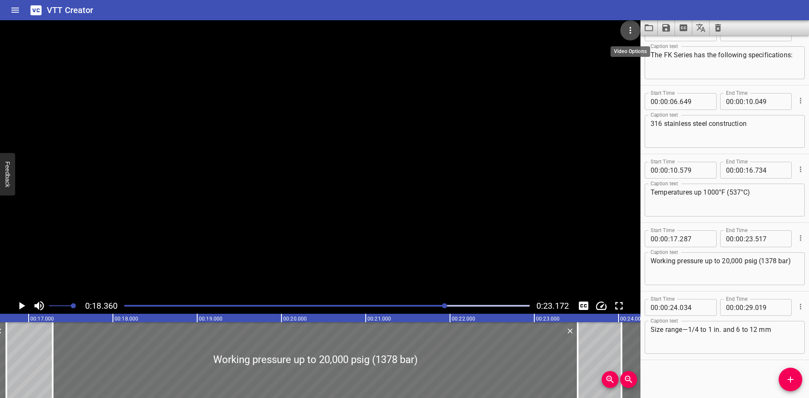
click at [627, 26] on icon "Video Options" at bounding box center [630, 30] width 10 height 10
click at [631, 28] on li "Select New Video File..." at bounding box center [662, 31] width 84 height 15
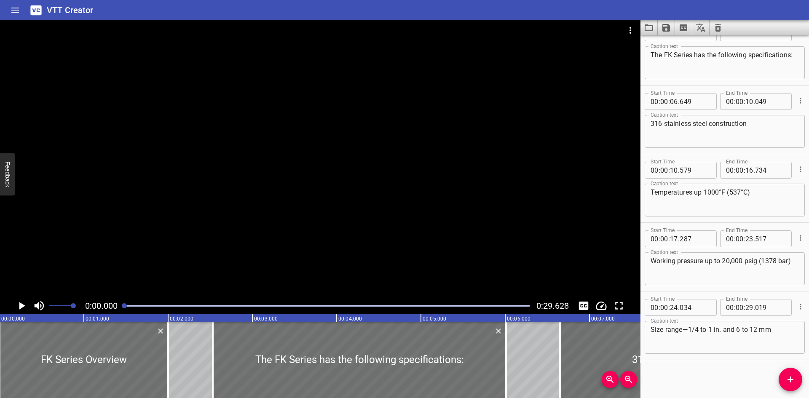
scroll to position [0, 0]
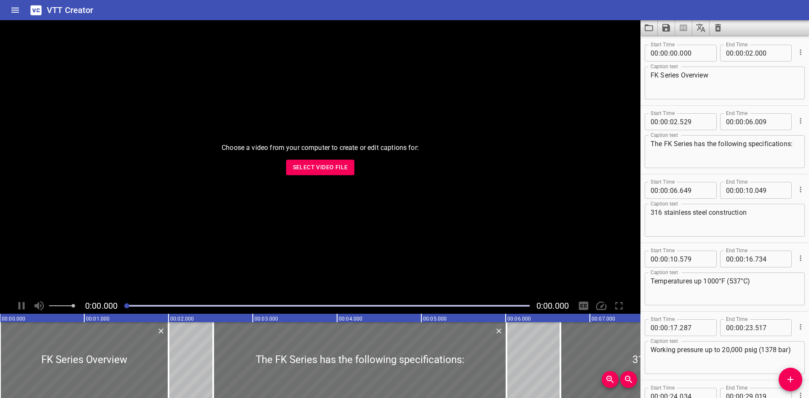
scroll to position [89, 0]
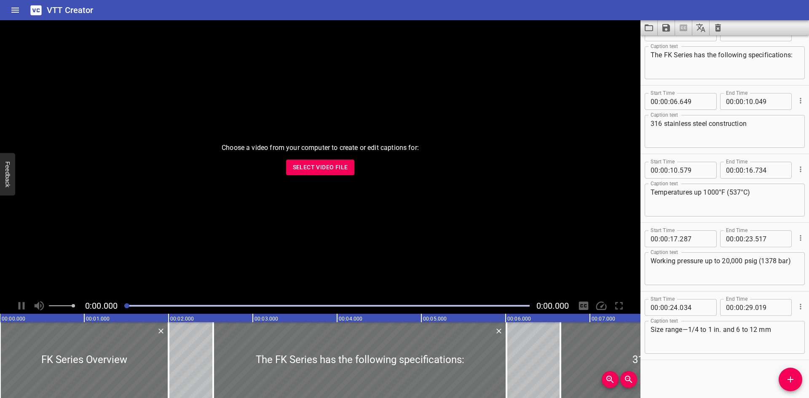
click at [301, 170] on span "Select Video File" at bounding box center [320, 167] width 55 height 11
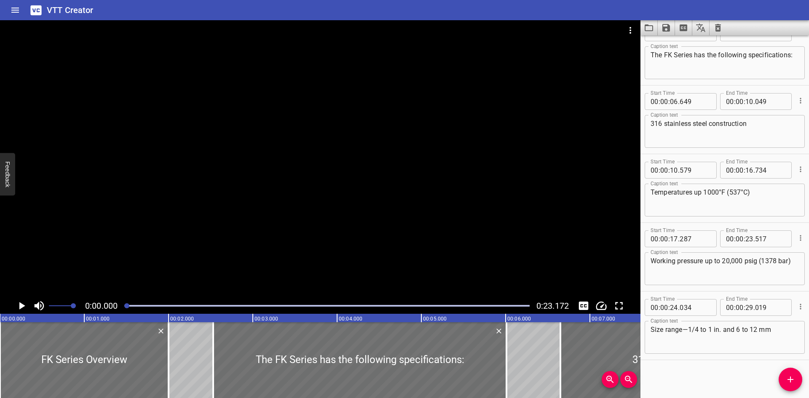
click at [628, 26] on icon "Video Options" at bounding box center [630, 30] width 10 height 10
click at [625, 34] on li "Select New Video File..." at bounding box center [662, 31] width 84 height 15
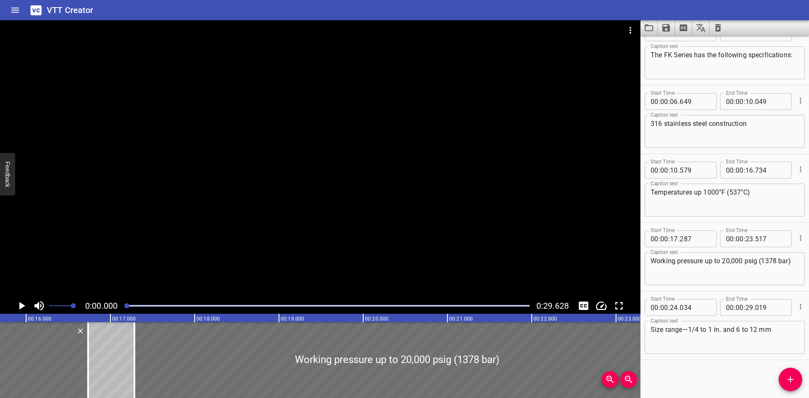
scroll to position [0, 1161]
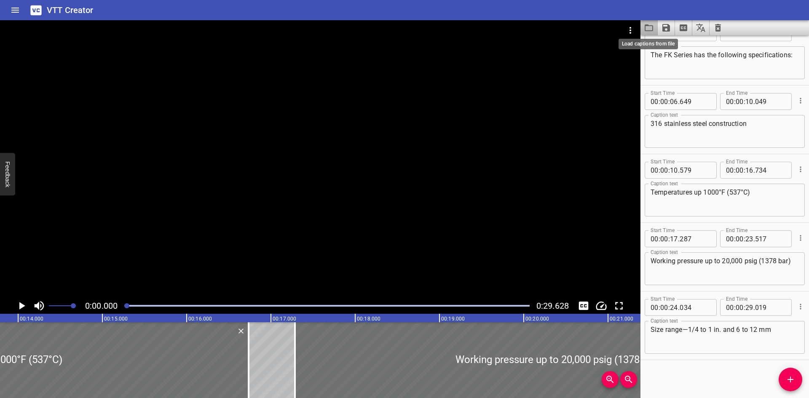
click at [649, 32] on icon "Load captions from file" at bounding box center [649, 28] width 10 height 10
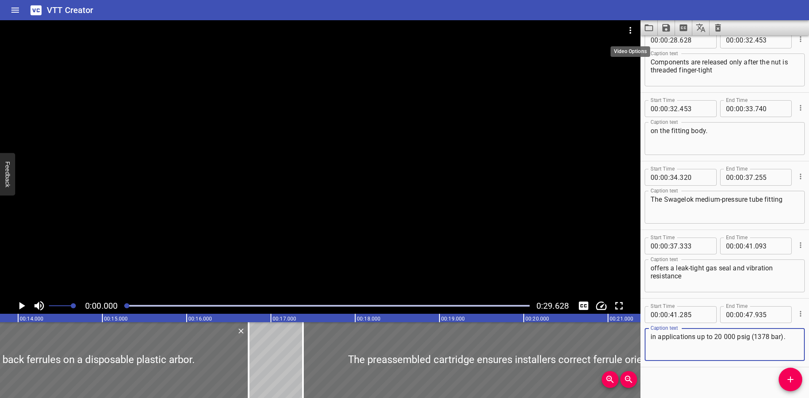
scroll to position [569, 0]
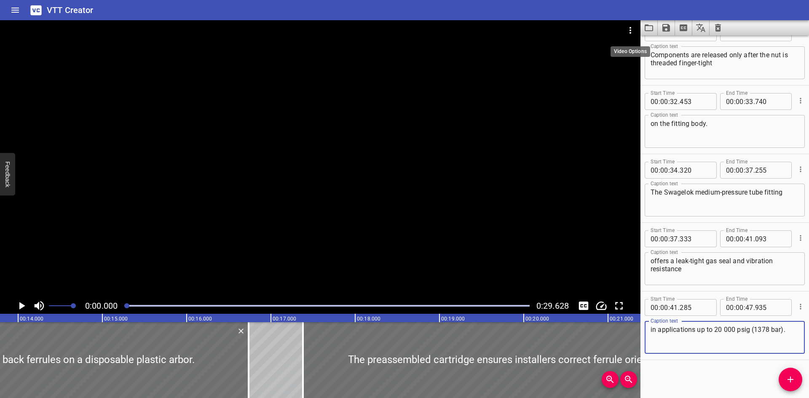
click at [625, 27] on icon "Video Options" at bounding box center [630, 30] width 10 height 10
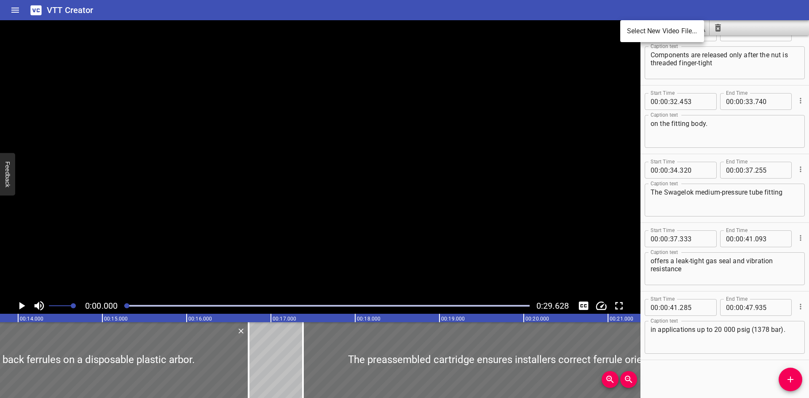
click at [625, 28] on li "Select New Video File..." at bounding box center [662, 31] width 84 height 15
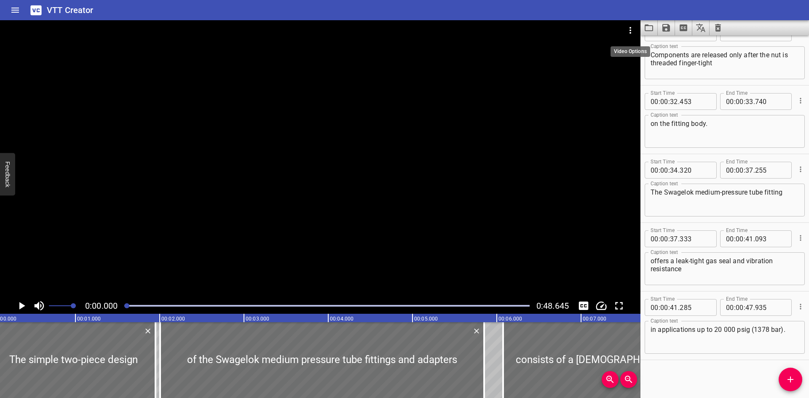
scroll to position [0, 0]
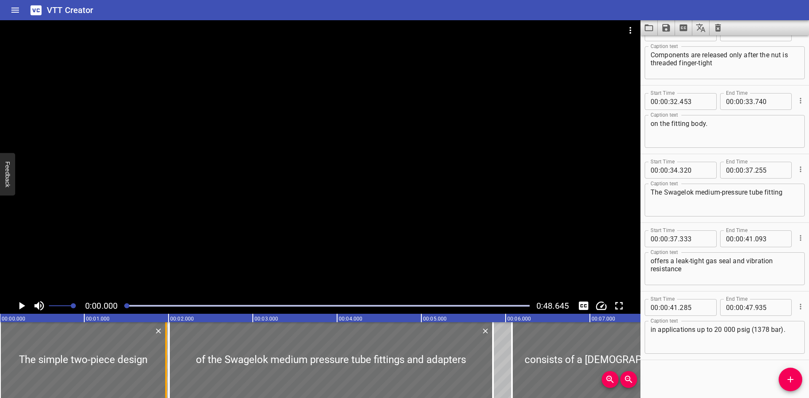
click at [164, 386] on div at bounding box center [166, 360] width 8 height 76
type input "970"
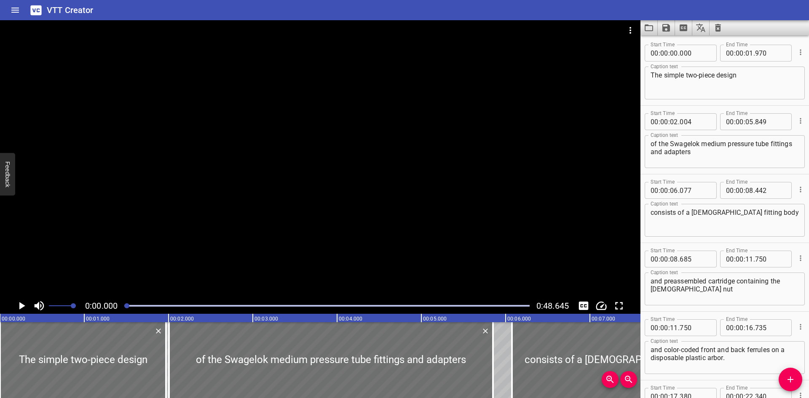
click at [710, 123] on div "00 : 00 : 02 . 004" at bounding box center [680, 121] width 72 height 17
click at [677, 123] on input "number" at bounding box center [674, 121] width 8 height 17
type input "01"
type input "971"
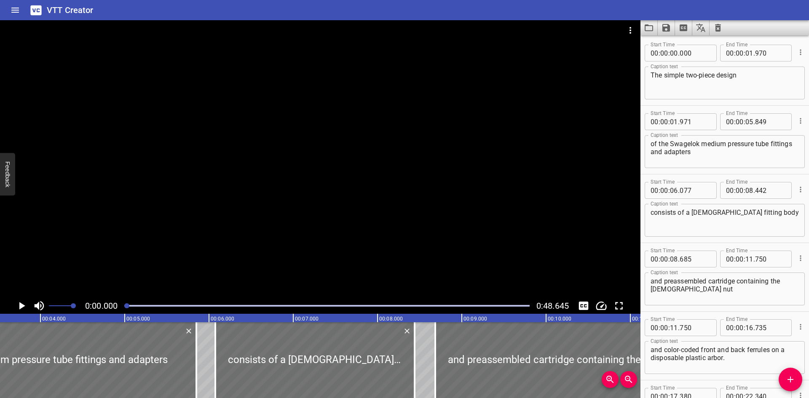
scroll to position [0, 327]
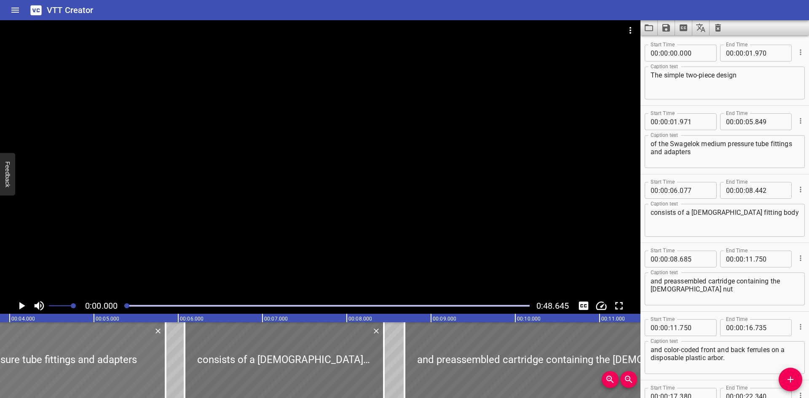
click at [160, 379] on div at bounding box center [2, 360] width 327 height 76
drag, startPoint x: 167, startPoint y: 387, endPoint x: 179, endPoint y: 387, distance: 11.8
click at [179, 387] on div at bounding box center [177, 360] width 8 height 76
type input "989"
click at [677, 190] on input "number" at bounding box center [674, 190] width 8 height 17
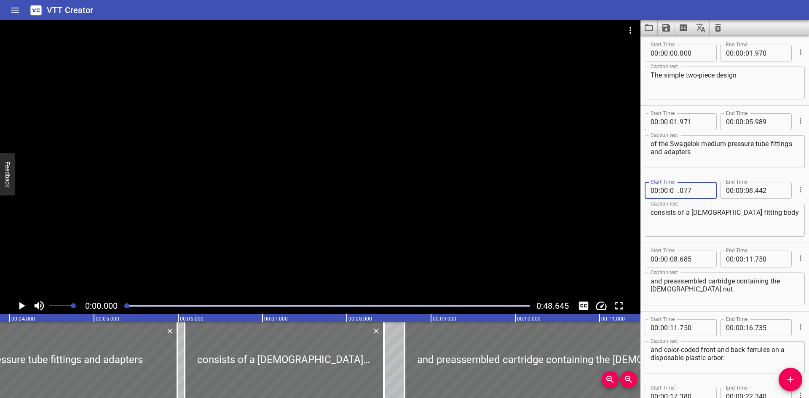
type input "05"
type input "990"
drag, startPoint x: 382, startPoint y: 350, endPoint x: 395, endPoint y: 351, distance: 13.1
click at [395, 351] on div at bounding box center [397, 360] width 8 height 76
type input "597"
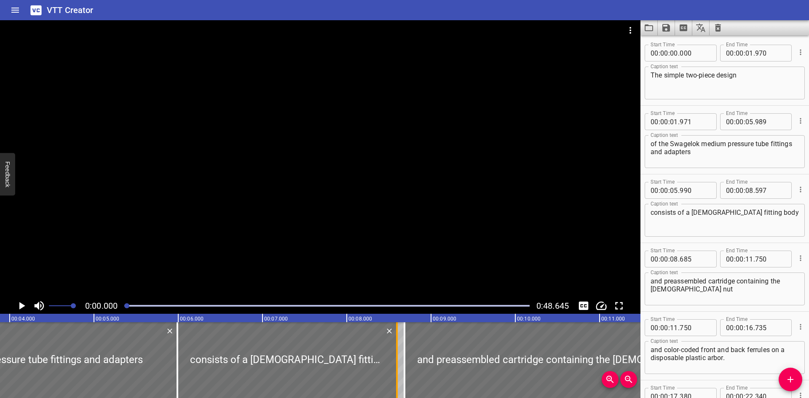
click at [394, 362] on div at bounding box center [397, 360] width 8 height 76
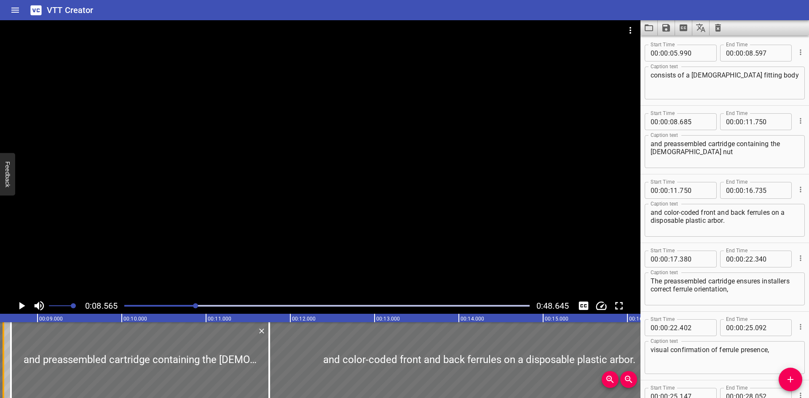
scroll to position [0, 722]
click at [703, 124] on input "number" at bounding box center [694, 121] width 31 height 17
type input "598"
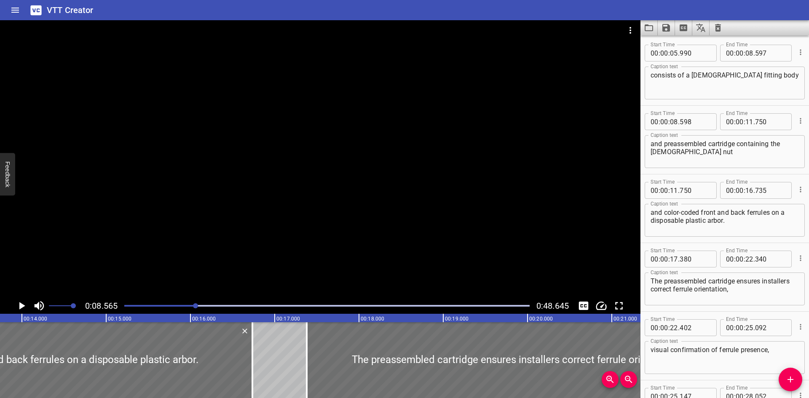
scroll to position [0, 1208]
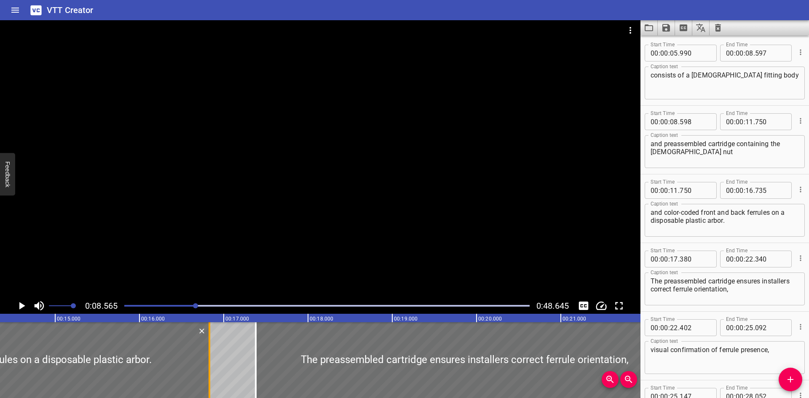
drag, startPoint x: 201, startPoint y: 379, endPoint x: 210, endPoint y: 382, distance: 8.8
click at [210, 381] on div at bounding box center [209, 360] width 2 height 76
type input "835"
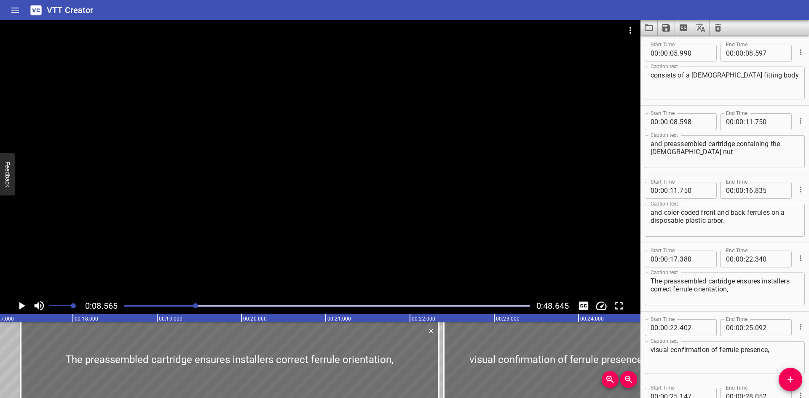
scroll to position [0, 1682]
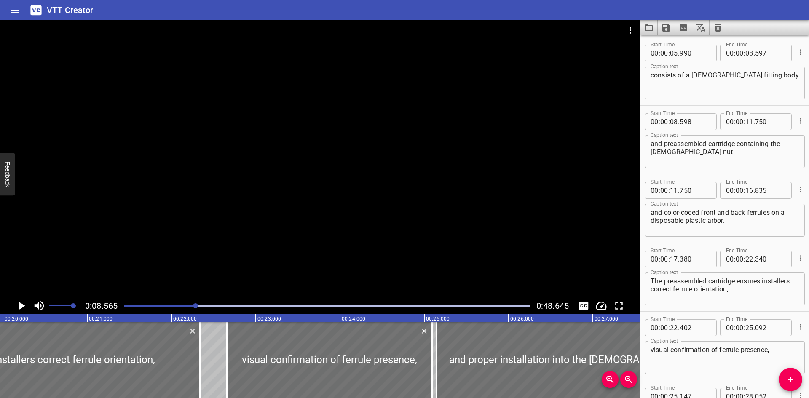
drag, startPoint x: 206, startPoint y: 381, endPoint x: 213, endPoint y: 382, distance: 6.8
click at [229, 382] on div at bounding box center [226, 360] width 8 height 76
type input "677"
click at [202, 382] on div at bounding box center [201, 360] width 8 height 76
type input "355"
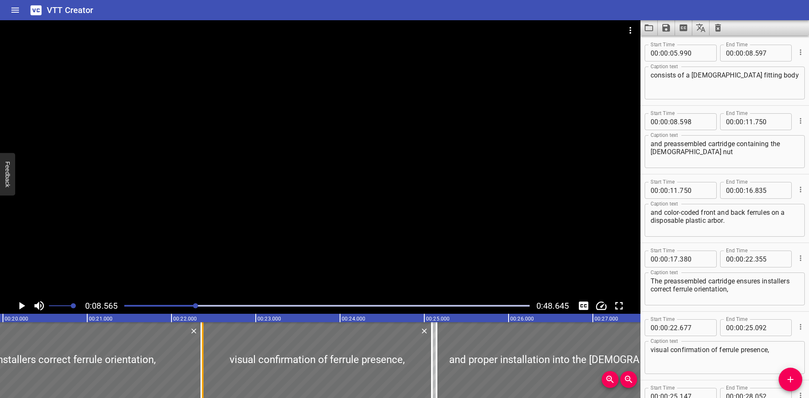
drag, startPoint x: 226, startPoint y: 379, endPoint x: 200, endPoint y: 382, distance: 26.0
click at [200, 382] on div at bounding box center [202, 360] width 8 height 76
type input "372"
click at [700, 329] on input "number" at bounding box center [694, 327] width 31 height 17
type input "356"
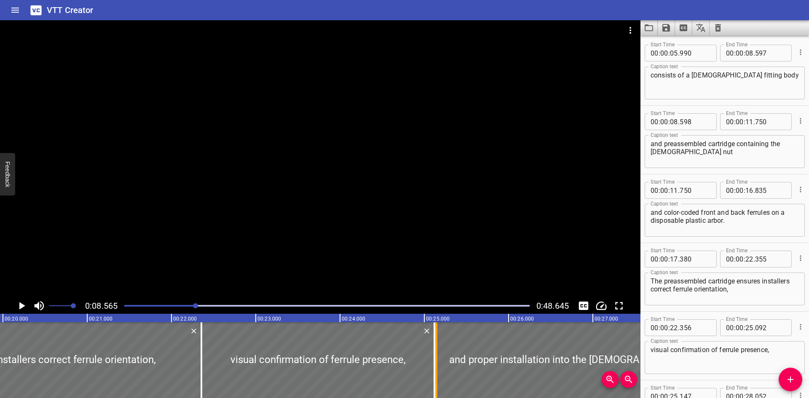
type input "122"
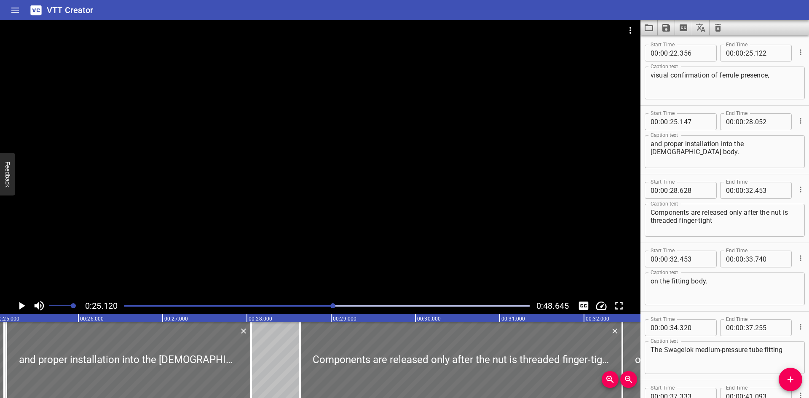
scroll to position [0, 2116]
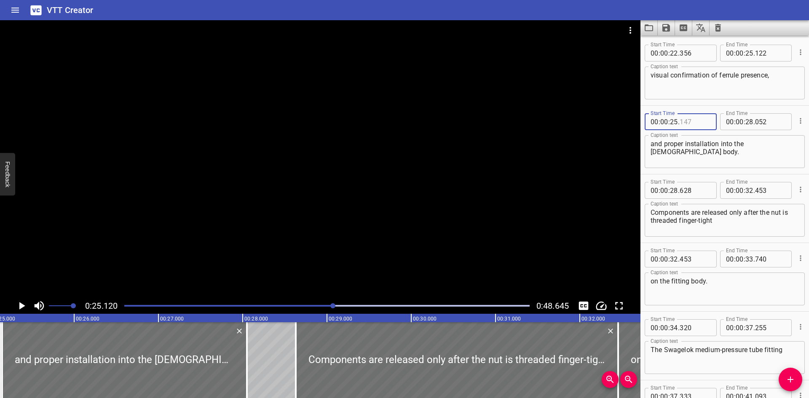
click at [698, 119] on input "number" at bounding box center [694, 121] width 31 height 17
type input "123"
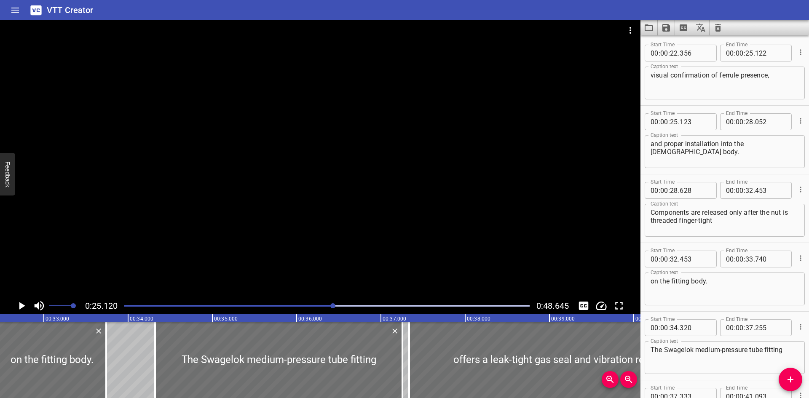
scroll to position [0, 2797]
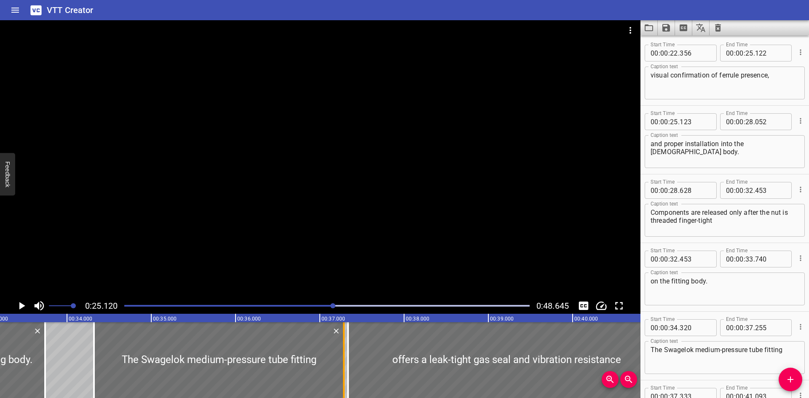
drag, startPoint x: 341, startPoint y: 383, endPoint x: 343, endPoint y: 387, distance: 4.6
click at [343, 387] on div at bounding box center [344, 360] width 2 height 76
type input "300"
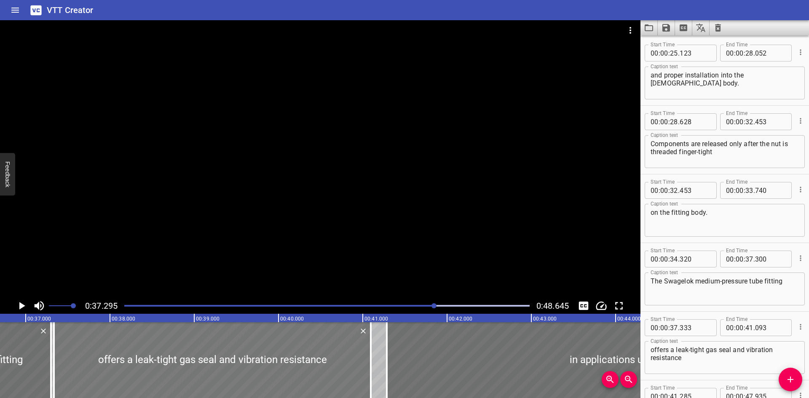
scroll to position [0, 3142]
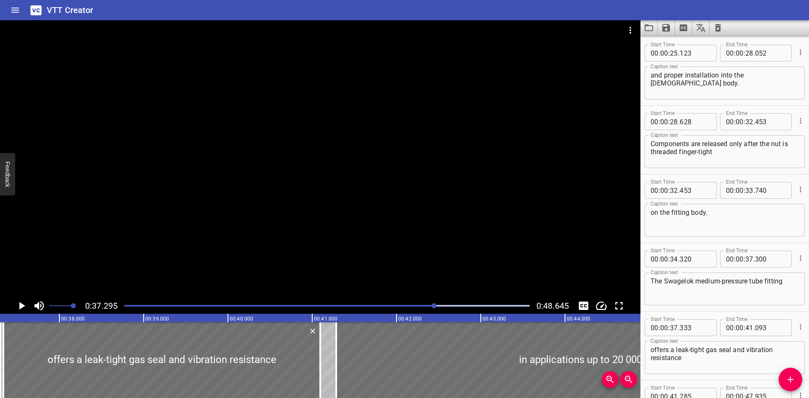
click at [708, 327] on div "00 : 00 : 37 . 333" at bounding box center [680, 327] width 72 height 17
click at [694, 327] on input "number" at bounding box center [694, 327] width 31 height 17
type input "301"
drag, startPoint x: 317, startPoint y: 376, endPoint x: 332, endPoint y: 376, distance: 15.2
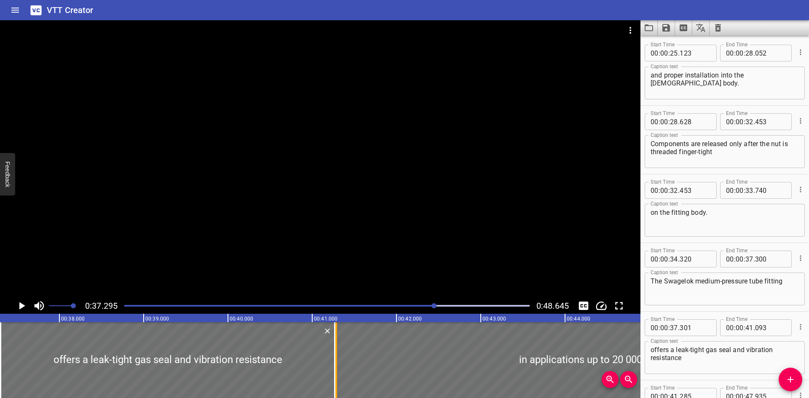
type input "273"
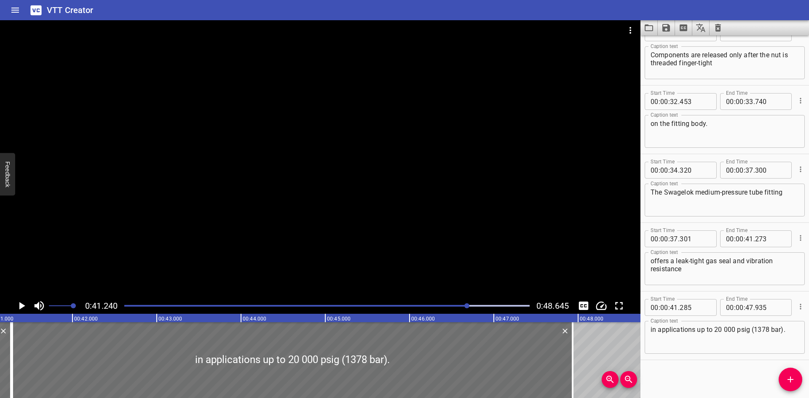
scroll to position [0, 3474]
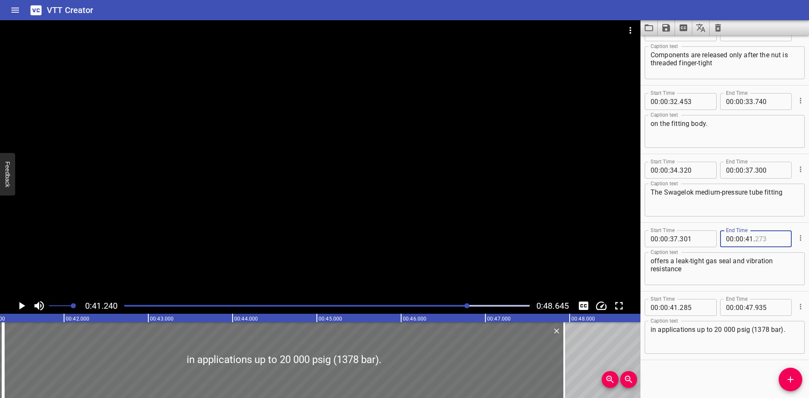
click at [777, 239] on input "number" at bounding box center [770, 238] width 31 height 17
type input "284"
click at [663, 27] on icon "Save captions to file" at bounding box center [666, 28] width 8 height 8
click at [679, 49] on li "Save to VTT file" at bounding box center [688, 46] width 62 height 15
click at [650, 29] on icon "Load captions from file" at bounding box center [649, 28] width 10 height 10
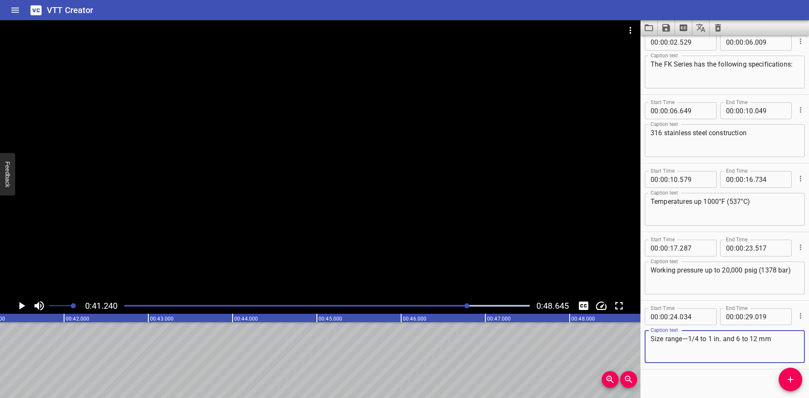
scroll to position [89, 0]
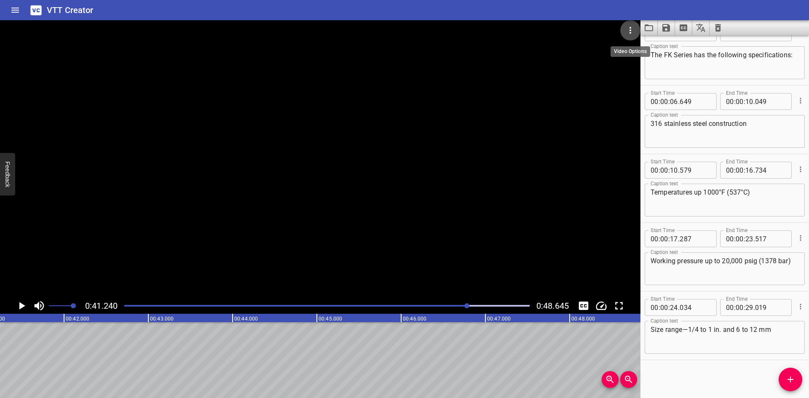
click at [623, 28] on button "Video Options" at bounding box center [630, 30] width 20 height 20
click at [623, 28] on li "Select New Video File..." at bounding box center [662, 31] width 84 height 15
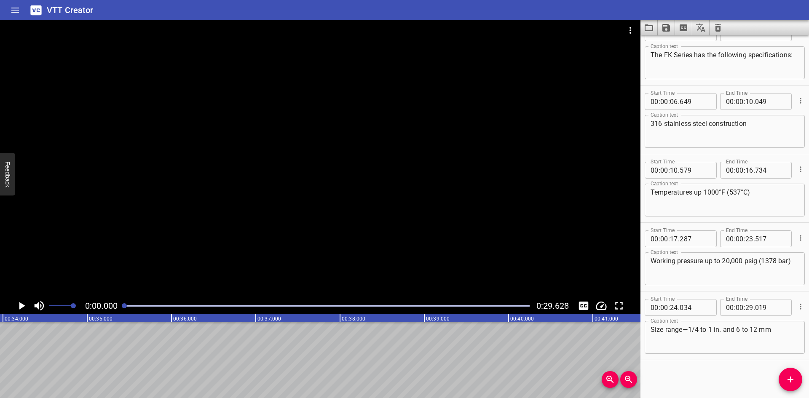
scroll to position [0, 2905]
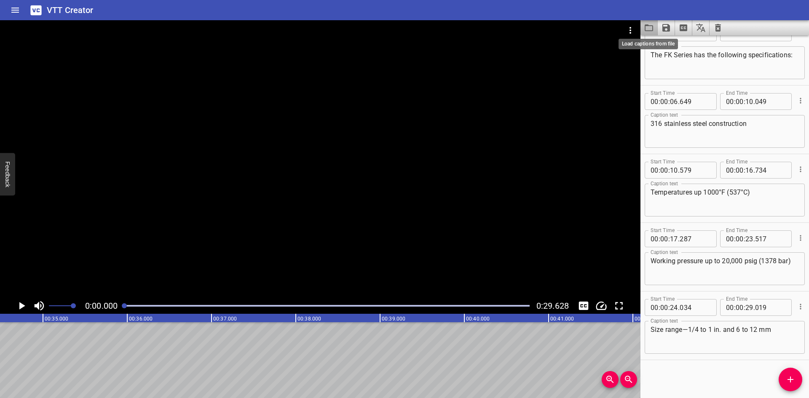
click at [650, 27] on icon "Load captions from file" at bounding box center [649, 28] width 10 height 10
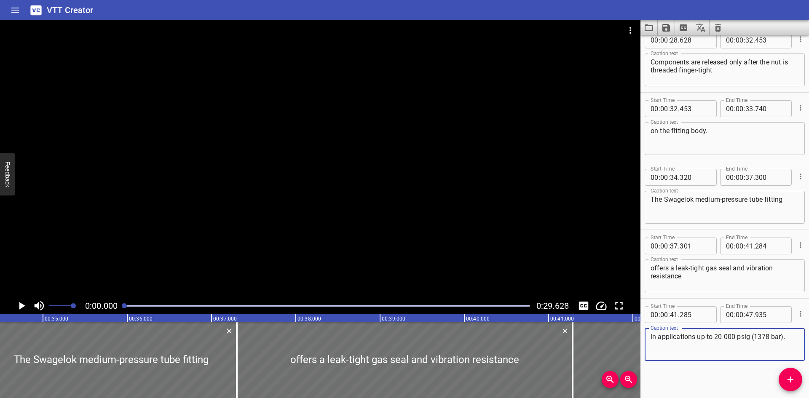
scroll to position [569, 0]
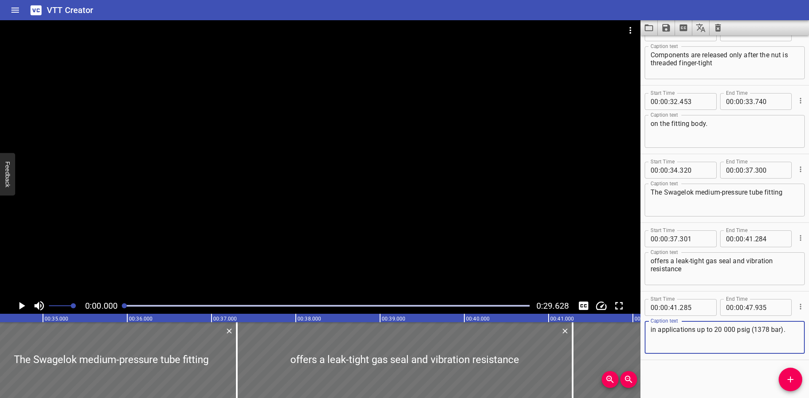
click at [643, 26] on button "Load captions from file" at bounding box center [648, 27] width 17 height 15
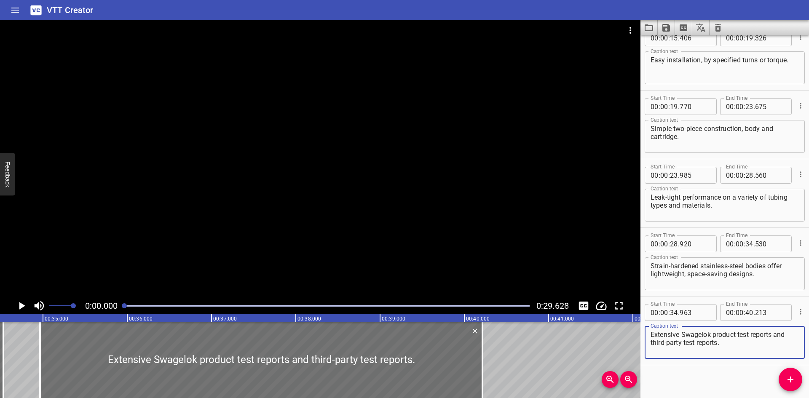
scroll to position [295, 0]
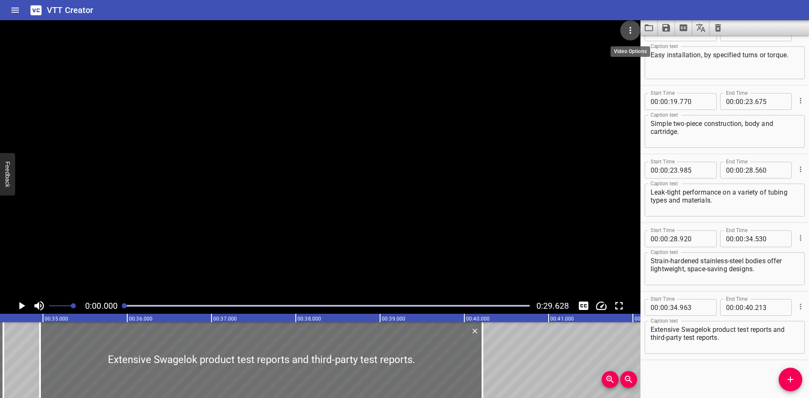
click at [633, 31] on icon "Video Options" at bounding box center [630, 30] width 10 height 10
click at [635, 35] on li "Select New Video File..." at bounding box center [662, 31] width 84 height 15
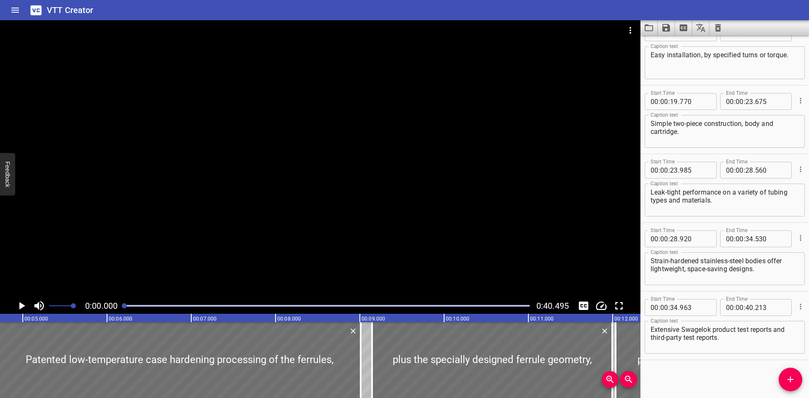
scroll to position [0, 480]
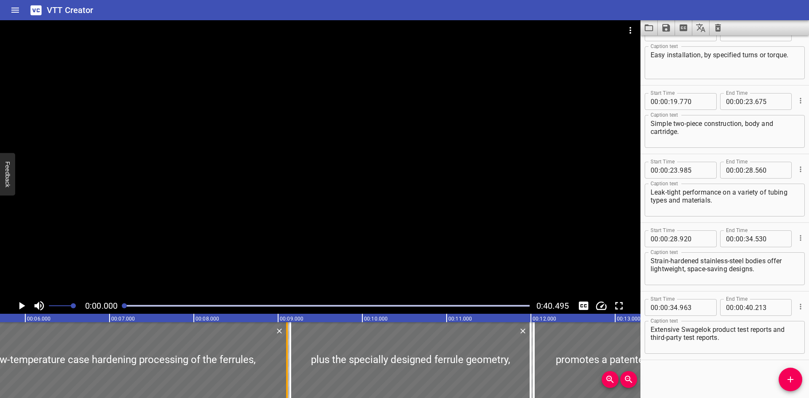
drag, startPoint x: 275, startPoint y: 377, endPoint x: 283, endPoint y: 377, distance: 8.0
click at [283, 377] on div at bounding box center [287, 360] width 8 height 76
type input "105"
click at [284, 378] on div at bounding box center [287, 360] width 8 height 76
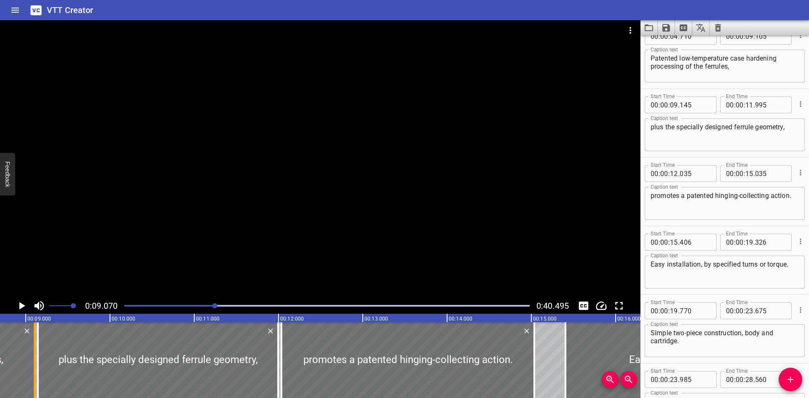
scroll to position [0, 764]
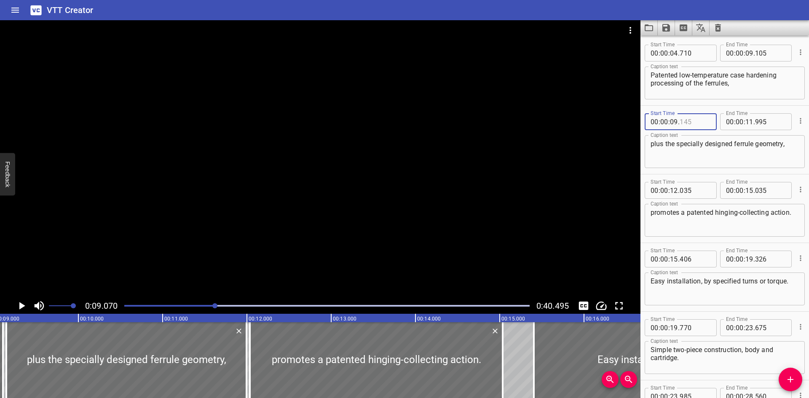
click at [702, 120] on input "number" at bounding box center [694, 121] width 31 height 17
type input "106"
type input "12"
type input "015"
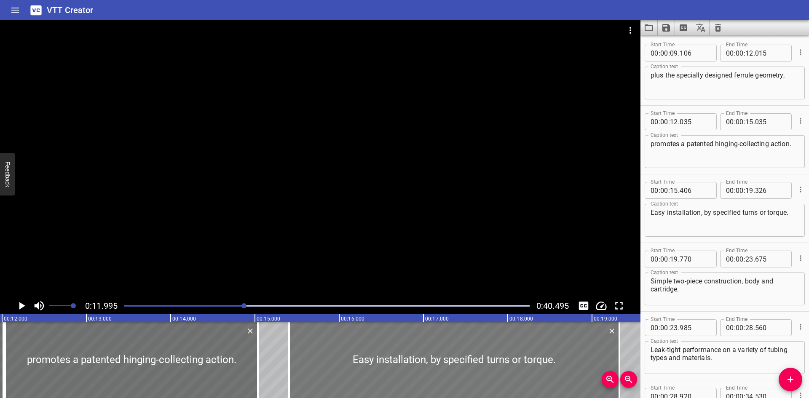
scroll to position [0, 1010]
click at [708, 127] on div "00 : 00 : 12 . 035" at bounding box center [680, 121] width 72 height 17
click at [701, 122] on input "number" at bounding box center [694, 121] width 31 height 17
type input "016"
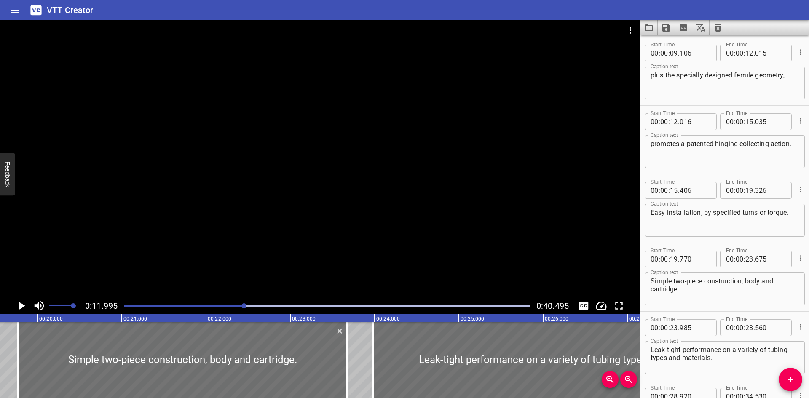
scroll to position [0, 1593]
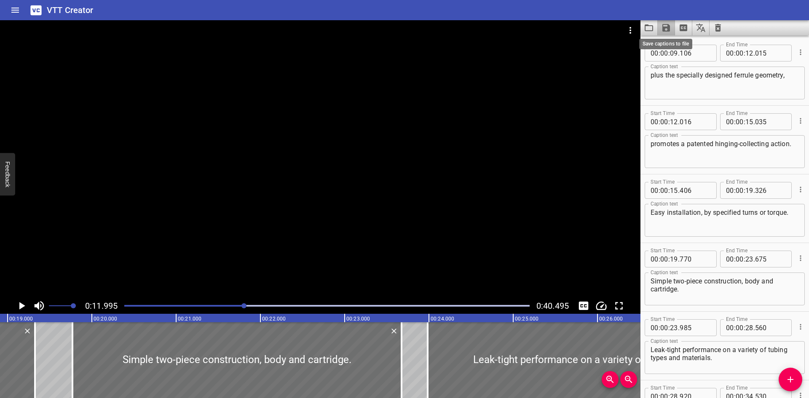
click at [661, 28] on icon "Save captions to file" at bounding box center [666, 28] width 10 height 10
click at [807, 212] on div at bounding box center [404, 199] width 809 height 398
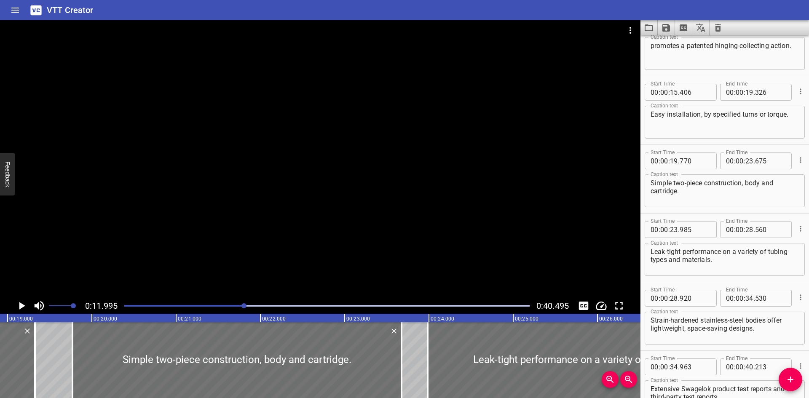
scroll to position [295, 0]
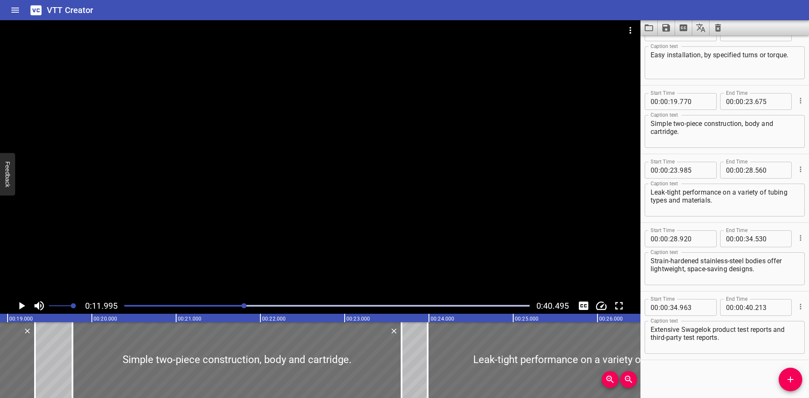
click at [665, 30] on icon "Save captions to file" at bounding box center [666, 28] width 8 height 8
click at [670, 45] on li "Save to VTT file" at bounding box center [688, 46] width 62 height 15
click at [644, 25] on icon "Load captions from file" at bounding box center [649, 28] width 10 height 10
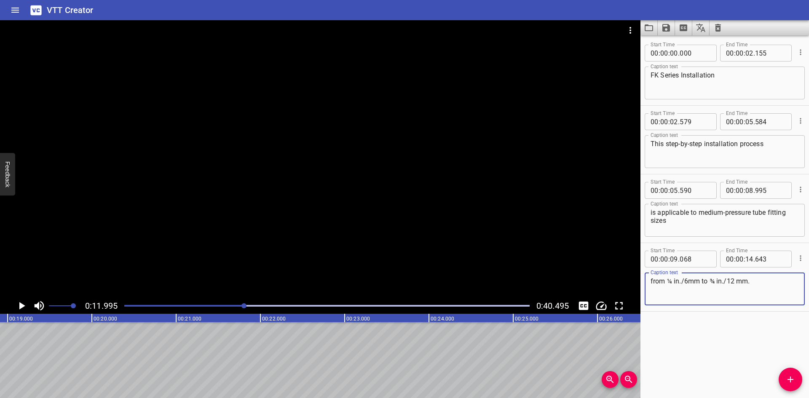
click at [641, 29] on button "Load captions from file" at bounding box center [648, 27] width 17 height 15
click at [630, 29] on icon "Video Options" at bounding box center [630, 30] width 2 height 7
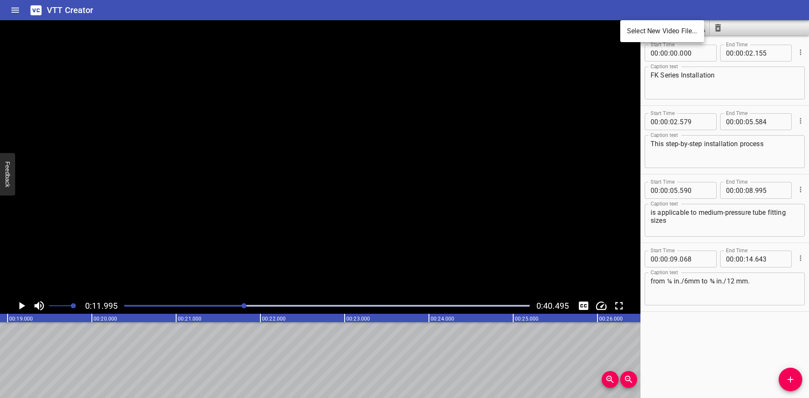
click at [631, 29] on li "Select New Video File..." at bounding box center [662, 31] width 84 height 15
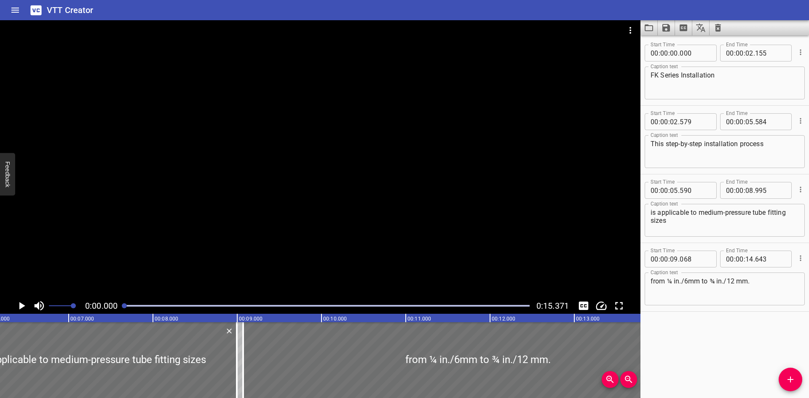
scroll to position [0, 524]
type input "09"
type input "030"
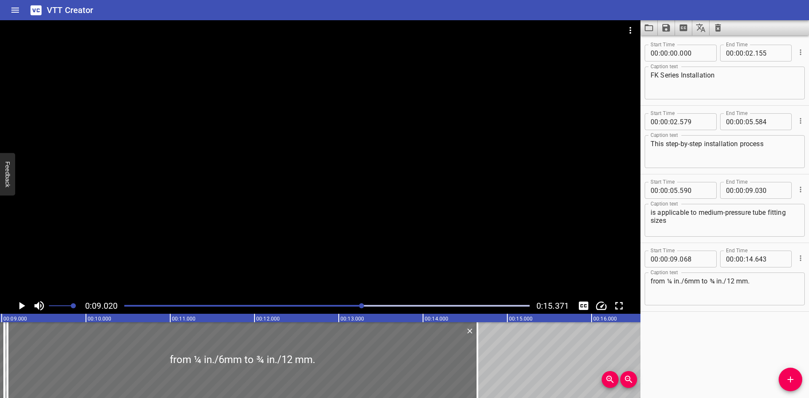
scroll to position [0, 760]
click at [693, 257] on input "number" at bounding box center [694, 259] width 31 height 17
type input "031"
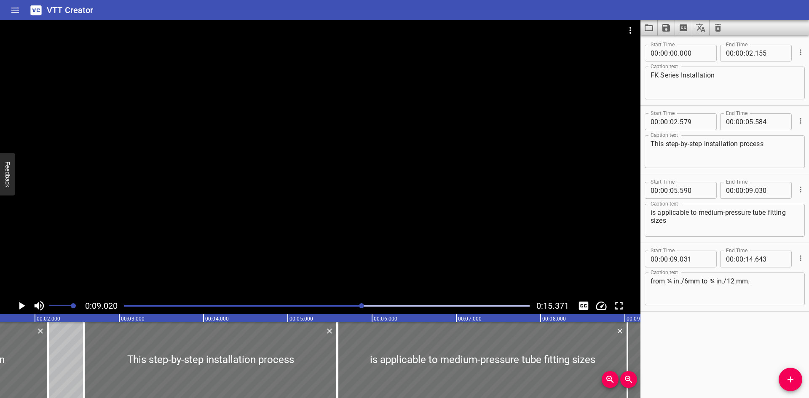
scroll to position [0, 211]
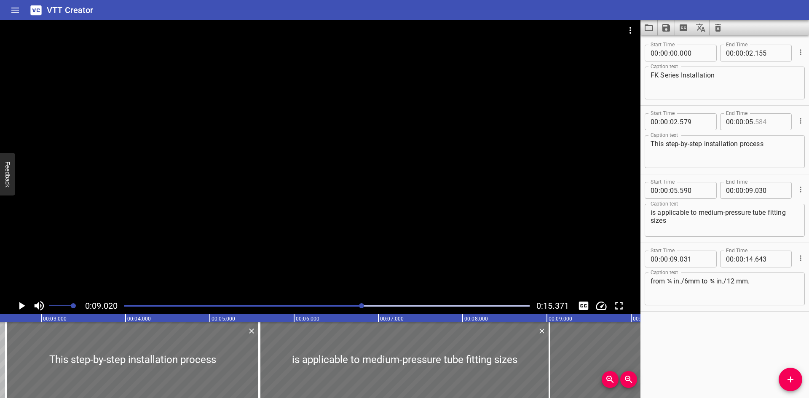
click at [764, 120] on input "number" at bounding box center [770, 121] width 31 height 17
type input "589"
drag, startPoint x: 765, startPoint y: 121, endPoint x: 687, endPoint y: 335, distance: 228.4
click at [687, 337] on div "Start Time 00 : 00 : 00 . 000 Start Time End Time 00 : 00 : 02 . 155 End Time C…" at bounding box center [724, 216] width 168 height 363
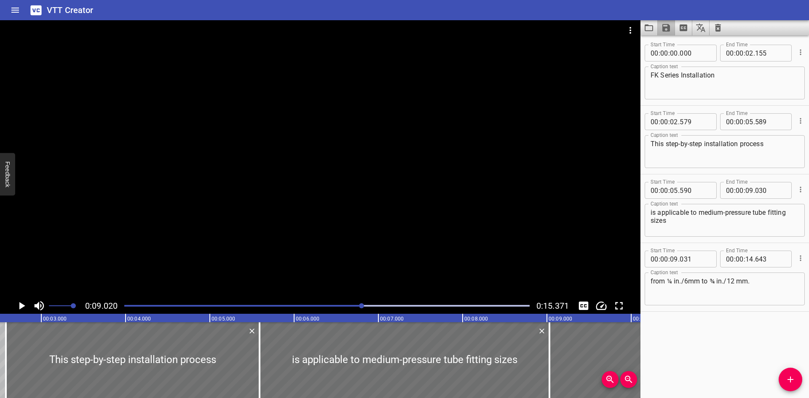
click at [672, 31] on button "Save captions to file" at bounding box center [665, 27] width 17 height 15
click at [674, 45] on li "Save to VTT file" at bounding box center [688, 46] width 62 height 15
click at [646, 30] on icon "Load captions from file" at bounding box center [648, 27] width 8 height 7
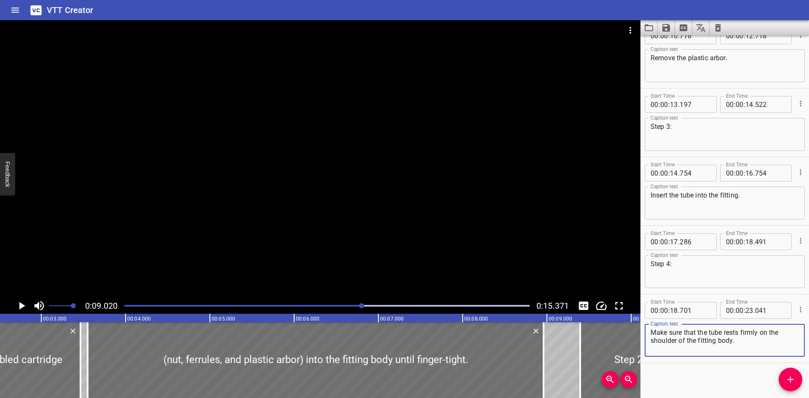
scroll to position [295, 0]
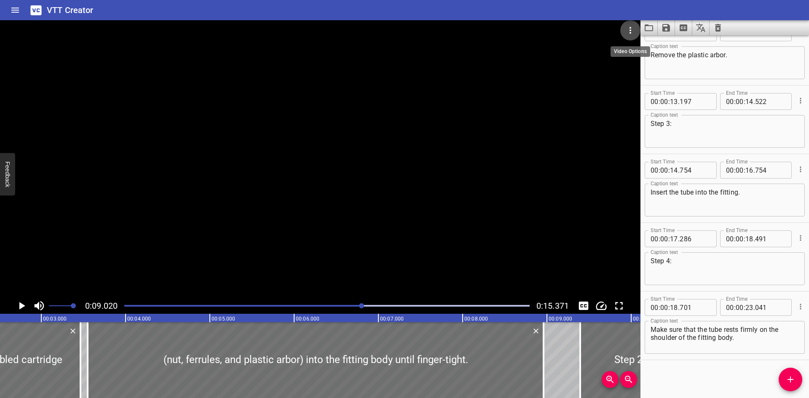
click at [632, 27] on icon "Video Options" at bounding box center [630, 30] width 10 height 10
click at [634, 32] on li "Select New Video File..." at bounding box center [662, 31] width 84 height 15
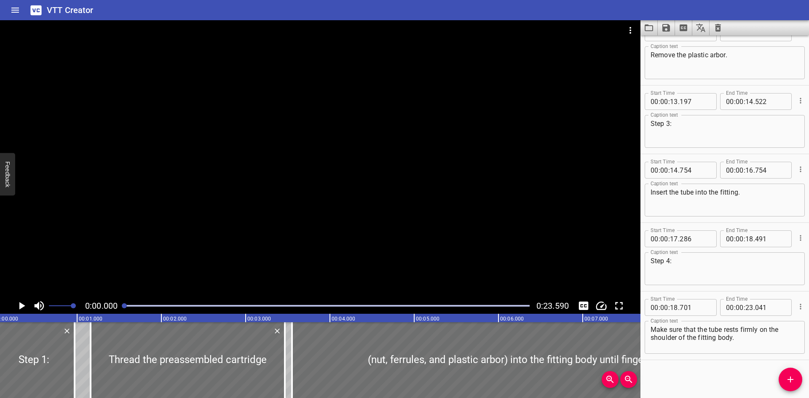
scroll to position [0, 0]
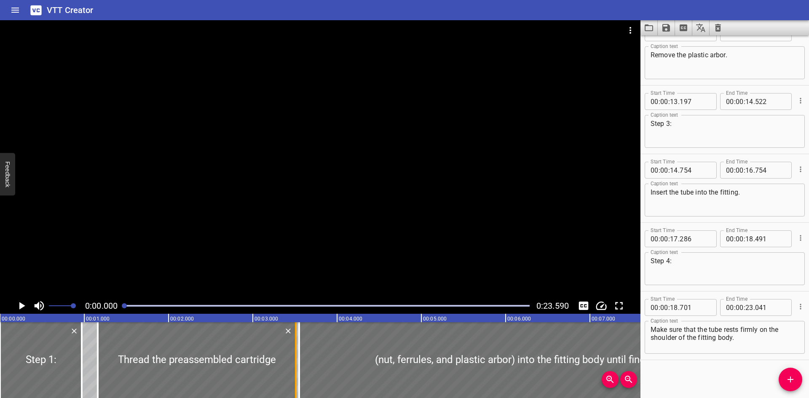
click at [294, 379] on div at bounding box center [295, 360] width 8 height 76
click at [294, 379] on div at bounding box center [296, 360] width 8 height 76
type input "518"
click at [294, 364] on div at bounding box center [296, 360] width 8 height 76
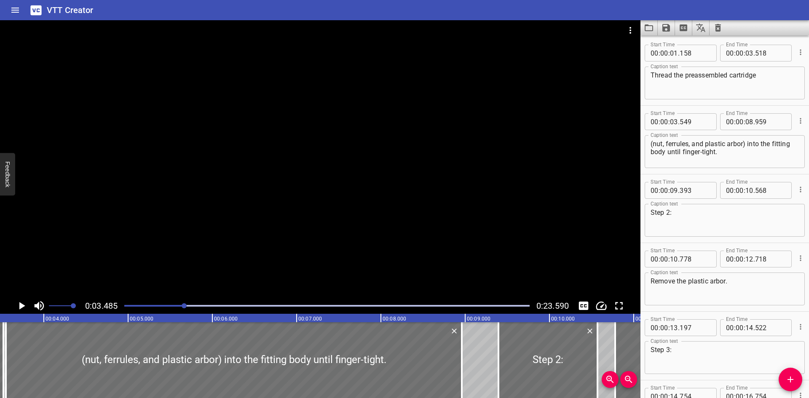
scroll to position [0, 294]
click at [703, 124] on input "number" at bounding box center [694, 121] width 31 height 17
type input "519"
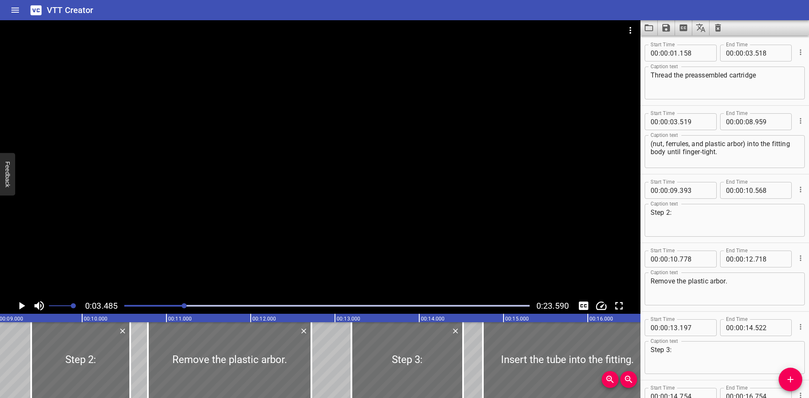
scroll to position [0, 682]
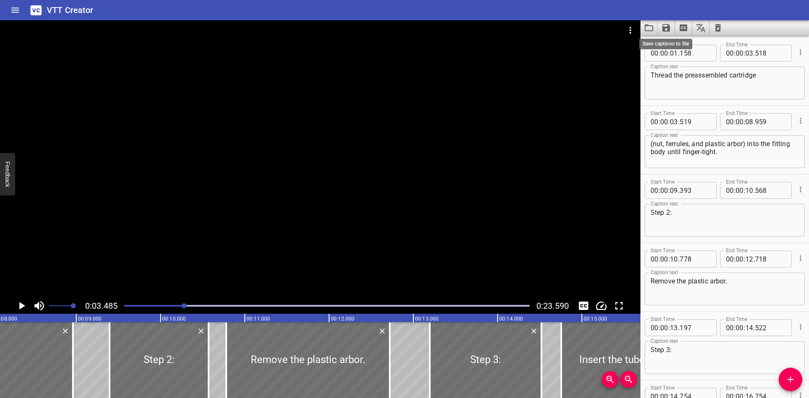
click at [664, 27] on icon "Save captions to file" at bounding box center [666, 28] width 8 height 8
click at [673, 40] on li "Save to VTT file" at bounding box center [688, 46] width 62 height 15
click at [623, 13] on div "VTT Creator" at bounding box center [404, 10] width 809 height 20
click at [648, 28] on icon "Load captions from file" at bounding box center [649, 28] width 10 height 10
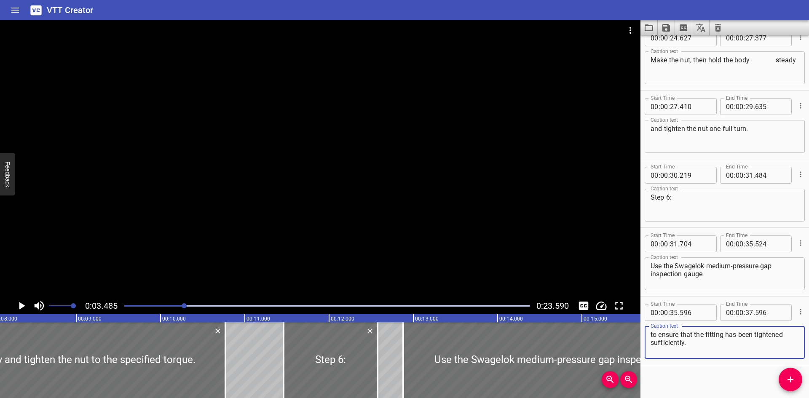
scroll to position [569, 0]
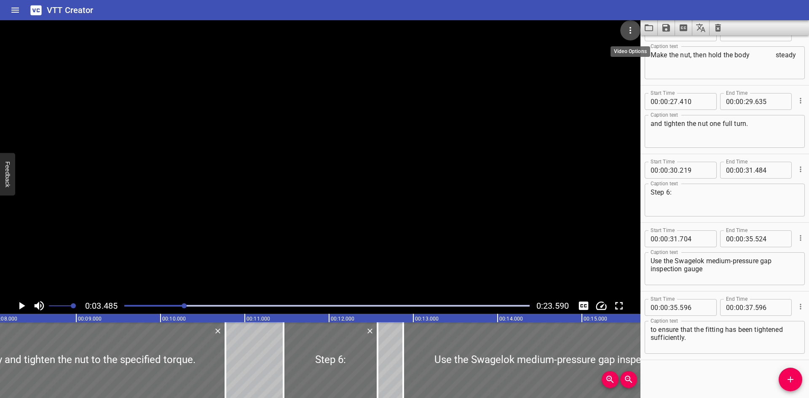
click at [628, 26] on icon "Video Options" at bounding box center [630, 30] width 10 height 10
click at [630, 27] on li "Select New Video File..." at bounding box center [662, 31] width 84 height 15
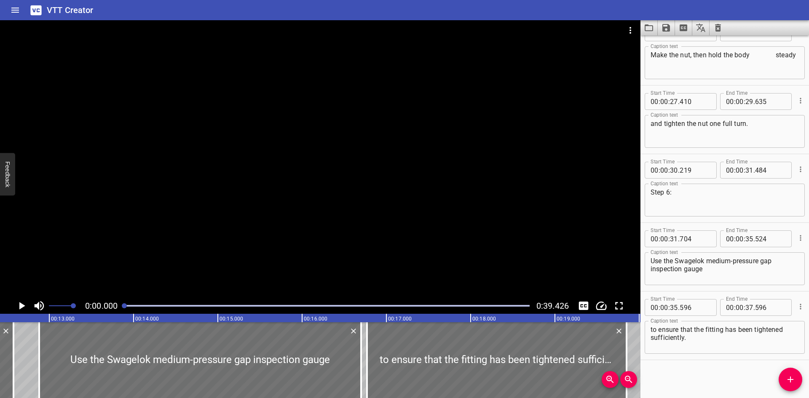
scroll to position [0, 1056]
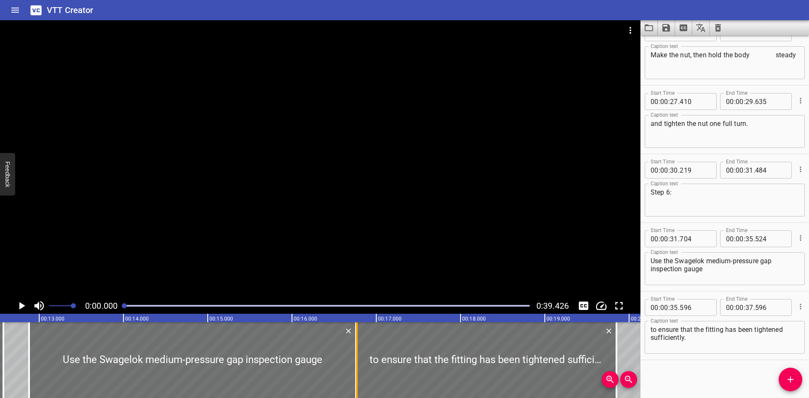
drag, startPoint x: 349, startPoint y: 379, endPoint x: 354, endPoint y: 380, distance: 5.3
type input "760"
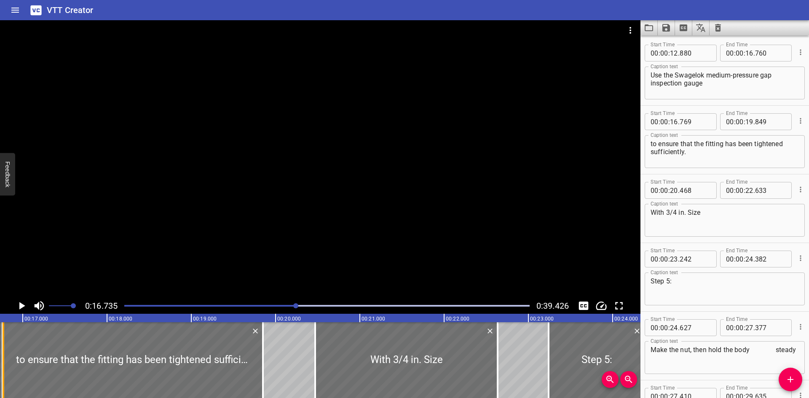
scroll to position [0, 1410]
click at [699, 120] on input "number" at bounding box center [694, 121] width 31 height 17
type input "761"
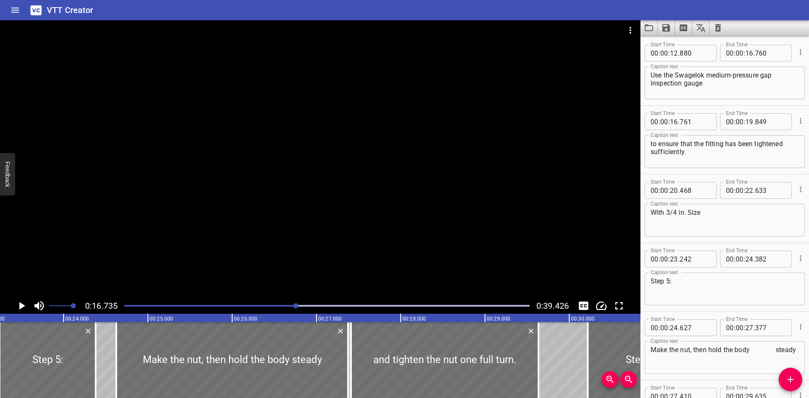
scroll to position [0, 1968]
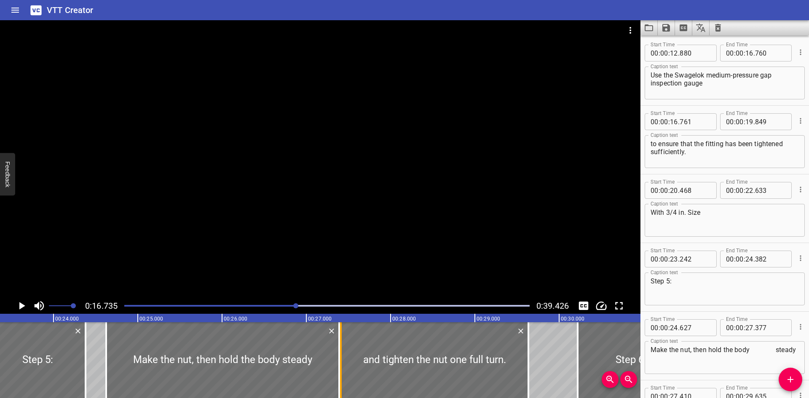
click at [337, 366] on div "With 9/16 in./12 mm and Smaller Sizes Step 5: Hold the body steady and tighten …" at bounding box center [559, 360] width 5054 height 76
type input "392"
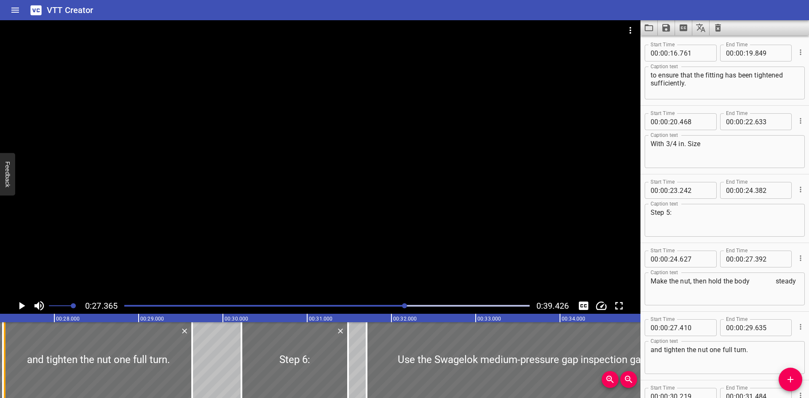
scroll to position [0, 2305]
click at [702, 327] on input "number" at bounding box center [694, 327] width 31 height 17
type input "393"
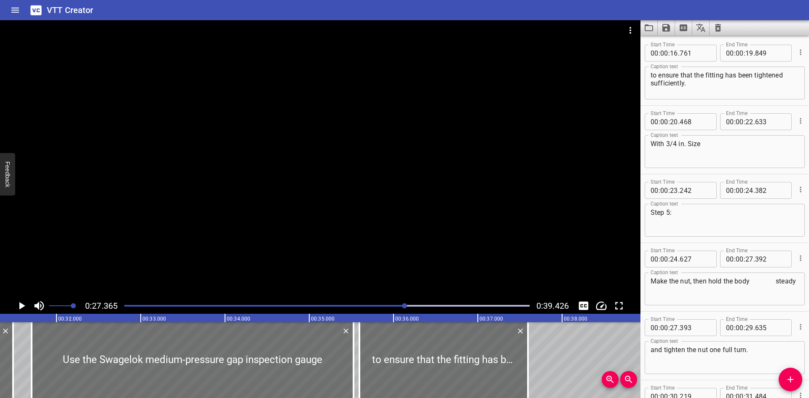
scroll to position [0, 2663]
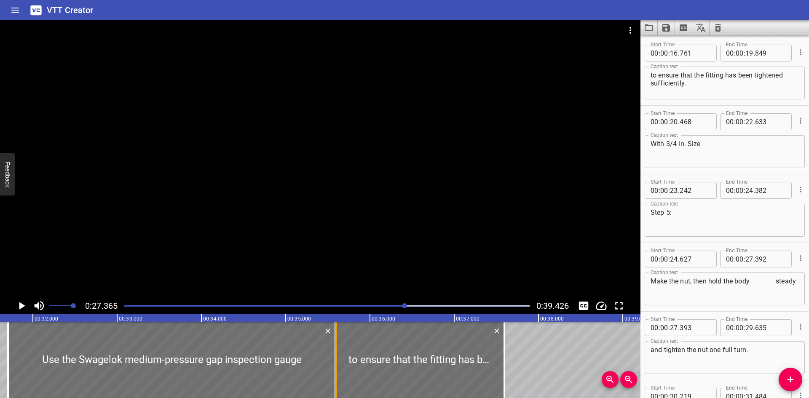
drag, startPoint x: 328, startPoint y: 379, endPoint x: 333, endPoint y: 379, distance: 5.5
type input "589"
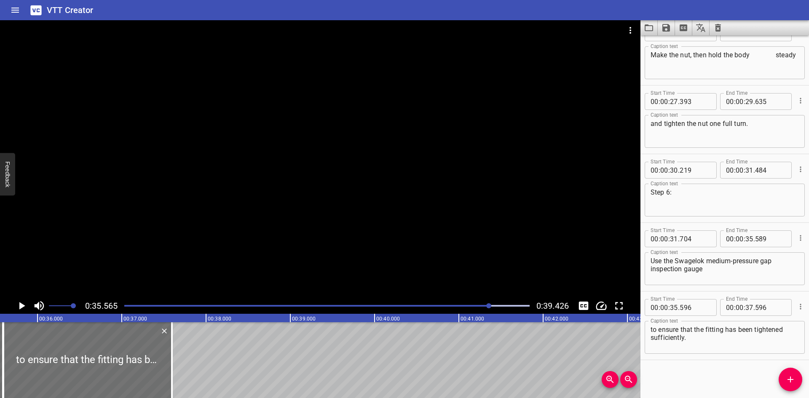
scroll to position [0, 2996]
click at [702, 306] on input "number" at bounding box center [694, 307] width 31 height 17
type input "590"
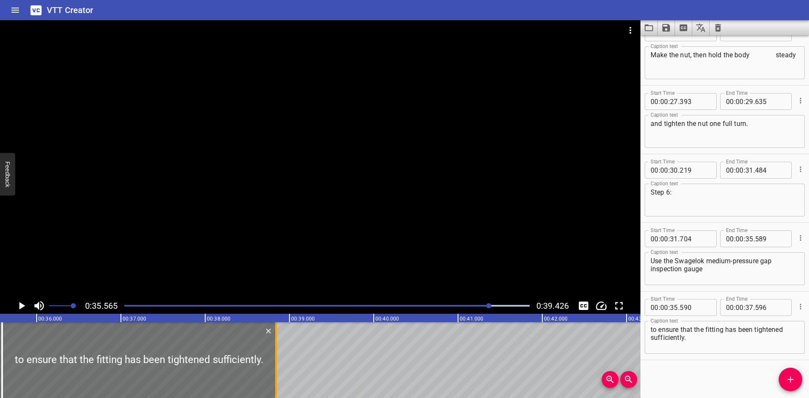
drag, startPoint x: 171, startPoint y: 347, endPoint x: 275, endPoint y: 349, distance: 104.9
click at [275, 349] on div at bounding box center [276, 360] width 2 height 76
type input "38"
type input "841"
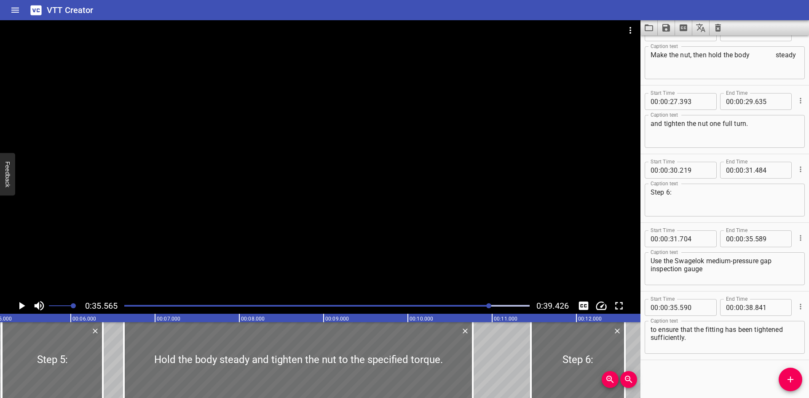
scroll to position [0, 0]
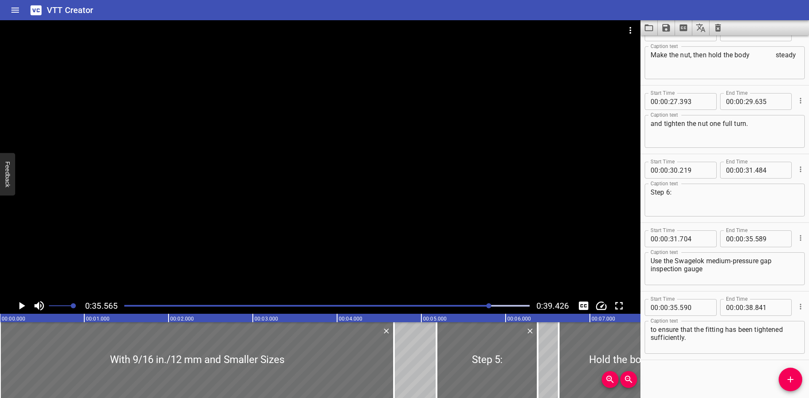
click at [652, 29] on icon "Load captions from file" at bounding box center [648, 27] width 8 height 7
click at [663, 26] on icon "Save captions to file" at bounding box center [666, 28] width 8 height 8
click at [670, 39] on li "Save to VTT file" at bounding box center [688, 46] width 62 height 15
click at [607, 9] on div "VTT Creator" at bounding box center [404, 10] width 809 height 20
click at [652, 29] on icon "Load captions from file" at bounding box center [649, 28] width 10 height 10
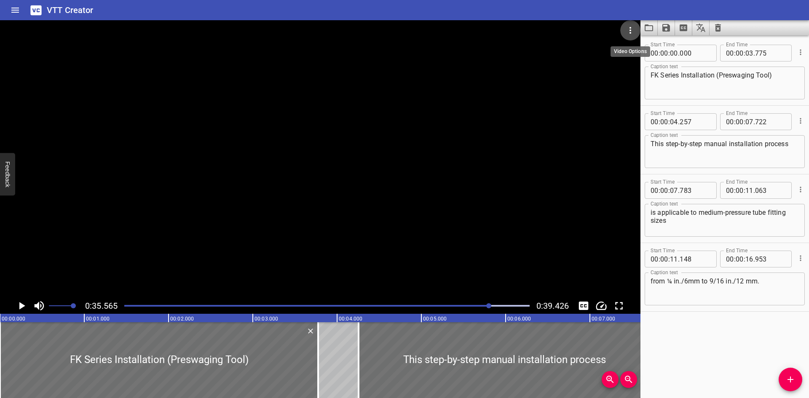
click at [626, 30] on icon "Video Options" at bounding box center [630, 30] width 10 height 10
click at [631, 29] on li "Select New Video File..." at bounding box center [662, 31] width 84 height 15
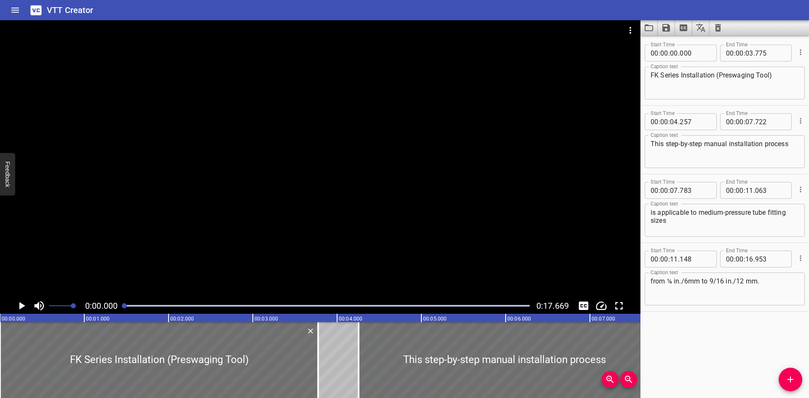
drag, startPoint x: 495, startPoint y: 254, endPoint x: 501, endPoint y: 262, distance: 10.2
click at [501, 262] on div at bounding box center [320, 159] width 640 height 278
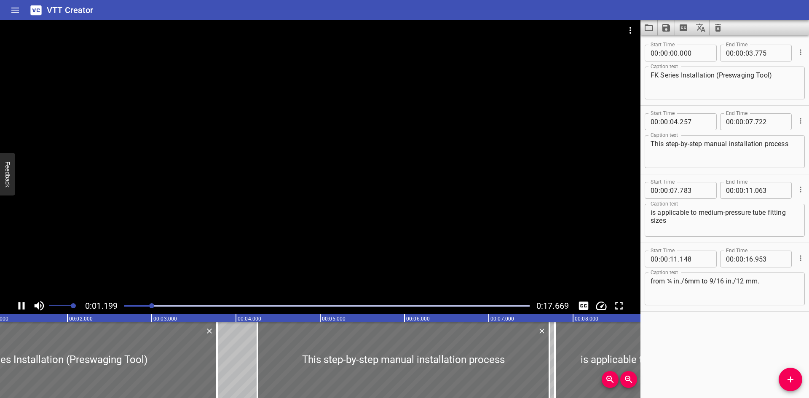
click at [402, 160] on div at bounding box center [320, 159] width 640 height 278
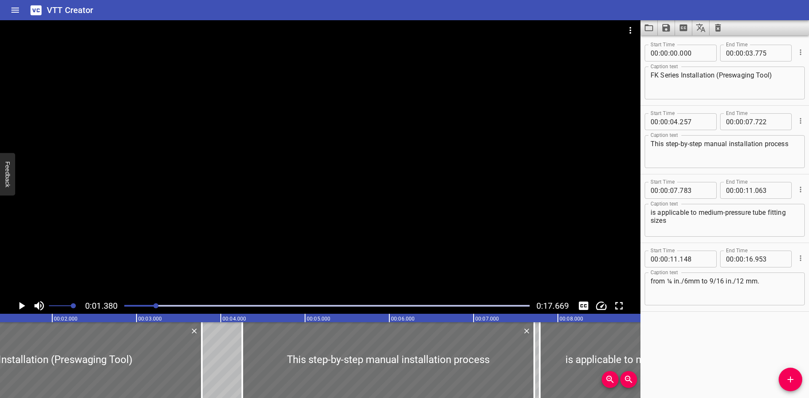
click at [55, 305] on span at bounding box center [61, 306] width 24 height 12
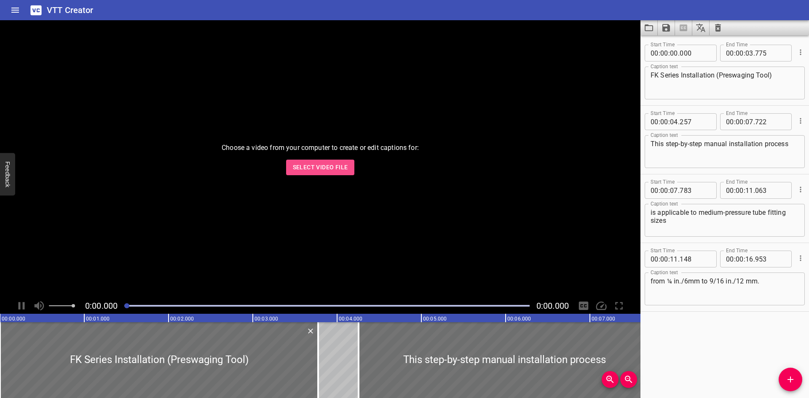
click at [325, 171] on span "Select Video File" at bounding box center [320, 167] width 55 height 11
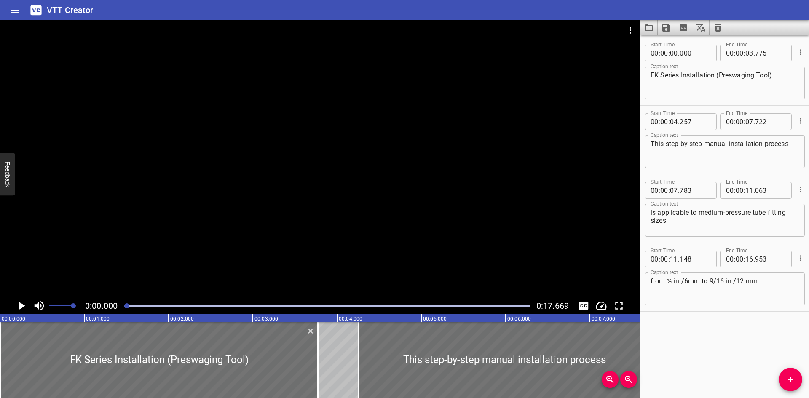
click at [53, 305] on span at bounding box center [61, 306] width 24 height 12
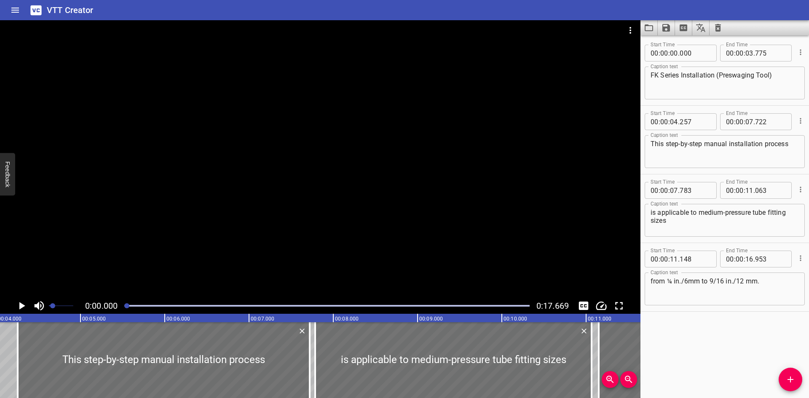
scroll to position [0, 347]
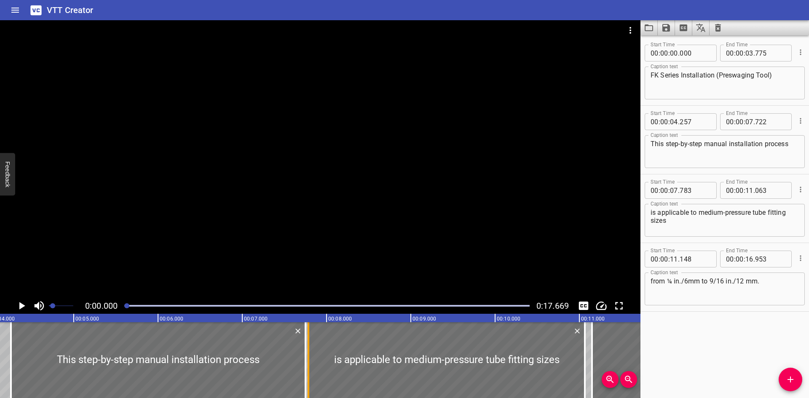
type input "752"
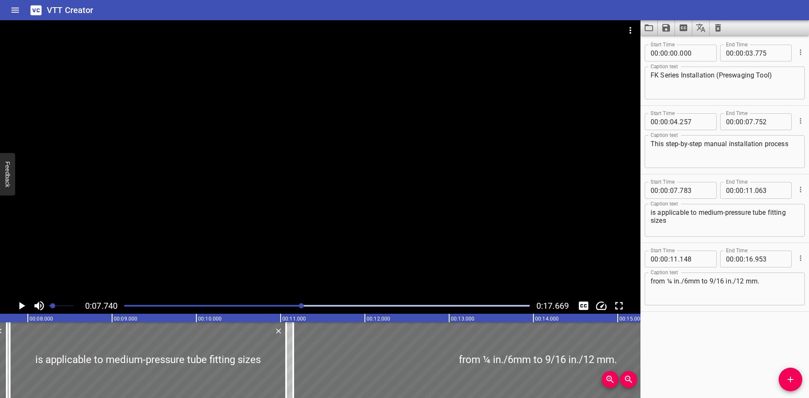
scroll to position [0, 652]
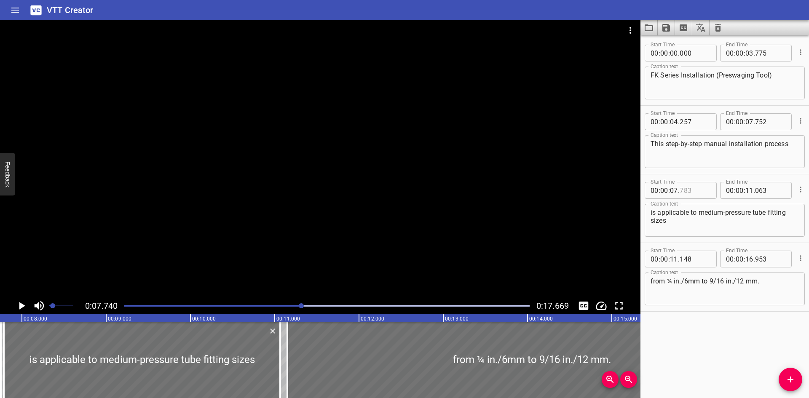
click at [705, 190] on input "number" at bounding box center [694, 190] width 31 height 17
type input "753"
drag, startPoint x: 277, startPoint y: 359, endPoint x: 283, endPoint y: 361, distance: 6.5
type input "138"
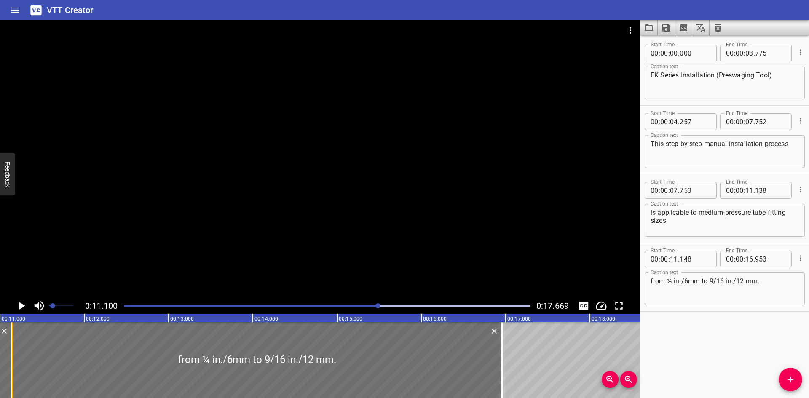
scroll to position [0, 935]
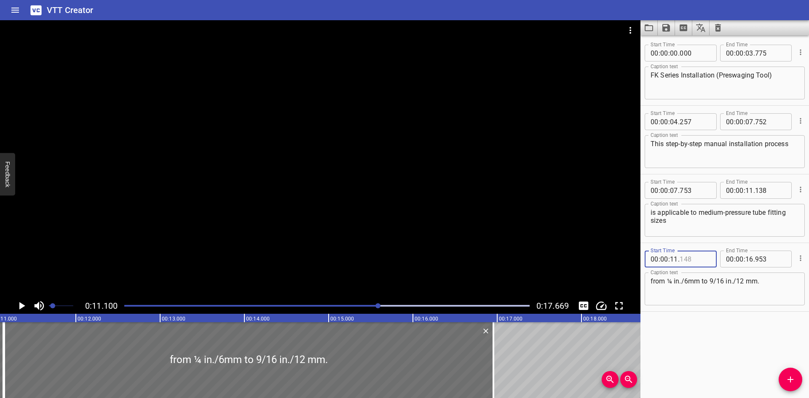
click at [700, 257] on input "number" at bounding box center [694, 259] width 31 height 17
type input "139"
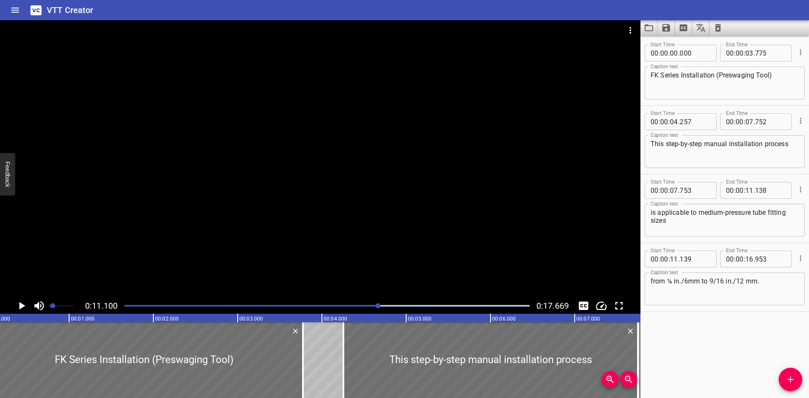
scroll to position [0, 2]
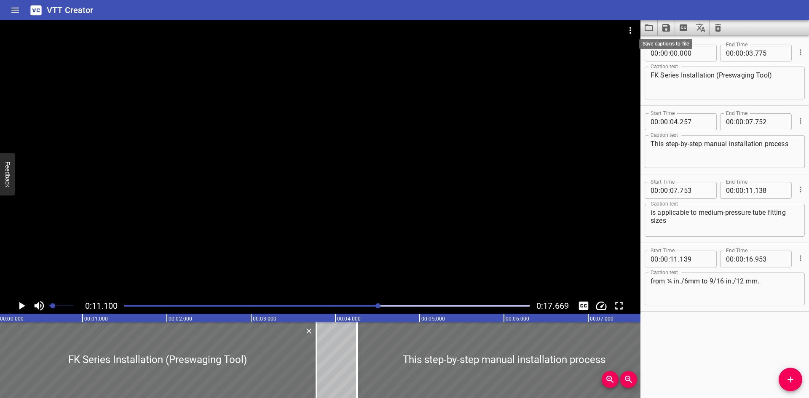
click at [668, 31] on icon "Save captions to file" at bounding box center [666, 28] width 8 height 8
click at [672, 44] on li "Save to VTT file" at bounding box center [688, 46] width 62 height 15
click at [647, 26] on icon "Load captions from file" at bounding box center [648, 27] width 8 height 7
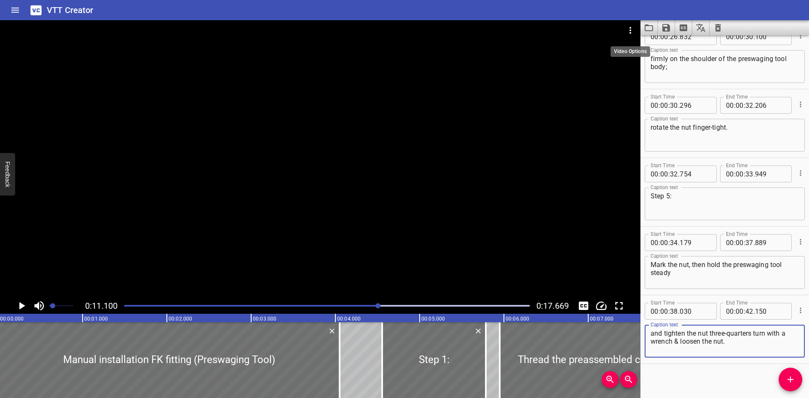
click at [629, 30] on icon "Video Options" at bounding box center [630, 30] width 10 height 10
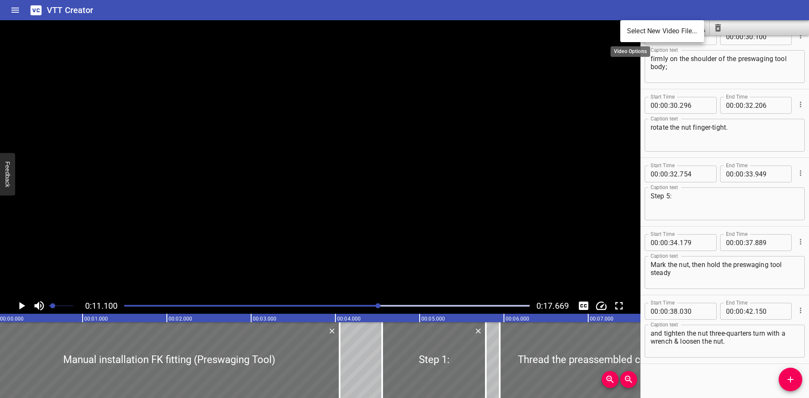
scroll to position [707, 0]
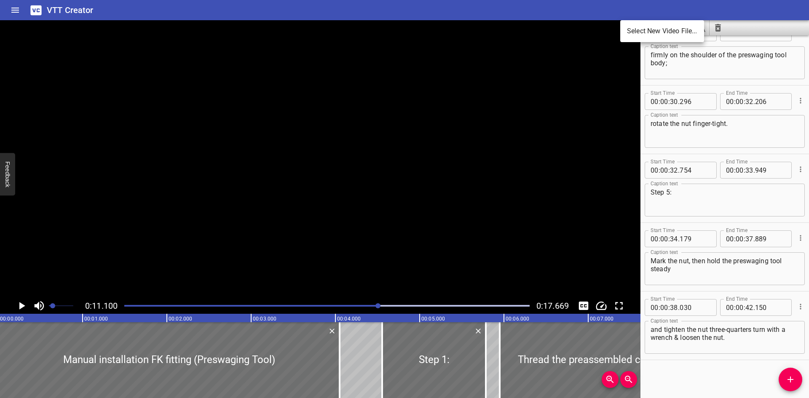
click at [629, 30] on li "Select New Video File..." at bounding box center [662, 31] width 84 height 15
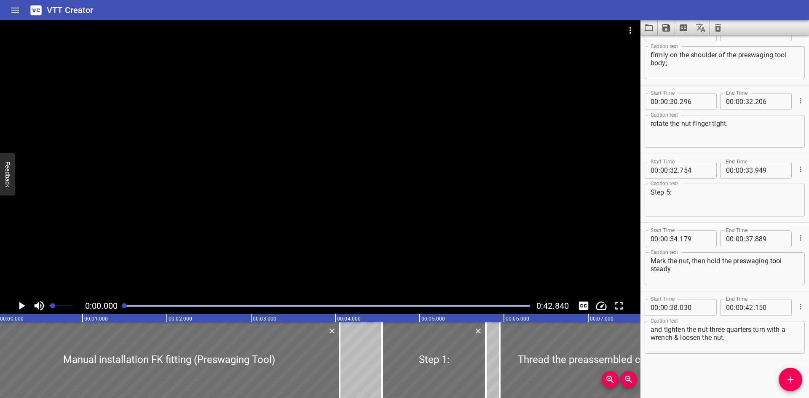
scroll to position [0, 0]
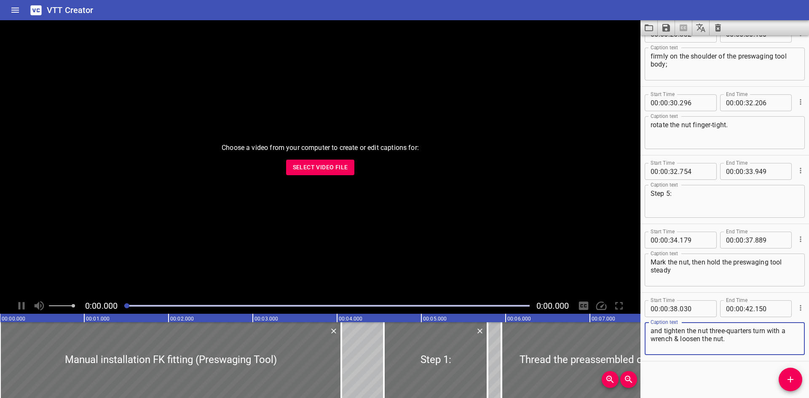
scroll to position [707, 0]
click at [330, 167] on span "Select Video File" at bounding box center [320, 167] width 55 height 11
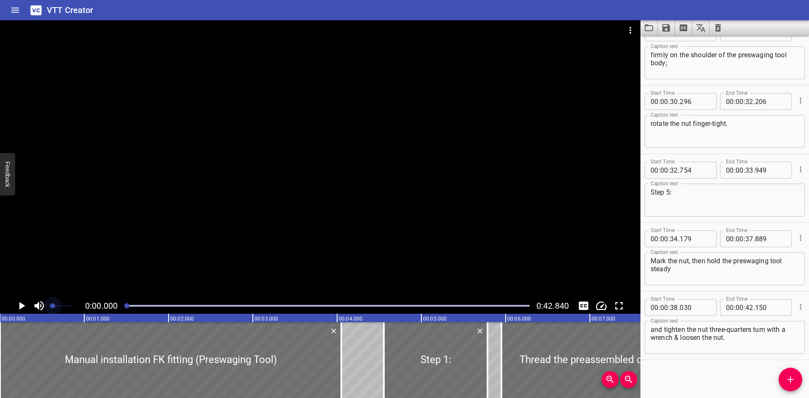
click at [52, 304] on span at bounding box center [61, 306] width 24 height 12
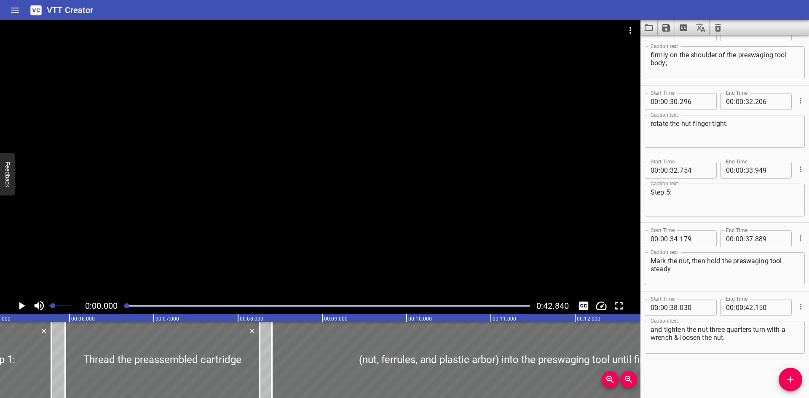
scroll to position [0, 422]
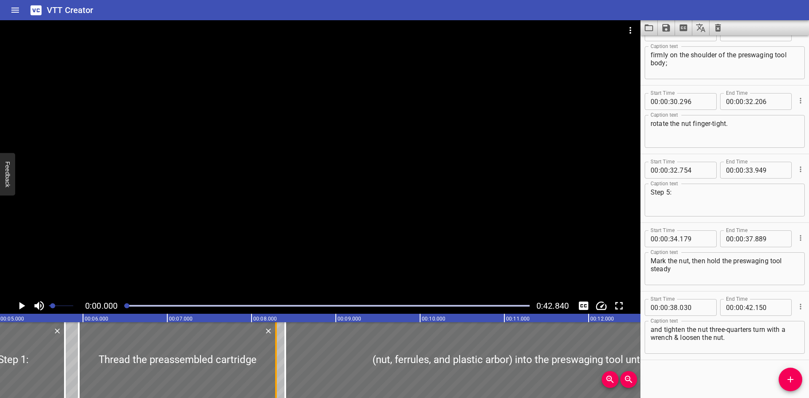
click at [273, 370] on div at bounding box center [276, 360] width 8 height 76
click at [272, 361] on div at bounding box center [275, 360] width 8 height 76
click at [274, 364] on div at bounding box center [276, 360] width 8 height 76
type input "290"
click at [274, 364] on div at bounding box center [276, 360] width 8 height 76
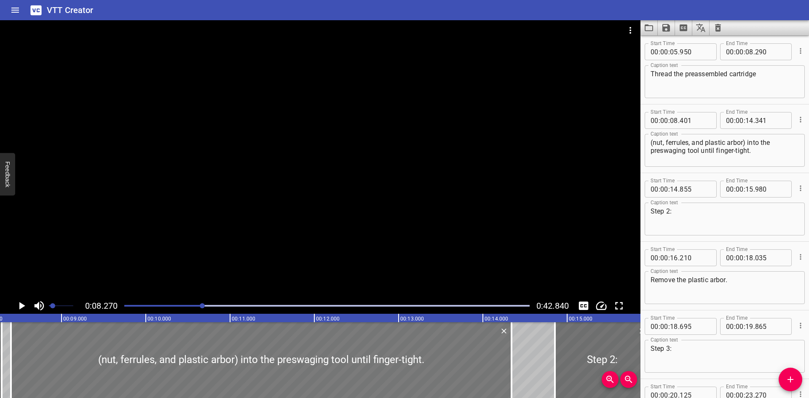
scroll to position [137, 0]
click at [700, 122] on input "number" at bounding box center [694, 121] width 31 height 17
type input "291"
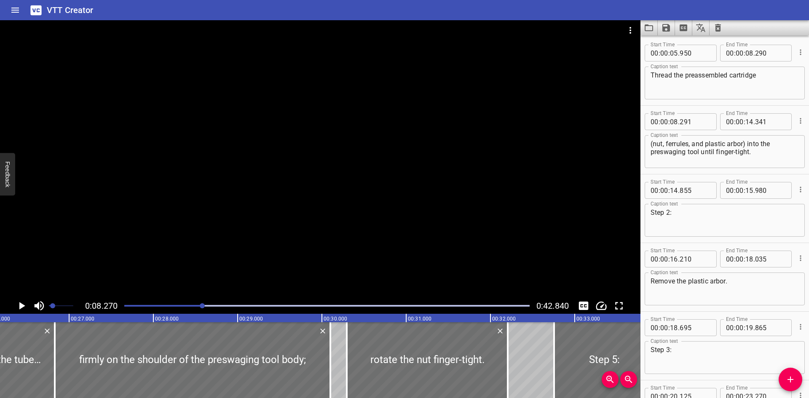
scroll to position [0, 2219]
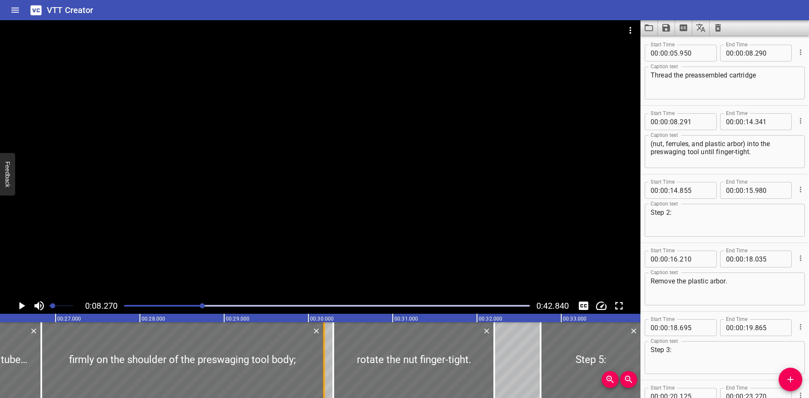
drag, startPoint x: 318, startPoint y: 379, endPoint x: 325, endPoint y: 380, distance: 7.2
click at [325, 380] on div at bounding box center [324, 360] width 8 height 76
type input "185"
click at [325, 361] on div at bounding box center [324, 360] width 8 height 76
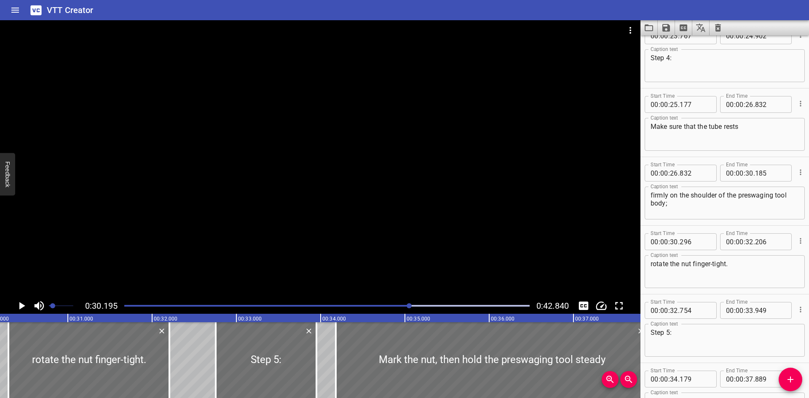
scroll to position [590, 0]
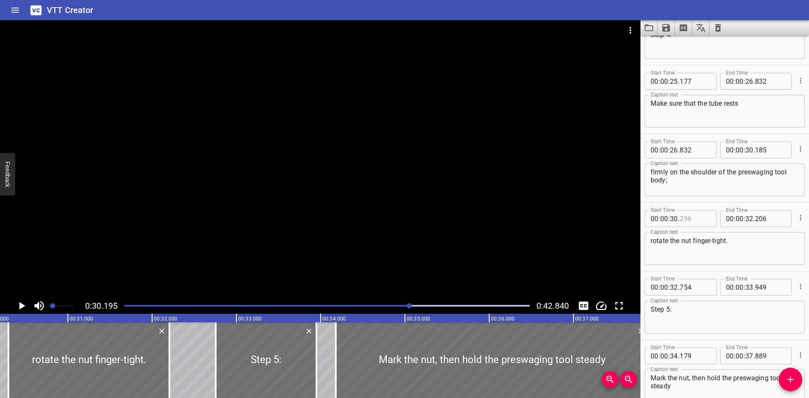
click at [705, 219] on input "number" at bounding box center [694, 218] width 31 height 17
type input "186"
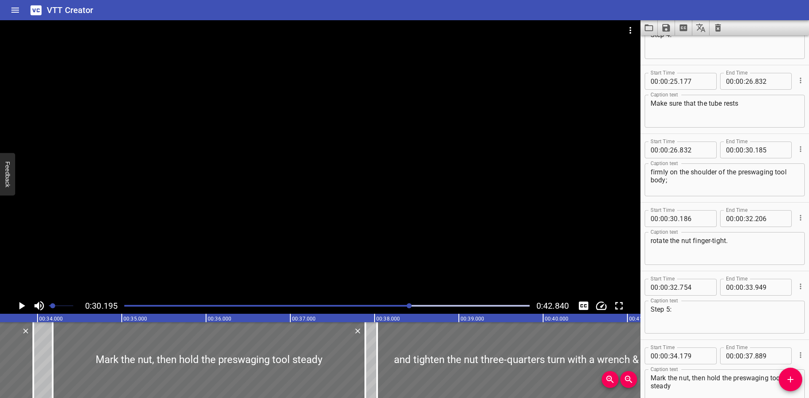
scroll to position [0, 2847]
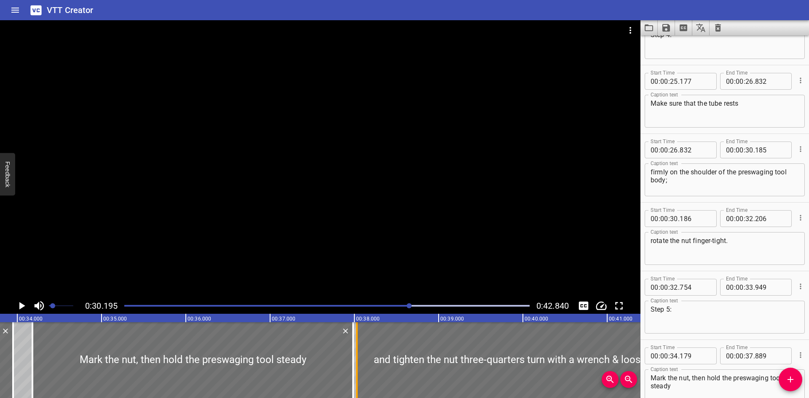
drag, startPoint x: 347, startPoint y: 383, endPoint x: 355, endPoint y: 383, distance: 8.0
type input "984"
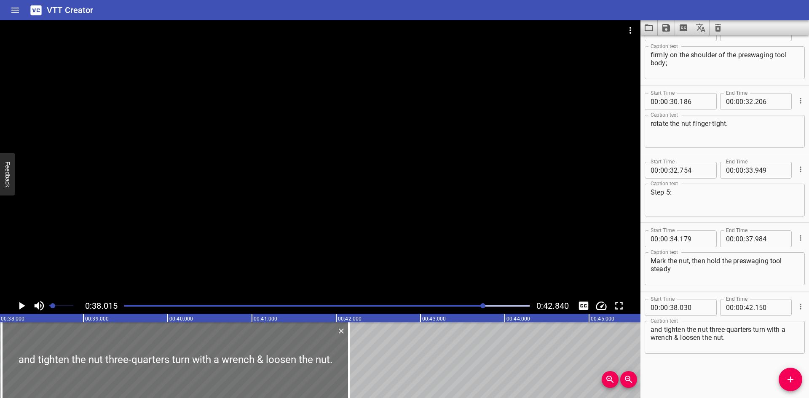
scroll to position [0, 3202]
click at [701, 309] on input "number" at bounding box center [694, 307] width 31 height 17
type input "030"
click at [677, 304] on input "number" at bounding box center [674, 307] width 8 height 17
type input "37"
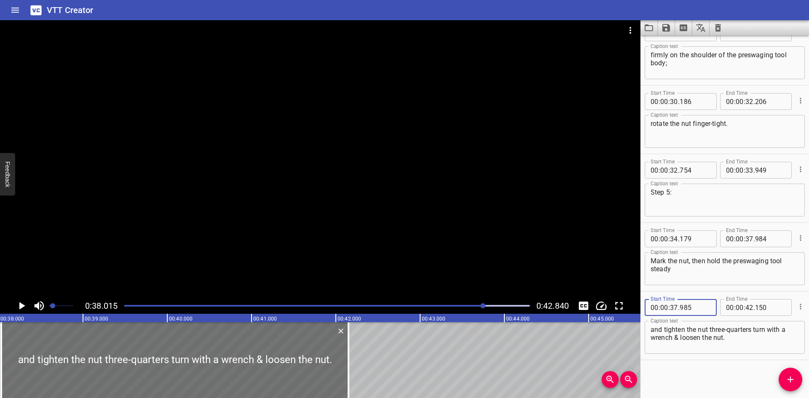
type input "985"
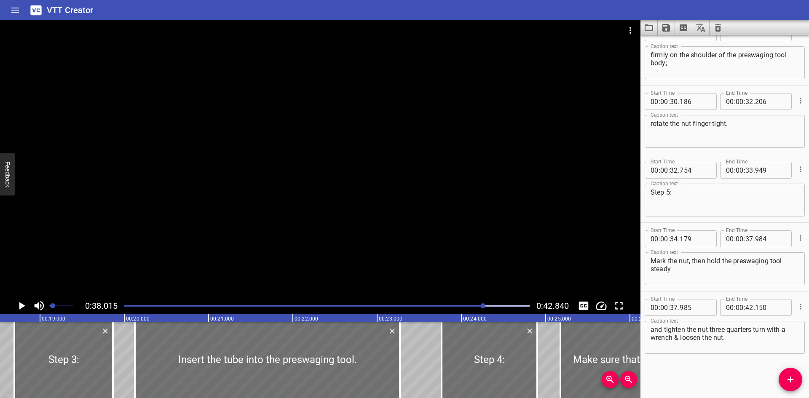
scroll to position [0, 1523]
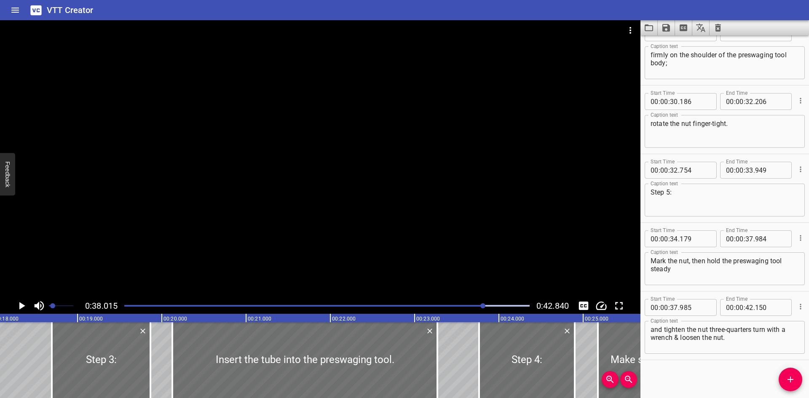
click at [664, 32] on icon "Save captions to file" at bounding box center [666, 28] width 10 height 10
click at [671, 43] on li "Save to VTT file" at bounding box center [688, 46] width 62 height 15
drag, startPoint x: 606, startPoint y: 3, endPoint x: 612, endPoint y: 8, distance: 7.8
click at [606, 3] on div "VTT Creator" at bounding box center [404, 10] width 809 height 20
click at [650, 29] on icon "Load captions from file" at bounding box center [649, 28] width 10 height 10
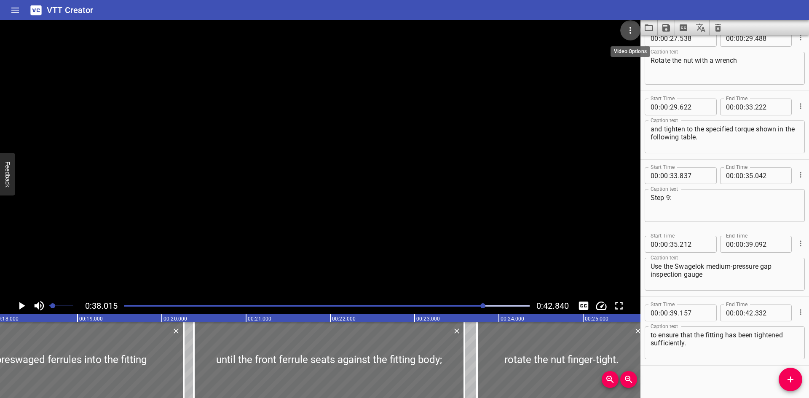
click at [634, 32] on icon "Video Options" at bounding box center [630, 30] width 10 height 10
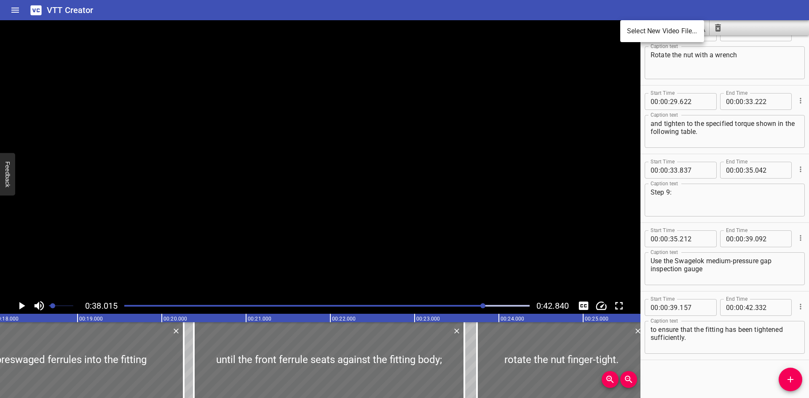
click at [634, 32] on li "Select New Video File..." at bounding box center [662, 31] width 84 height 15
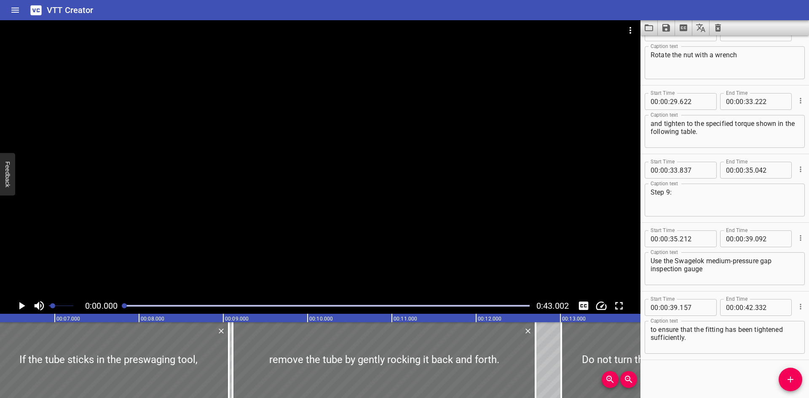
scroll to position [0, 579]
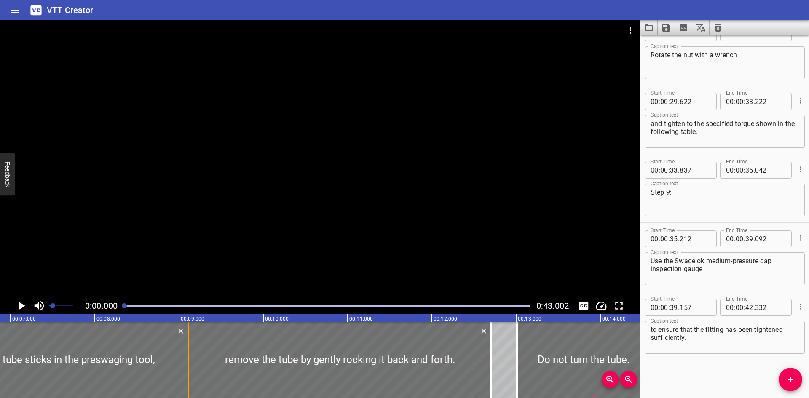
type input "112"
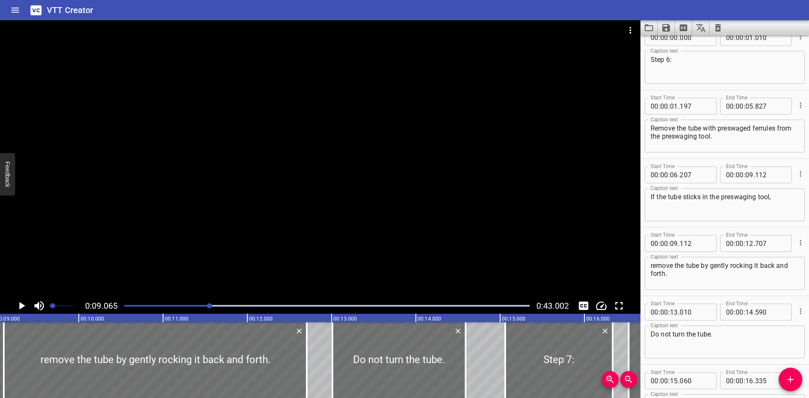
scroll to position [34, 0]
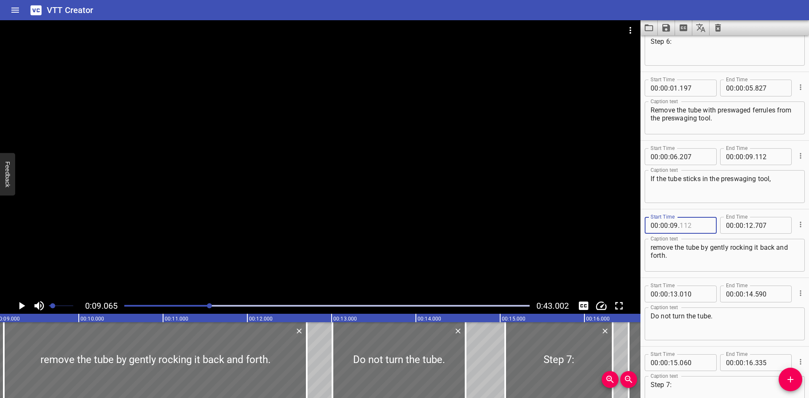
click at [699, 226] on input "number" at bounding box center [694, 225] width 31 height 17
type input "113"
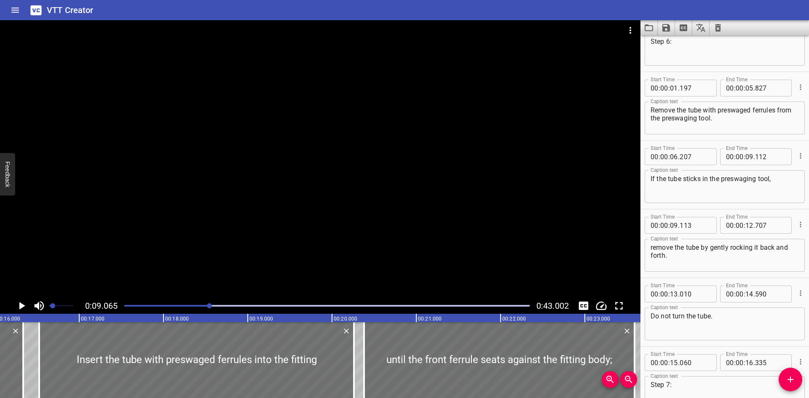
scroll to position [0, 1374]
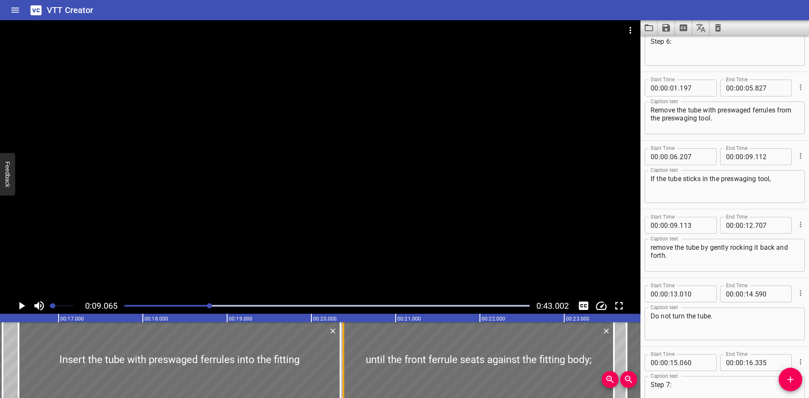
drag, startPoint x: 333, startPoint y: 372, endPoint x: 340, endPoint y: 372, distance: 7.2
type input "344"
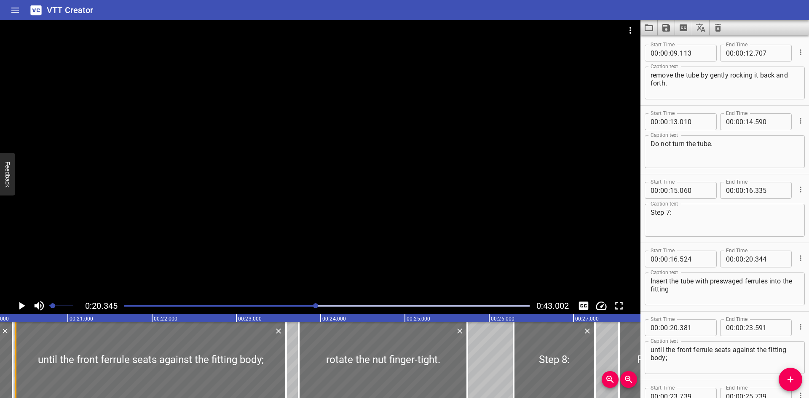
scroll to position [0, 1714]
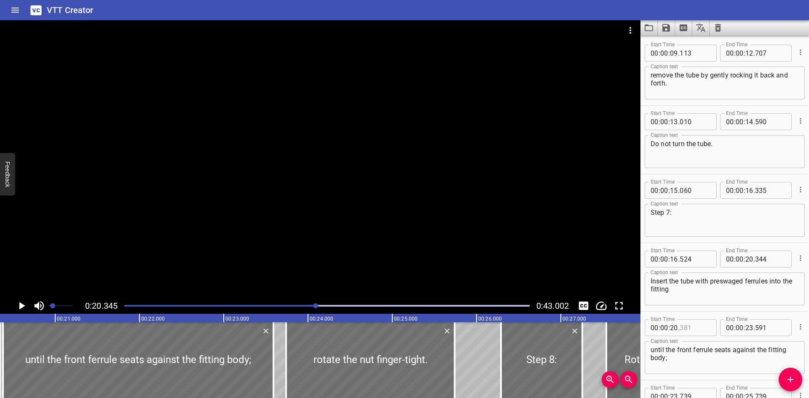
click at [701, 329] on input "number" at bounding box center [694, 327] width 31 height 17
type input "345"
drag, startPoint x: 271, startPoint y: 371, endPoint x: 279, endPoint y: 374, distance: 8.3
click at [279, 374] on div at bounding box center [281, 360] width 8 height 76
type input "686"
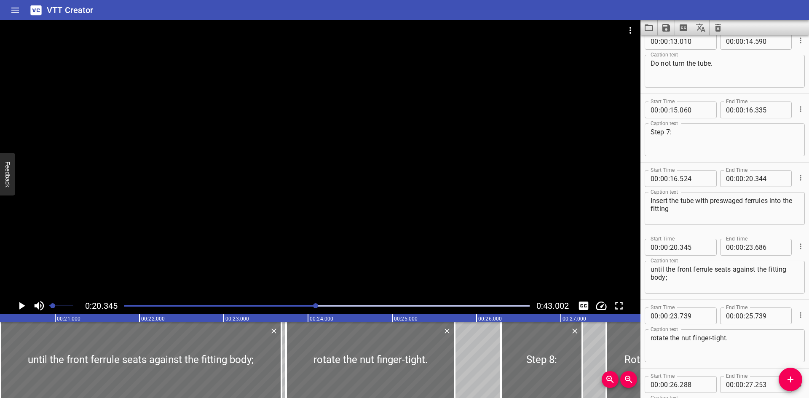
scroll to position [297, 0]
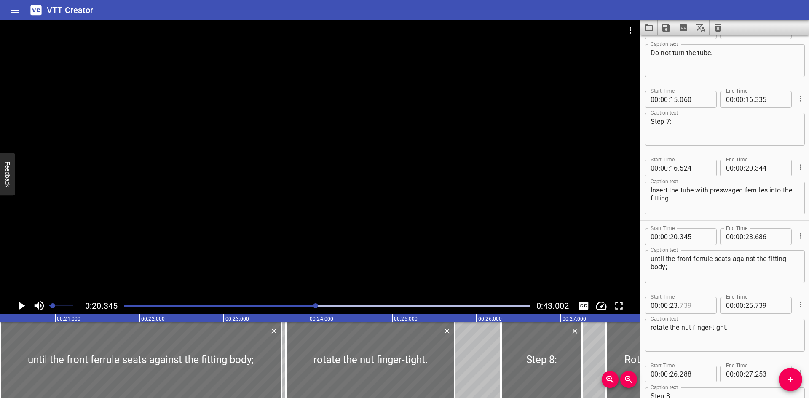
click at [700, 302] on input "number" at bounding box center [694, 305] width 31 height 17
type input "687"
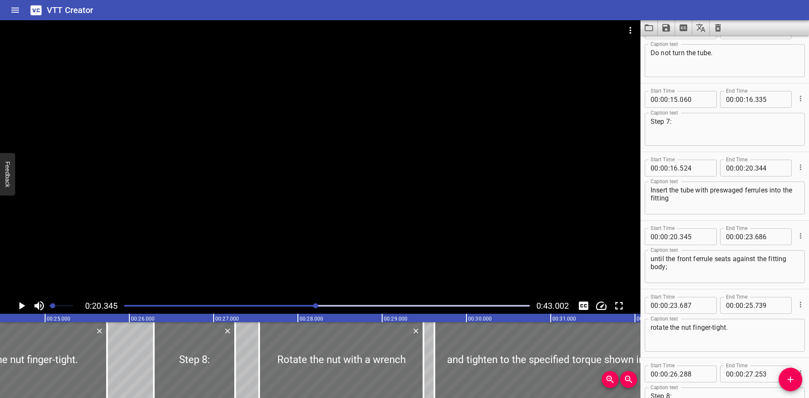
scroll to position [0, 2078]
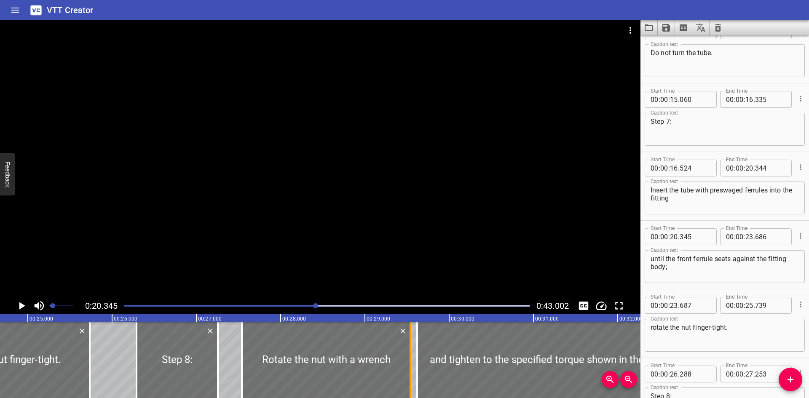
drag, startPoint x: 404, startPoint y: 369, endPoint x: 408, endPoint y: 370, distance: 4.3
click at [408, 370] on div at bounding box center [410, 360] width 8 height 76
type input "538"
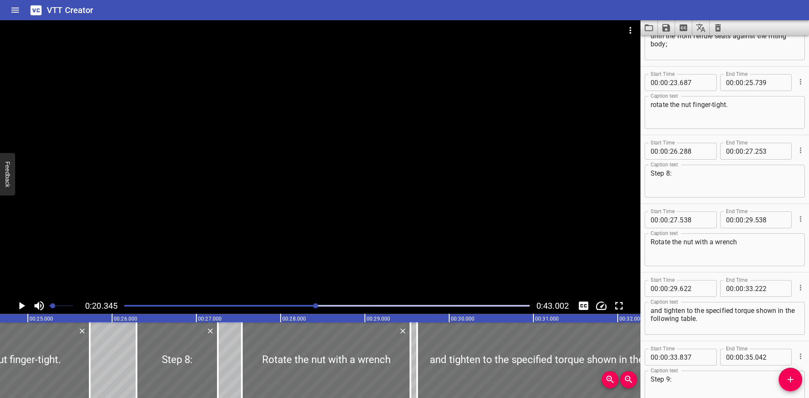
scroll to position [565, 0]
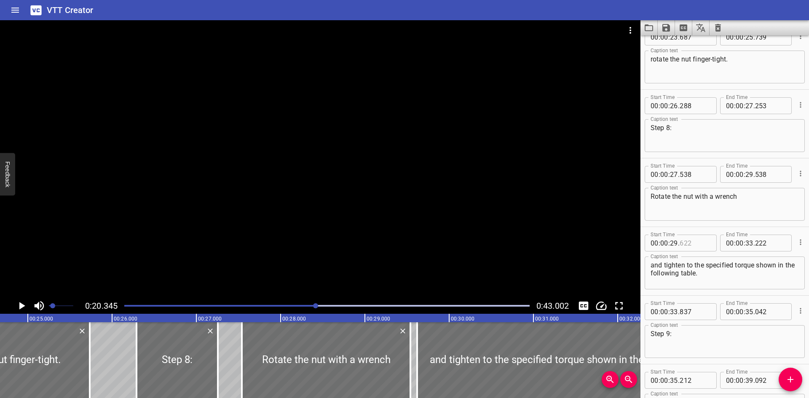
click at [697, 241] on input "number" at bounding box center [694, 243] width 31 height 17
type input "539"
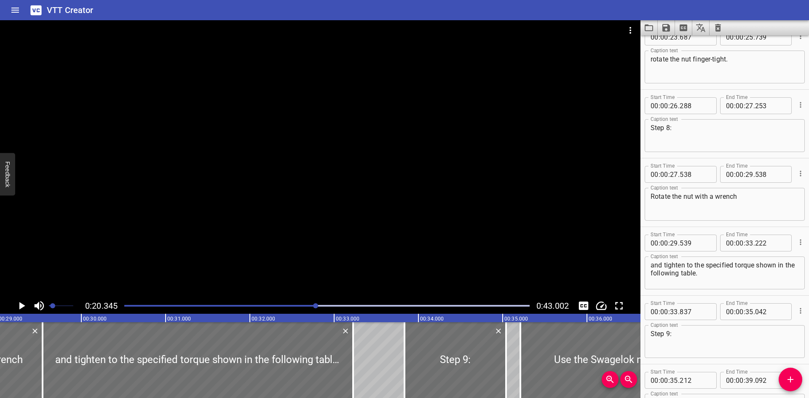
scroll to position [0, 2449]
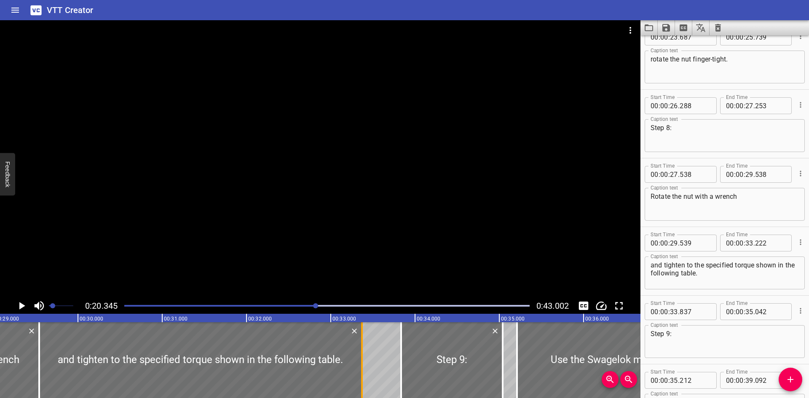
drag, startPoint x: 351, startPoint y: 378, endPoint x: 363, endPoint y: 378, distance: 12.2
click at [363, 378] on div at bounding box center [362, 360] width 8 height 76
type input "367"
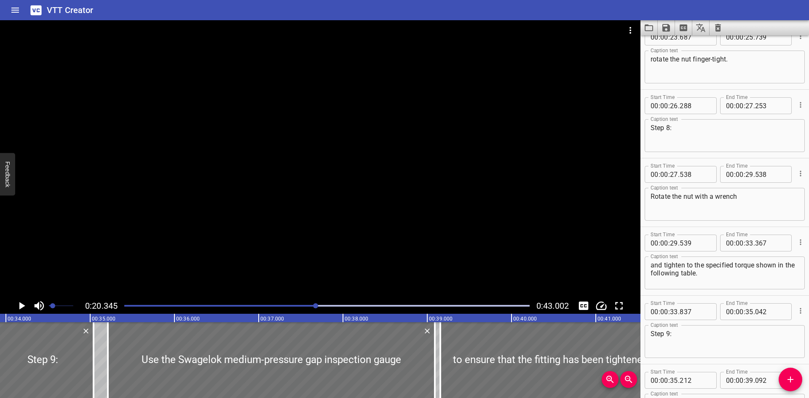
scroll to position [0, 2875]
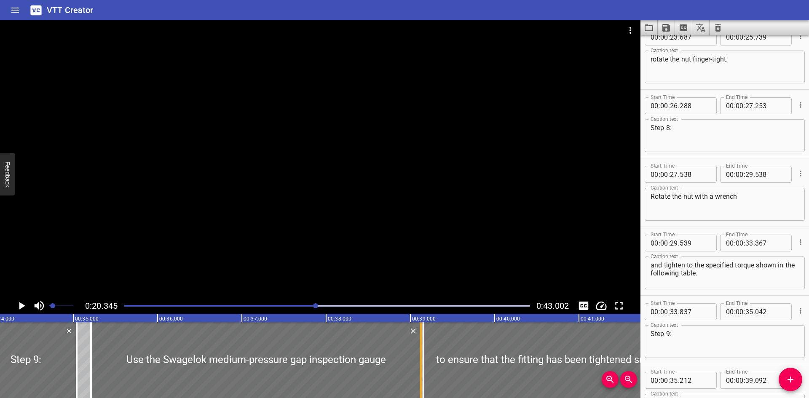
click at [418, 382] on div at bounding box center [421, 360] width 8 height 76
type input "127"
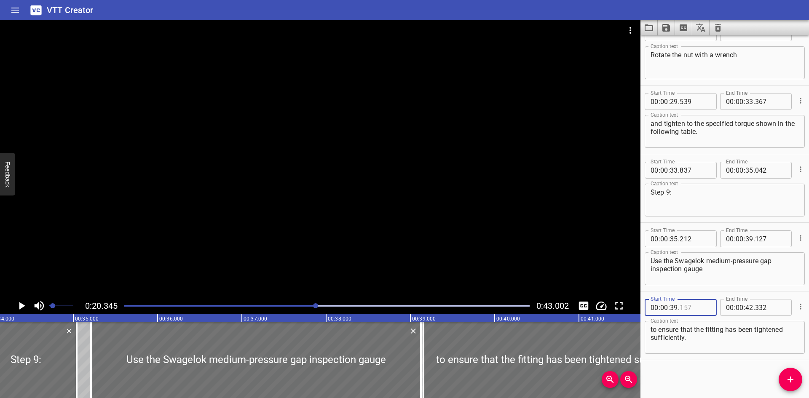
click at [703, 309] on input "number" at bounding box center [694, 307] width 31 height 17
type input "128"
